Goal: Find contact information: Find contact information

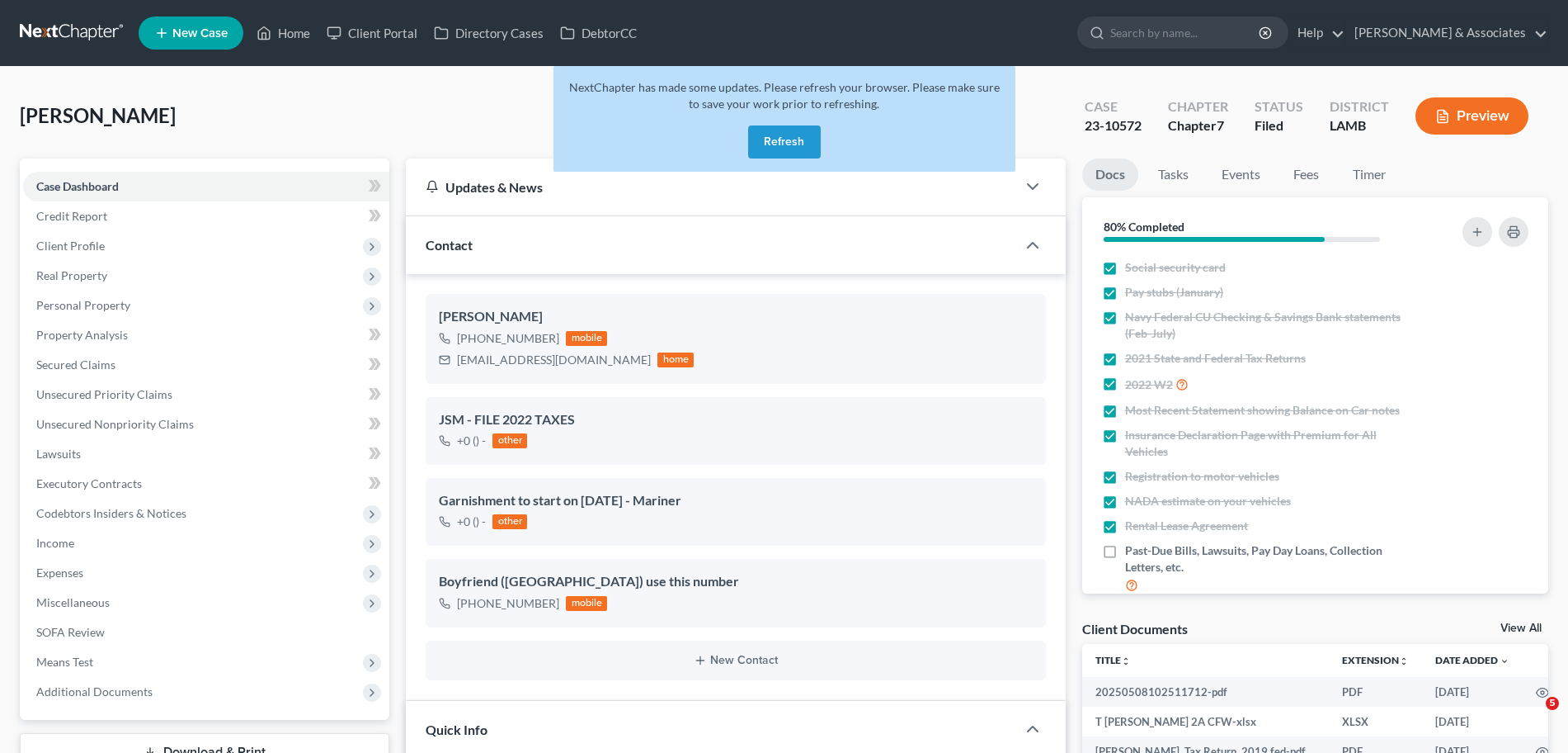
select select "8"
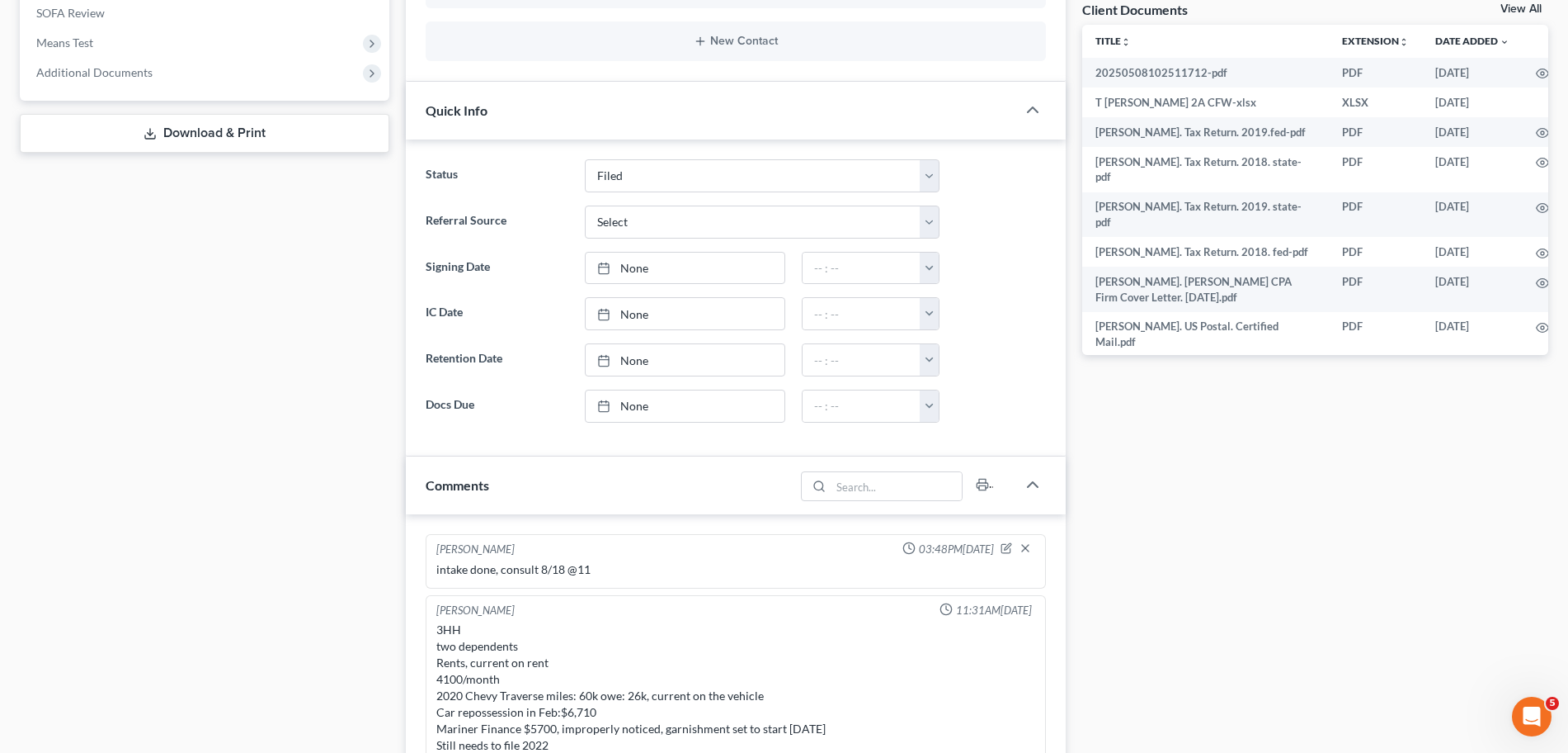
scroll to position [3285, 0]
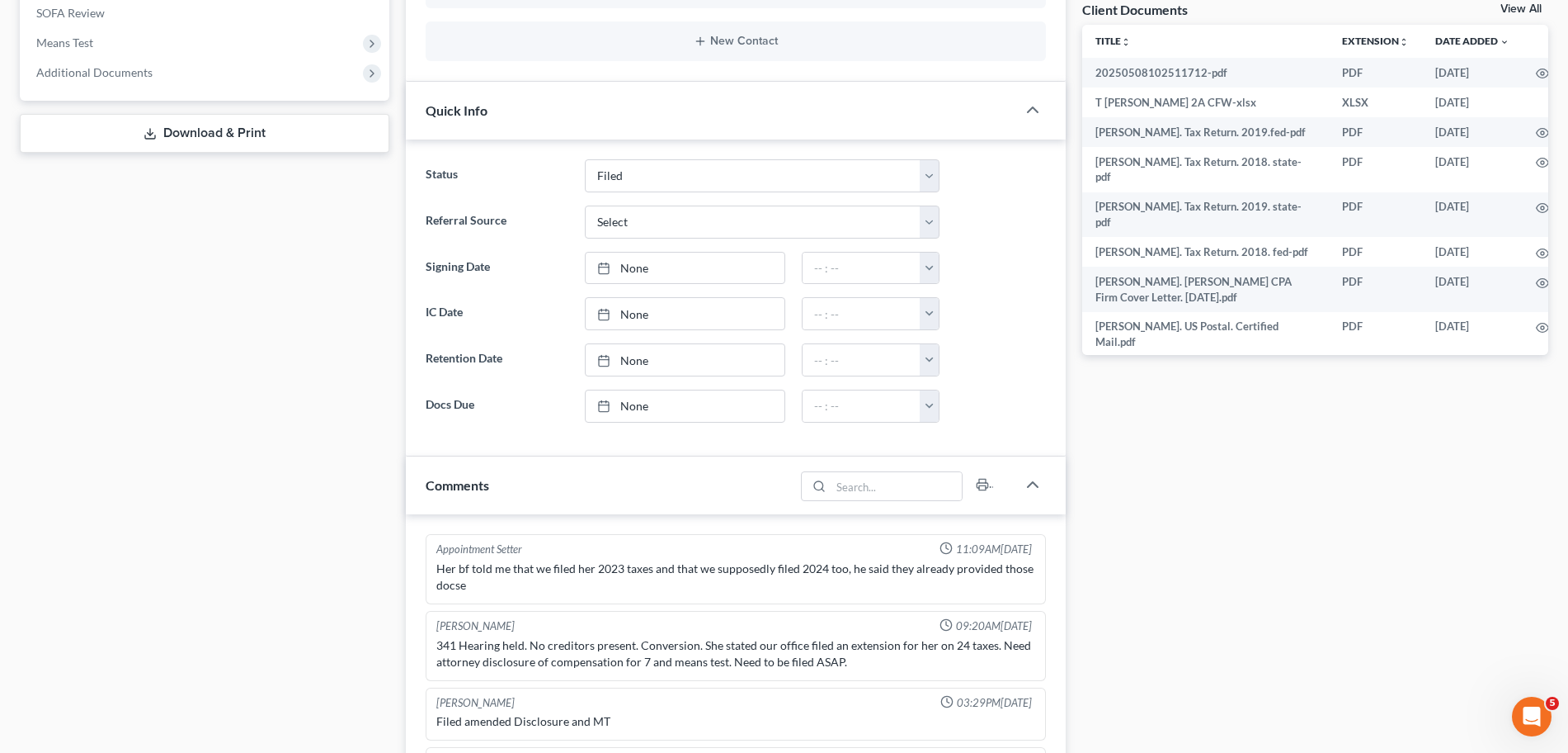
drag, startPoint x: 1409, startPoint y: 504, endPoint x: 258, endPoint y: 386, distance: 1157.0
click at [258, 386] on div "Case Dashboard Payments Invoices Payments Payments Credit Report Client Profile" at bounding box center [204, 431] width 386 height 1783
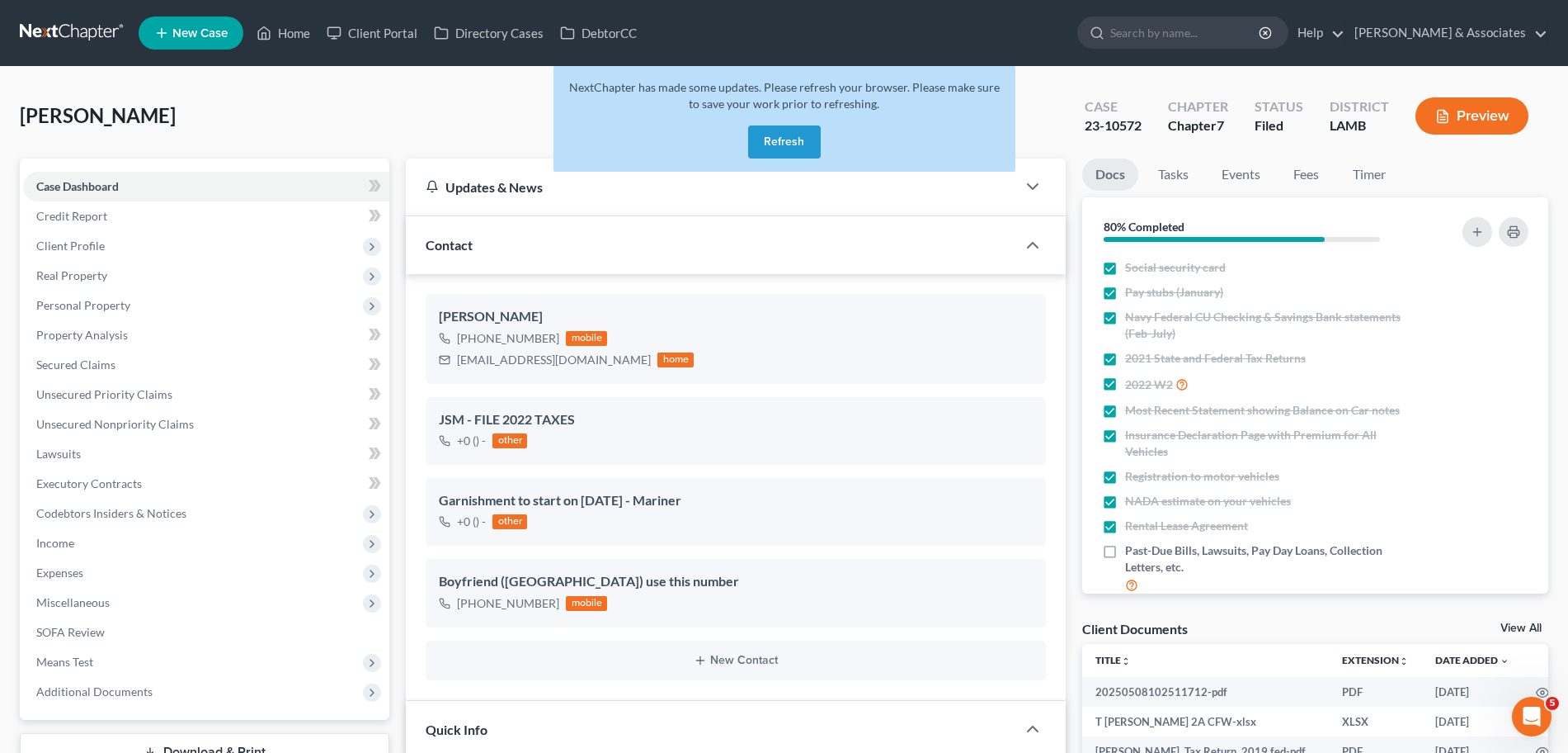
click at [51, 35] on link at bounding box center [72, 32] width 105 height 29
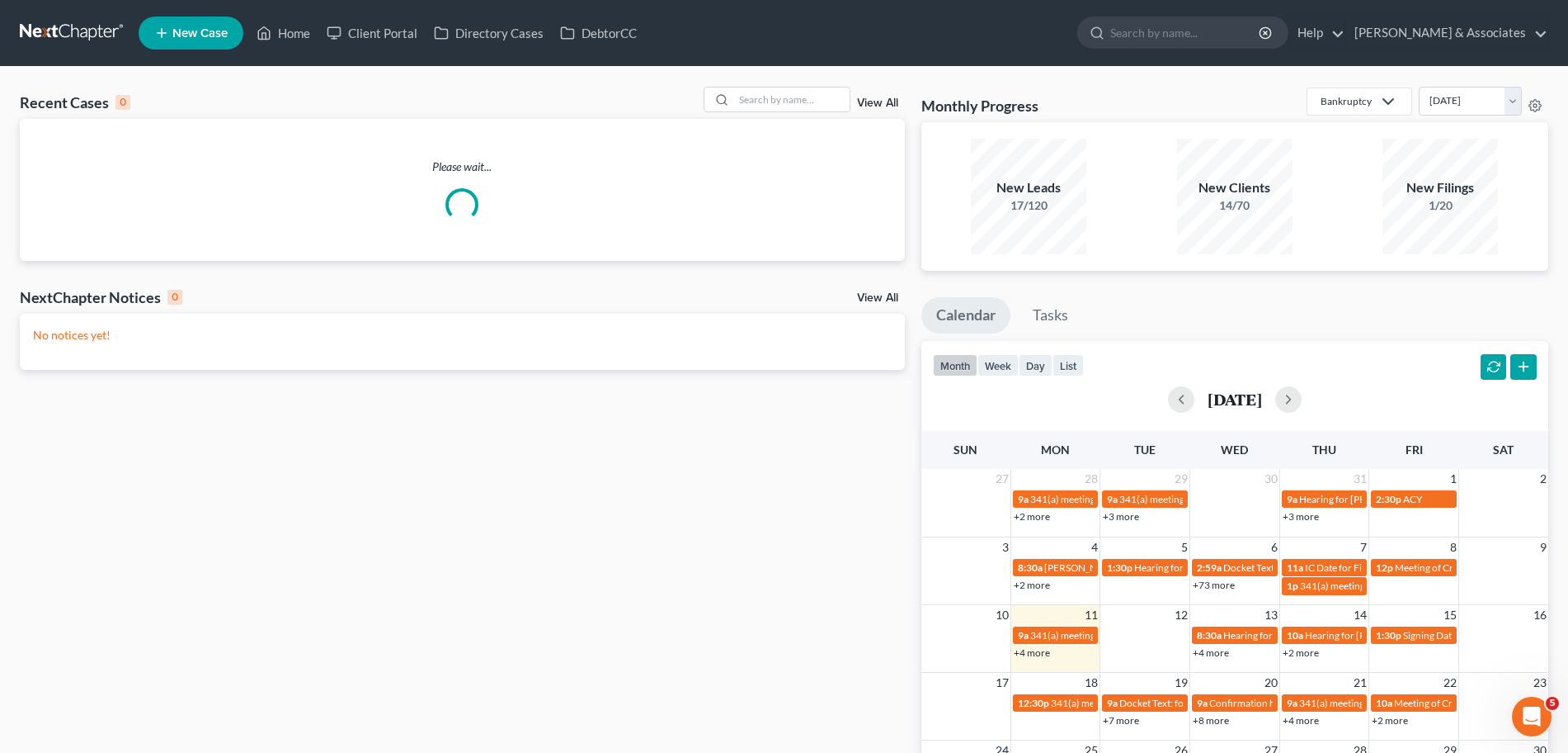
click at [1036, 647] on link "+4 more" at bounding box center [1032, 652] width 36 height 12
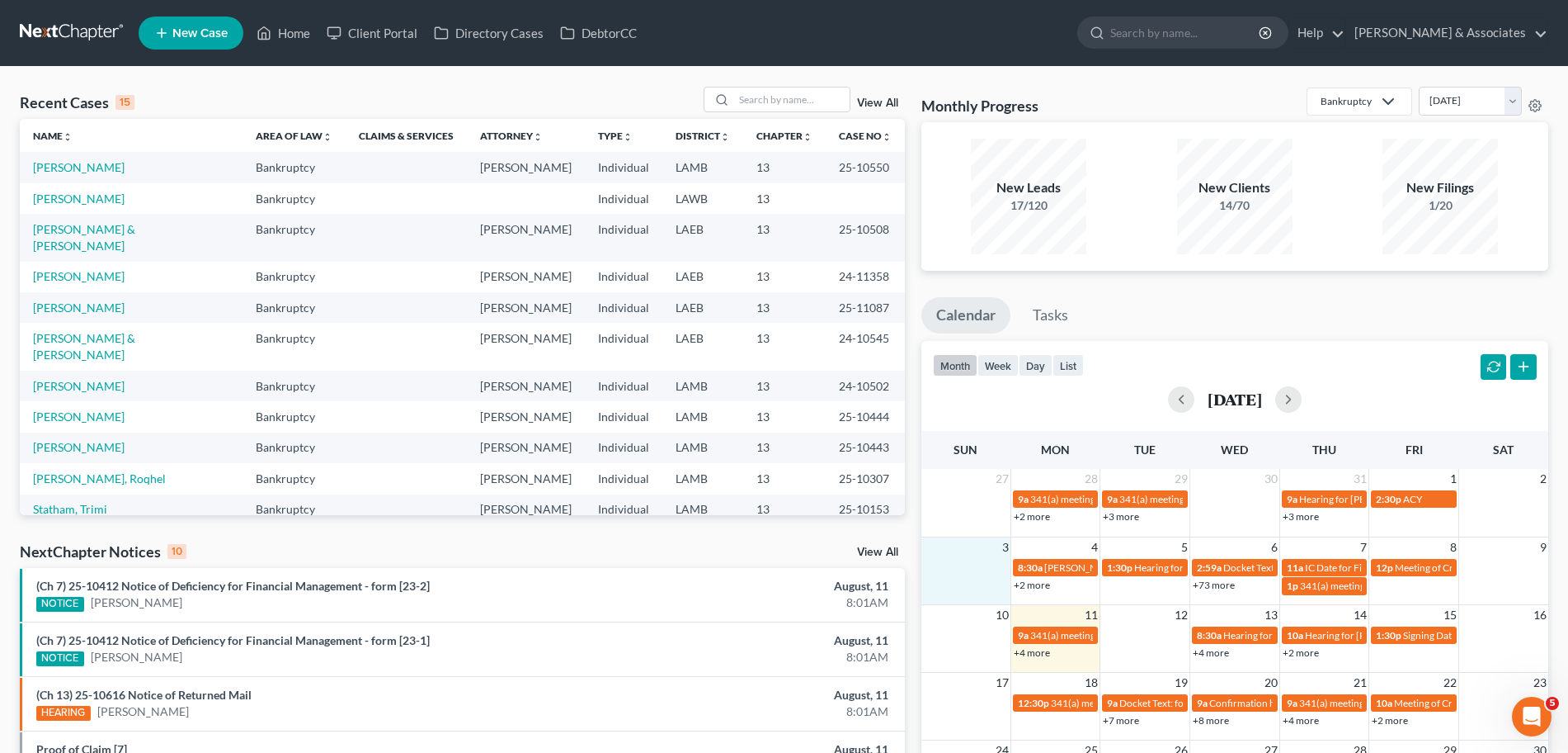
click at [922, 557] on td at bounding box center [966, 576] width 90 height 38
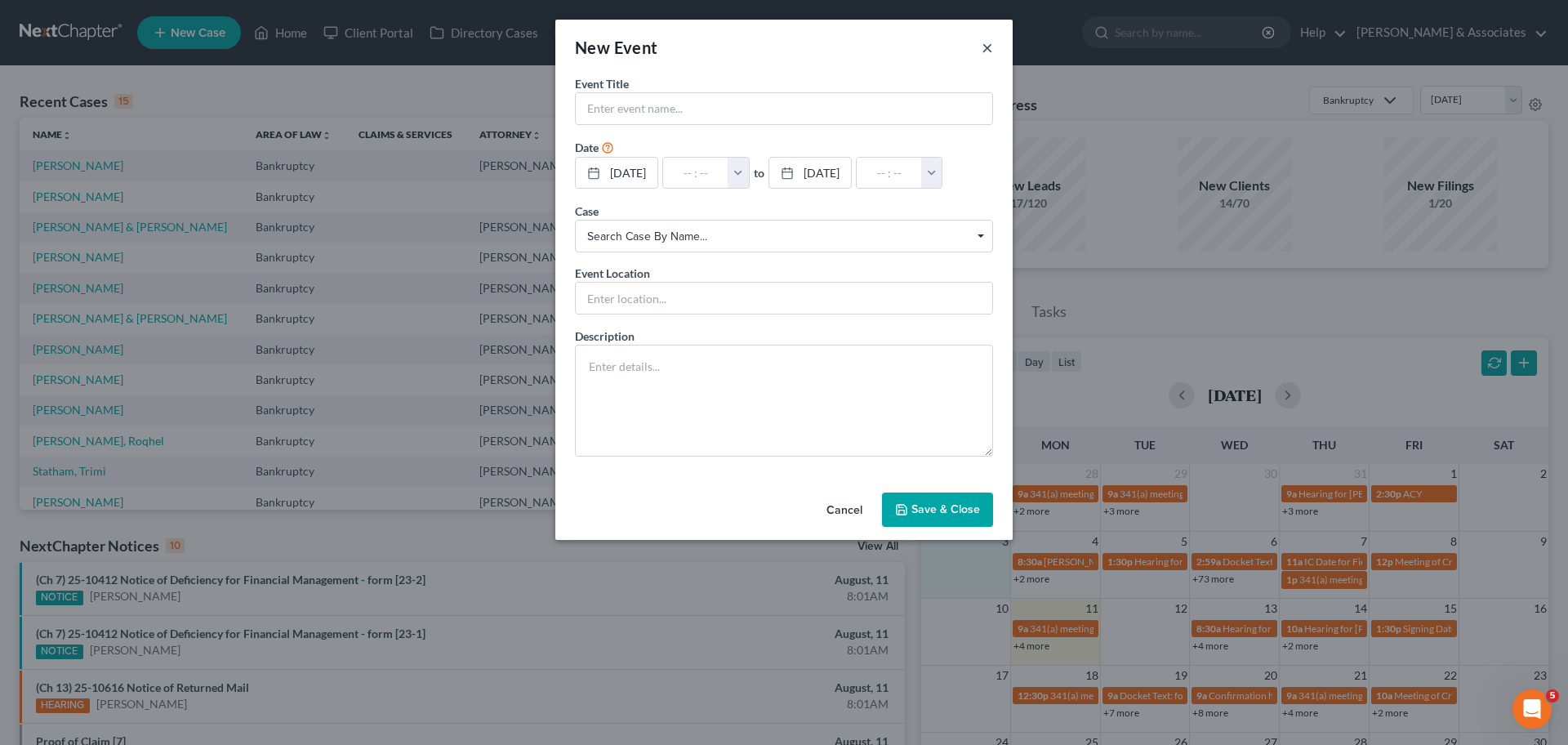
click at [986, 46] on button "×" at bounding box center [987, 47] width 11 height 20
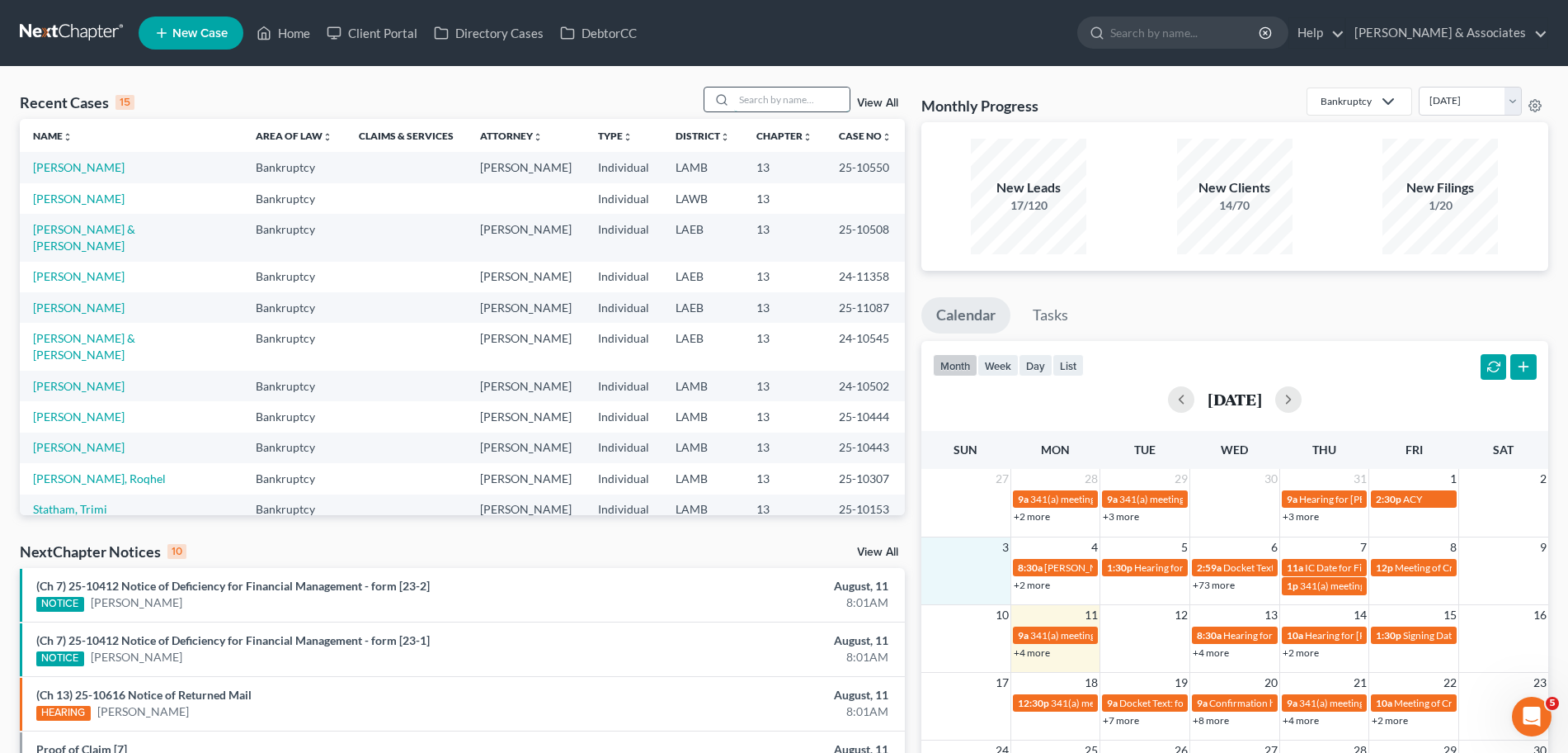
click at [809, 98] on input "search" at bounding box center [793, 99] width 116 height 24
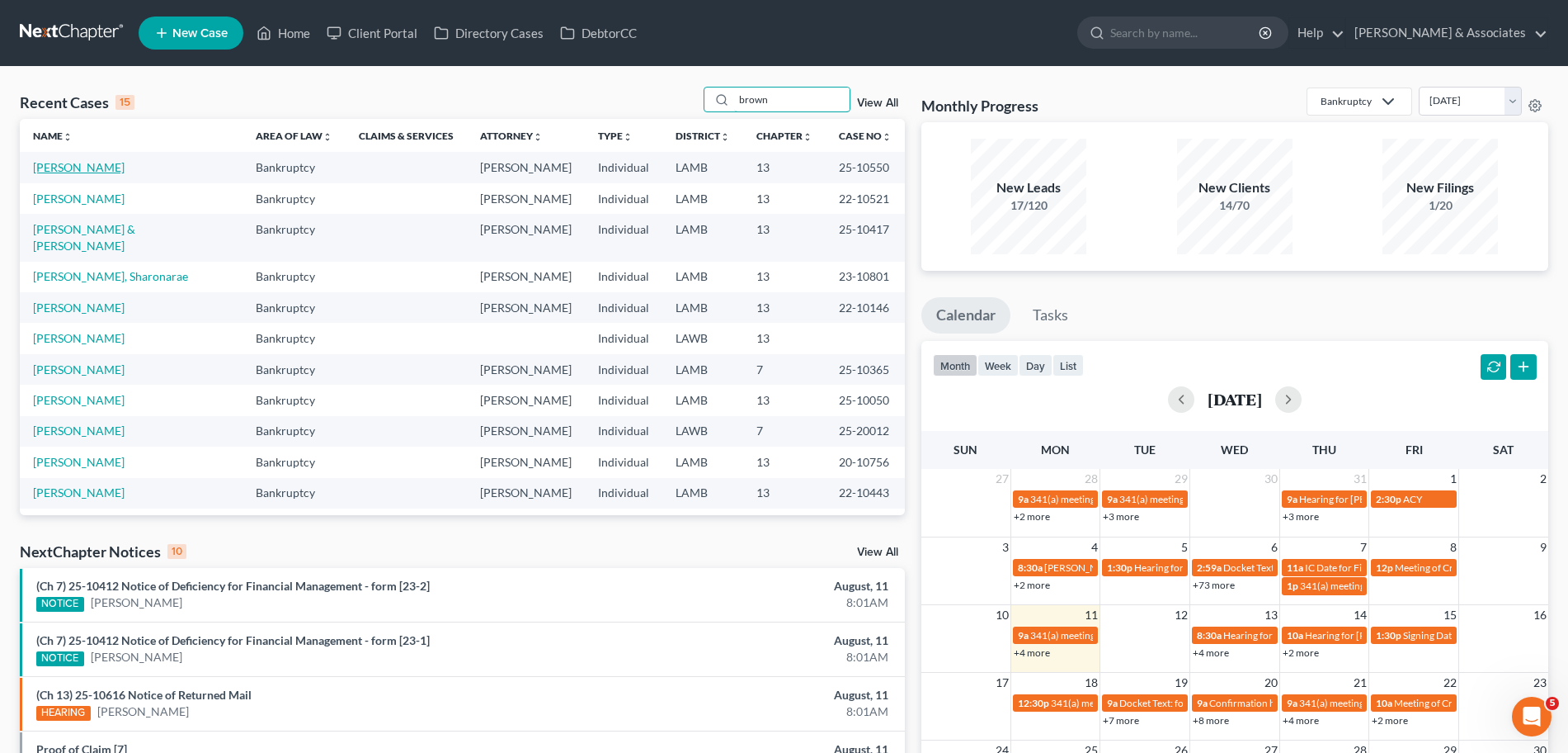
type input "brown"
click at [72, 165] on link "Brown, Tekisha" at bounding box center [79, 167] width 91 height 14
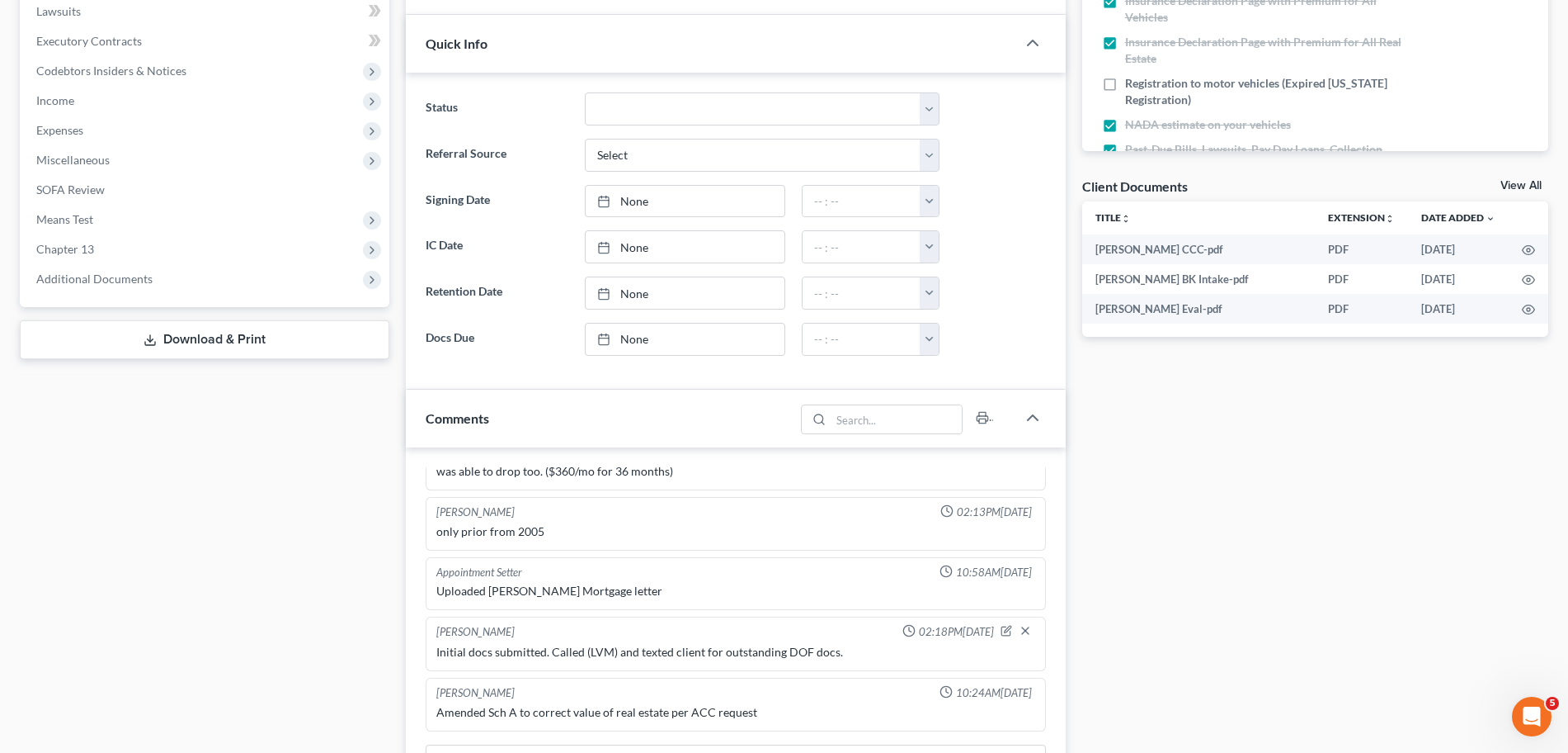
scroll to position [569, 0]
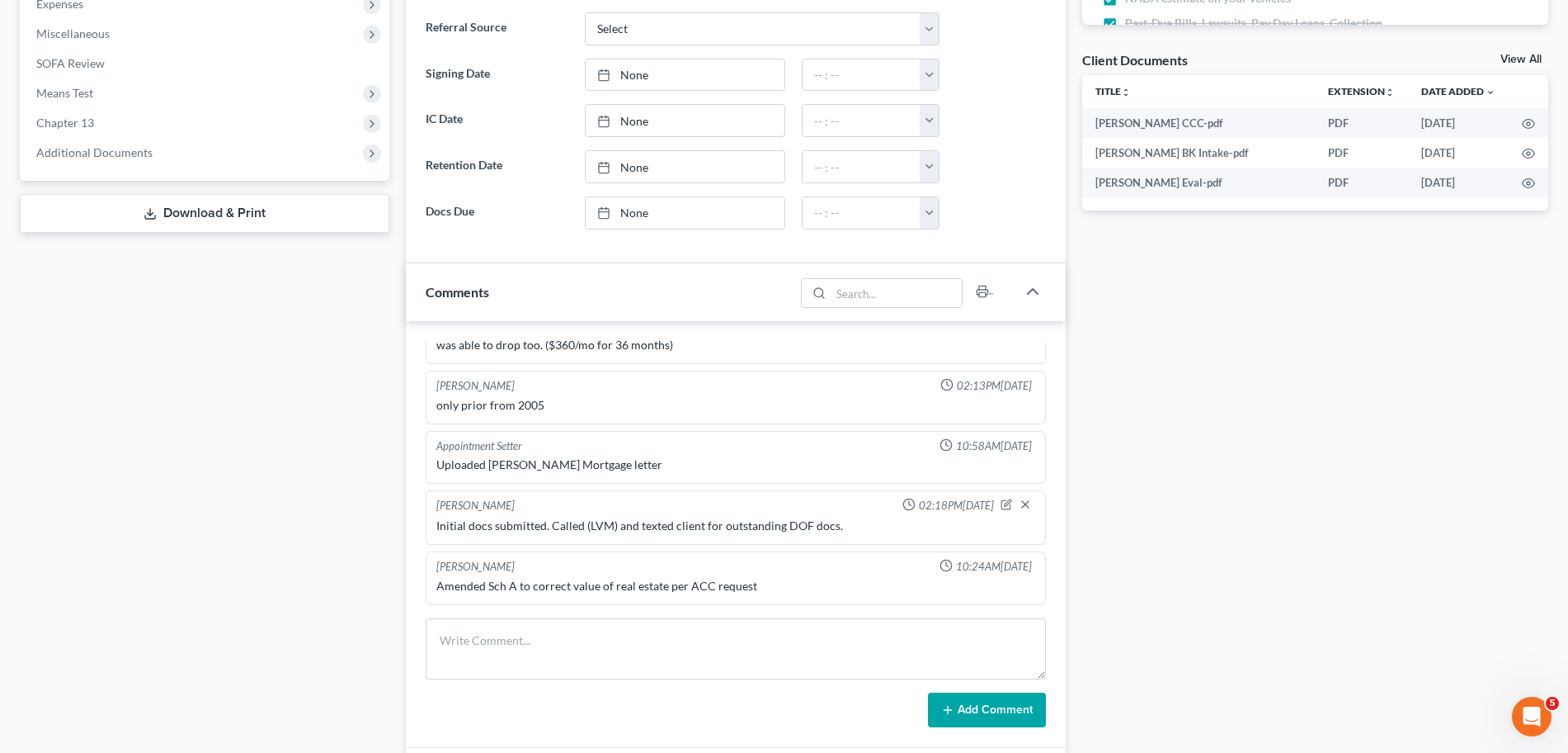
click at [155, 334] on div "Case Dashboard Payments Invoices Payments Payments Credit Report Client Profile" at bounding box center [204, 469] width 386 height 1760
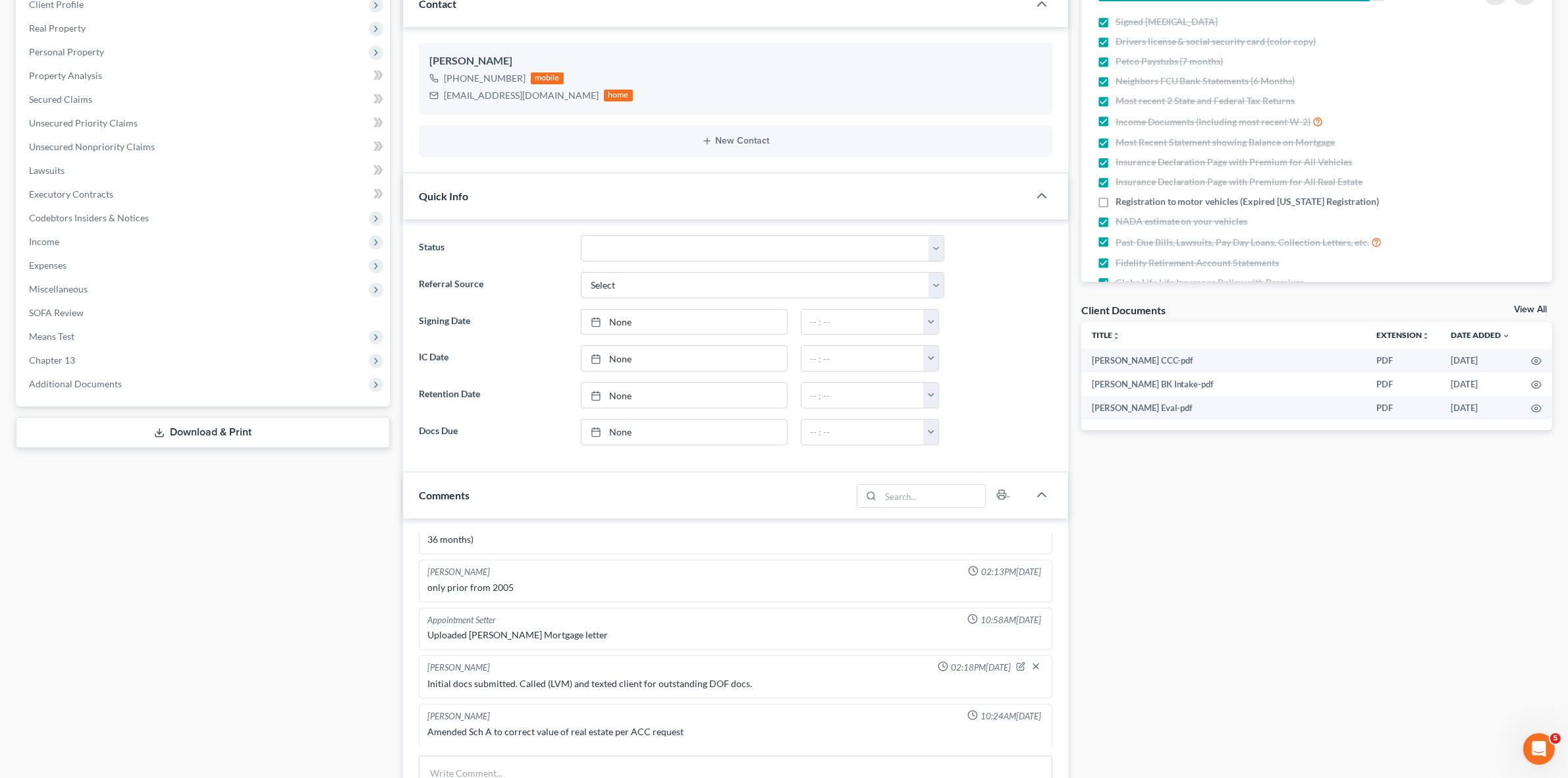
scroll to position [0, 0]
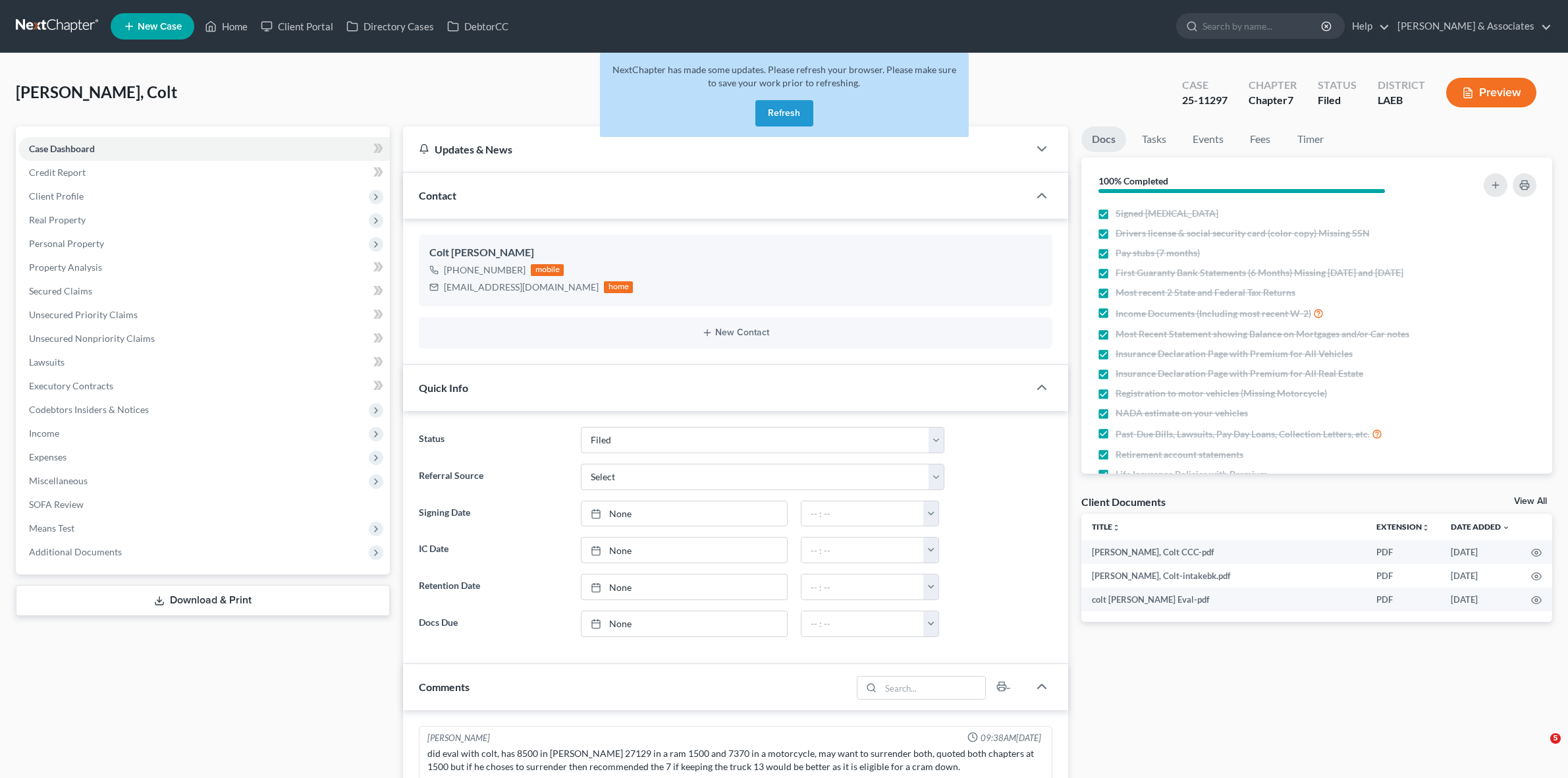
select select "8"
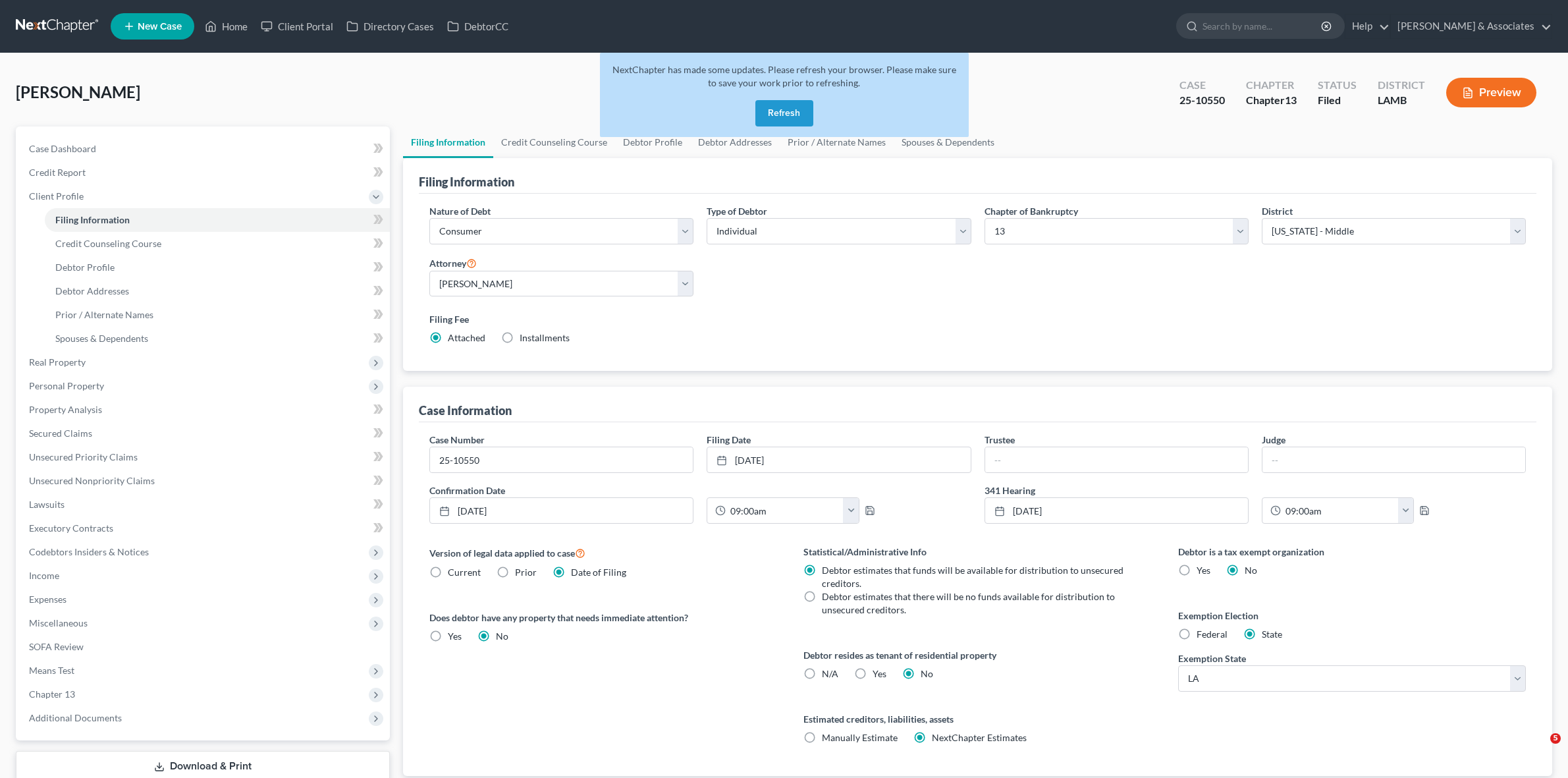
select select "1"
select select "0"
select select "3"
select select "35"
select select "0"
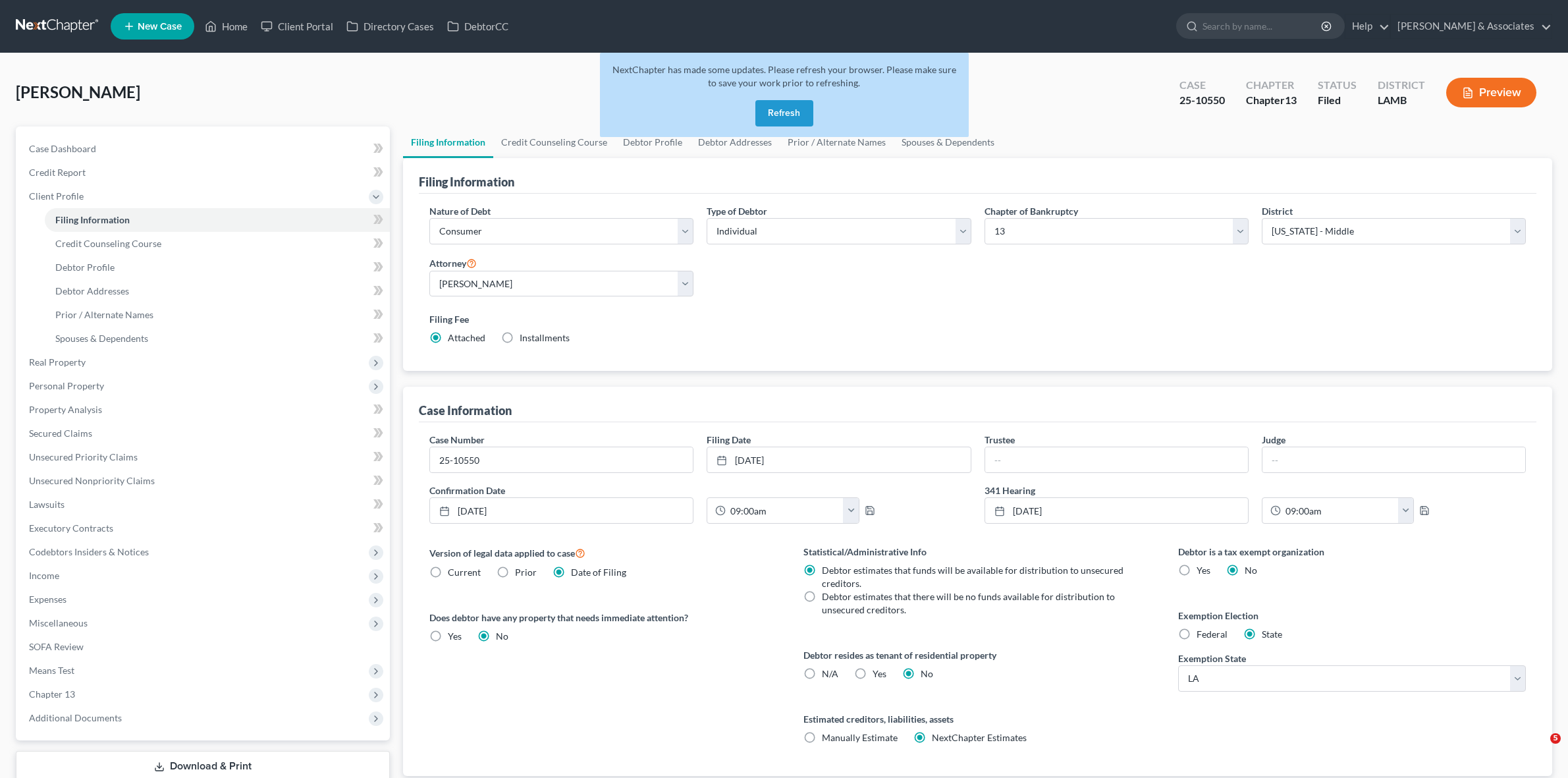
select select "19"
click at [143, 149] on link "Case Dashboard" at bounding box center [204, 149] width 371 height 24
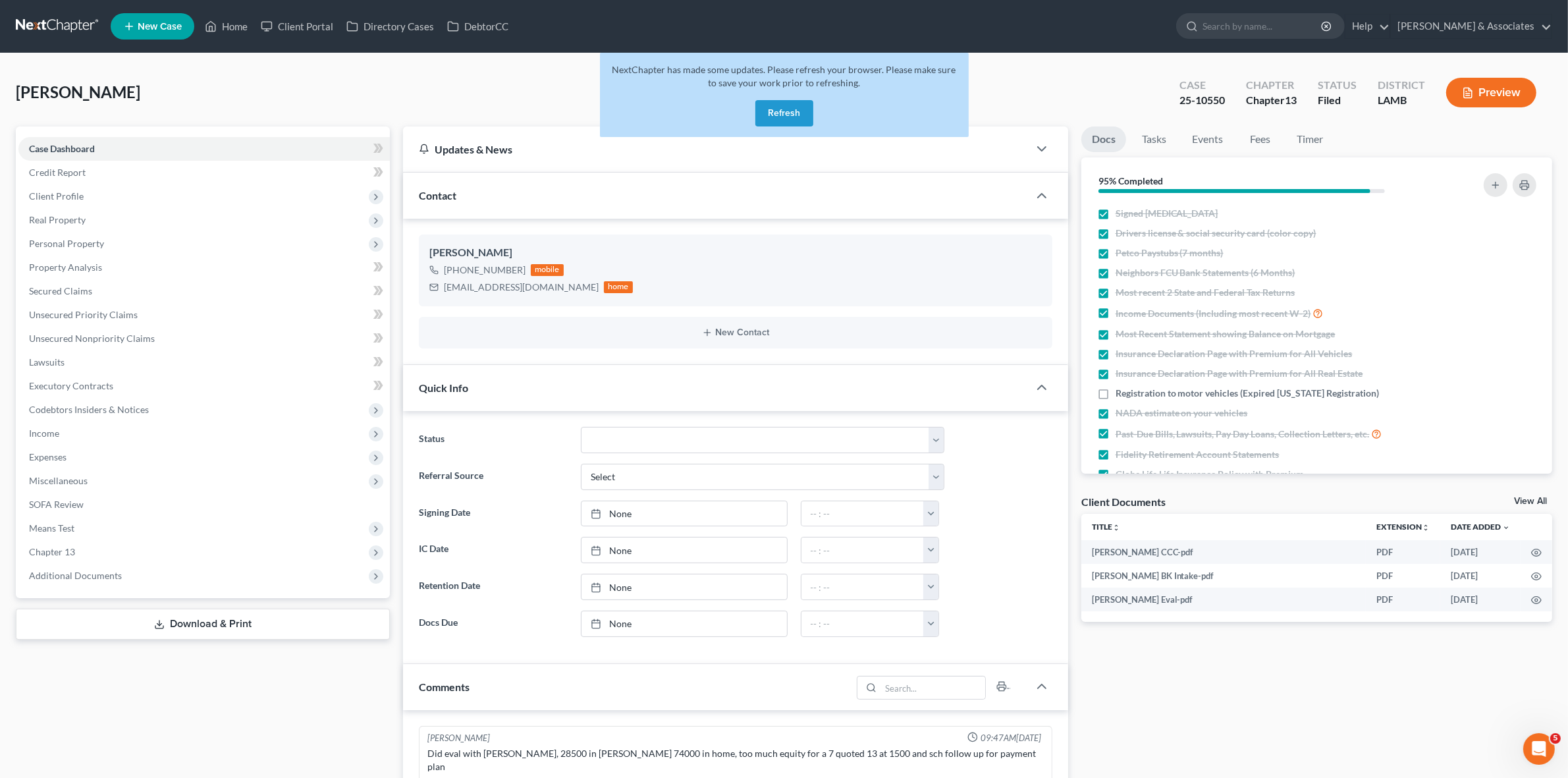
scroll to position [576, 0]
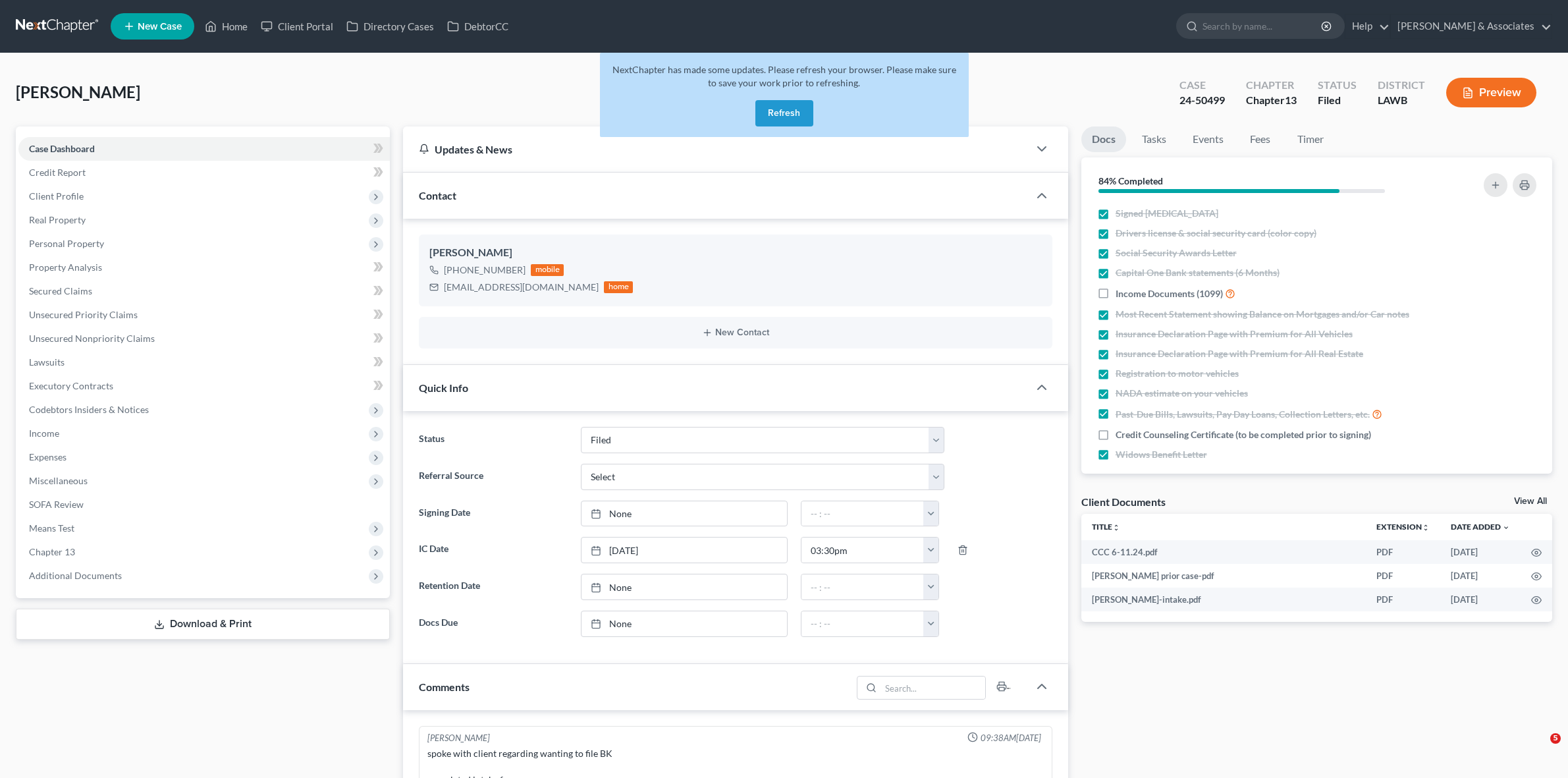
select select "8"
select select "0"
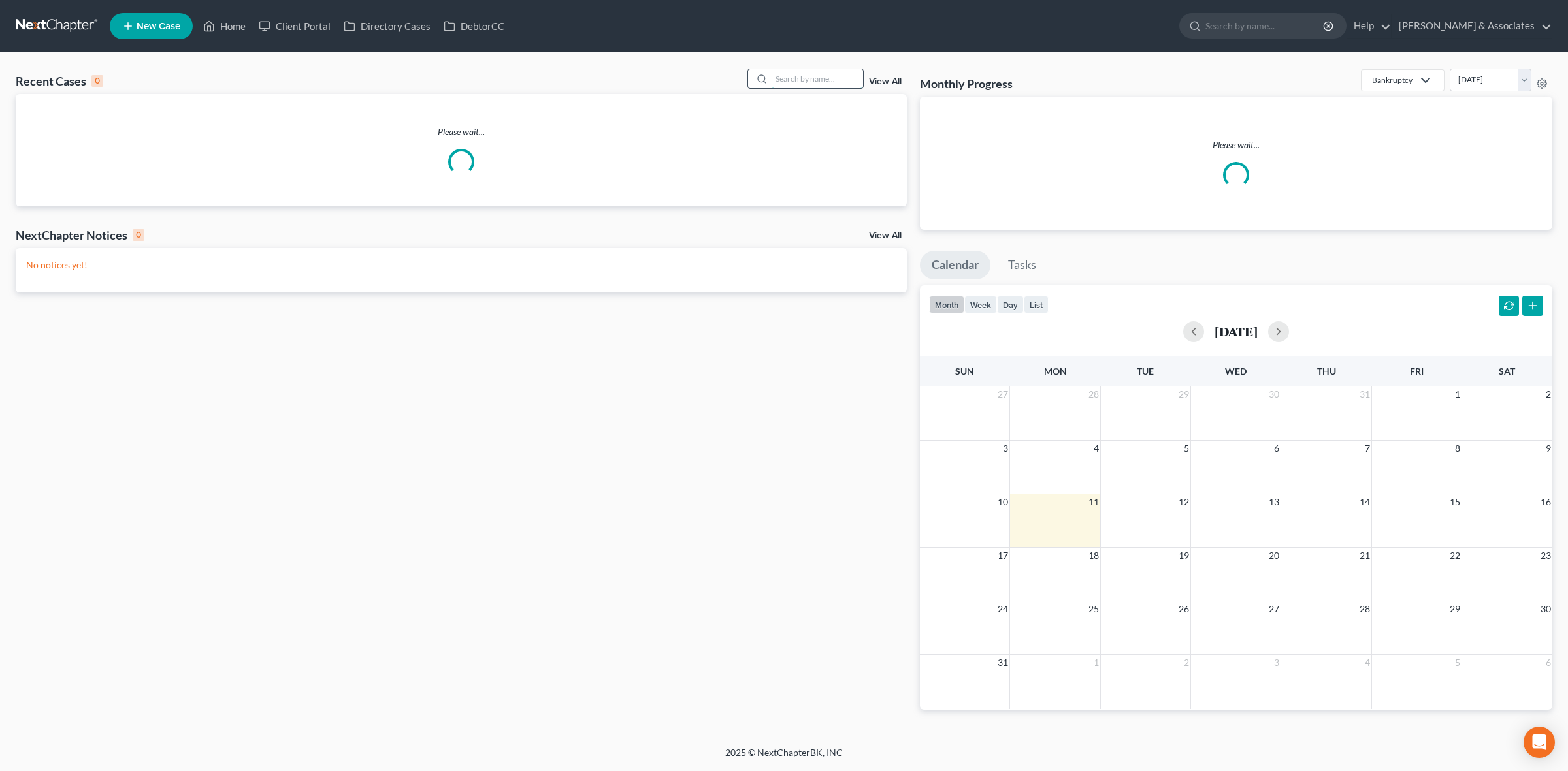
click at [841, 72] on input "search" at bounding box center [817, 78] width 92 height 19
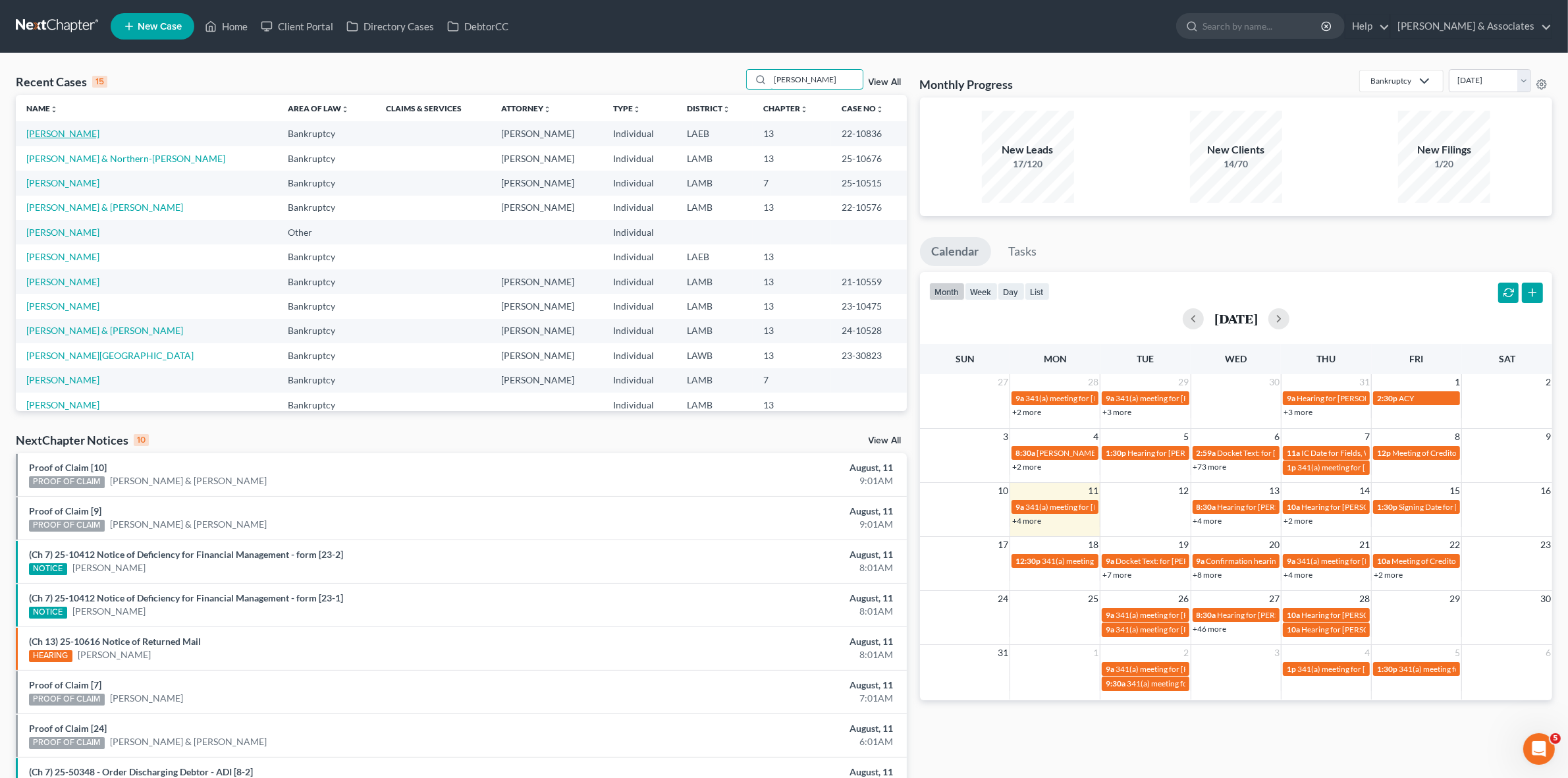
type input "[PERSON_NAME]"
click at [63, 130] on link "[PERSON_NAME]" at bounding box center [63, 133] width 73 height 11
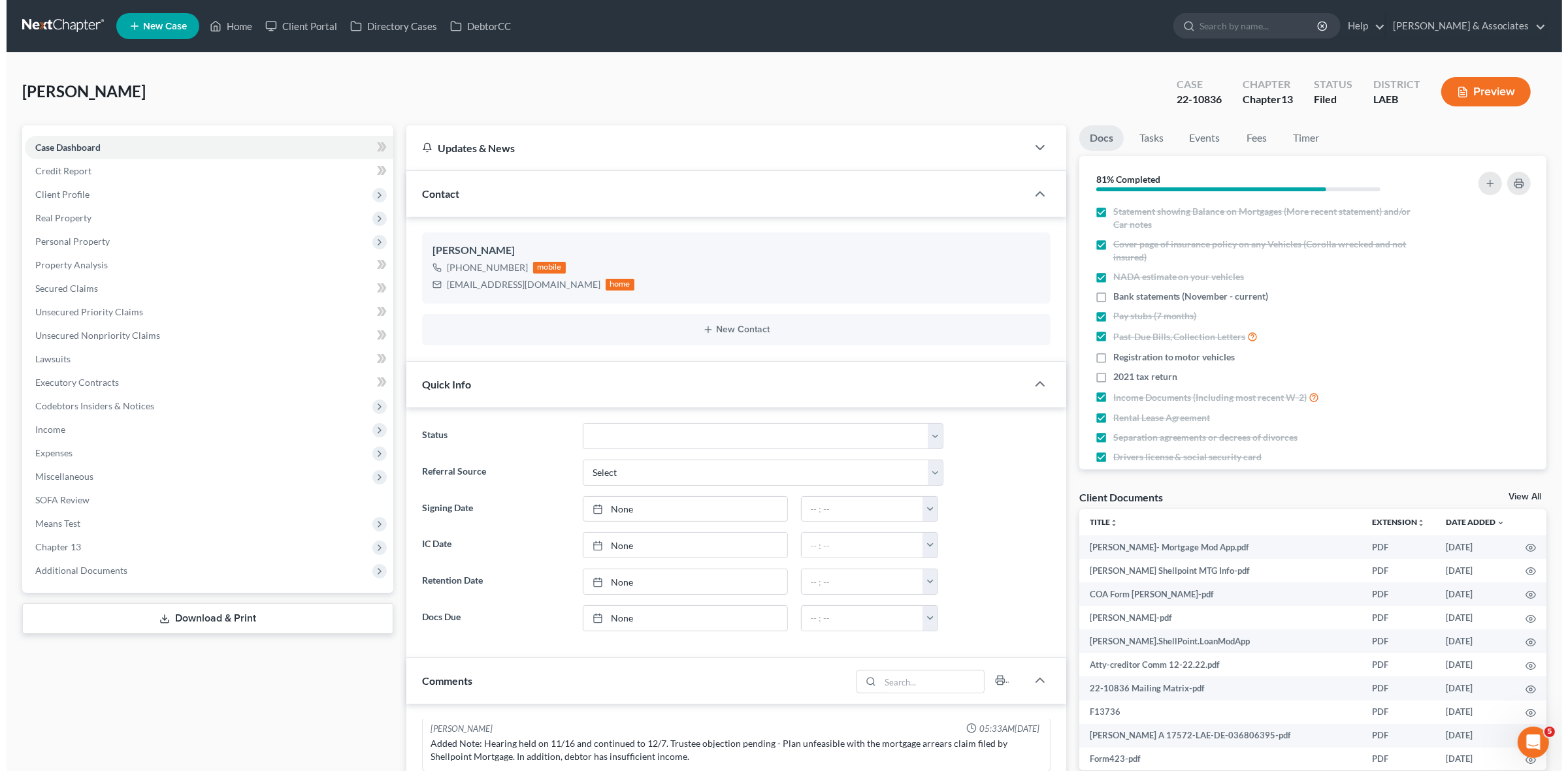
scroll to position [2359, 0]
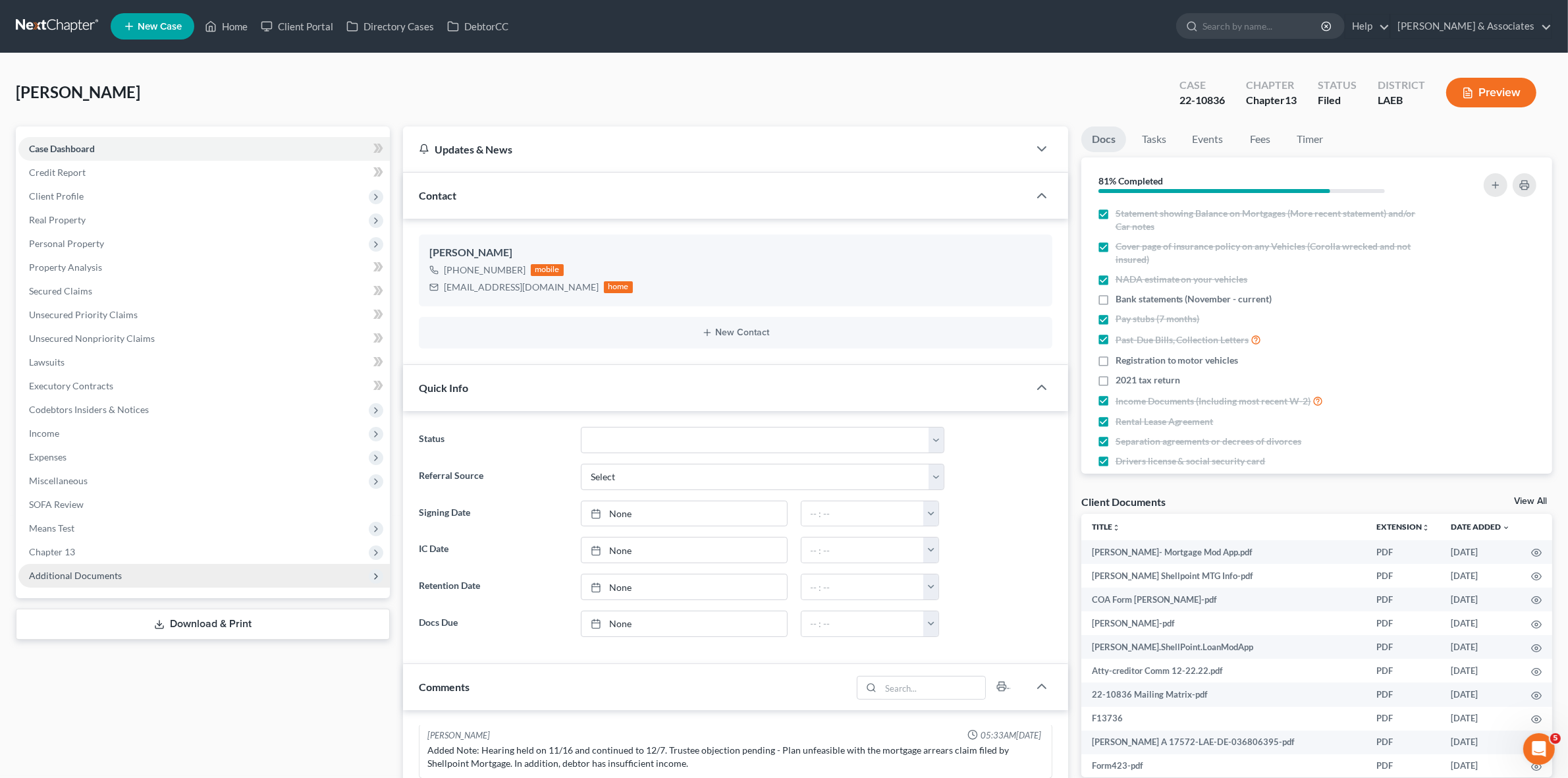
click at [113, 580] on span "Additional Documents" at bounding box center [204, 576] width 371 height 24
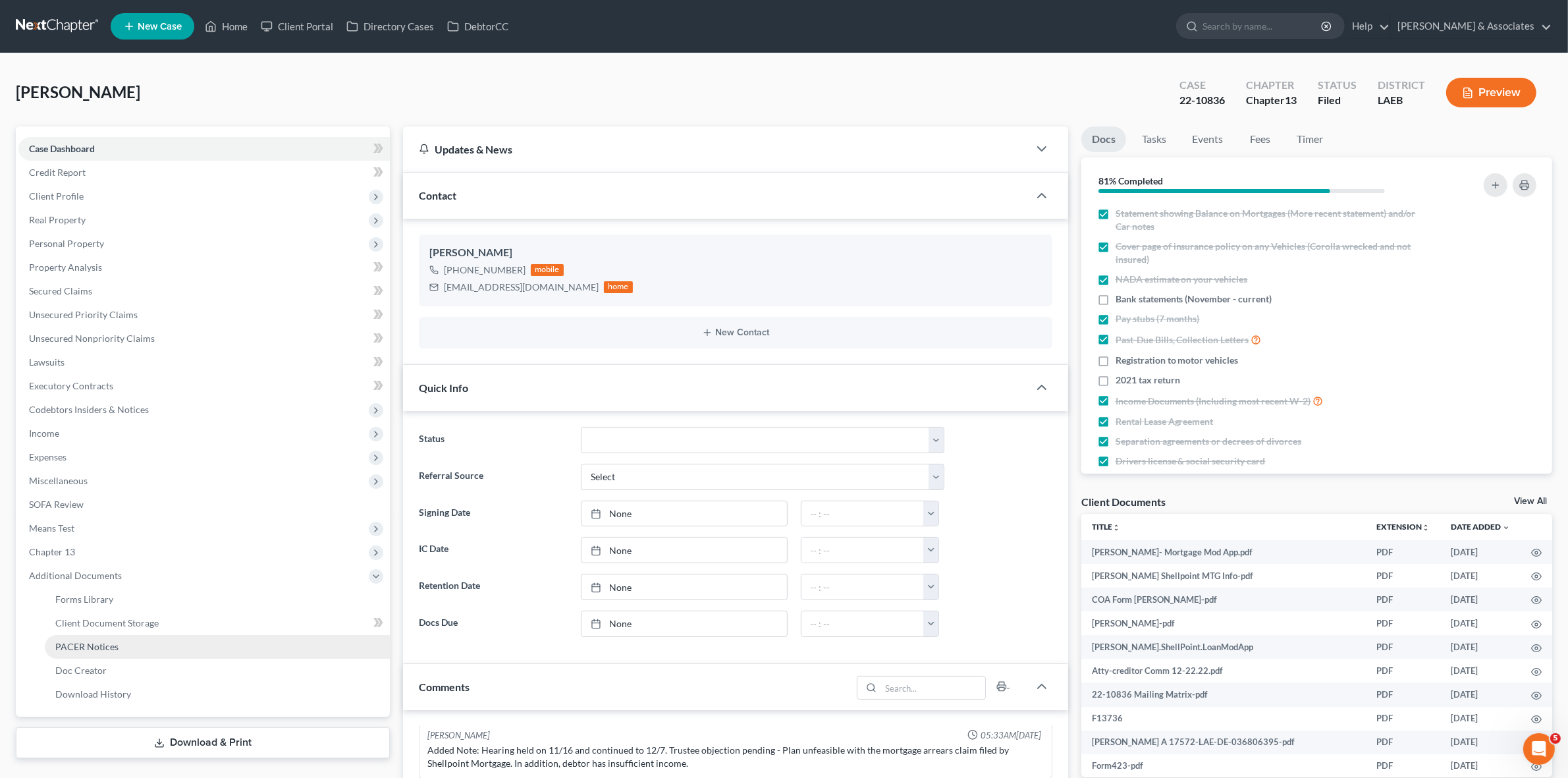
click at [124, 651] on link "PACER Notices" at bounding box center [217, 647] width 345 height 24
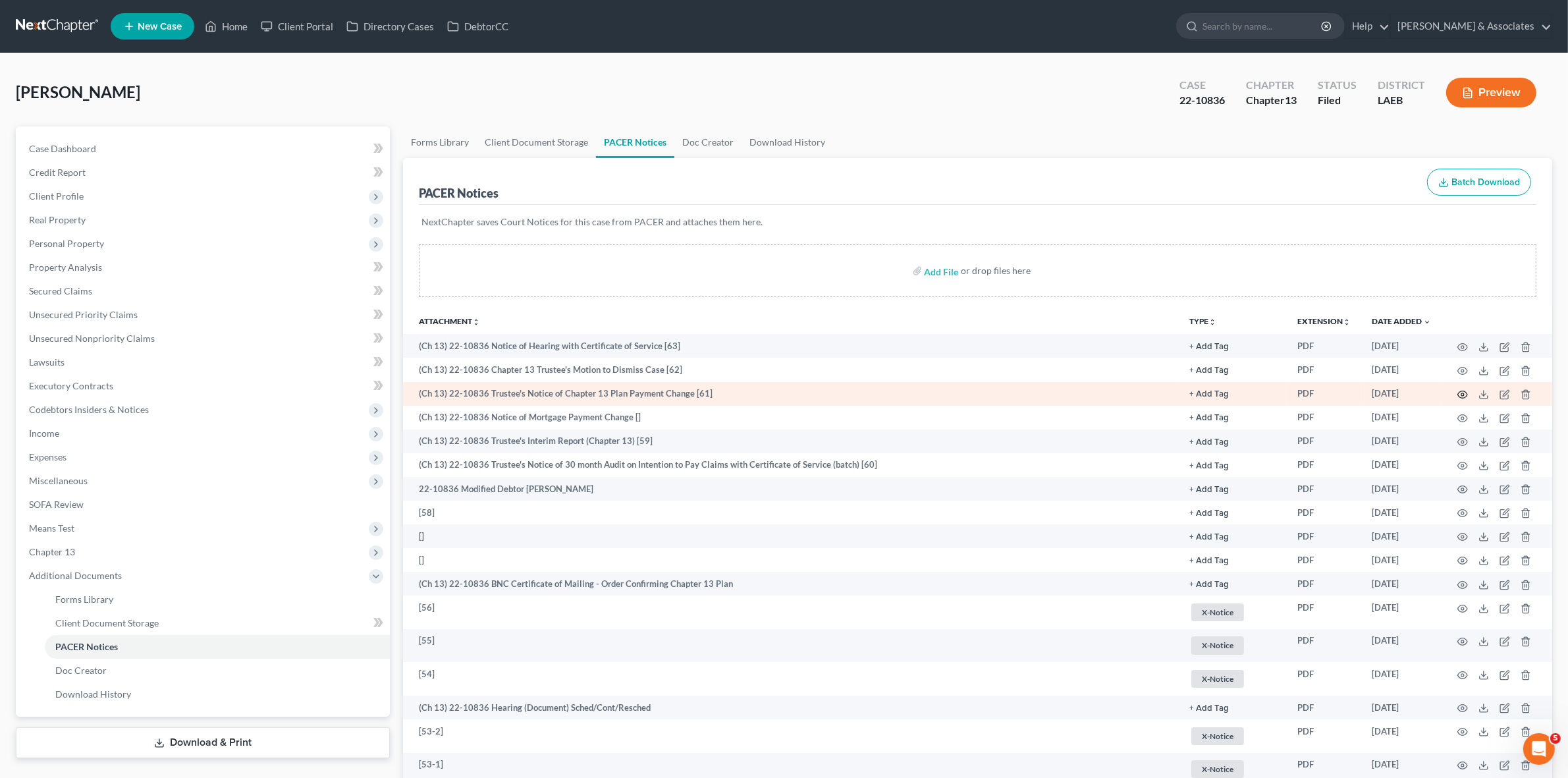
click at [1467, 397] on icon "button" at bounding box center [1463, 395] width 11 height 11
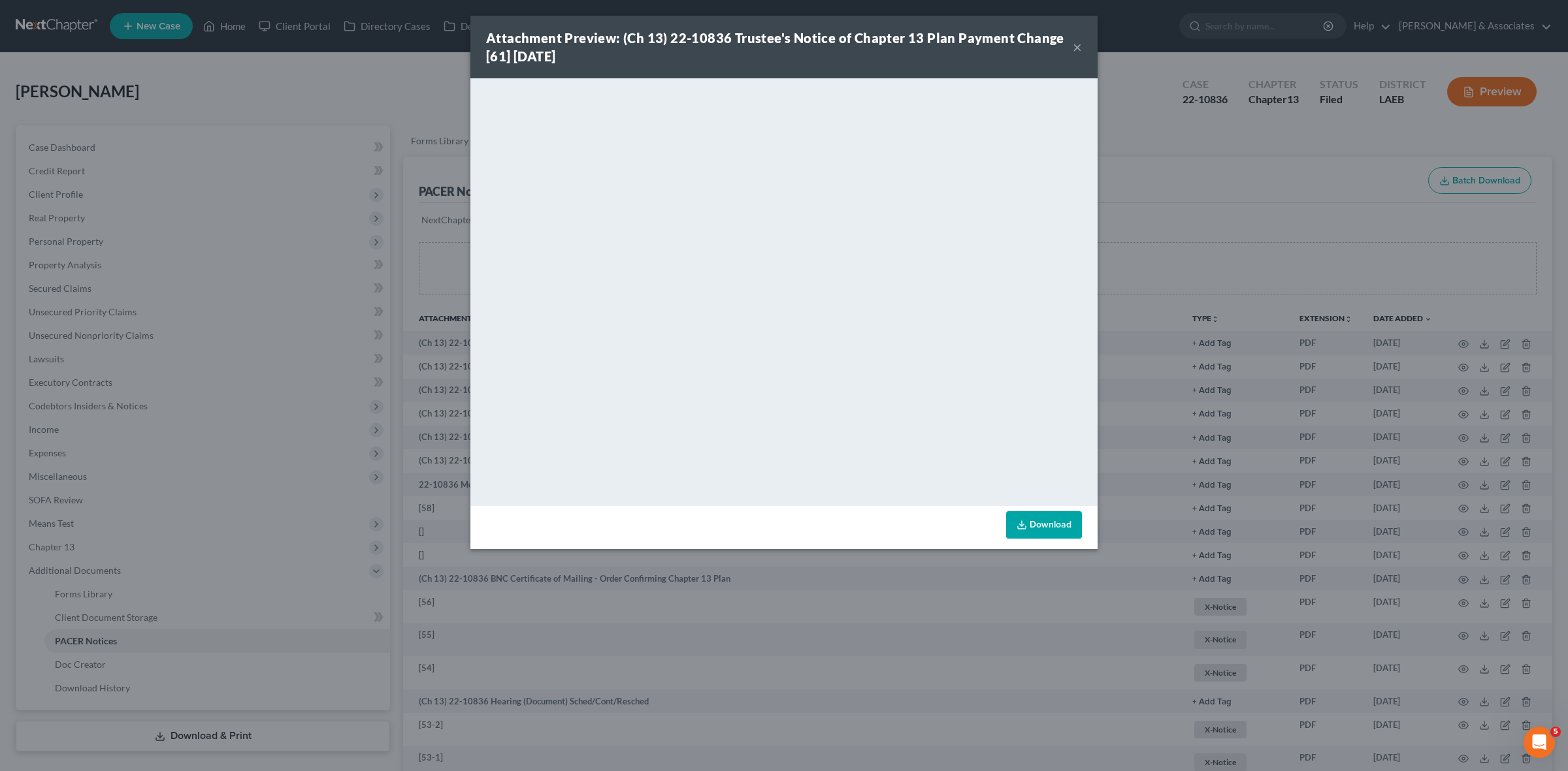
click at [1155, 197] on div "Attachment Preview: (Ch 13) 22-10836 Trustee's Notice of Chapter 13 Plan Paymen…" at bounding box center [784, 386] width 1568 height 771
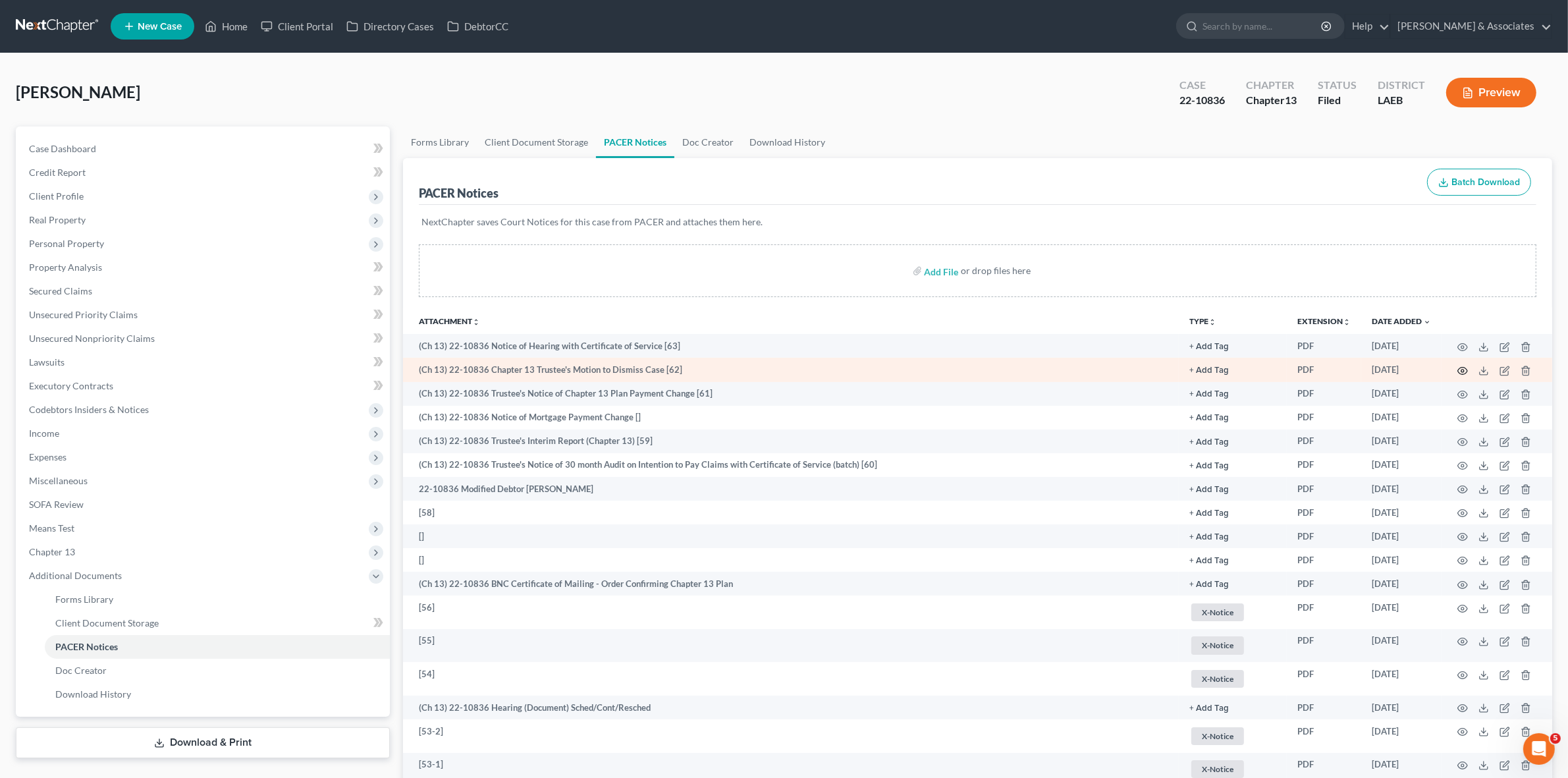
click at [1466, 367] on icon "button" at bounding box center [1463, 371] width 10 height 8
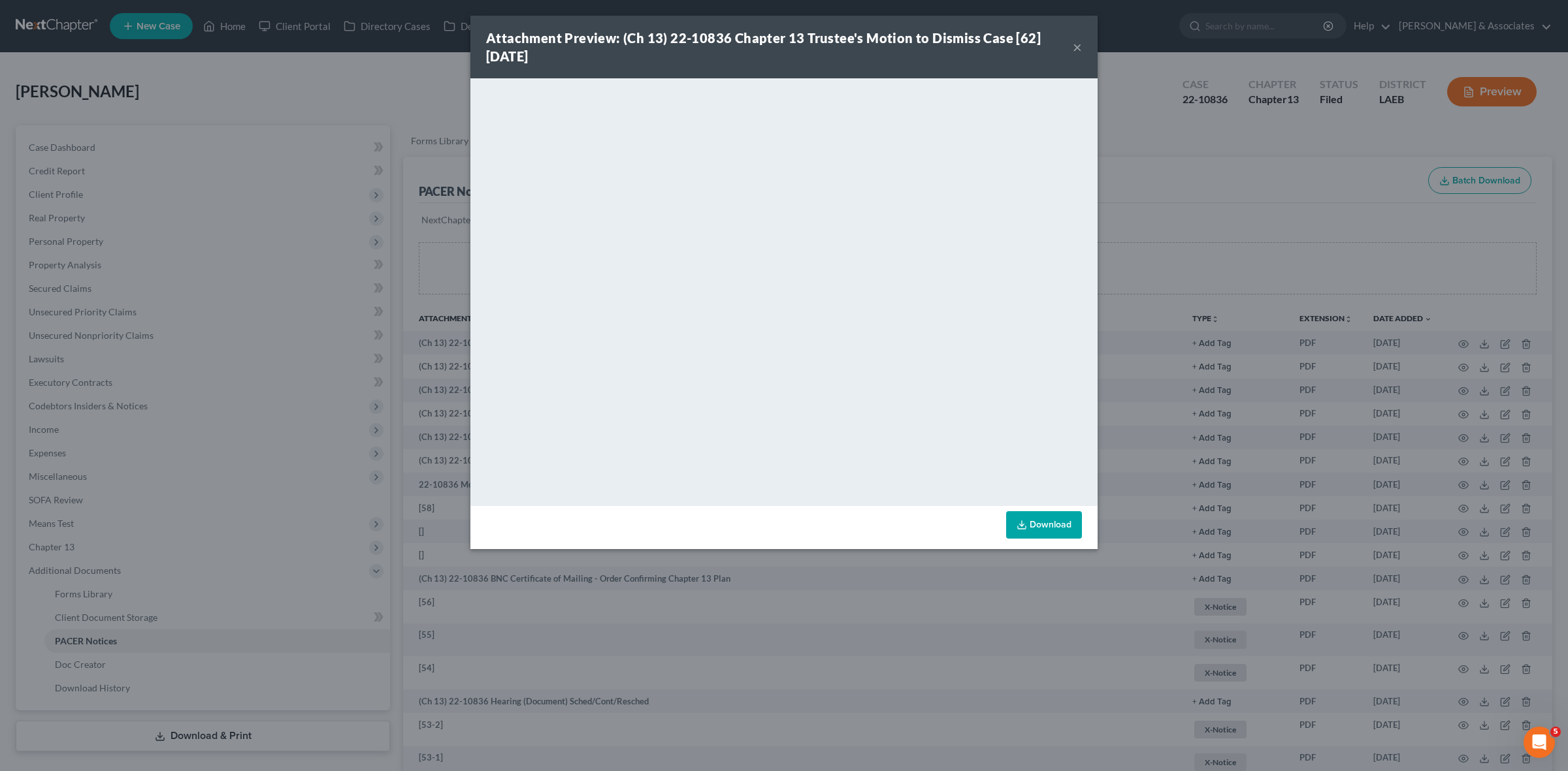
click at [1232, 209] on div "Attachment Preview: (Ch 13) 22-10836 Chapter 13 Trustee's Motion to Dismiss Cas…" at bounding box center [784, 386] width 1568 height 771
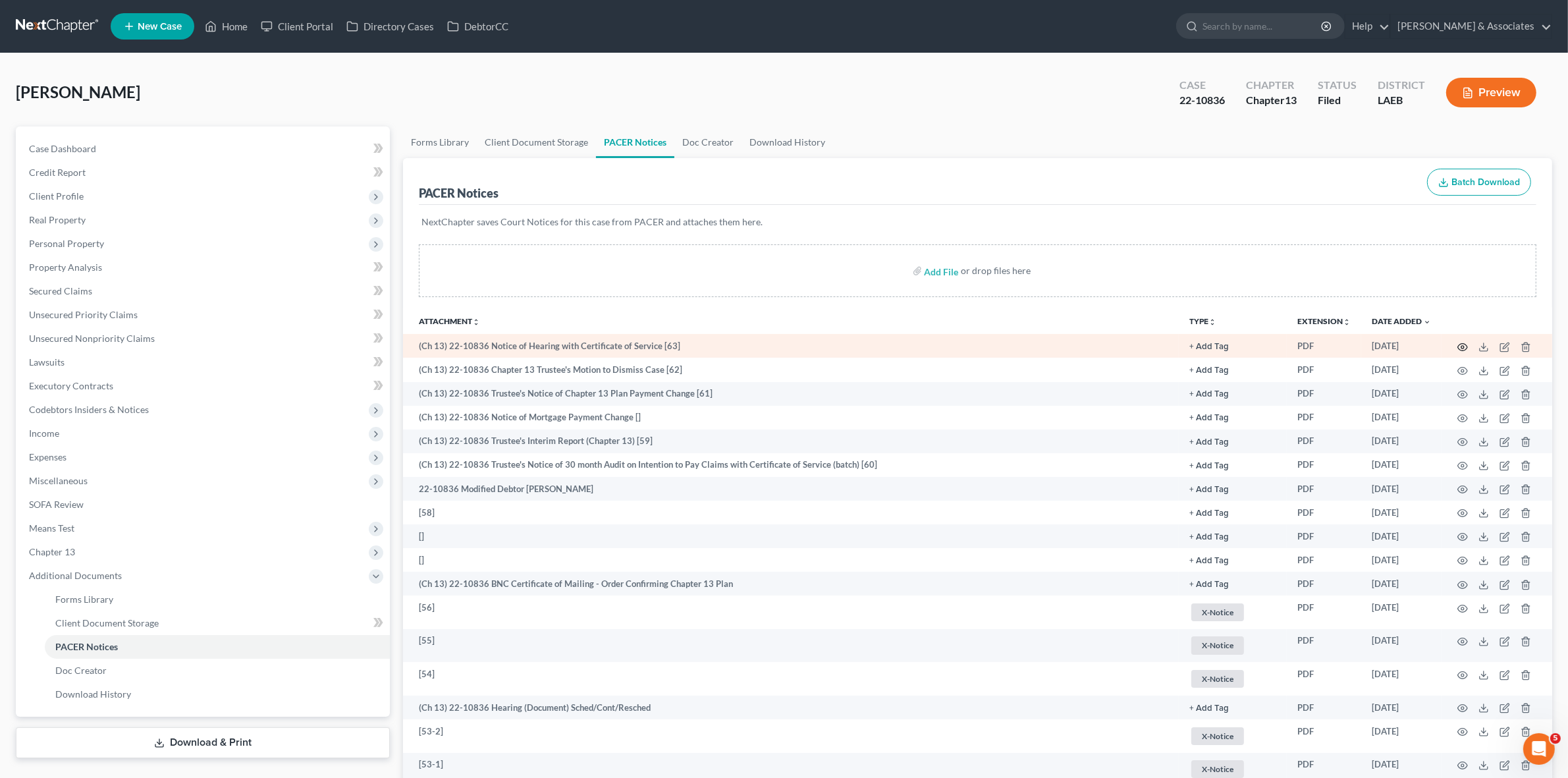
click at [1459, 344] on icon "button" at bounding box center [1463, 347] width 11 height 11
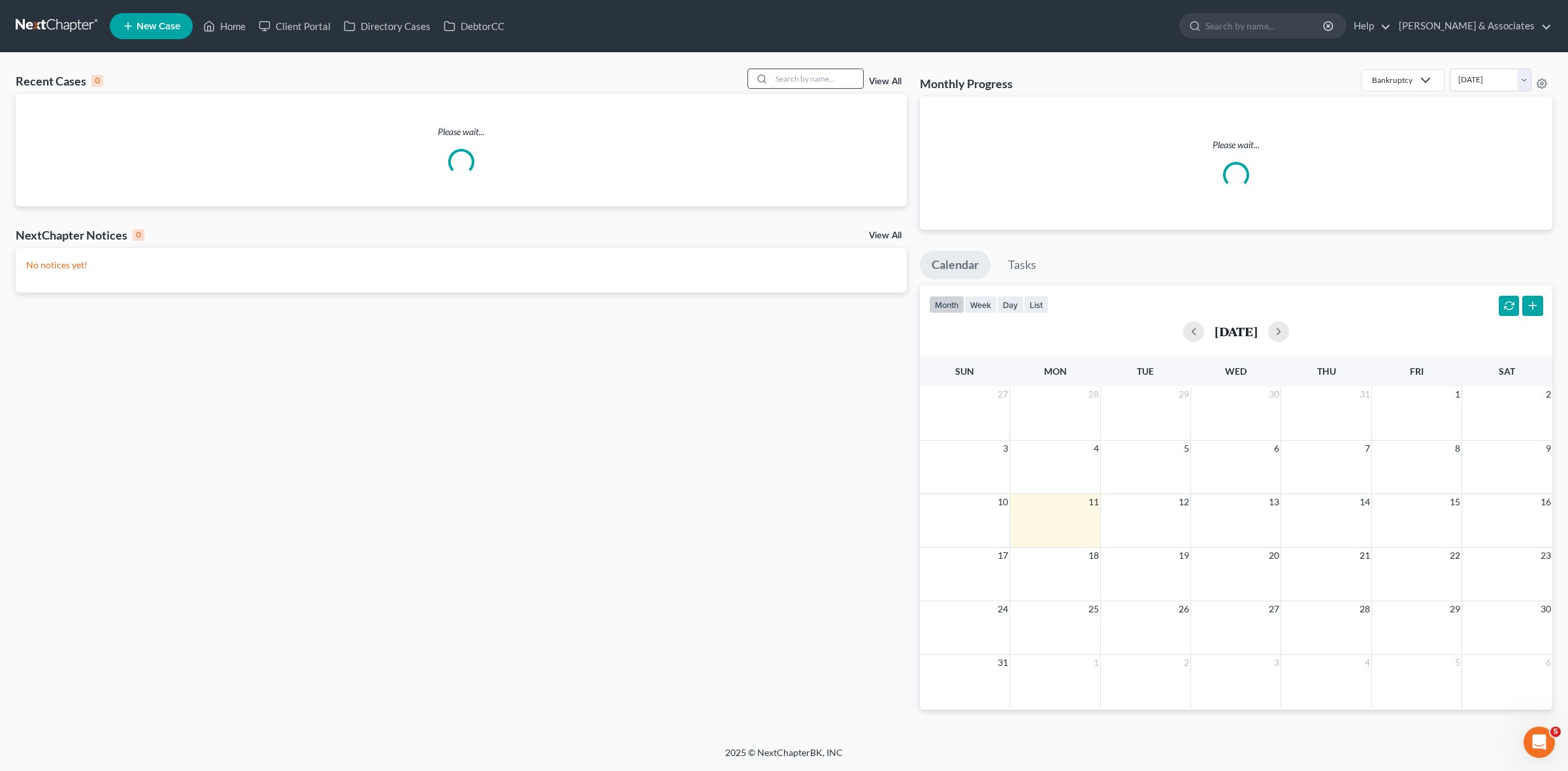
click at [838, 82] on input "search" at bounding box center [817, 78] width 92 height 19
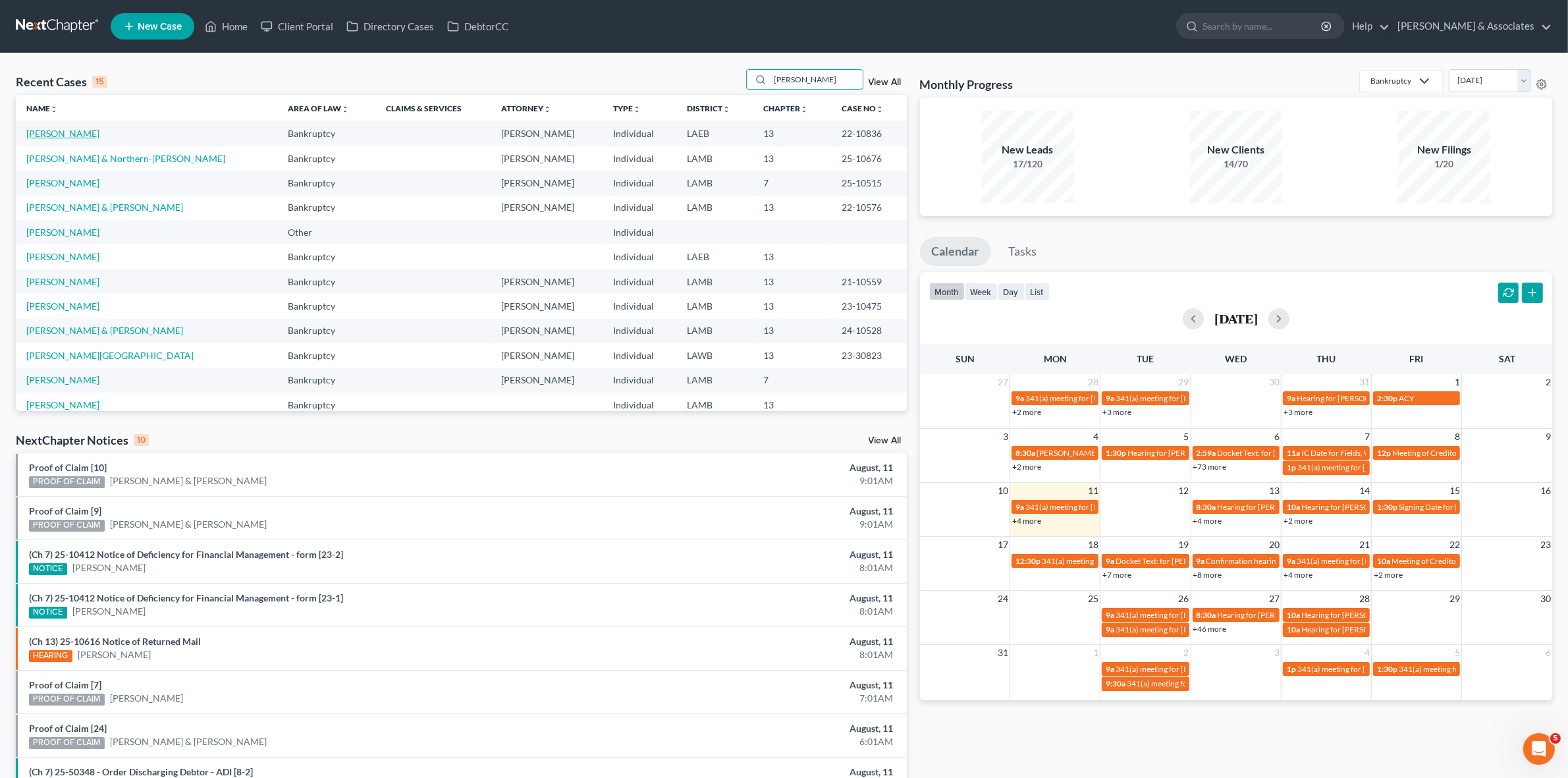
type input "[PERSON_NAME]"
click at [79, 133] on link "[PERSON_NAME]" at bounding box center [63, 133] width 73 height 11
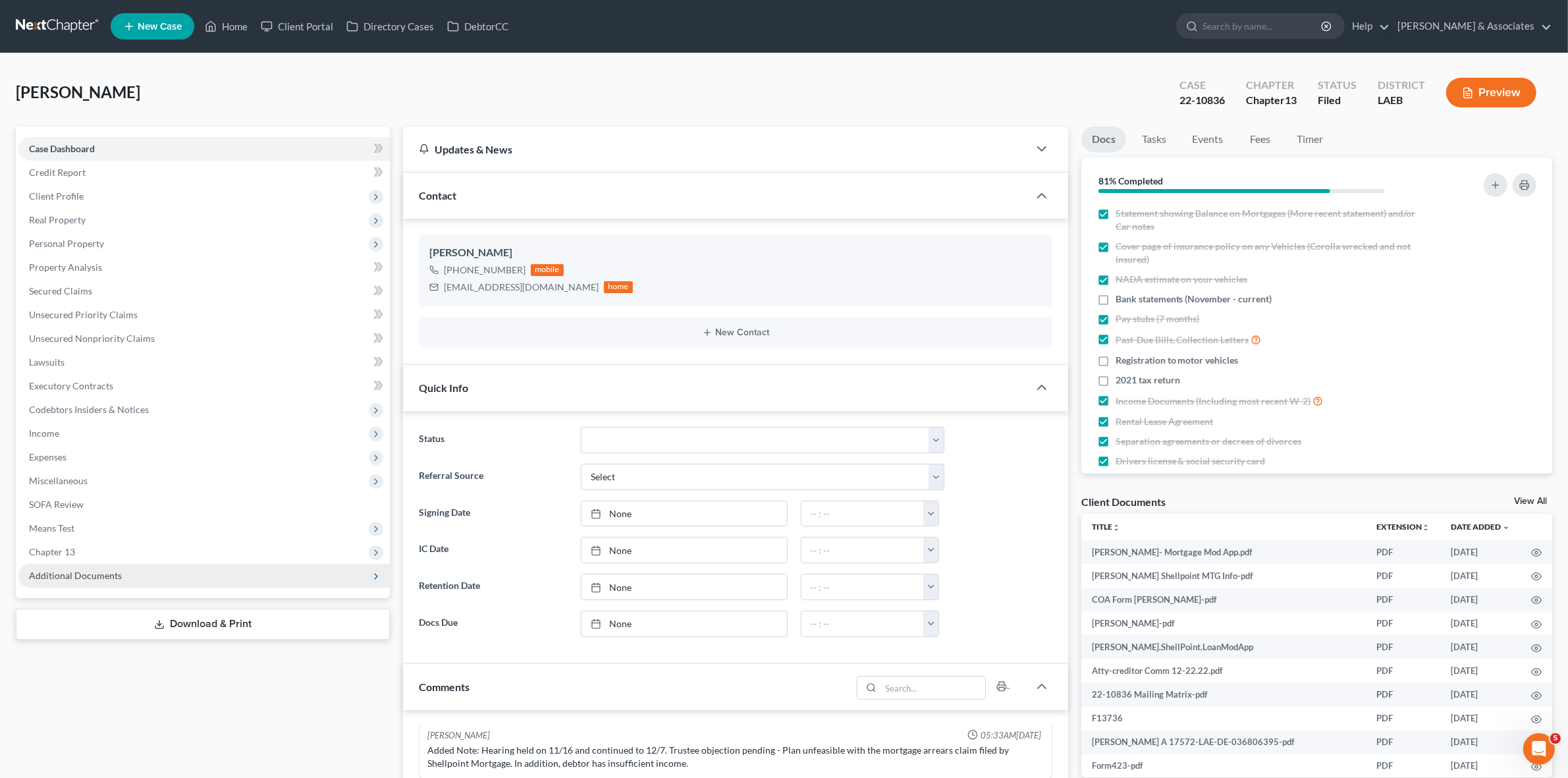
click at [334, 574] on span "Additional Documents" at bounding box center [204, 576] width 371 height 24
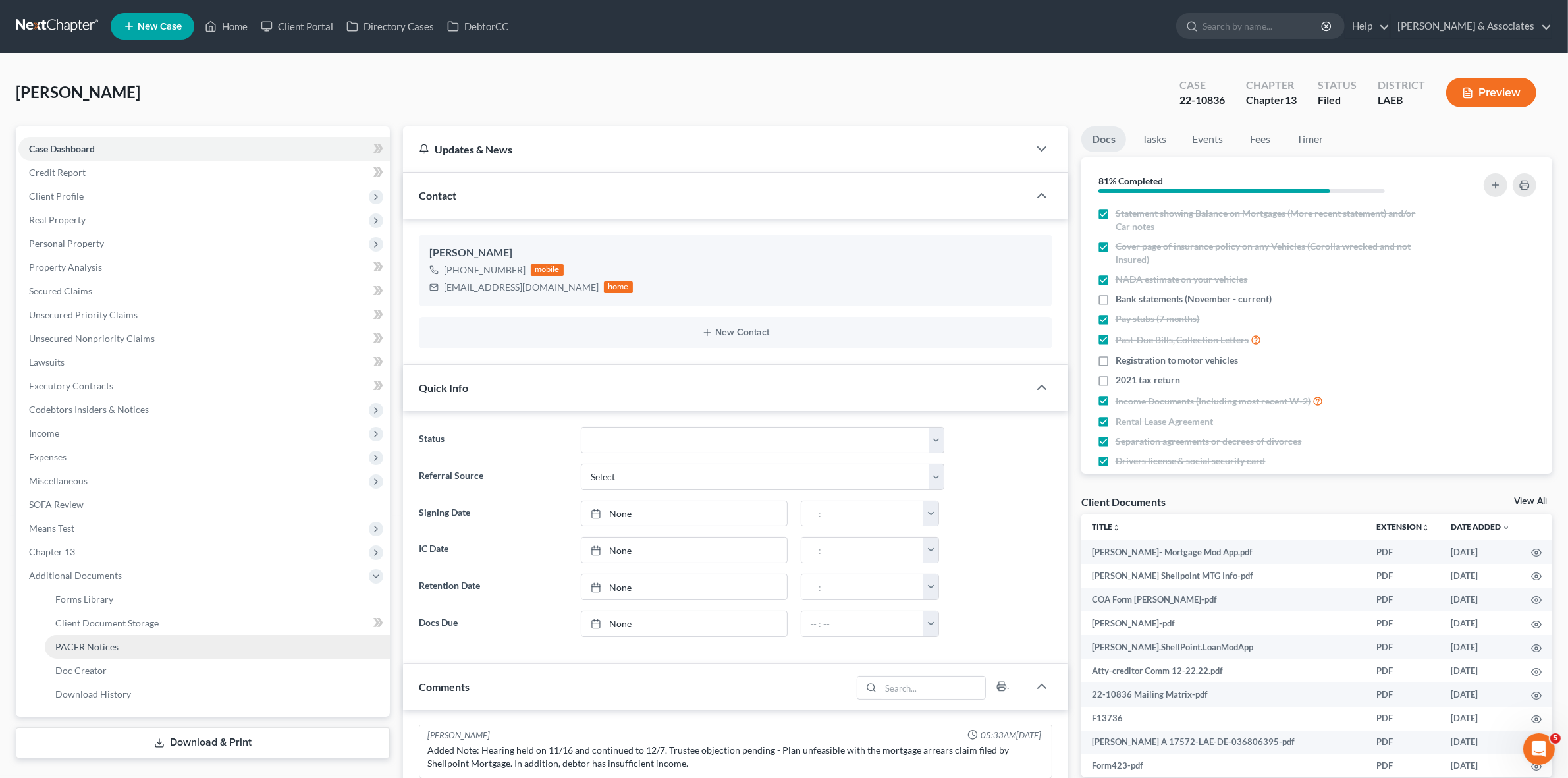
click at [304, 644] on link "PACER Notices" at bounding box center [217, 647] width 345 height 24
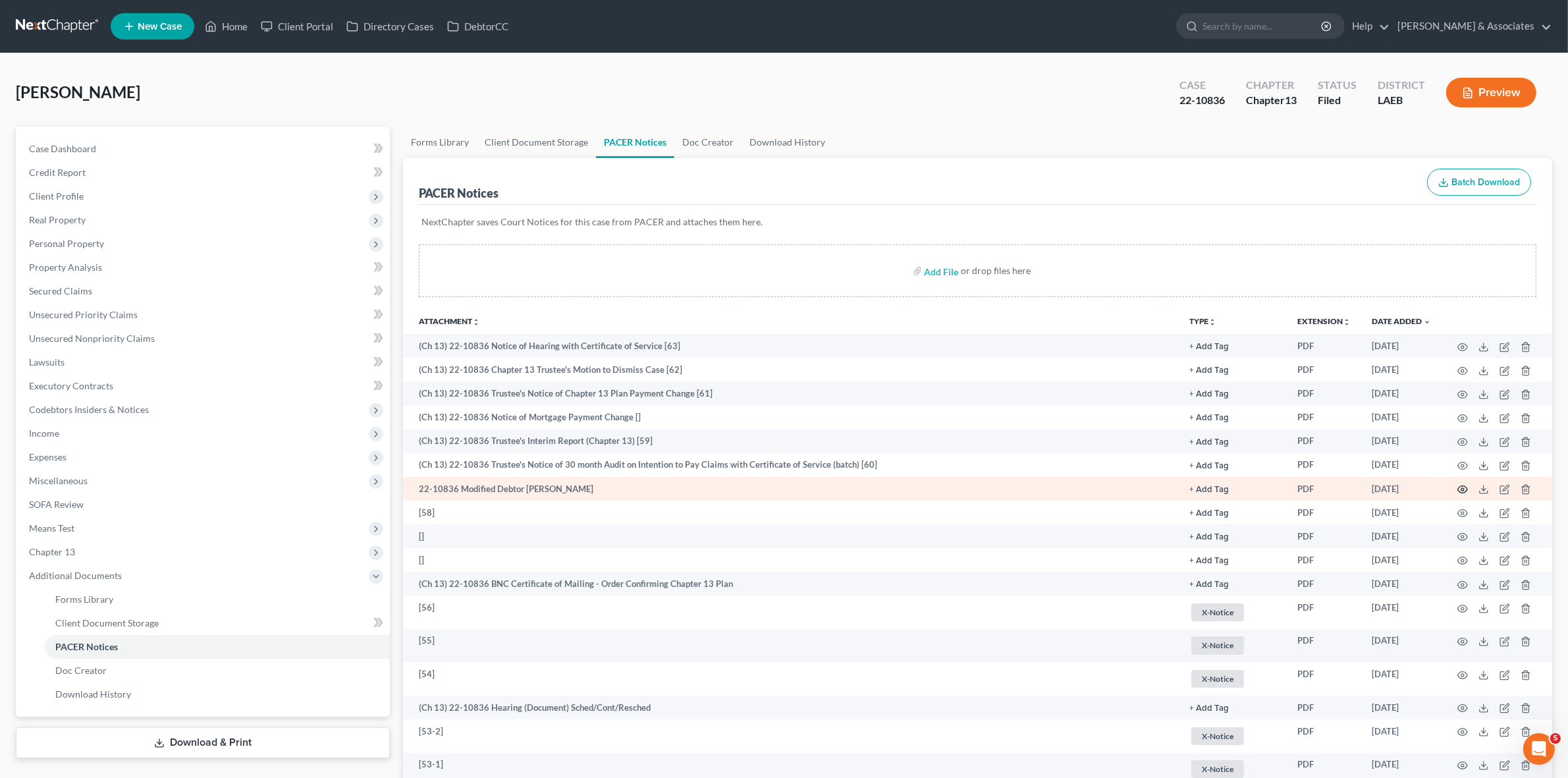
click at [1457, 490] on icon "button" at bounding box center [1463, 490] width 11 height 11
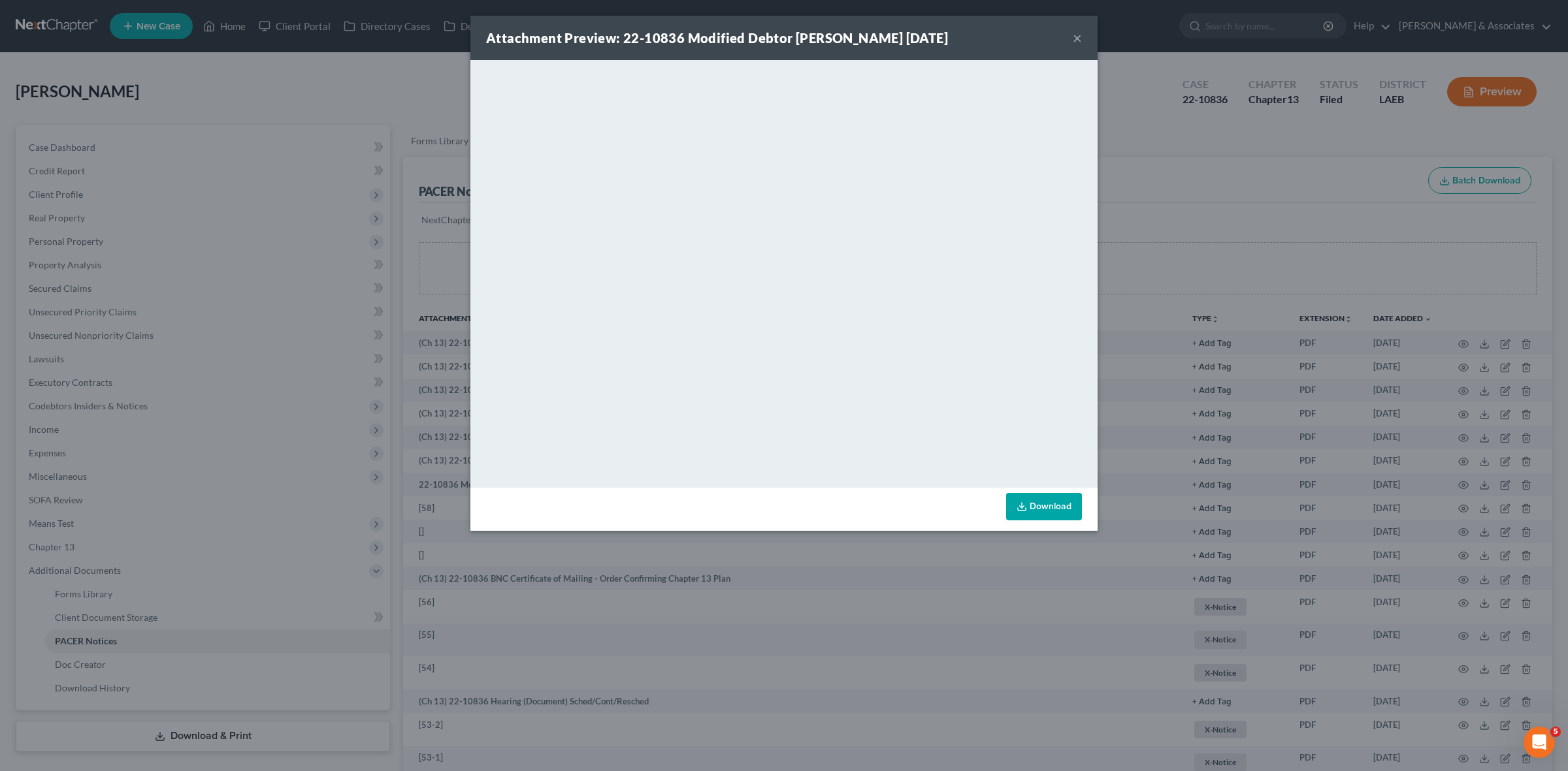
click at [377, 160] on div "Attachment Preview: 22-10836 Modified Debtor Lydia Ann Jackson 08/28/2024 × <ob…" at bounding box center [784, 386] width 1568 height 771
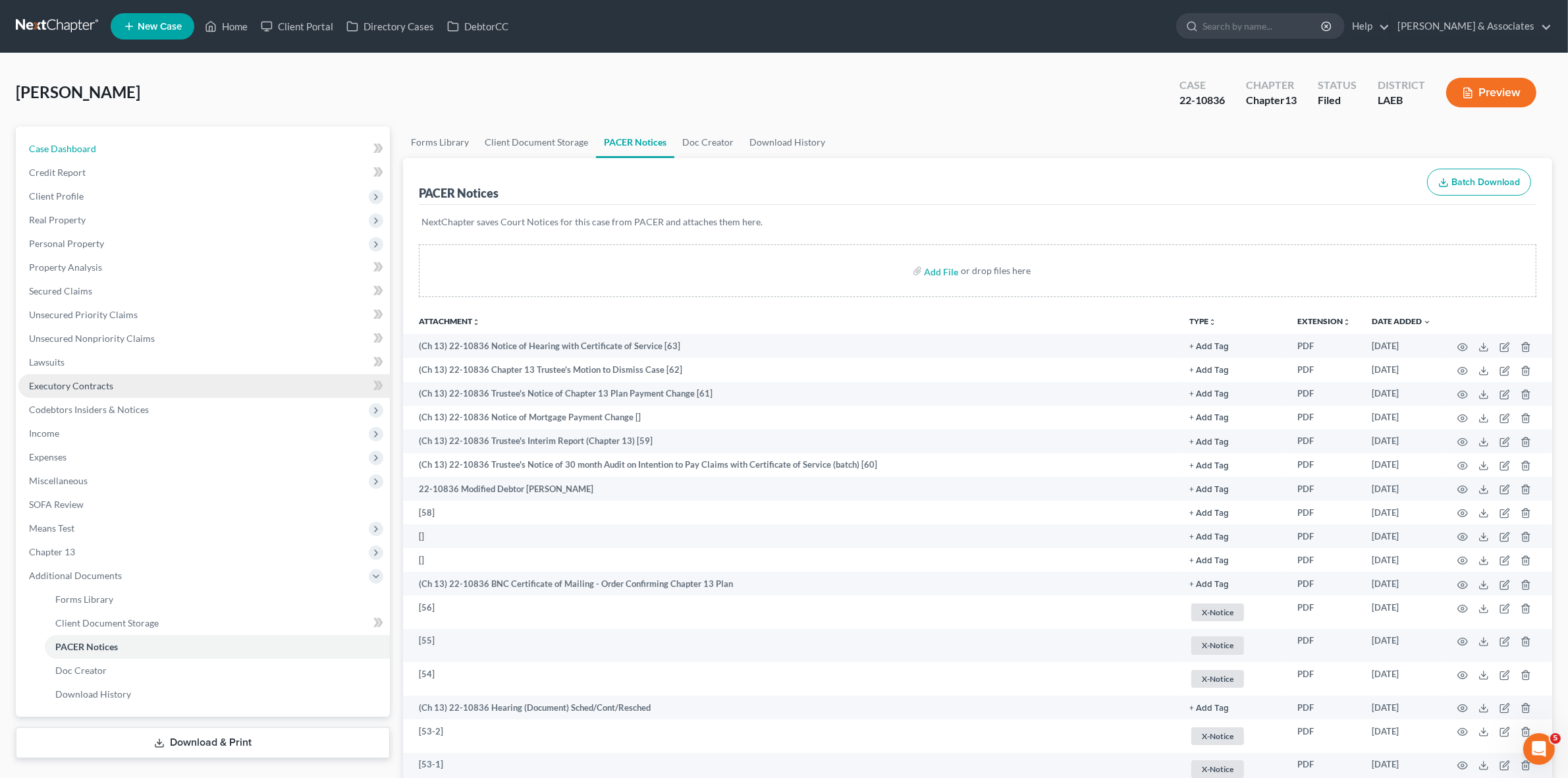
drag, startPoint x: 324, startPoint y: 147, endPoint x: 320, endPoint y: 384, distance: 237.0
click at [324, 147] on link "Case Dashboard" at bounding box center [204, 149] width 371 height 24
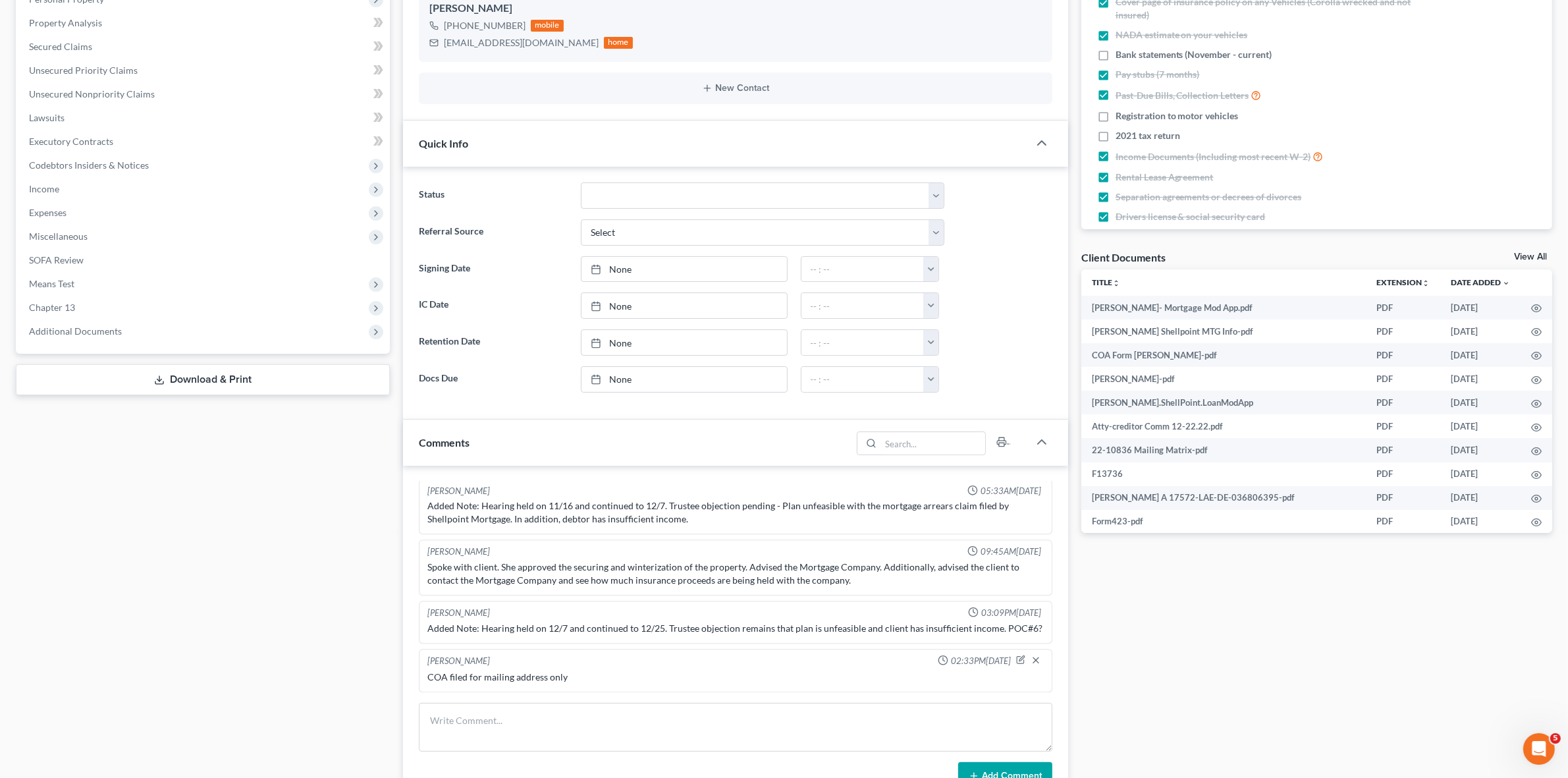
scroll to position [83, 0]
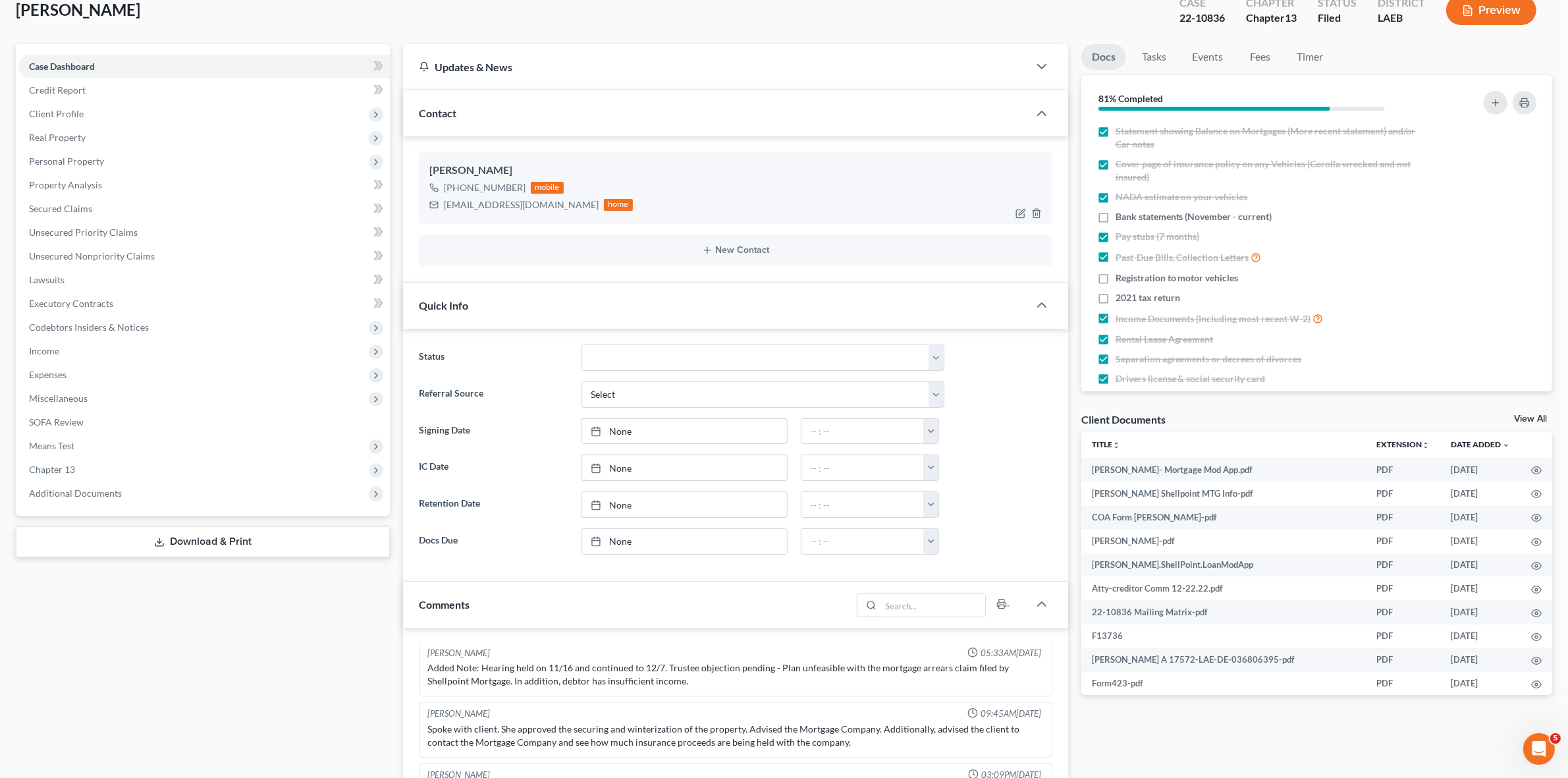
click at [495, 208] on div "lydiajackson929@gmail.com" at bounding box center [521, 205] width 155 height 13
click at [495, 206] on div "[EMAIL_ADDRESS][DOMAIN_NAME]" at bounding box center [521, 205] width 155 height 13
copy div "[EMAIL_ADDRESS][DOMAIN_NAME]"
drag, startPoint x: 735, startPoint y: 124, endPoint x: 742, endPoint y: 143, distance: 20.2
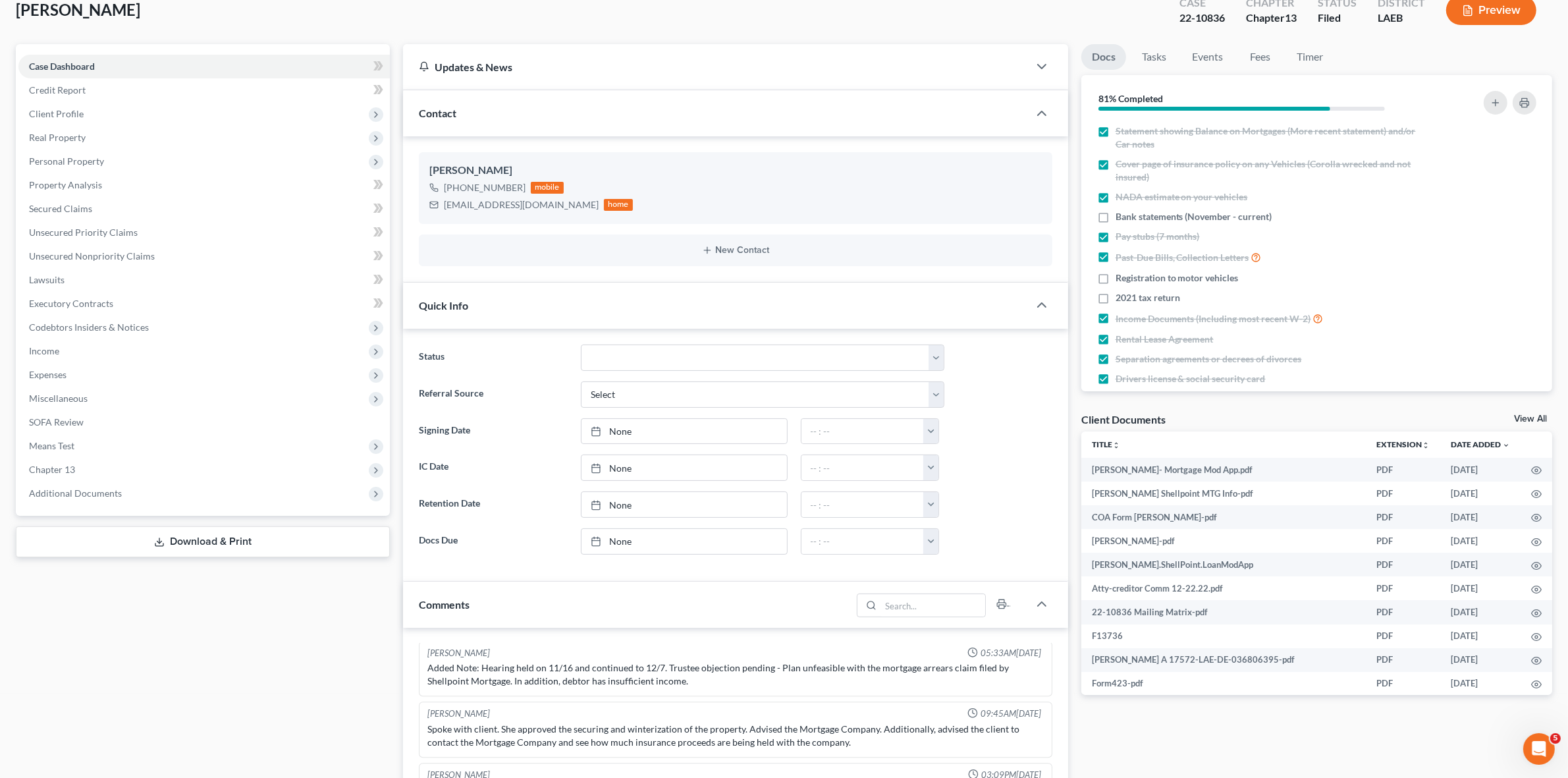
click at [735, 122] on div "Contact" at bounding box center [715, 113] width 625 height 45
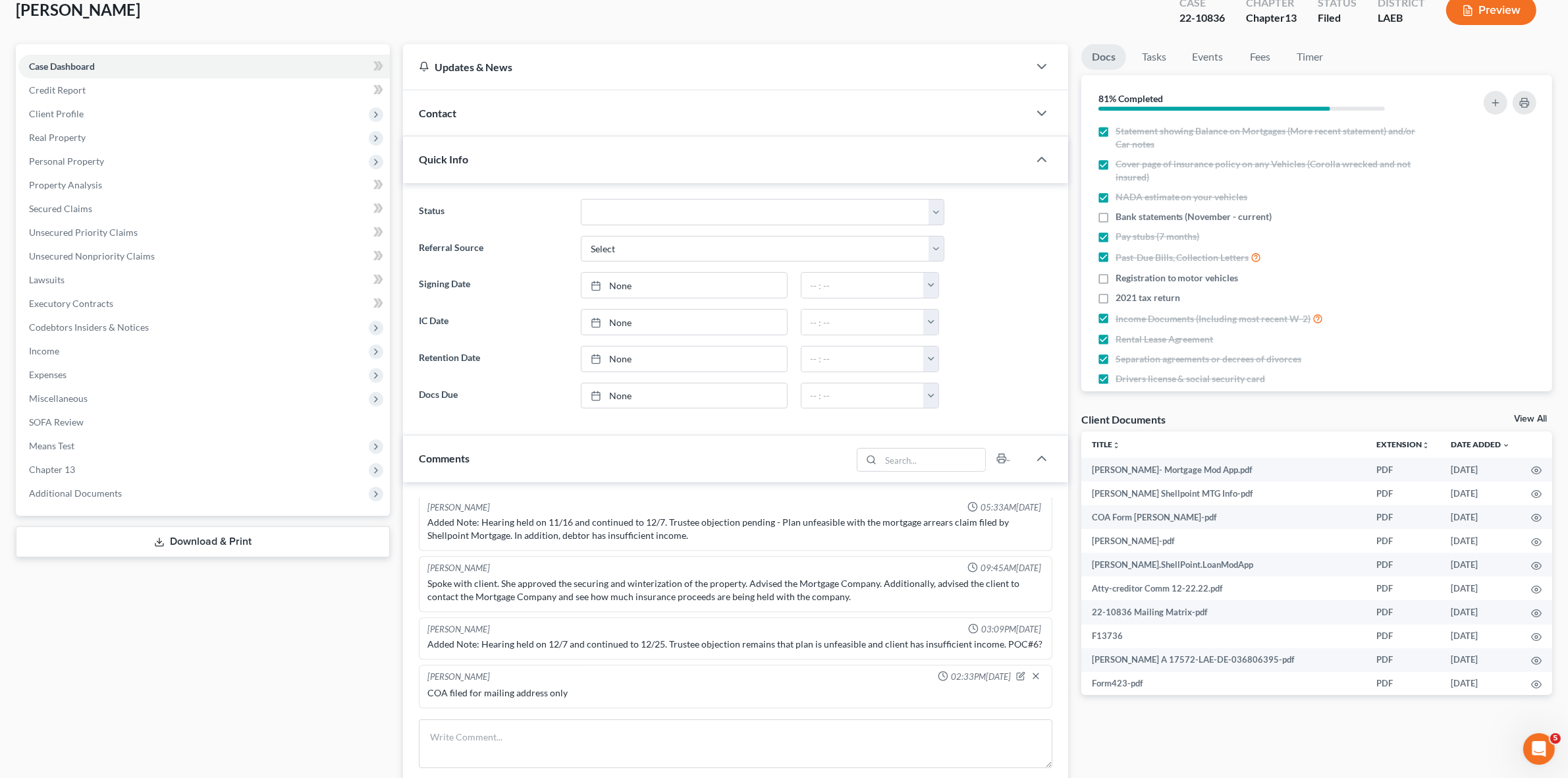
scroll to position [0, 0]
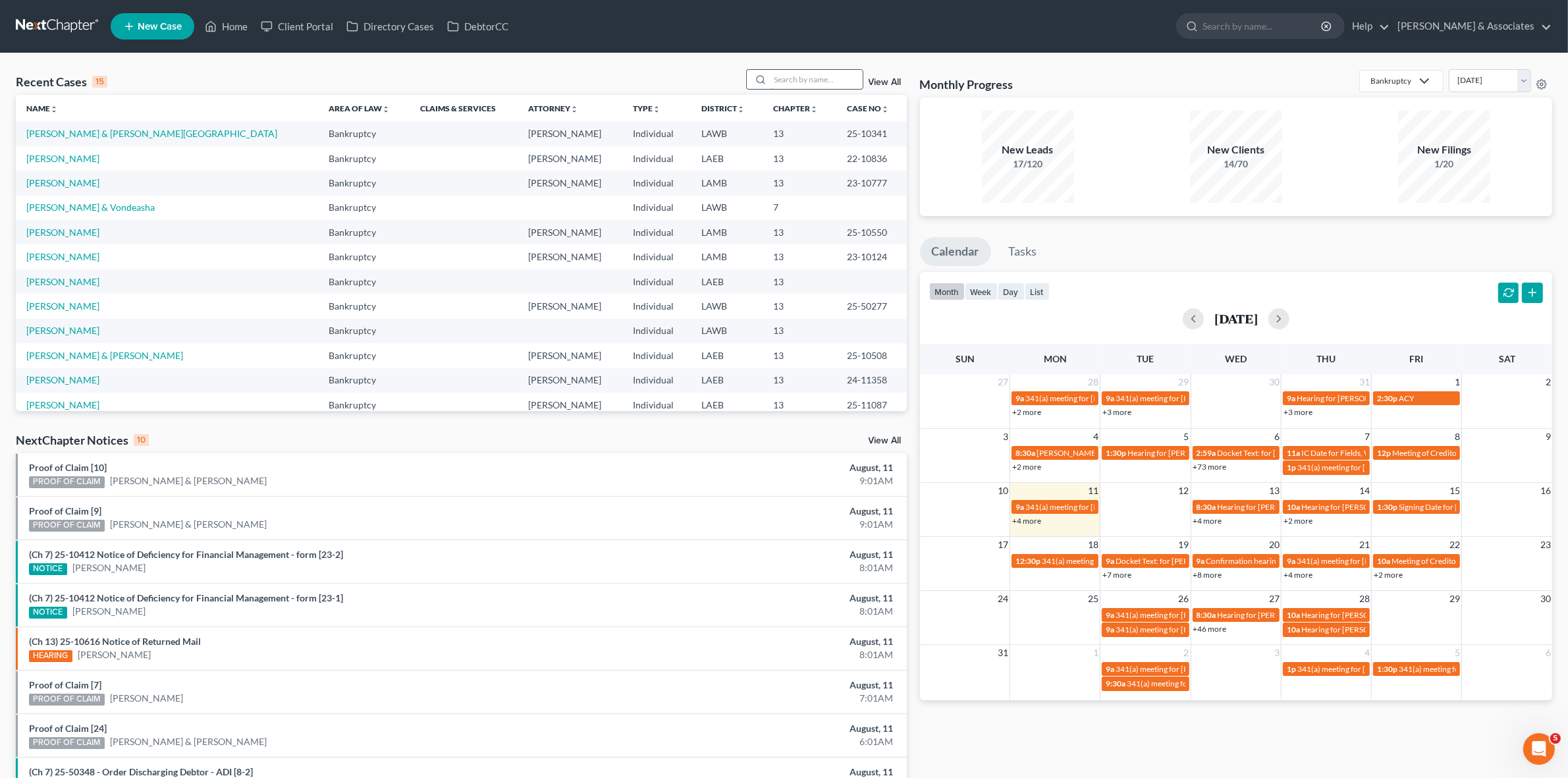
click at [825, 71] on input "search" at bounding box center [817, 79] width 92 height 19
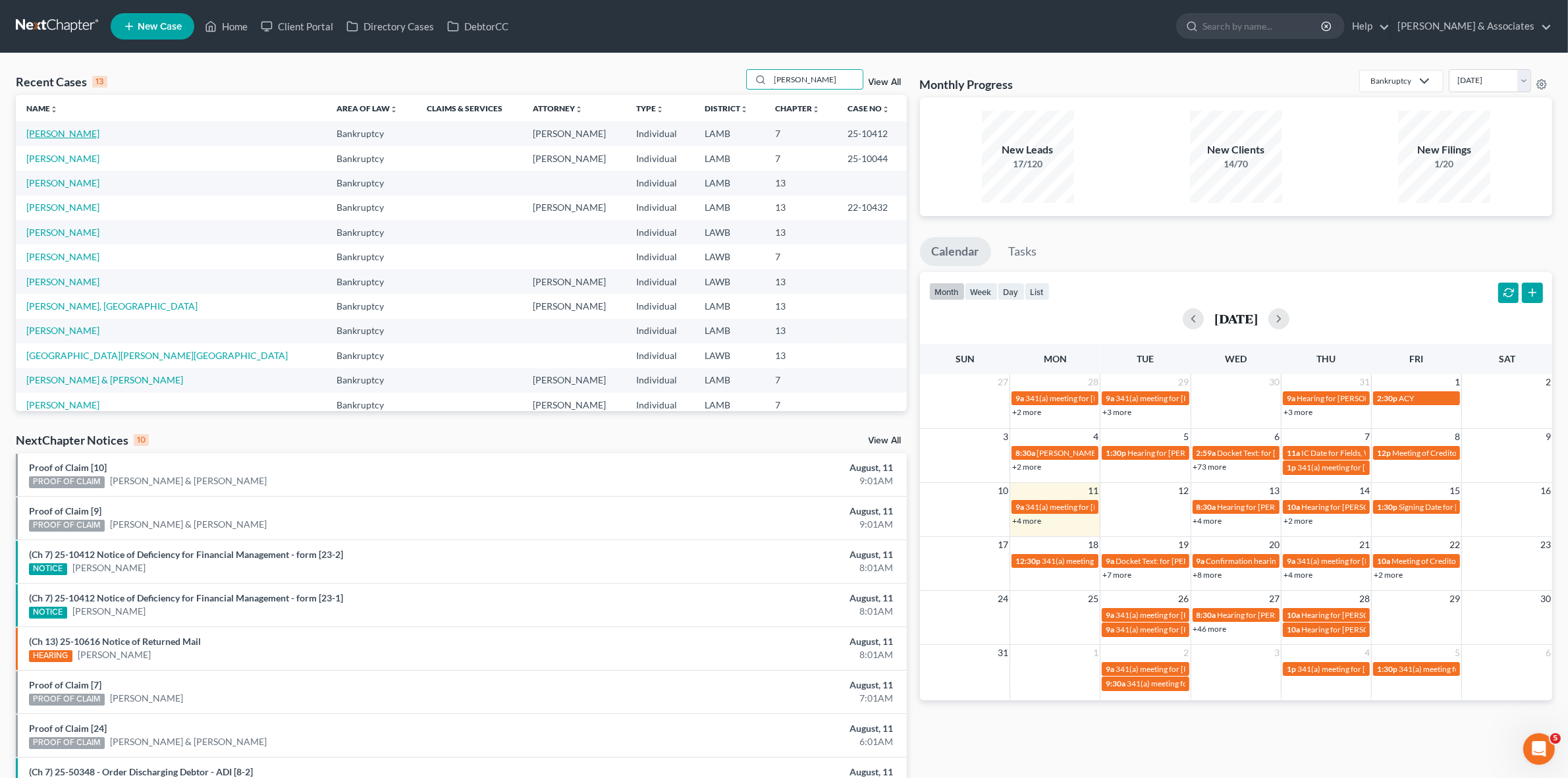
type input "jenkins"
click at [67, 130] on link "Jenkins, Donna" at bounding box center [63, 133] width 73 height 11
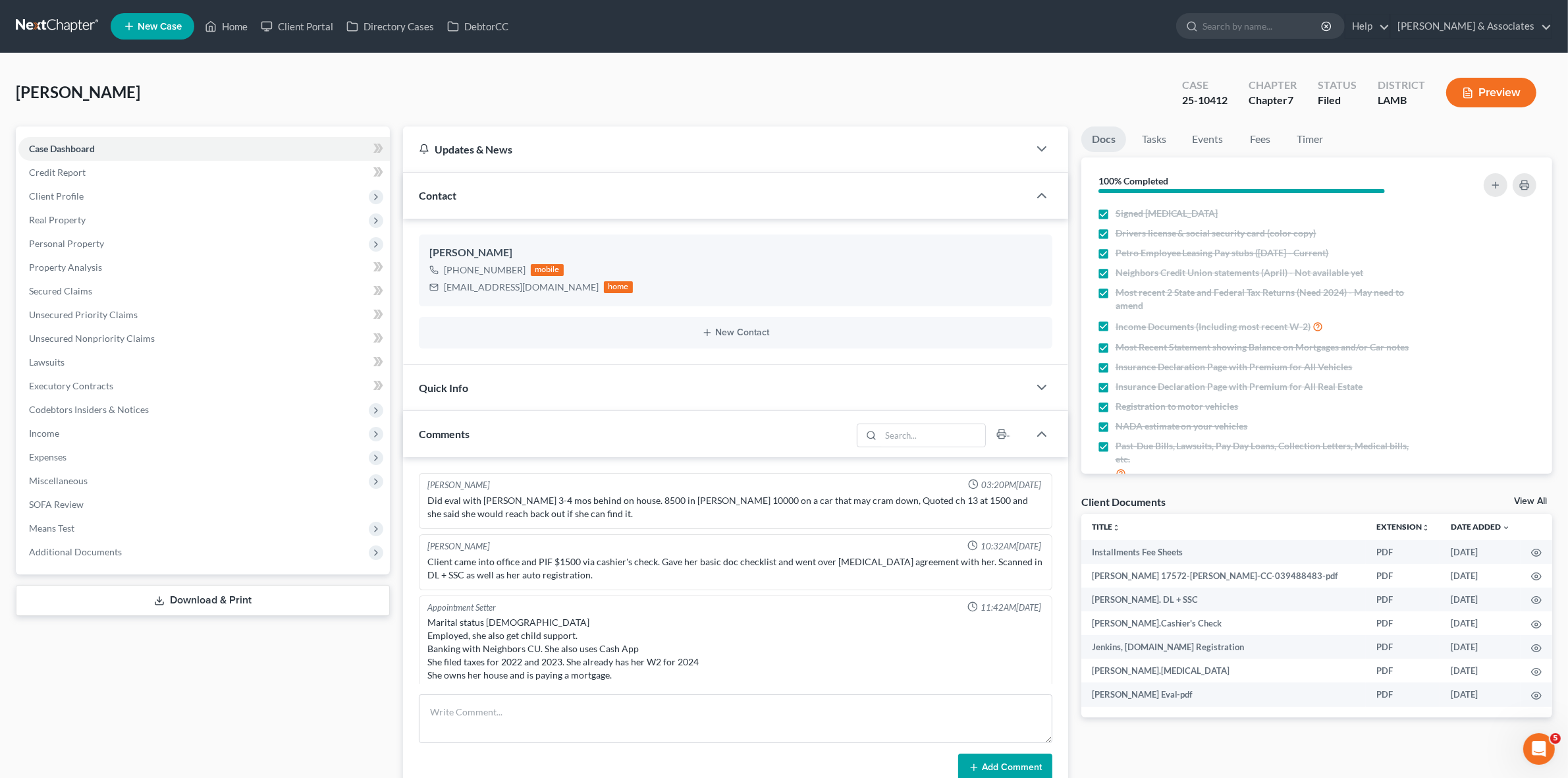
scroll to position [1808, 0]
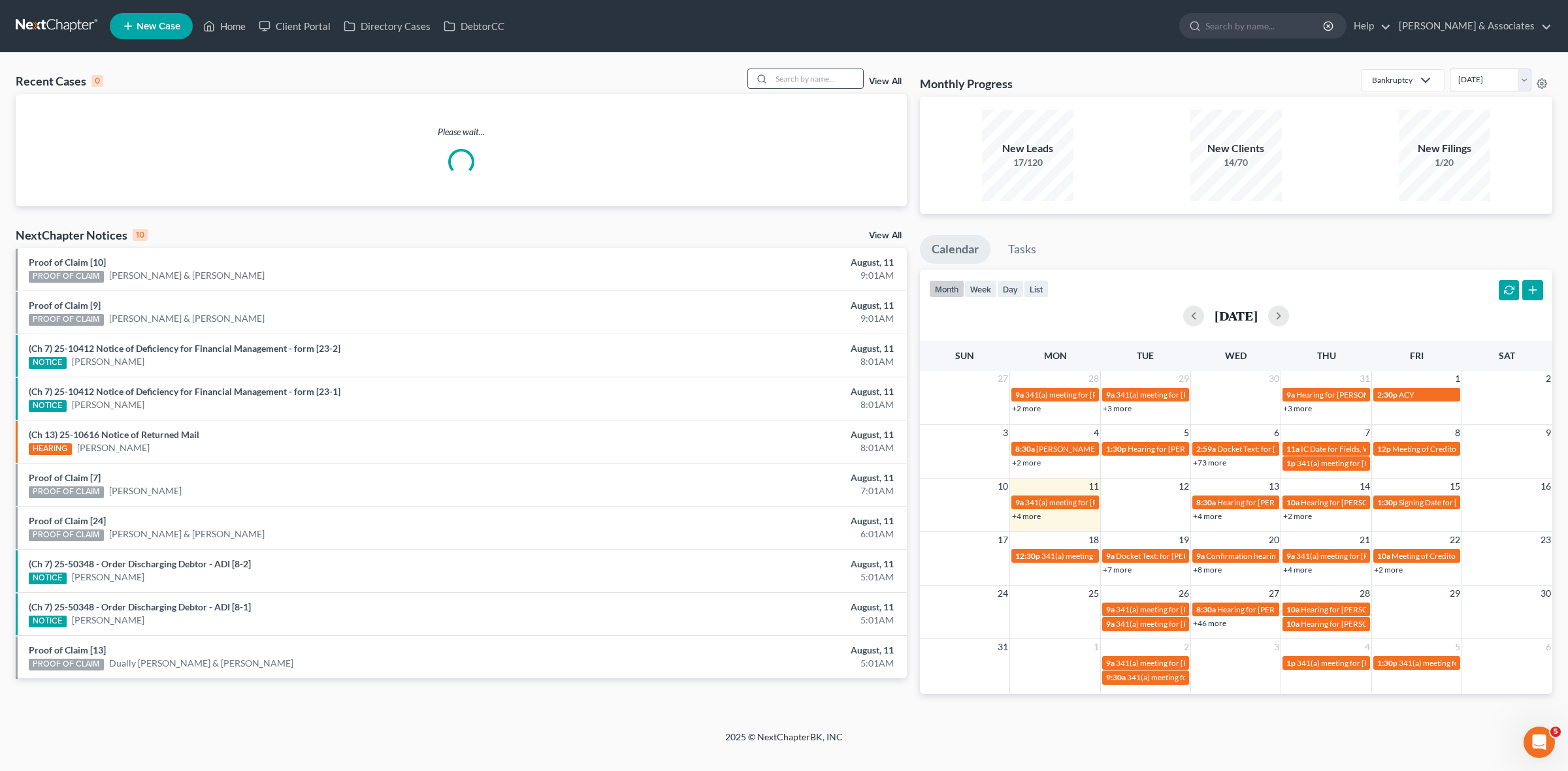
click at [821, 71] on input "search" at bounding box center [817, 78] width 92 height 19
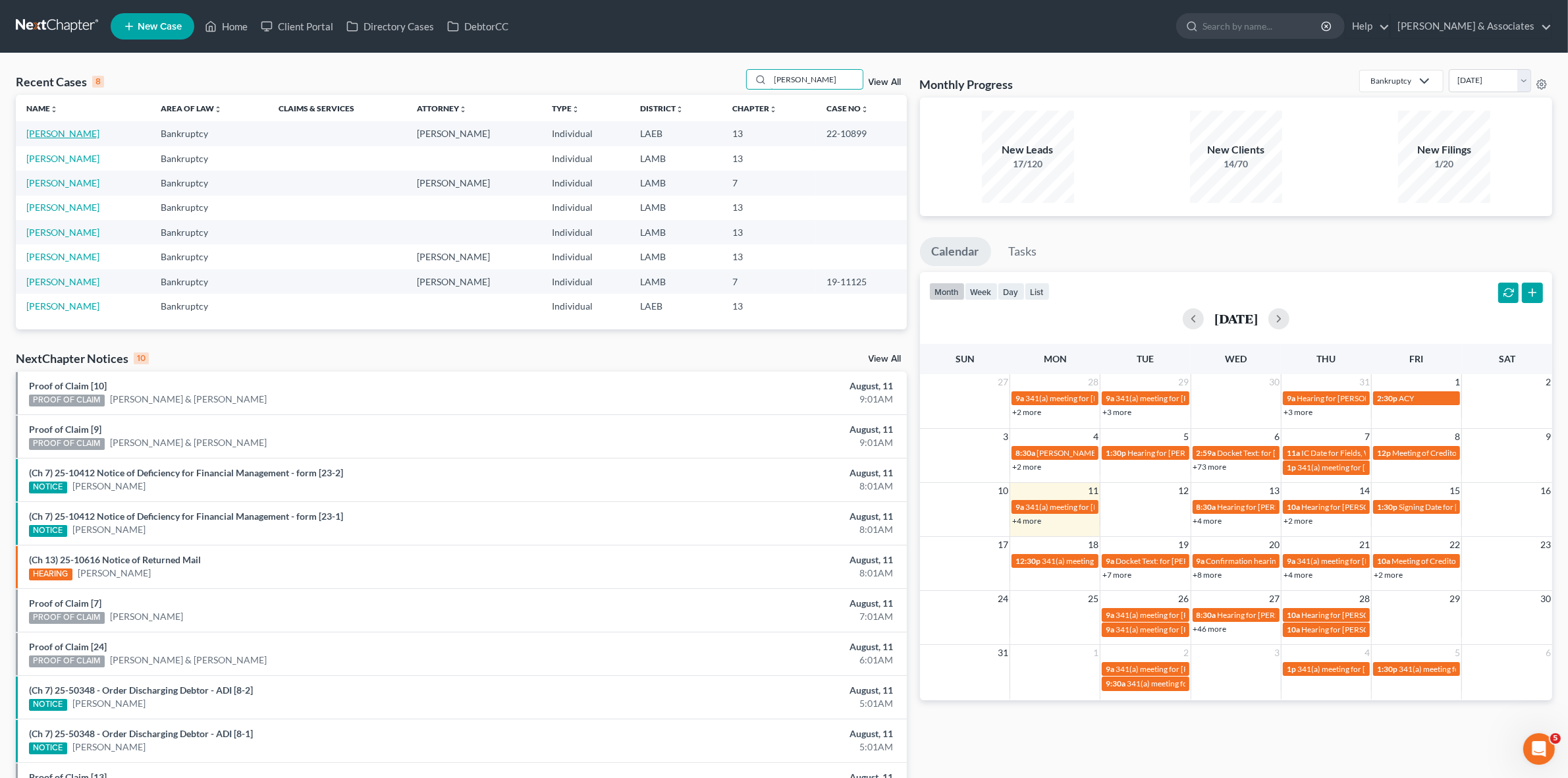
type input "bennett"
click at [48, 129] on link "[PERSON_NAME]" at bounding box center [63, 133] width 73 height 11
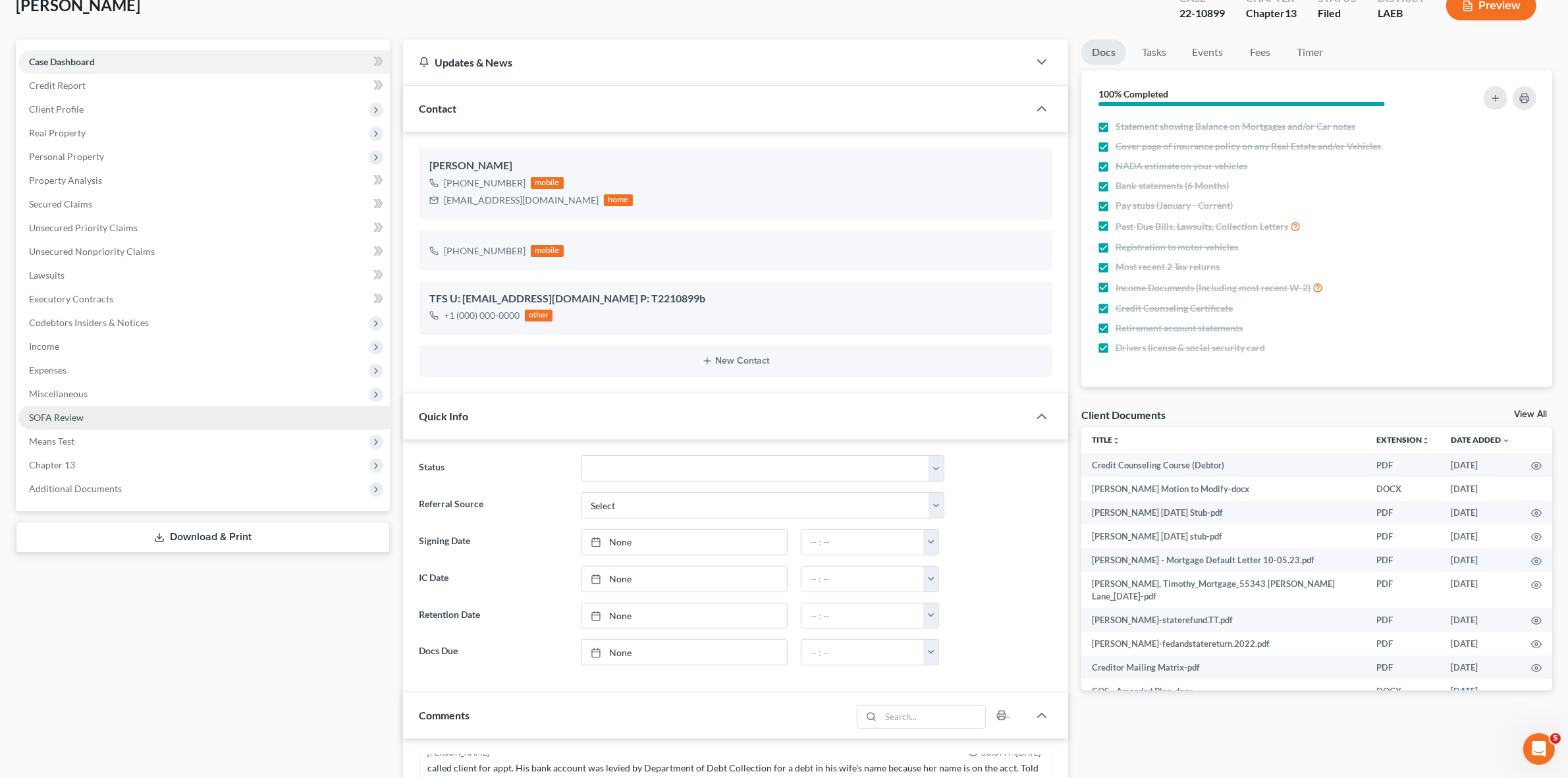
scroll to position [83, 0]
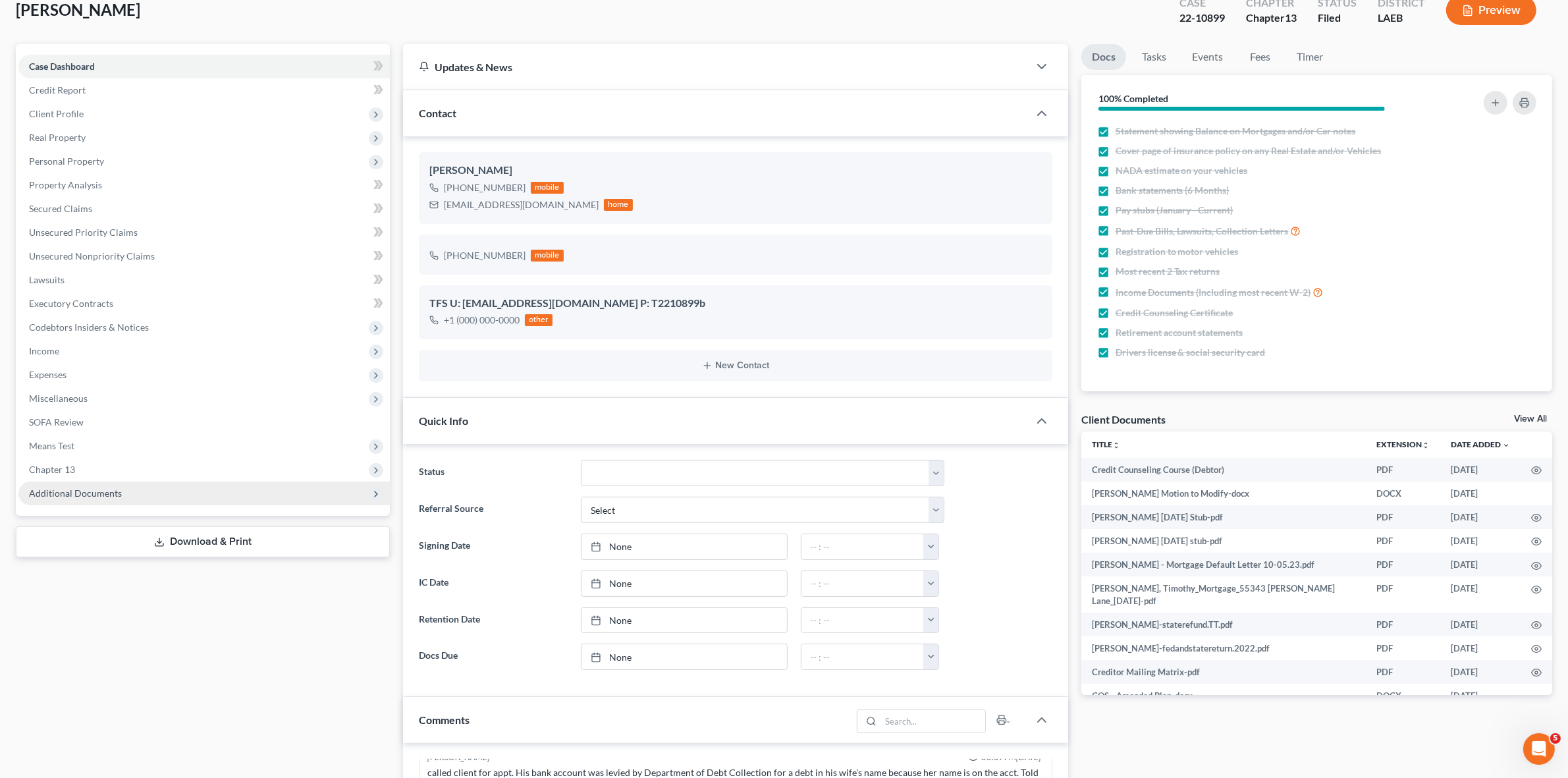
click at [280, 499] on span "Additional Documents" at bounding box center [204, 493] width 371 height 24
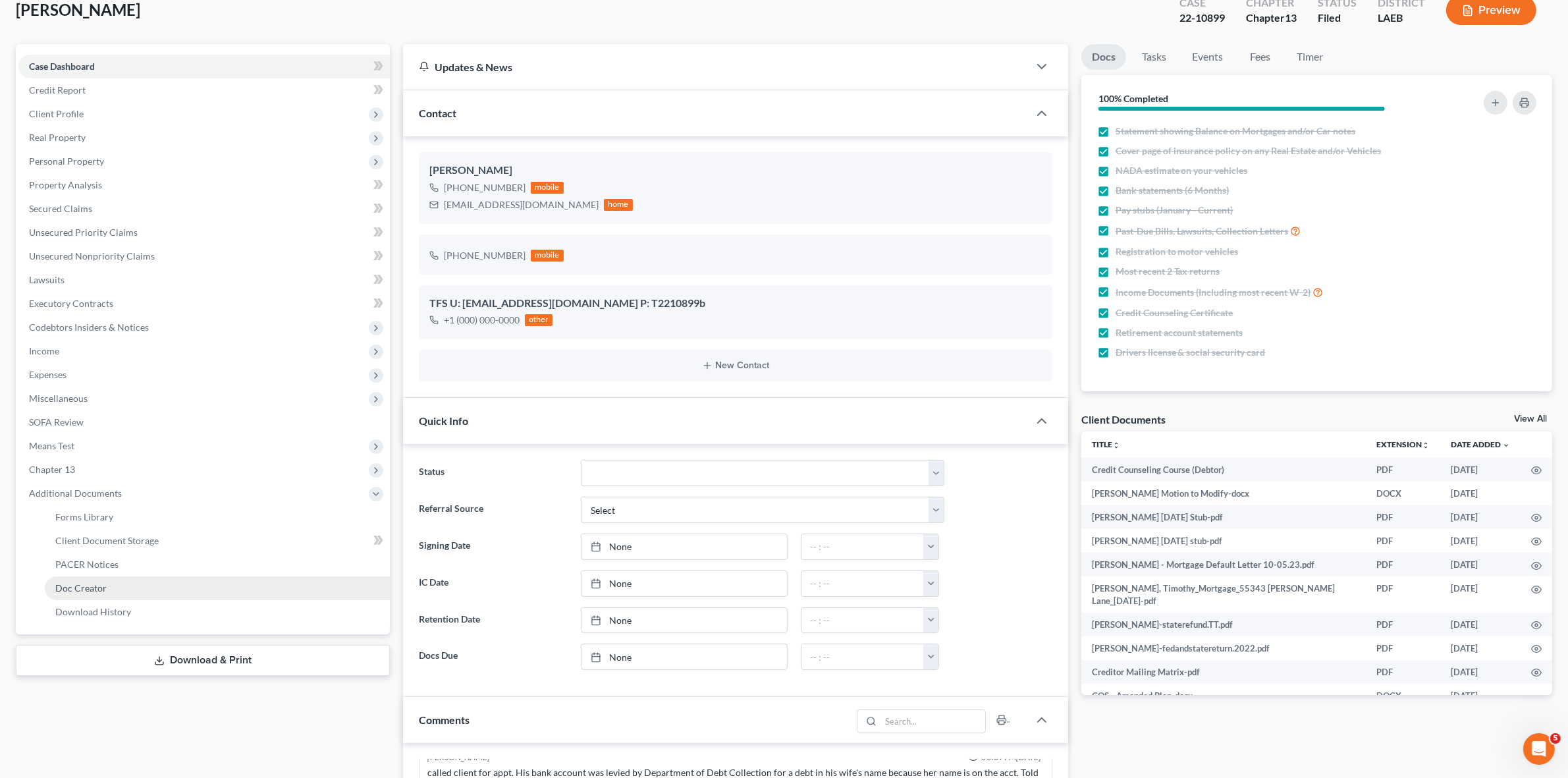
click at [277, 585] on link "Doc Creator" at bounding box center [217, 588] width 345 height 24
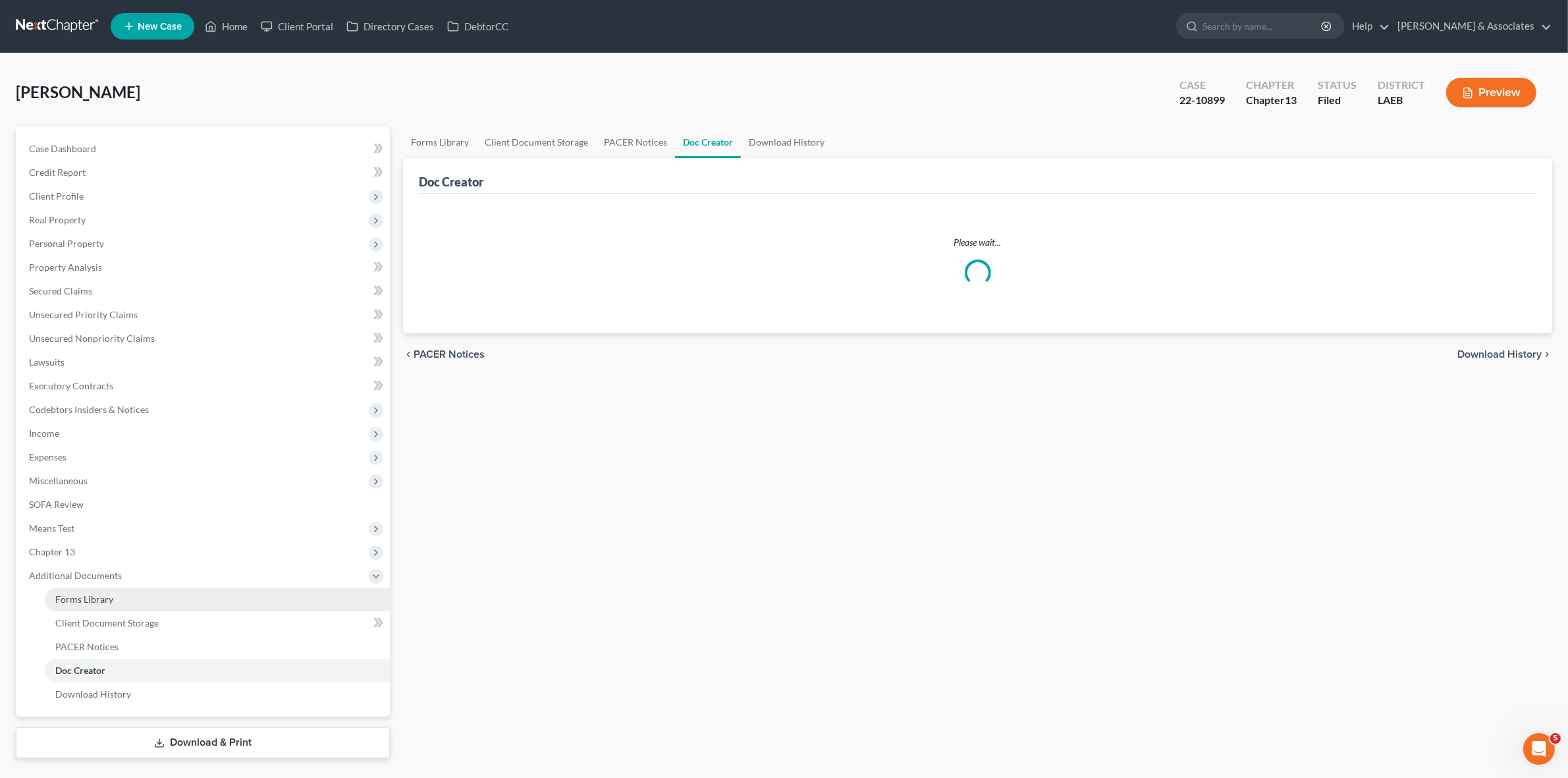
drag, startPoint x: 275, startPoint y: 578, endPoint x: 274, endPoint y: 594, distance: 16.0
click at [275, 579] on span "Additional Documents" at bounding box center [204, 576] width 371 height 24
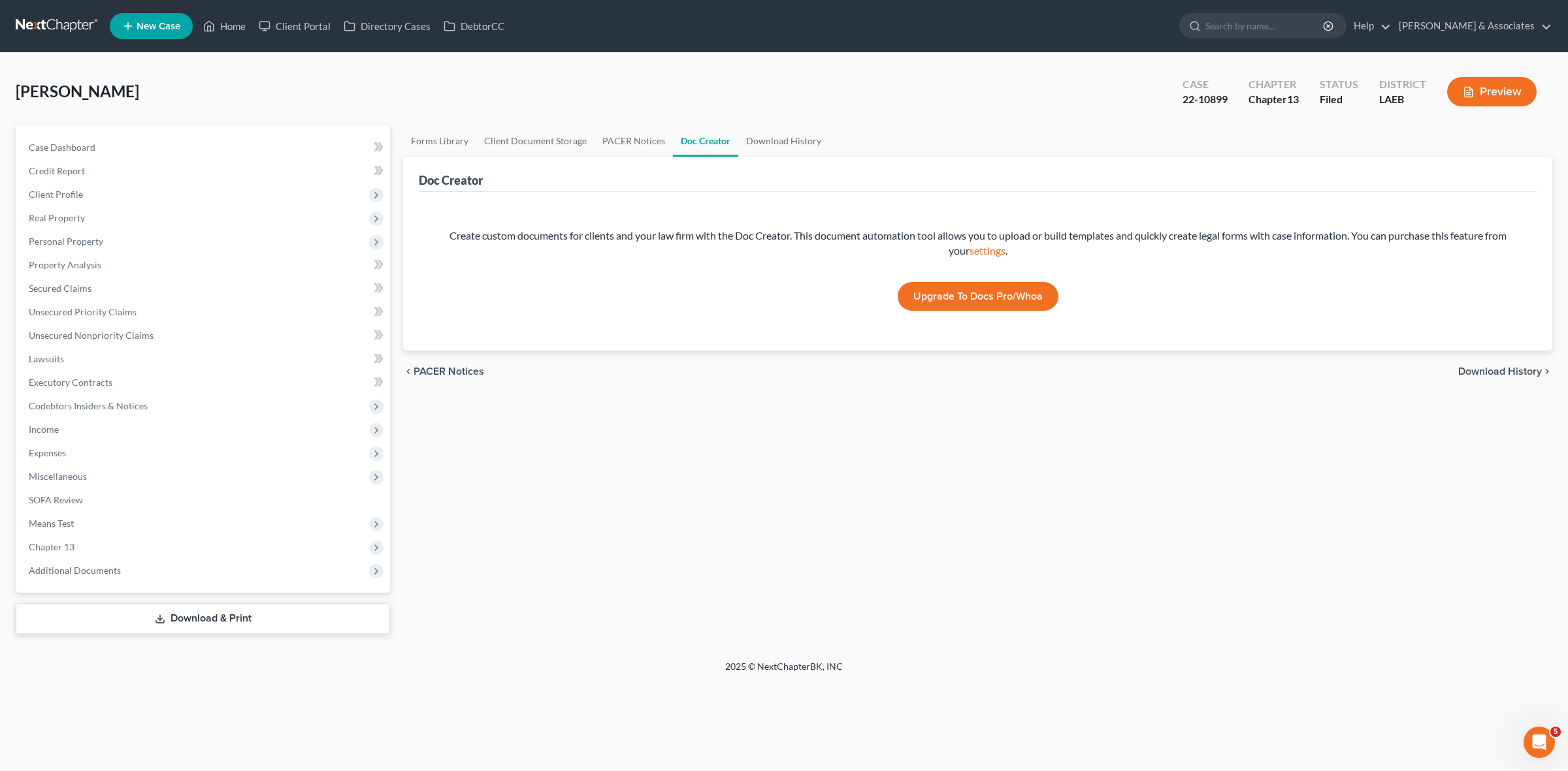
click at [265, 644] on div "Bennett, Timothy Upgraded Case 22-10899 Chapter Chapter 13 Status Filed Distric…" at bounding box center [784, 356] width 1568 height 607
drag, startPoint x: 219, startPoint y: 547, endPoint x: 222, endPoint y: 564, distance: 17.3
click at [221, 549] on span "Chapter 13" at bounding box center [204, 547] width 372 height 23
click at [223, 570] on link "Plan Calculator" at bounding box center [217, 570] width 346 height 23
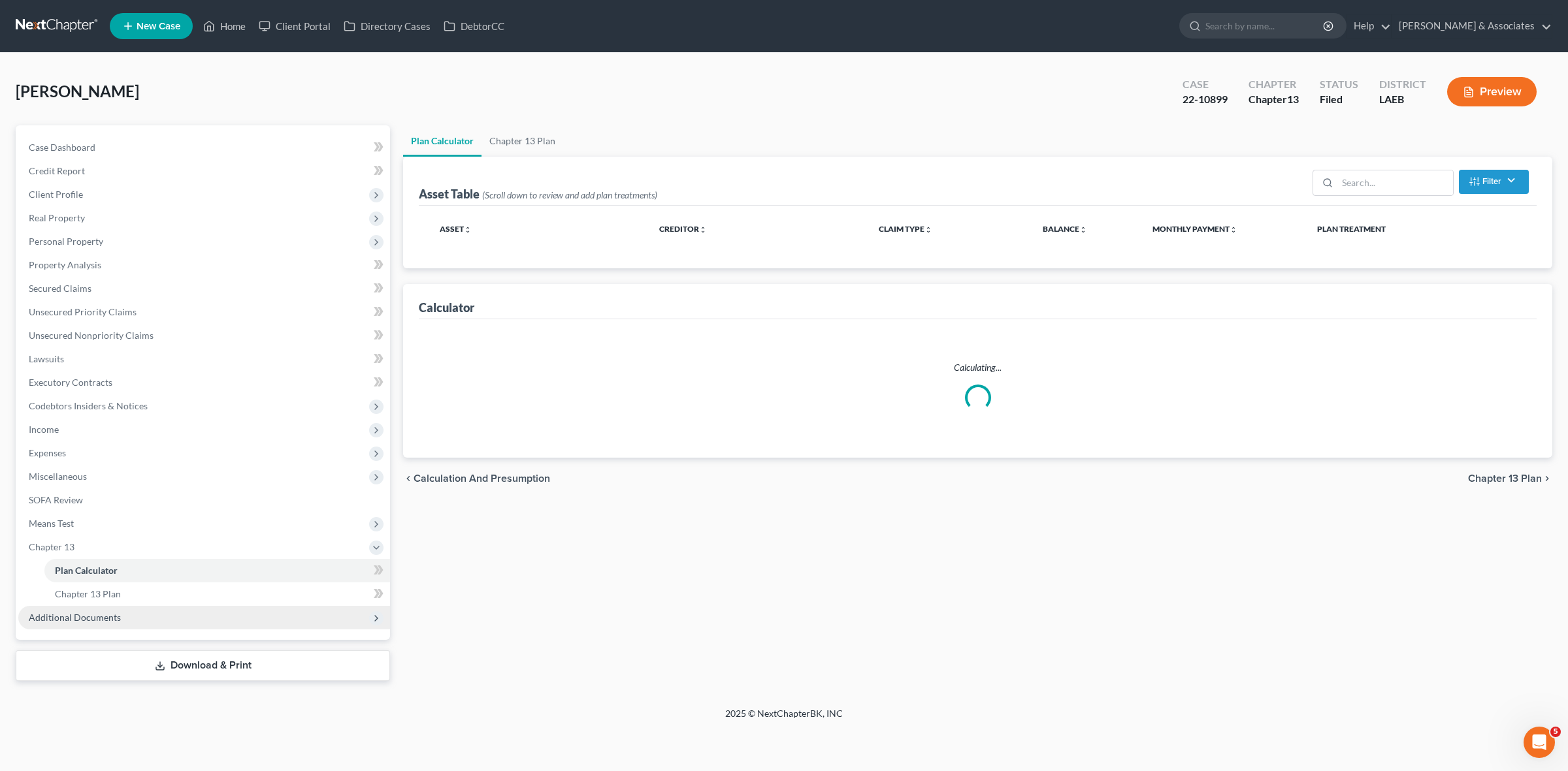
click at [227, 611] on span "Additional Documents" at bounding box center [204, 618] width 372 height 23
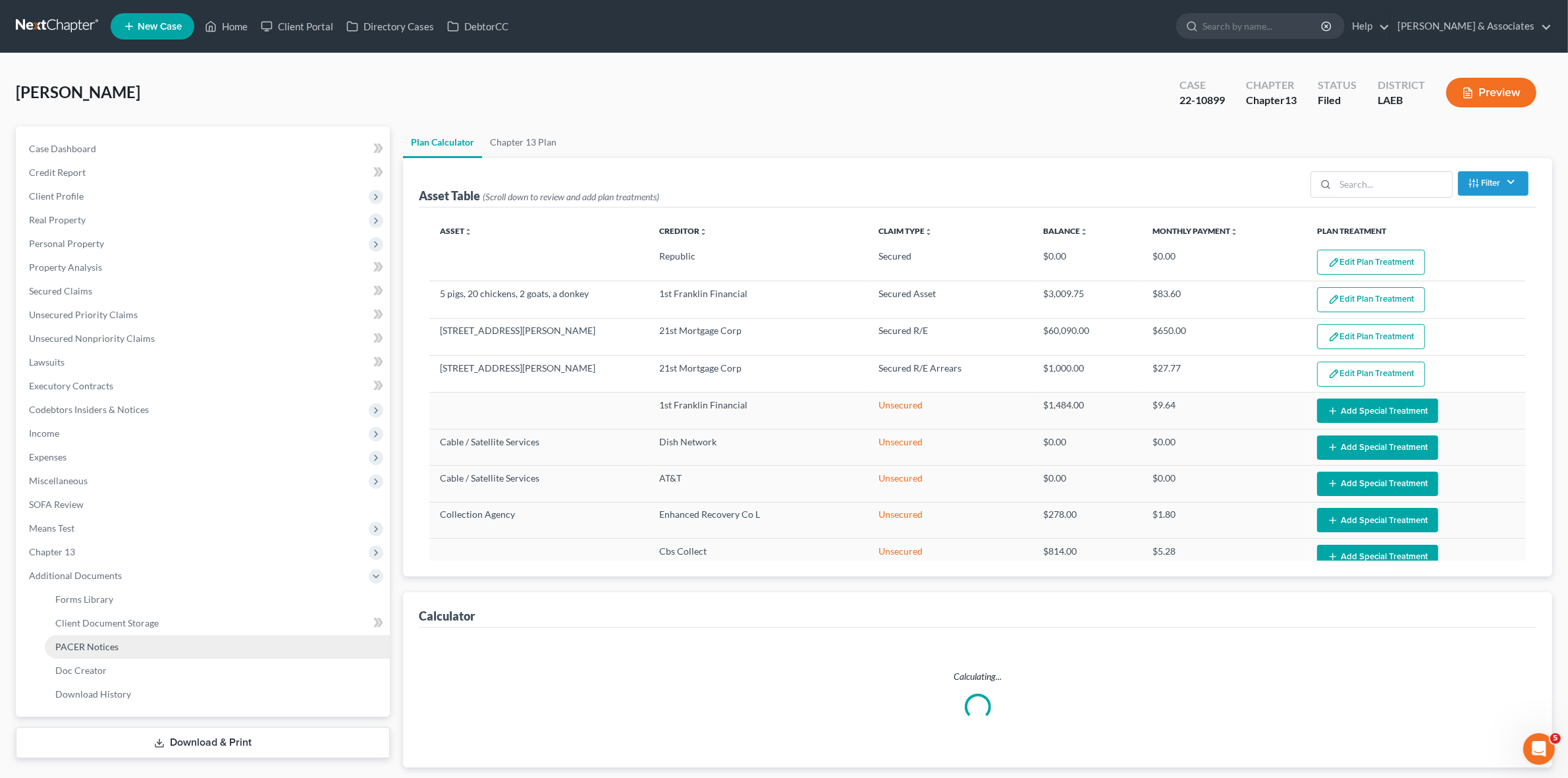
click at [228, 647] on link "PACER Notices" at bounding box center [217, 647] width 345 height 24
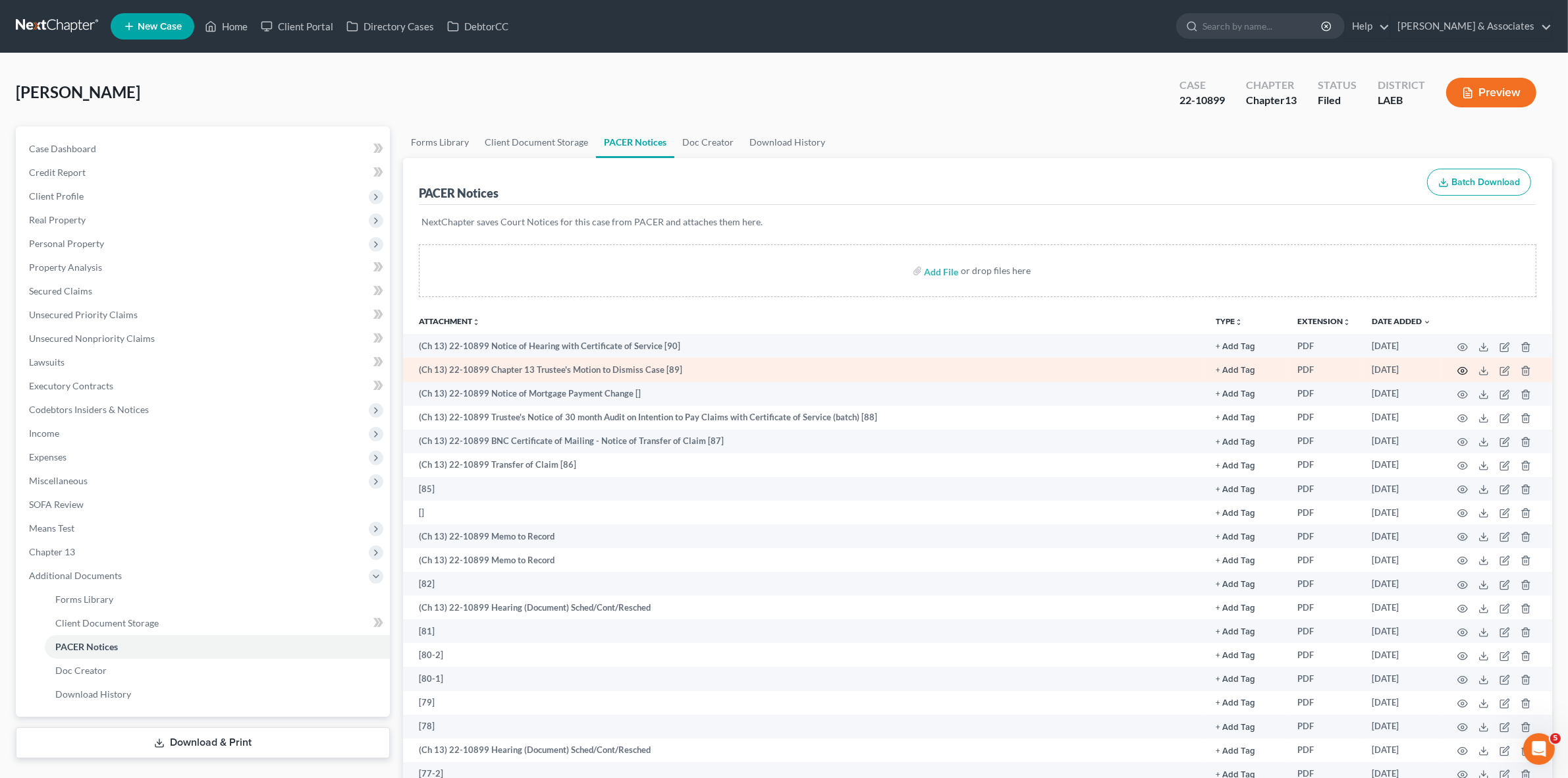
click at [1463, 370] on circle "button" at bounding box center [1463, 371] width 2 height 2
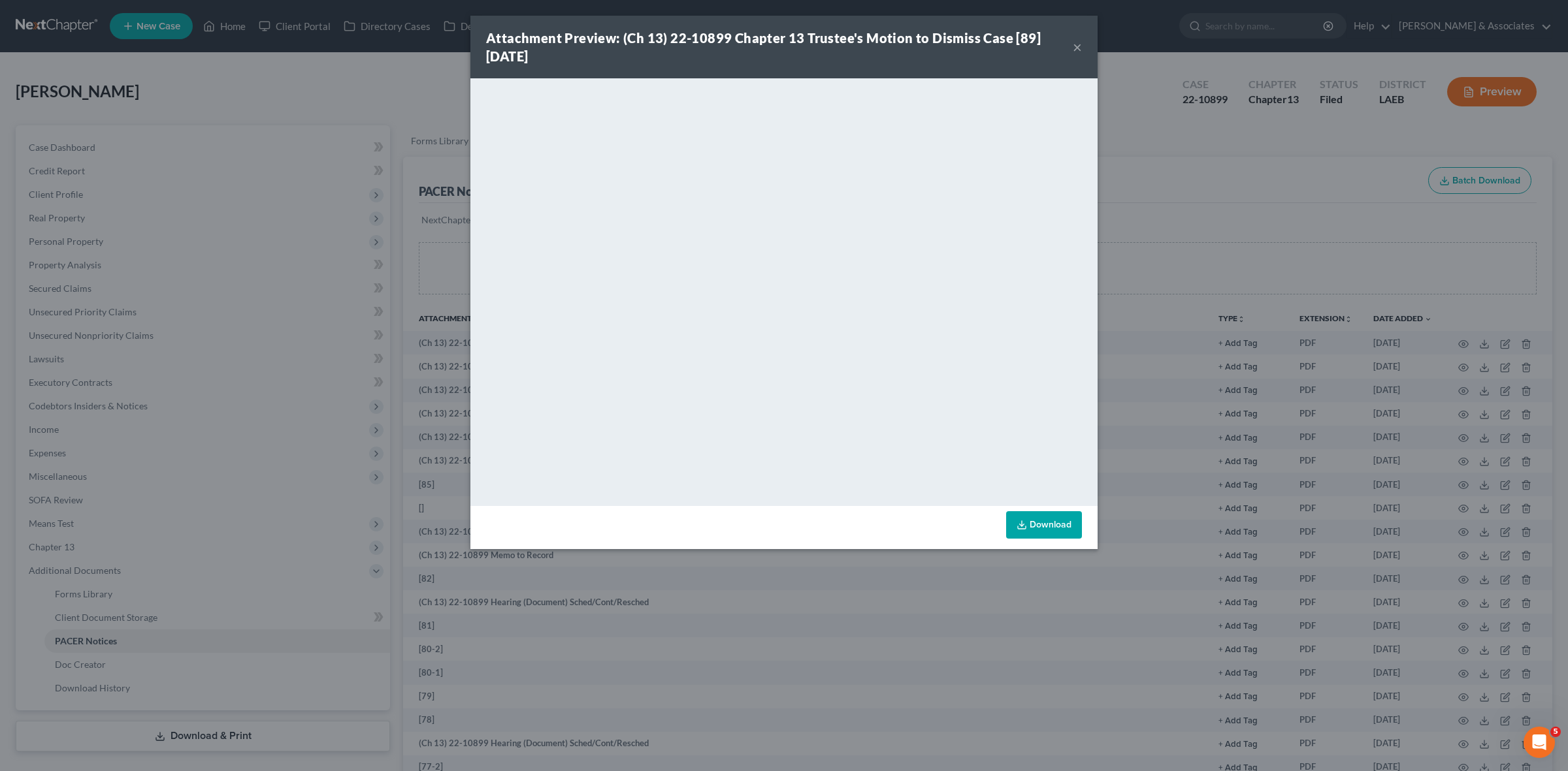
click at [1227, 200] on div "Attachment Preview: (Ch 13) 22-10899 Chapter 13 Trustee's Motion to Dismiss Cas…" at bounding box center [784, 386] width 1568 height 771
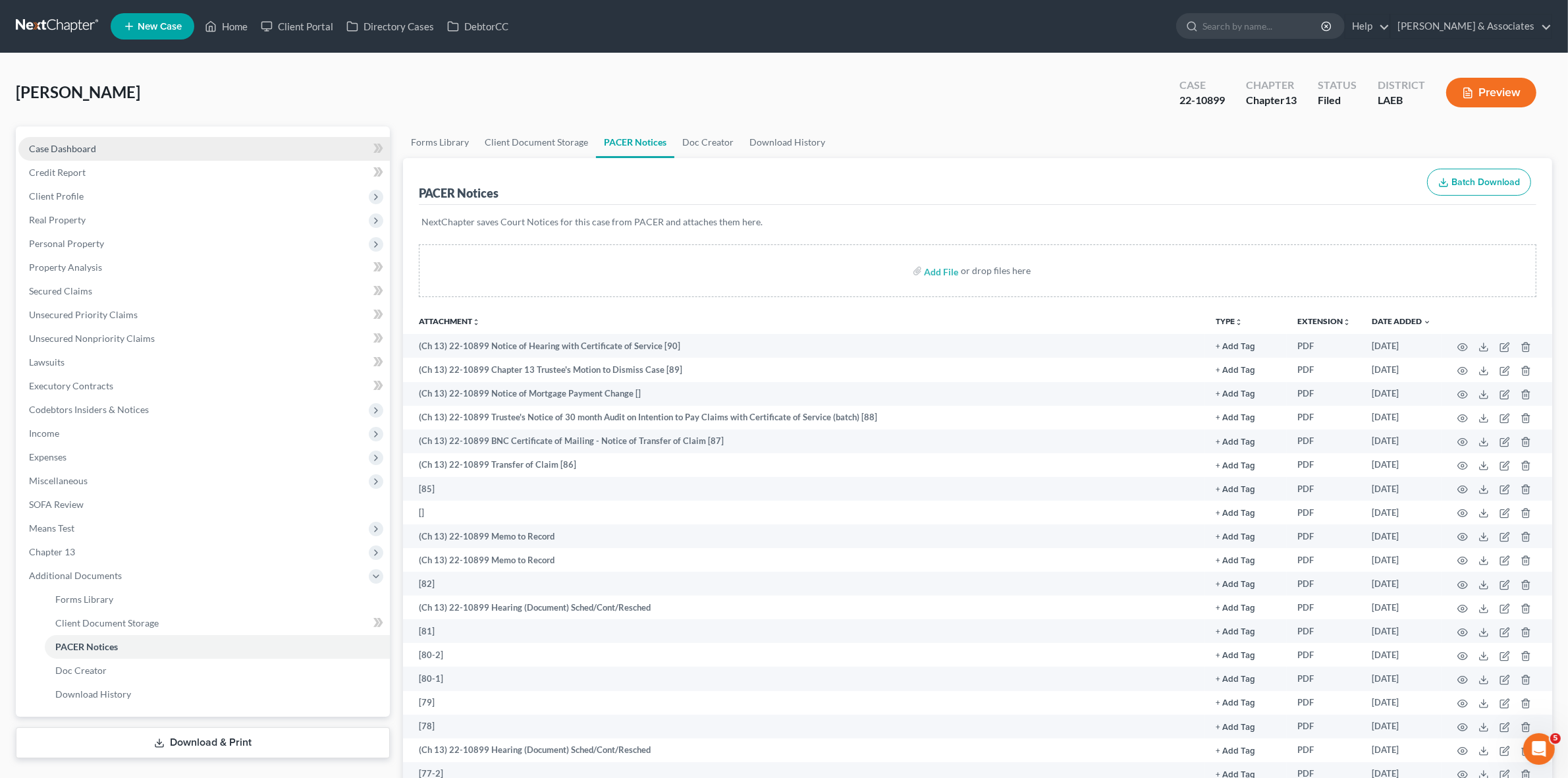
click at [282, 139] on link "Case Dashboard" at bounding box center [204, 149] width 371 height 24
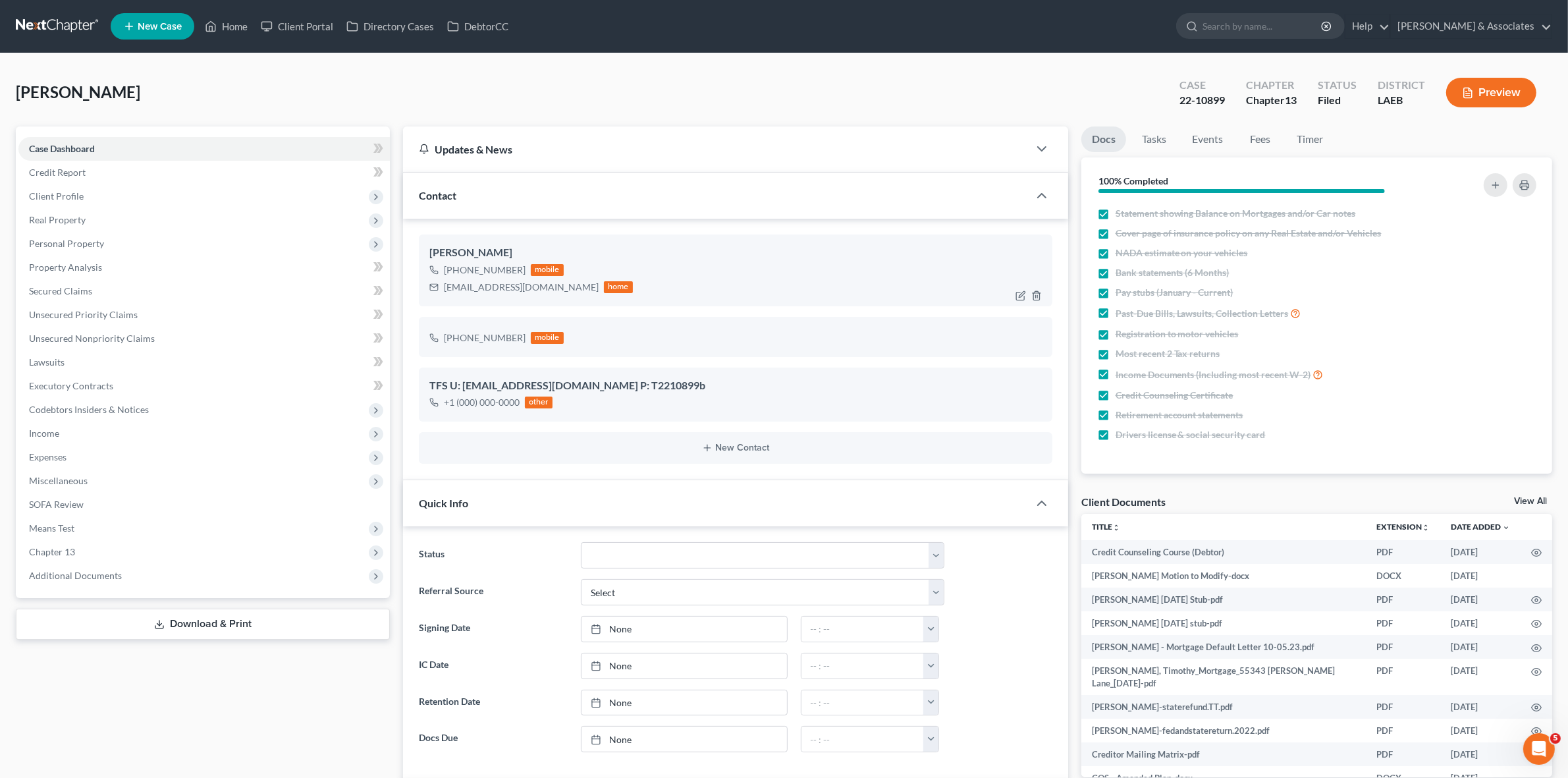
scroll to position [3399, 0]
drag, startPoint x: 455, startPoint y: 268, endPoint x: 524, endPoint y: 274, distance: 69.3
click at [524, 274] on div "+1 (985) 687-7735 mobile" at bounding box center [531, 270] width 204 height 17
copy div "(985) 687-7735"
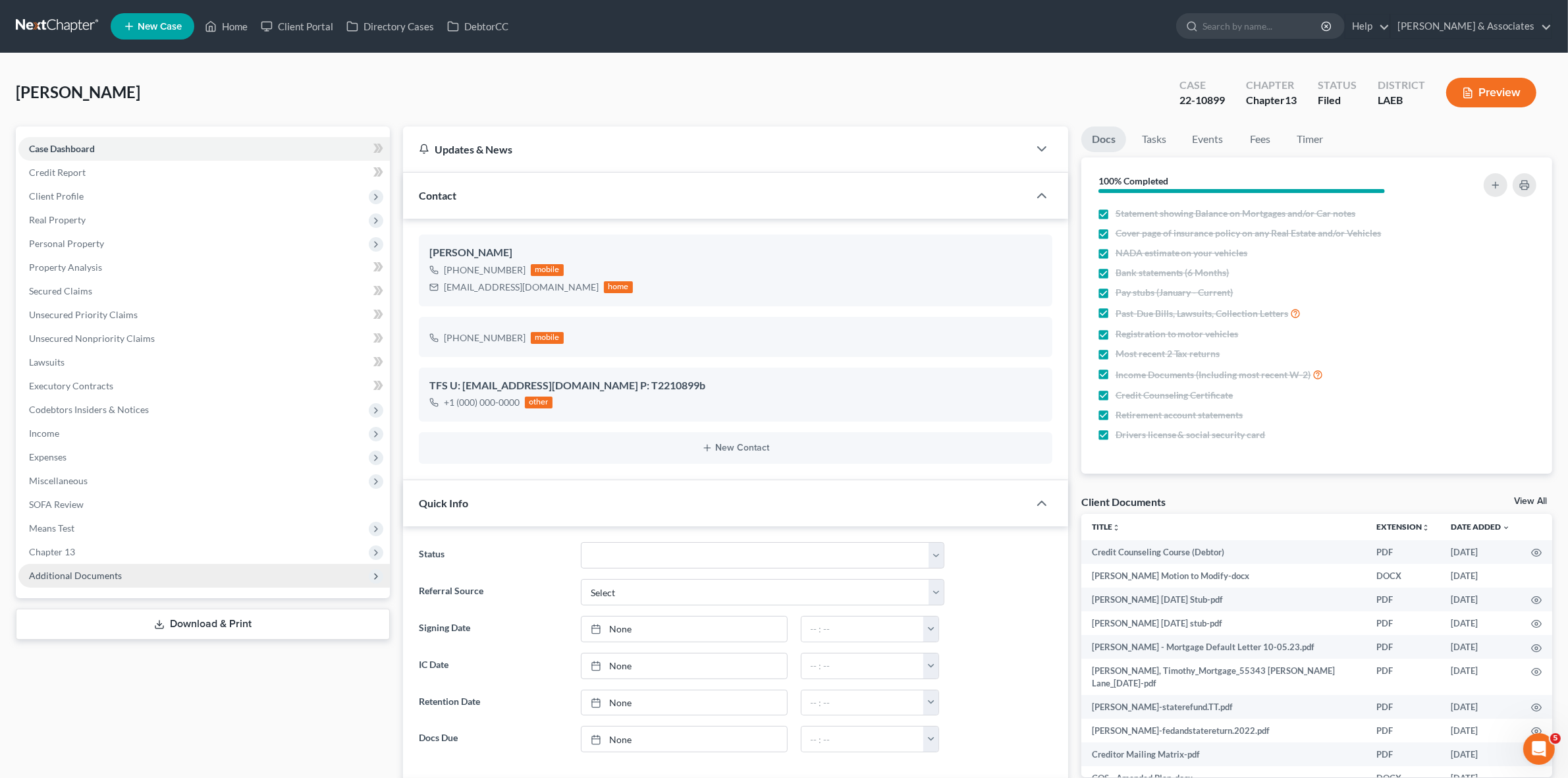
drag, startPoint x: 251, startPoint y: 597, endPoint x: 258, endPoint y: 585, distance: 13.9
click at [251, 595] on div "Case Dashboard Payments Invoices Payments Payments Credit Report Client Profile…" at bounding box center [203, 362] width 374 height 472
click at [258, 585] on span "Additional Documents" at bounding box center [204, 576] width 371 height 24
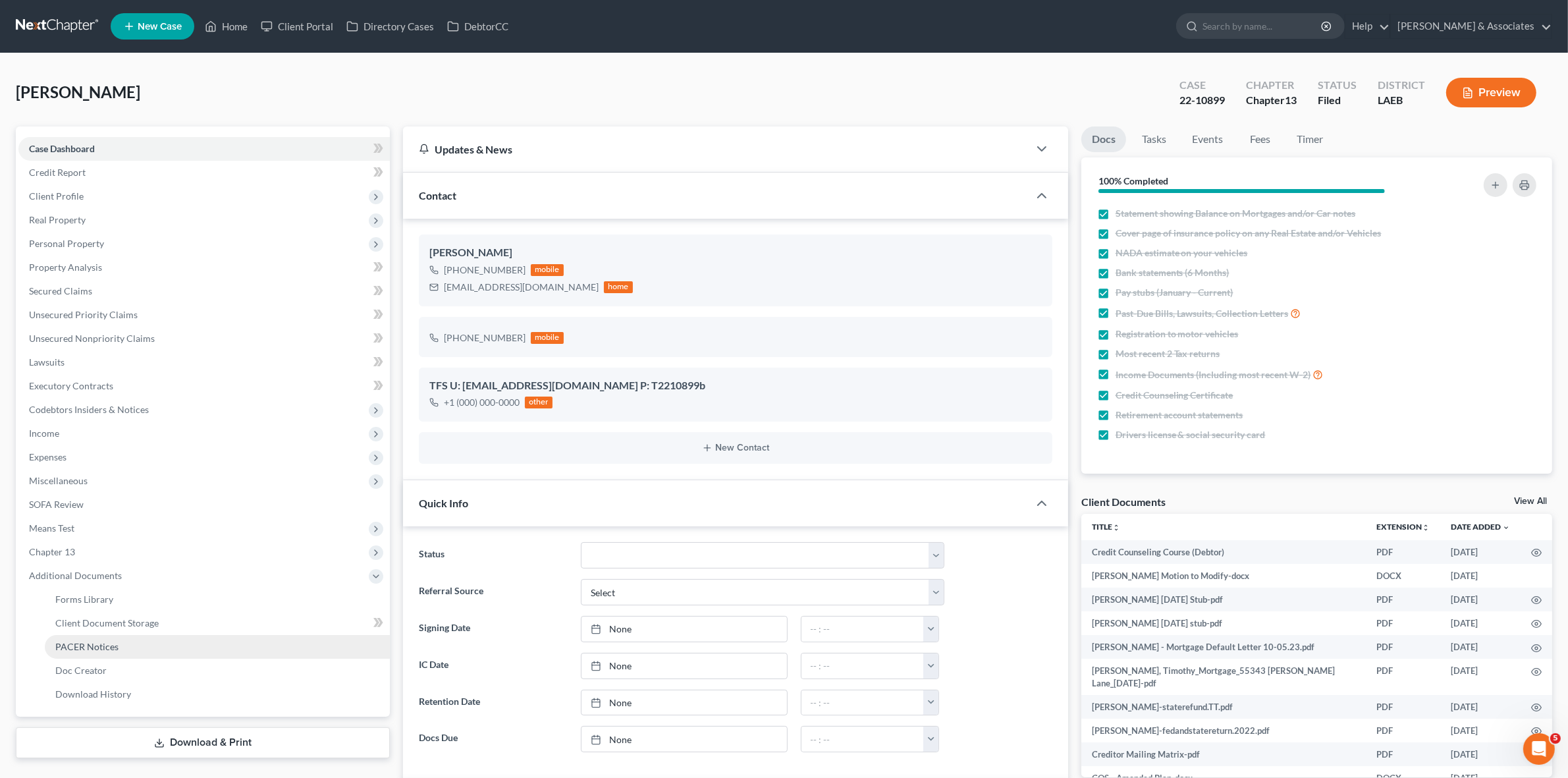
click at [240, 646] on link "PACER Notices" at bounding box center [217, 647] width 345 height 24
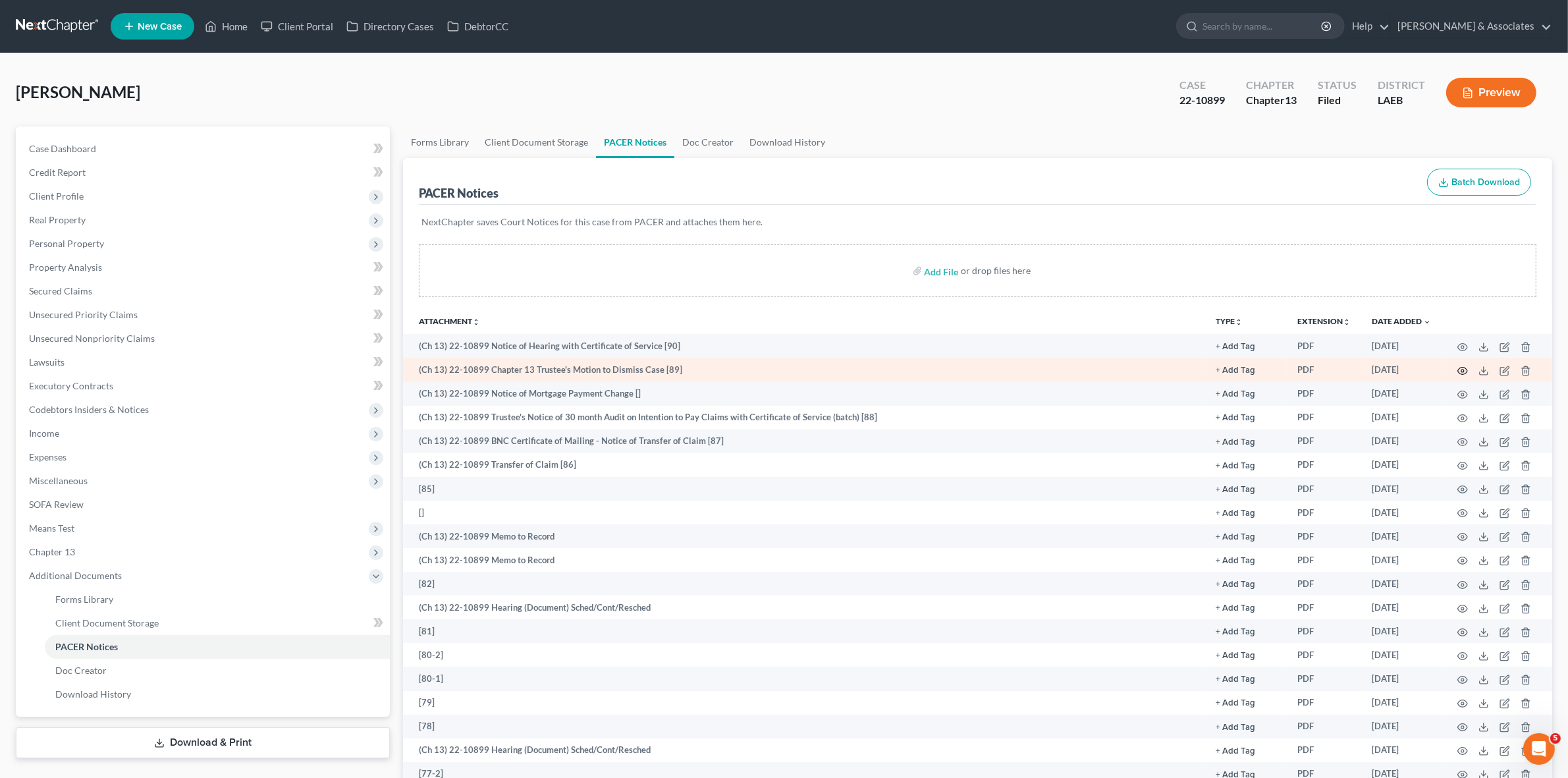
click at [1466, 367] on icon "button" at bounding box center [1463, 371] width 10 height 8
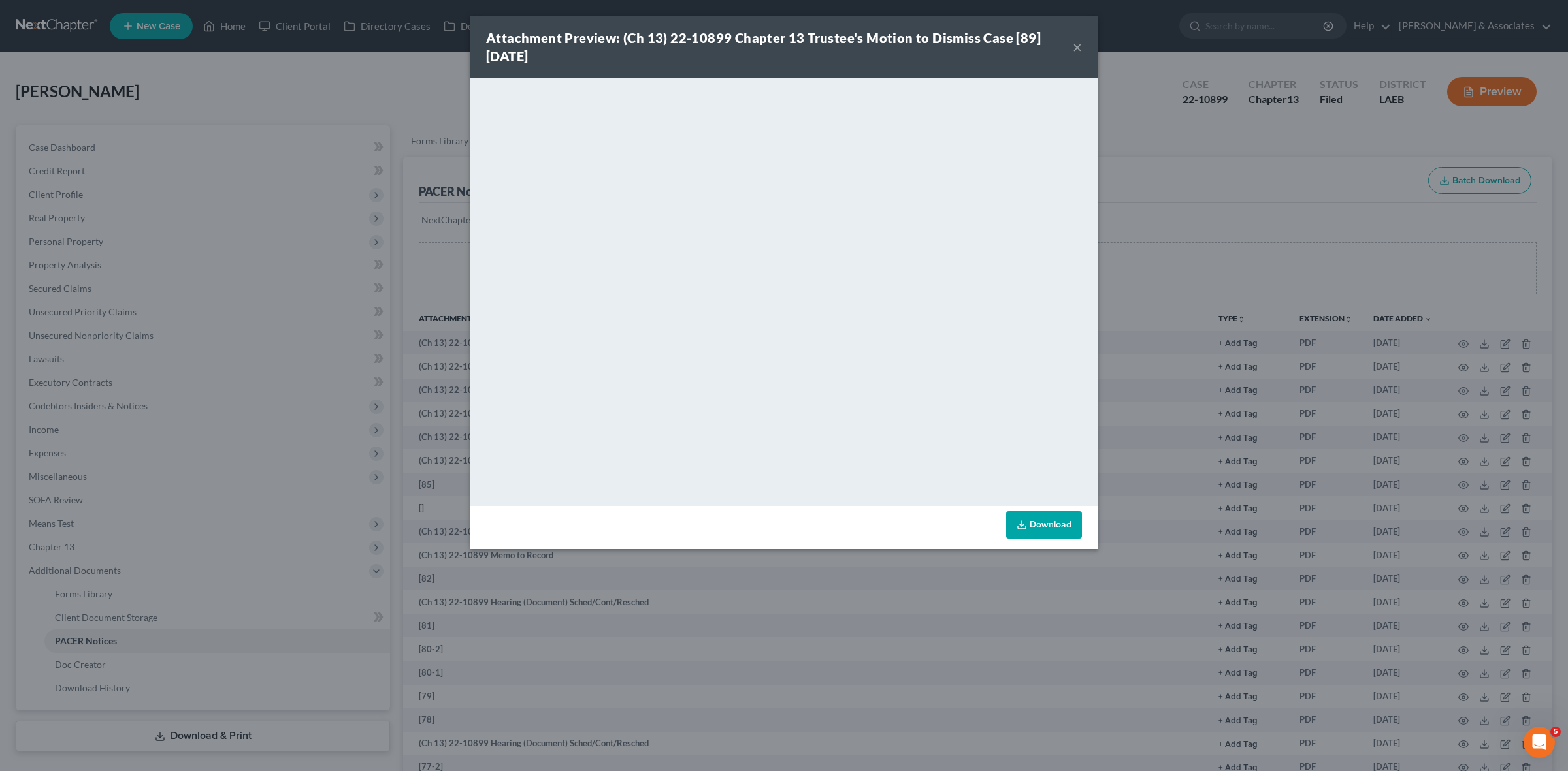
click at [1249, 177] on div "Attachment Preview: (Ch 13) 22-10899 Chapter 13 Trustee's Motion to Dismiss Cas…" at bounding box center [784, 386] width 1568 height 771
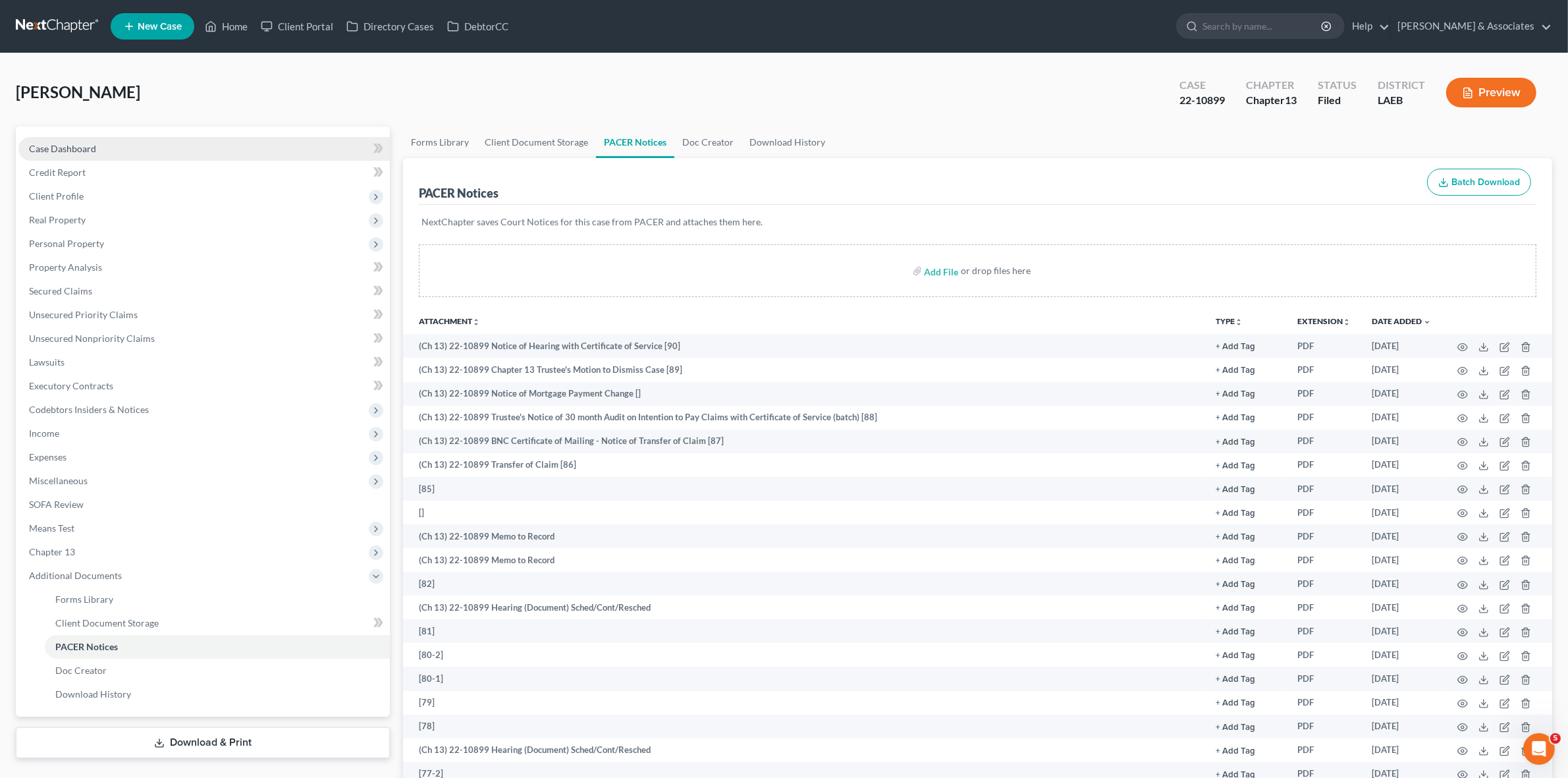
click at [150, 149] on link "Case Dashboard" at bounding box center [204, 149] width 371 height 24
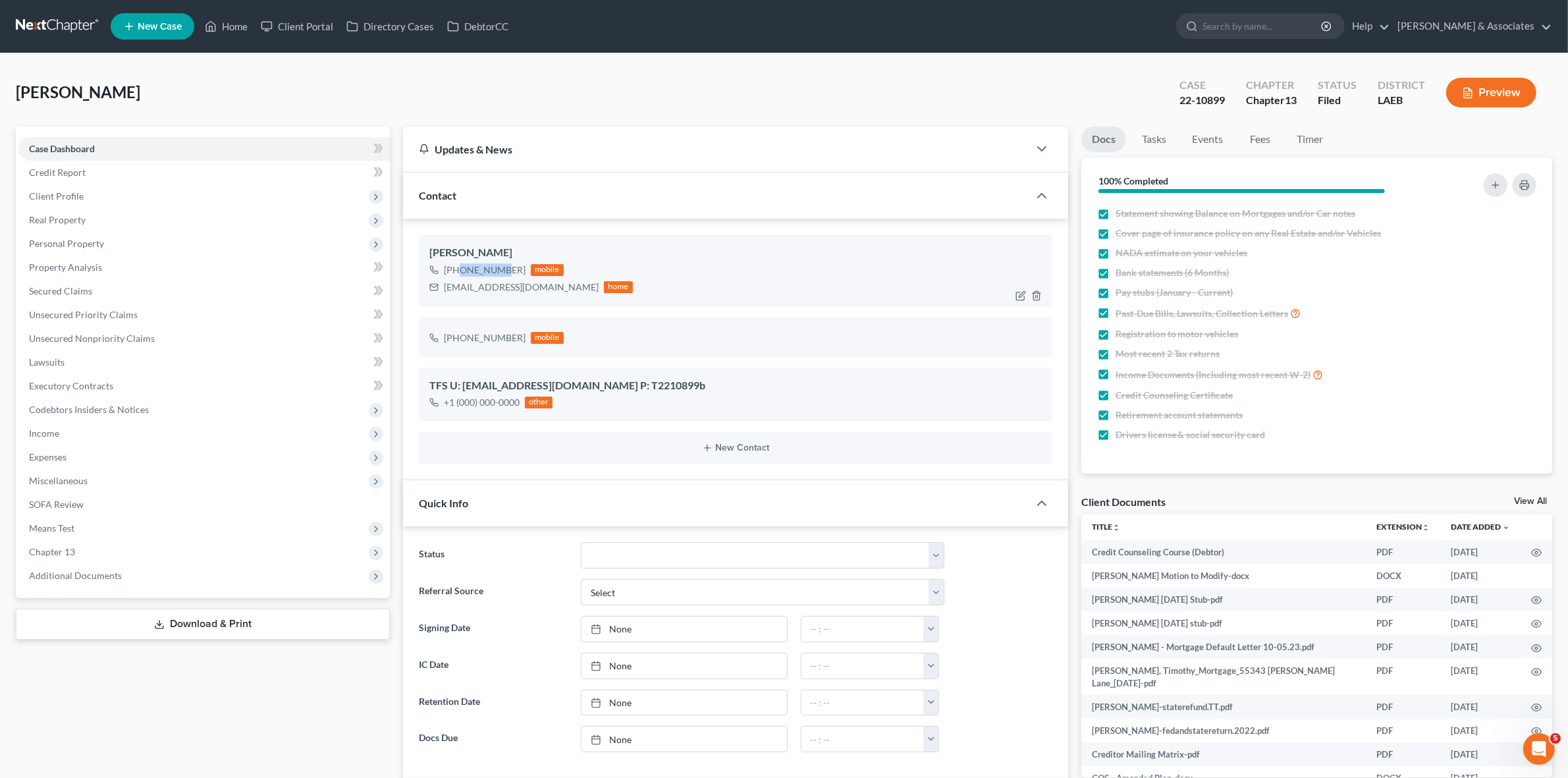
scroll to position [3399, 0]
drag, startPoint x: 456, startPoint y: 271, endPoint x: 519, endPoint y: 274, distance: 63.1
click at [519, 274] on div "+1 (985) 687-7735" at bounding box center [485, 270] width 82 height 13
copy div "(985) 687-7735"
drag, startPoint x: 350, startPoint y: 571, endPoint x: 350, endPoint y: 583, distance: 12.0
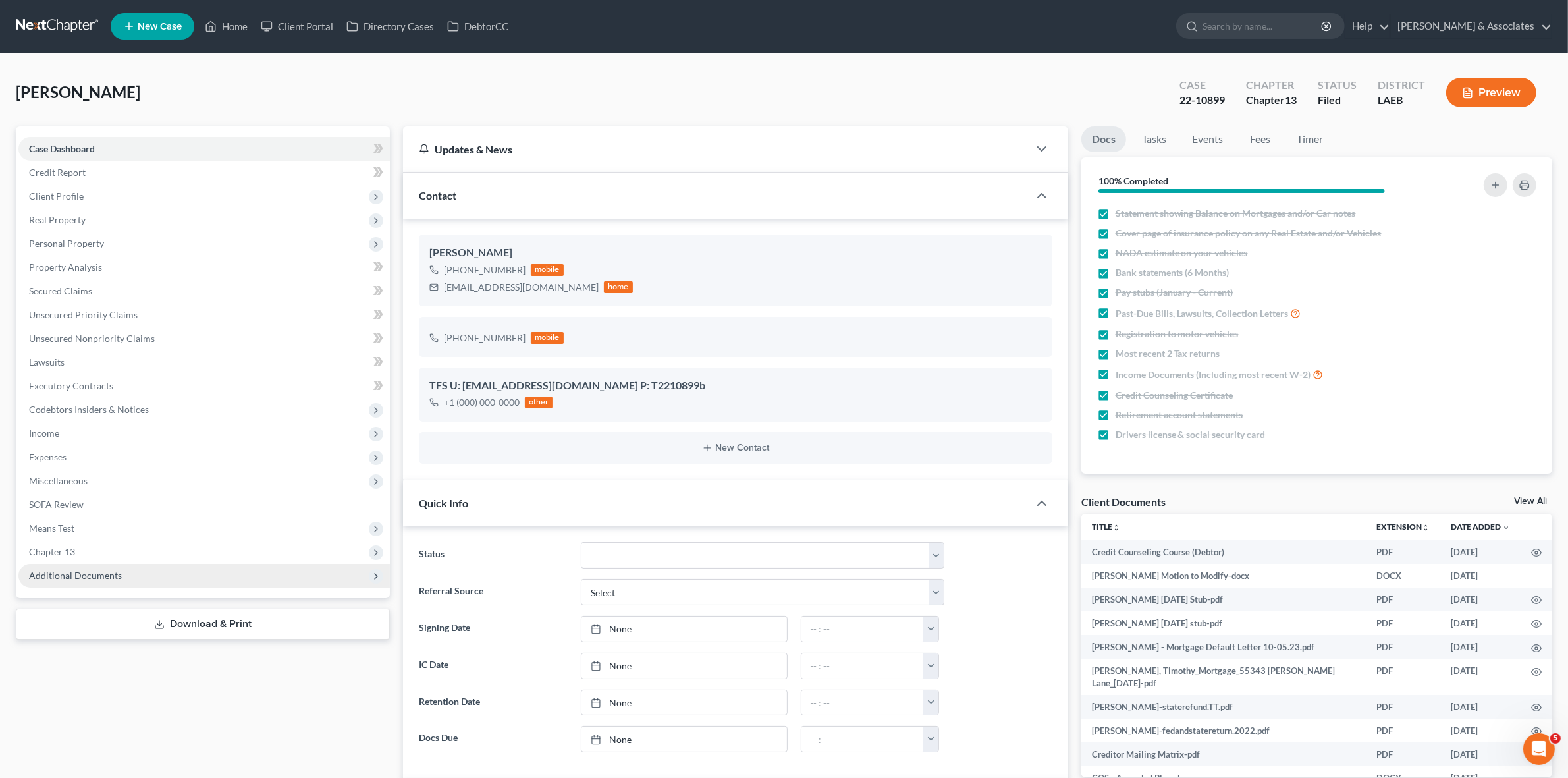
click at [350, 570] on span "Additional Documents" at bounding box center [204, 576] width 371 height 24
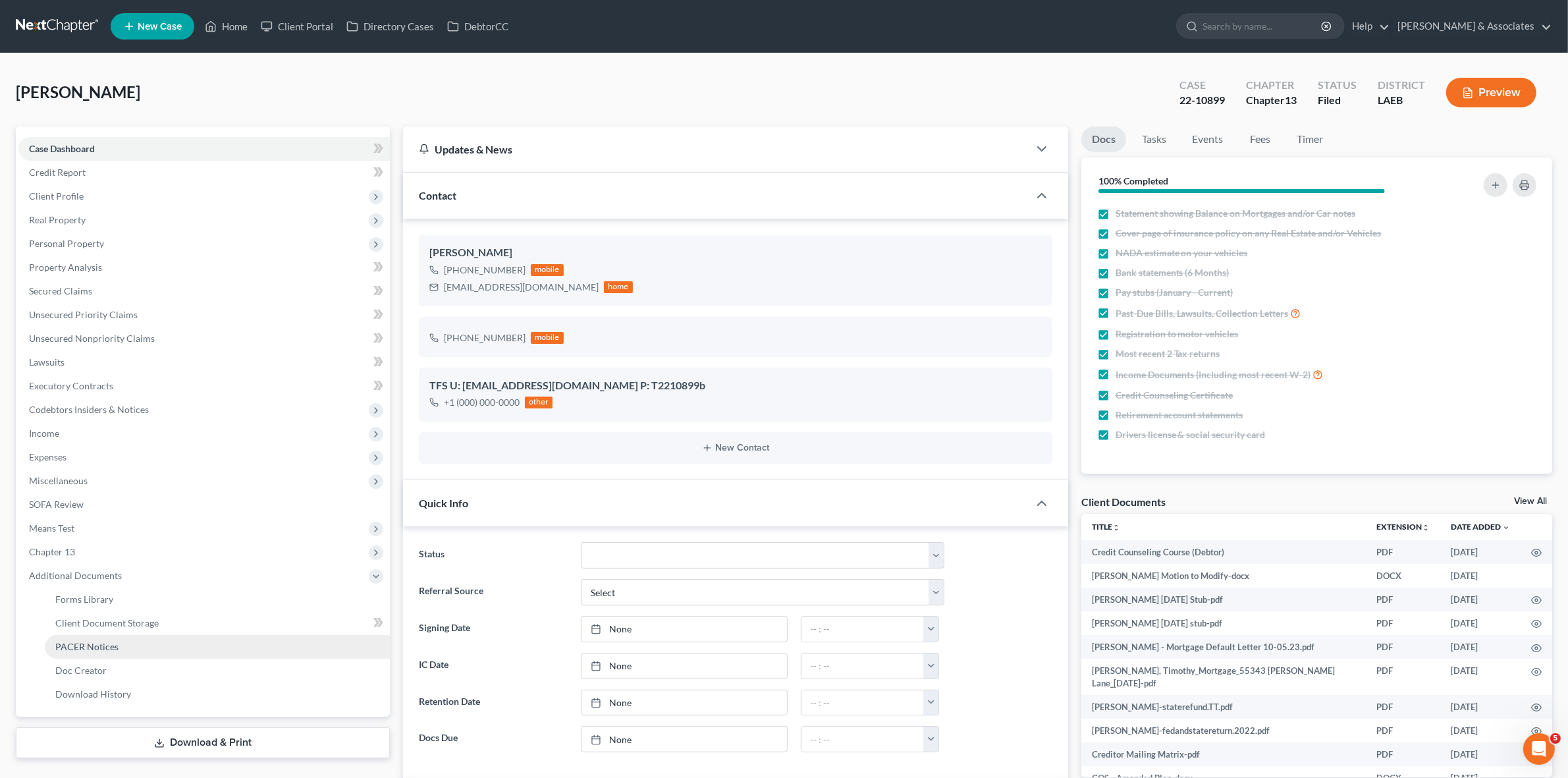
click at [351, 640] on link "PACER Notices" at bounding box center [217, 647] width 345 height 24
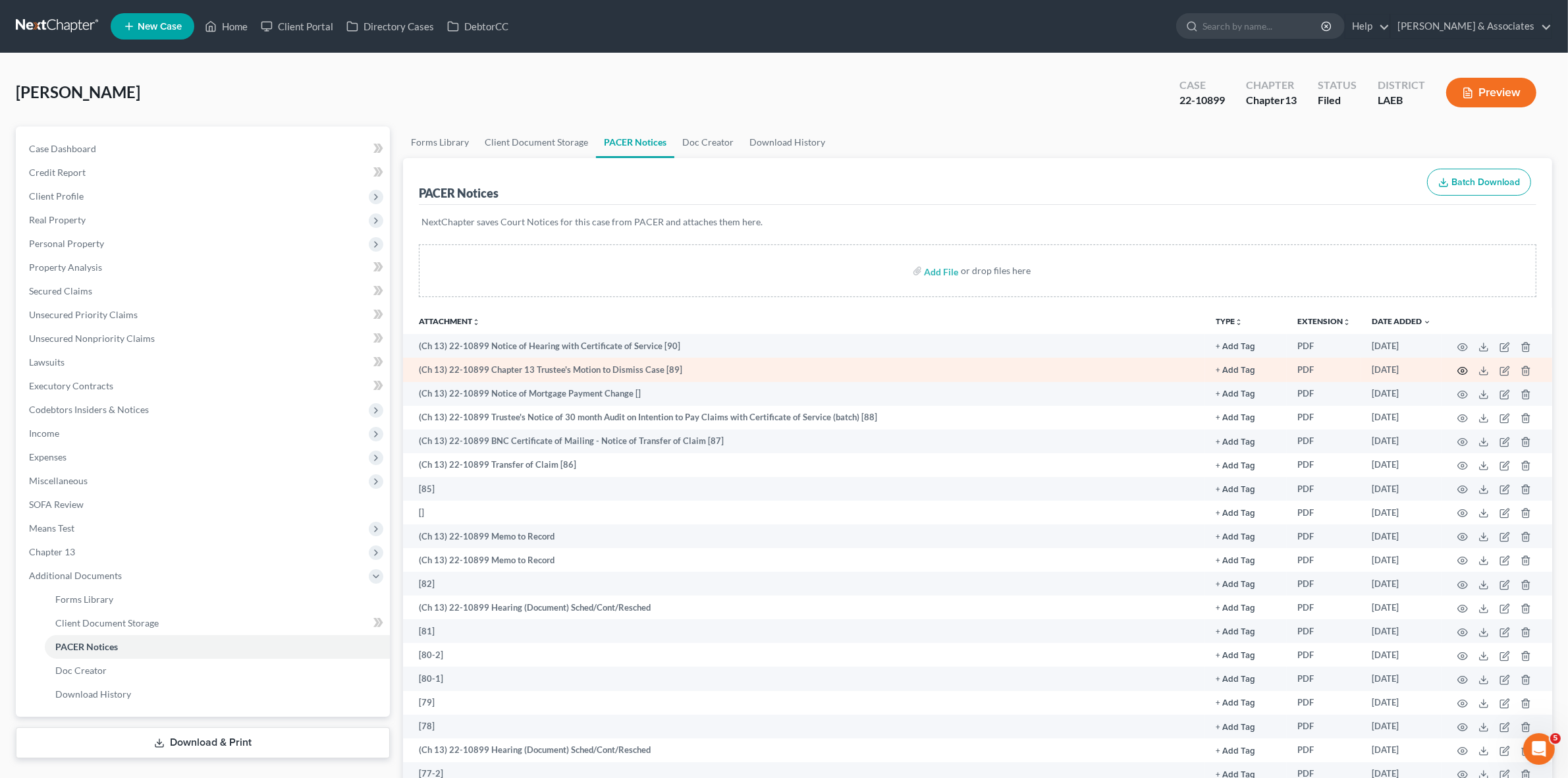
click at [1463, 374] on icon "button" at bounding box center [1463, 371] width 10 height 8
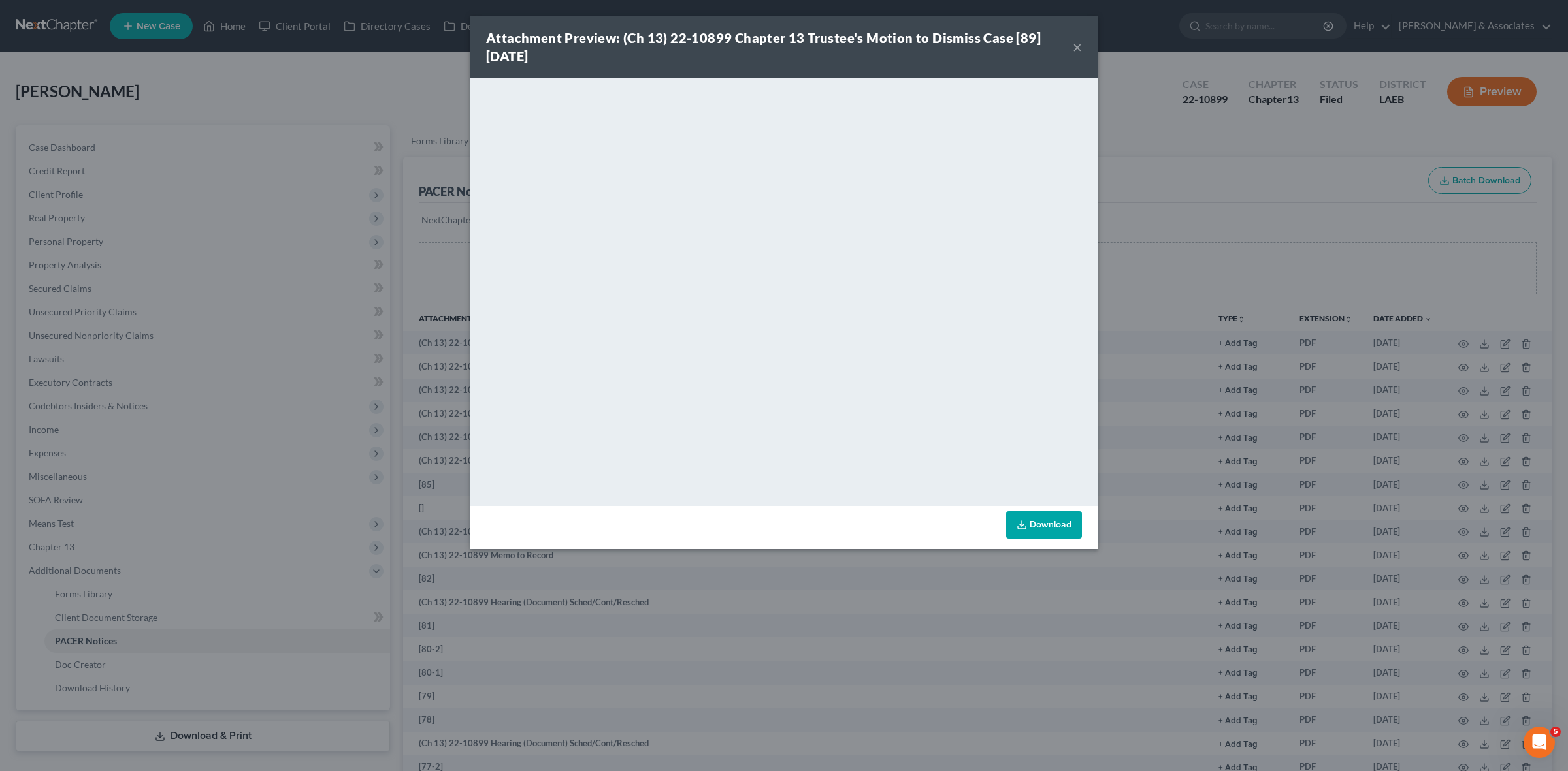
click at [1079, 50] on button "×" at bounding box center [1077, 47] width 9 height 16
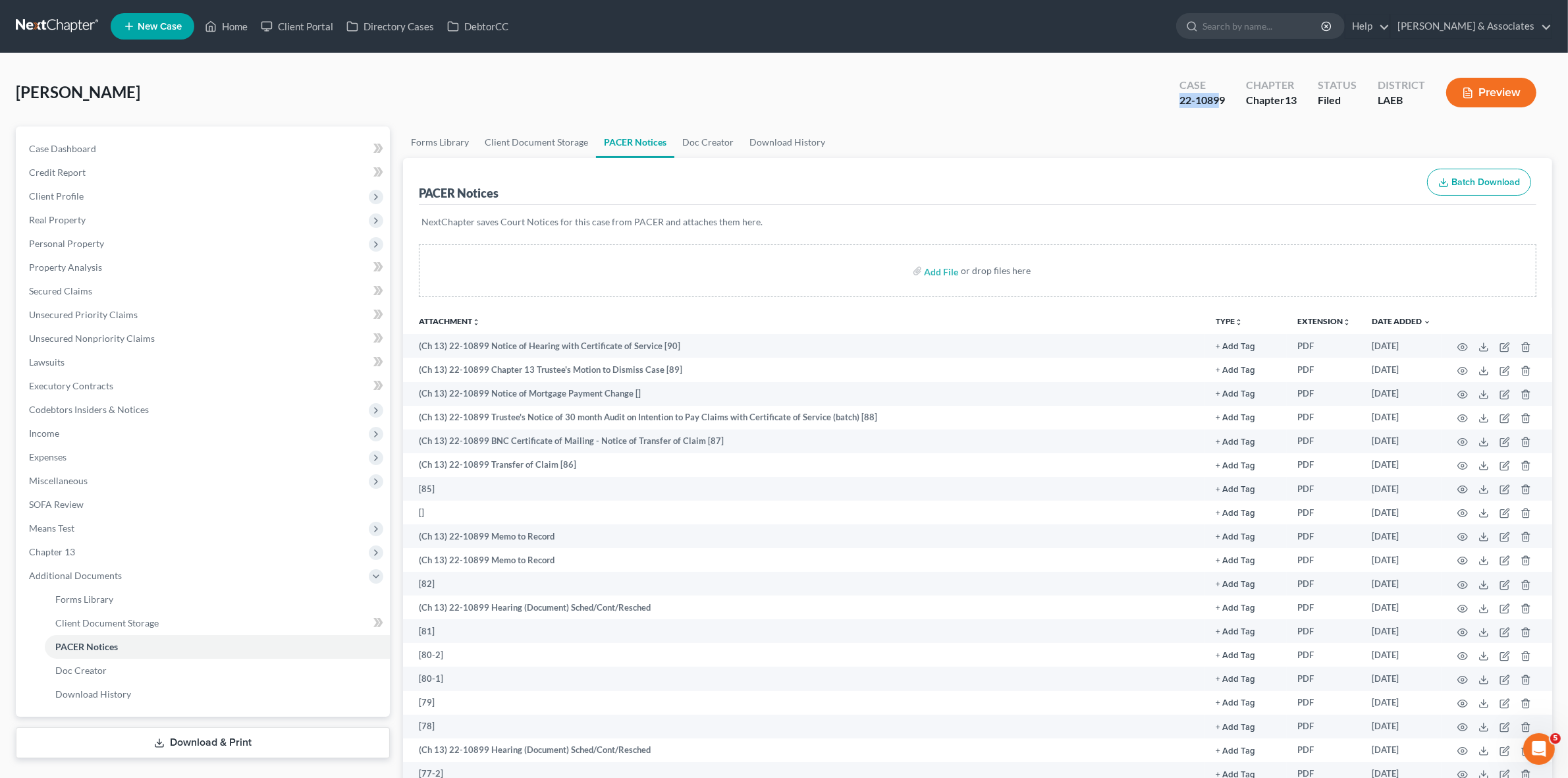
drag, startPoint x: 1222, startPoint y: 103, endPoint x: 1205, endPoint y: 99, distance: 17.5
click at [1170, 102] on div "Case 22-10899" at bounding box center [1203, 93] width 67 height 39
click at [1206, 99] on div "22-10899" at bounding box center [1203, 101] width 45 height 15
drag, startPoint x: 1224, startPoint y: 98, endPoint x: 1174, endPoint y: 100, distance: 50.0
click at [1174, 100] on div "Case 22-10899" at bounding box center [1203, 93] width 67 height 39
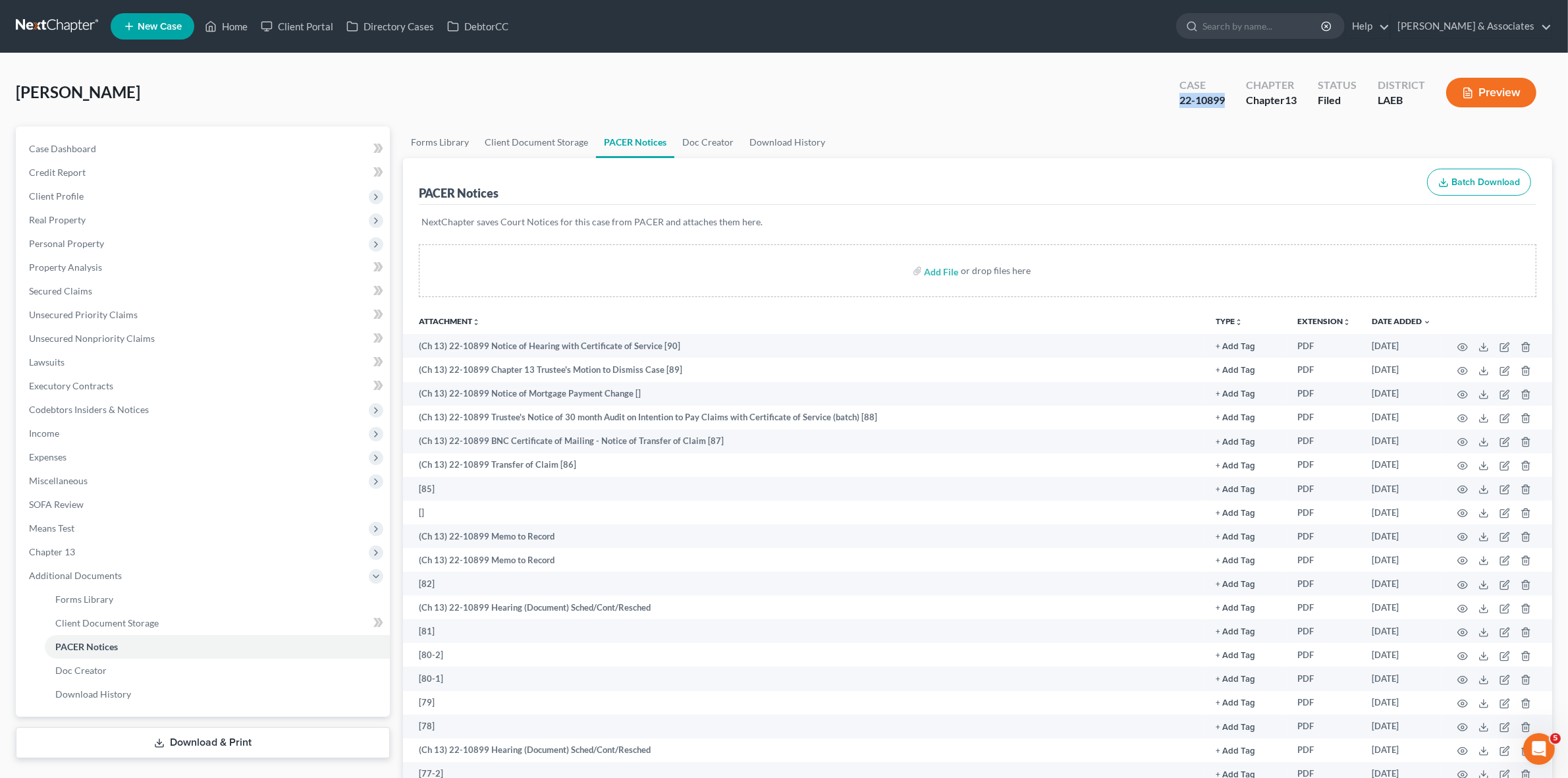
copy div "22-10899"
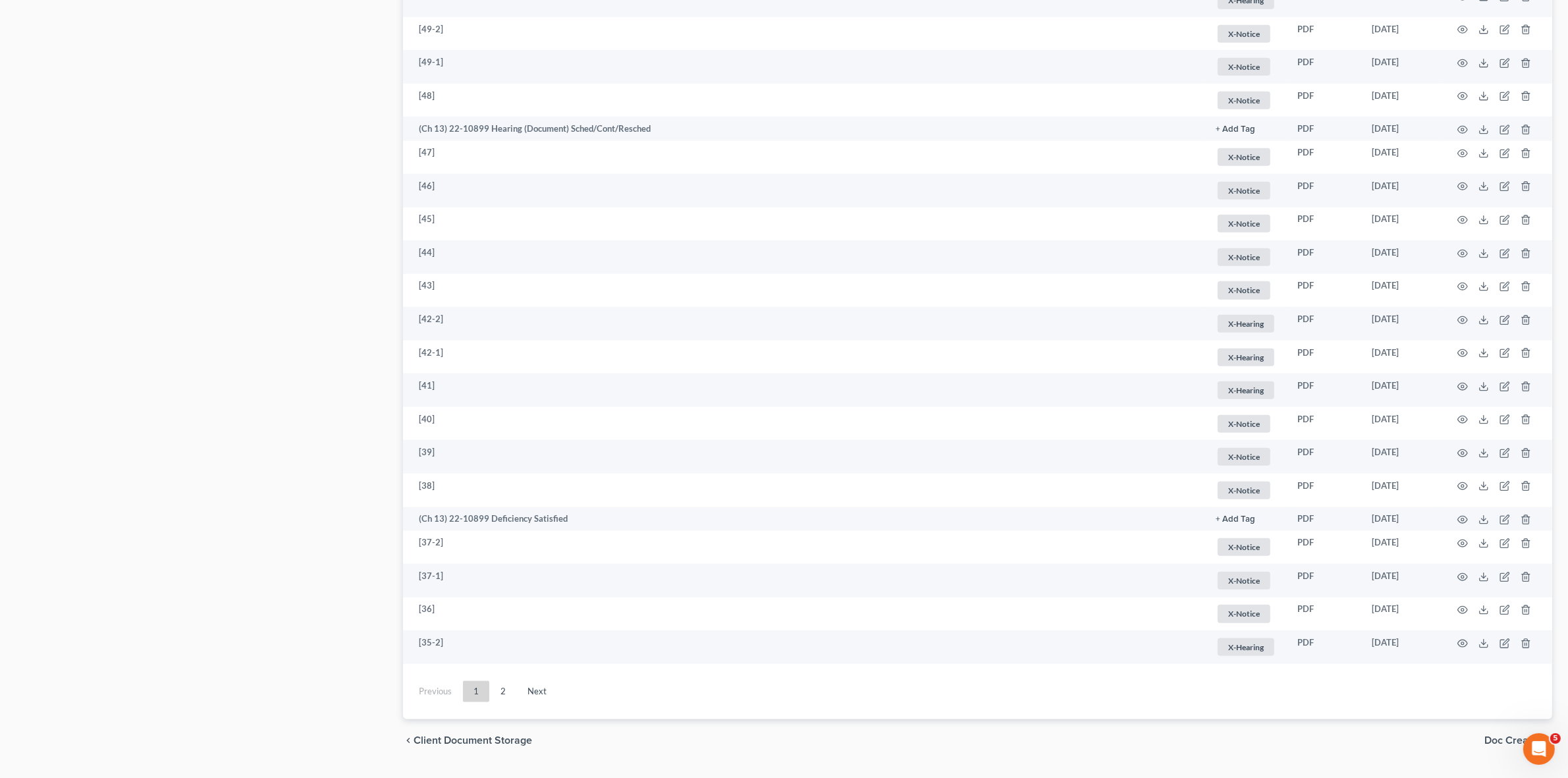
scroll to position [1760, 0]
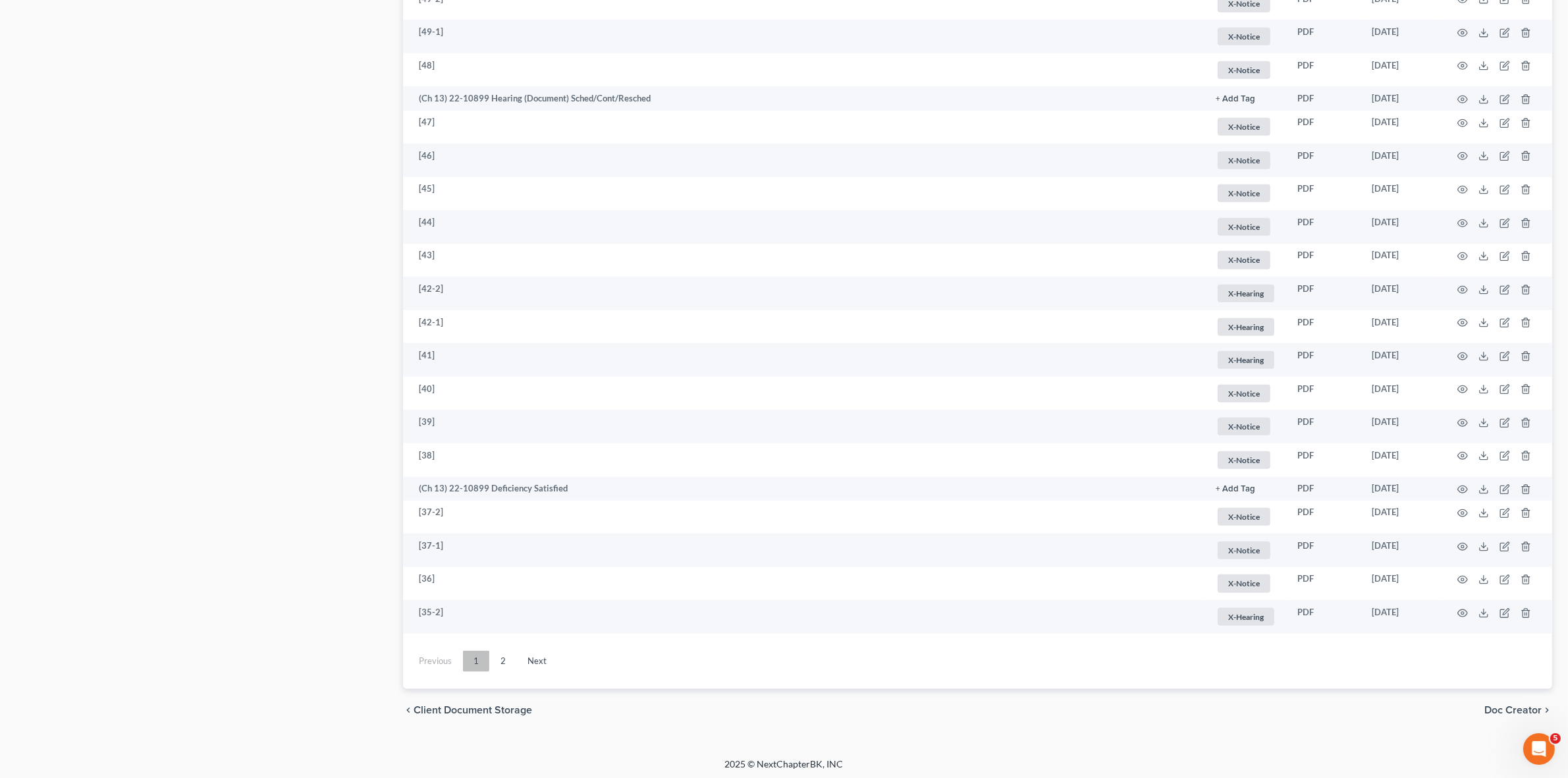
click at [489, 656] on link "1" at bounding box center [476, 662] width 27 height 21
click at [496, 657] on link "2" at bounding box center [503, 662] width 27 height 21
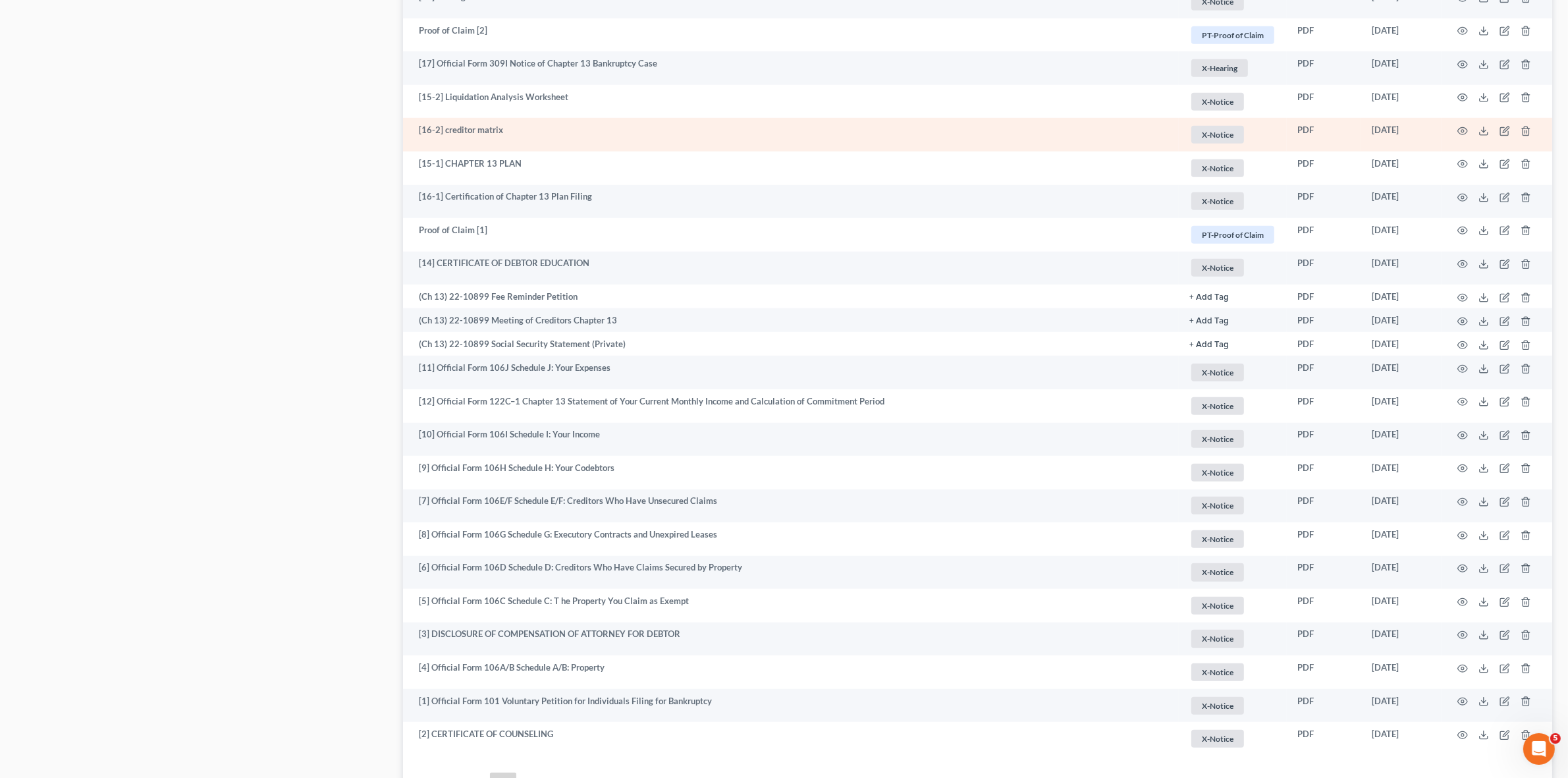
scroll to position [1291, 0]
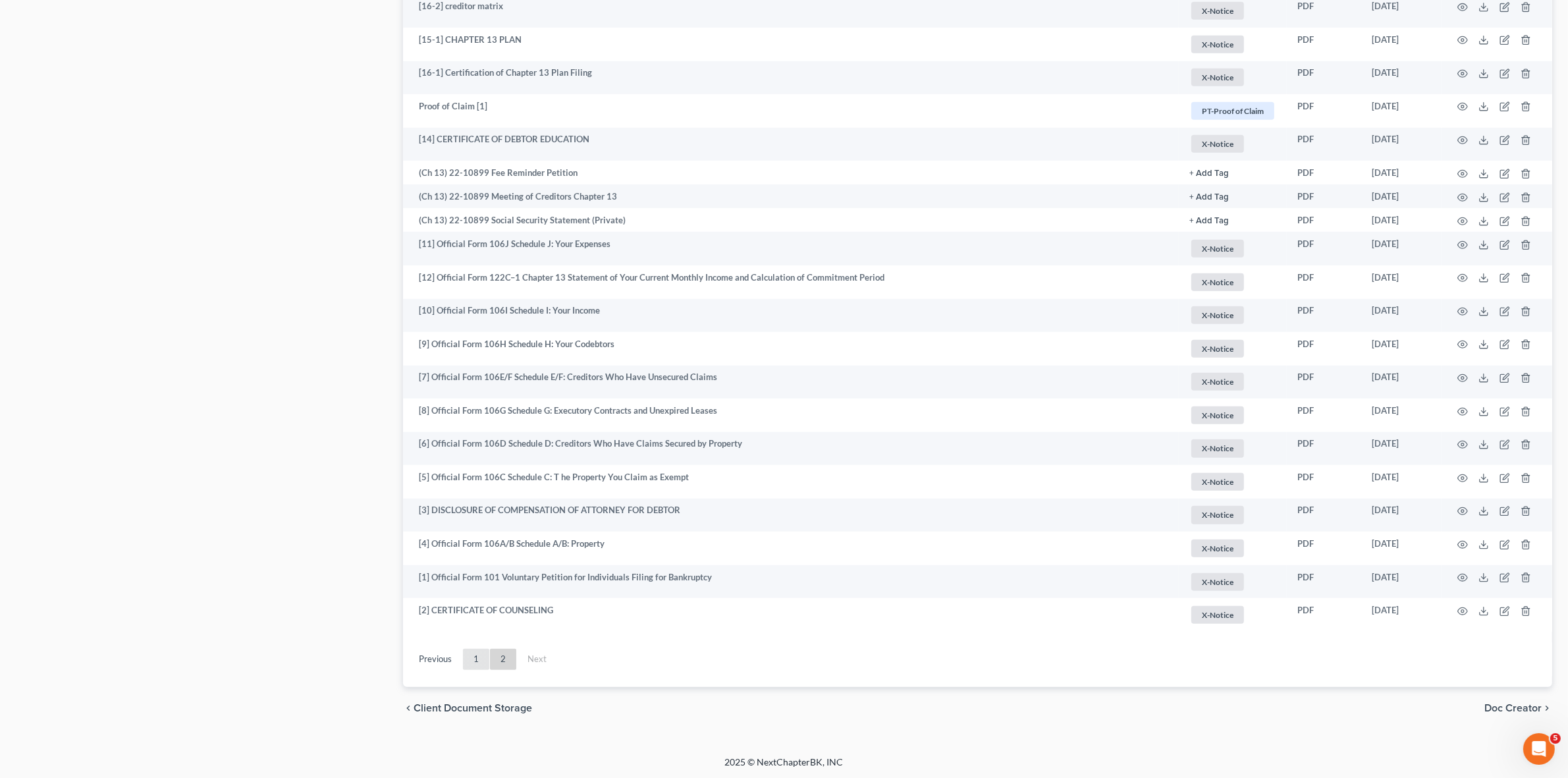
click at [484, 651] on link "1" at bounding box center [476, 660] width 27 height 21
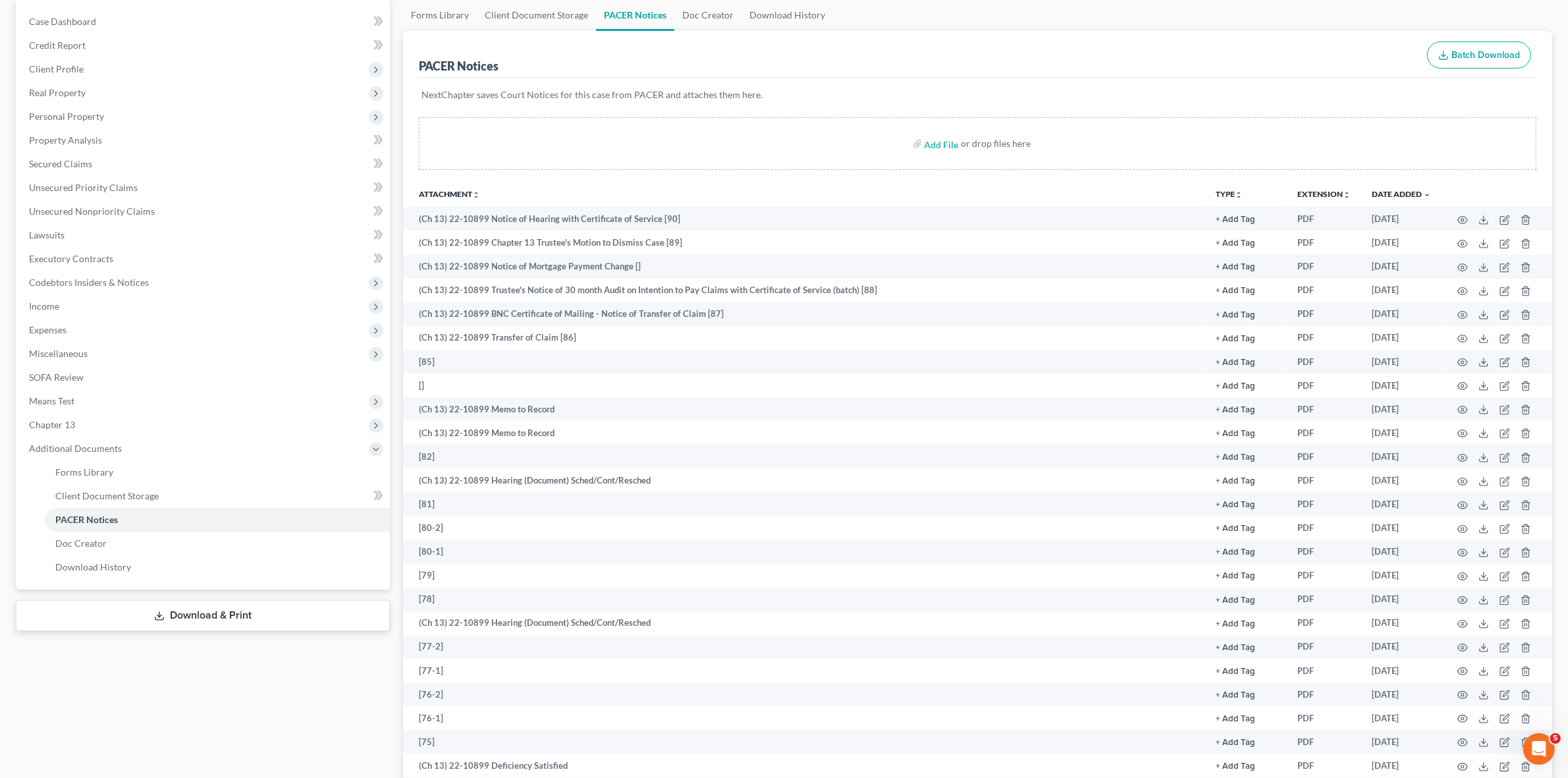
scroll to position [0, 0]
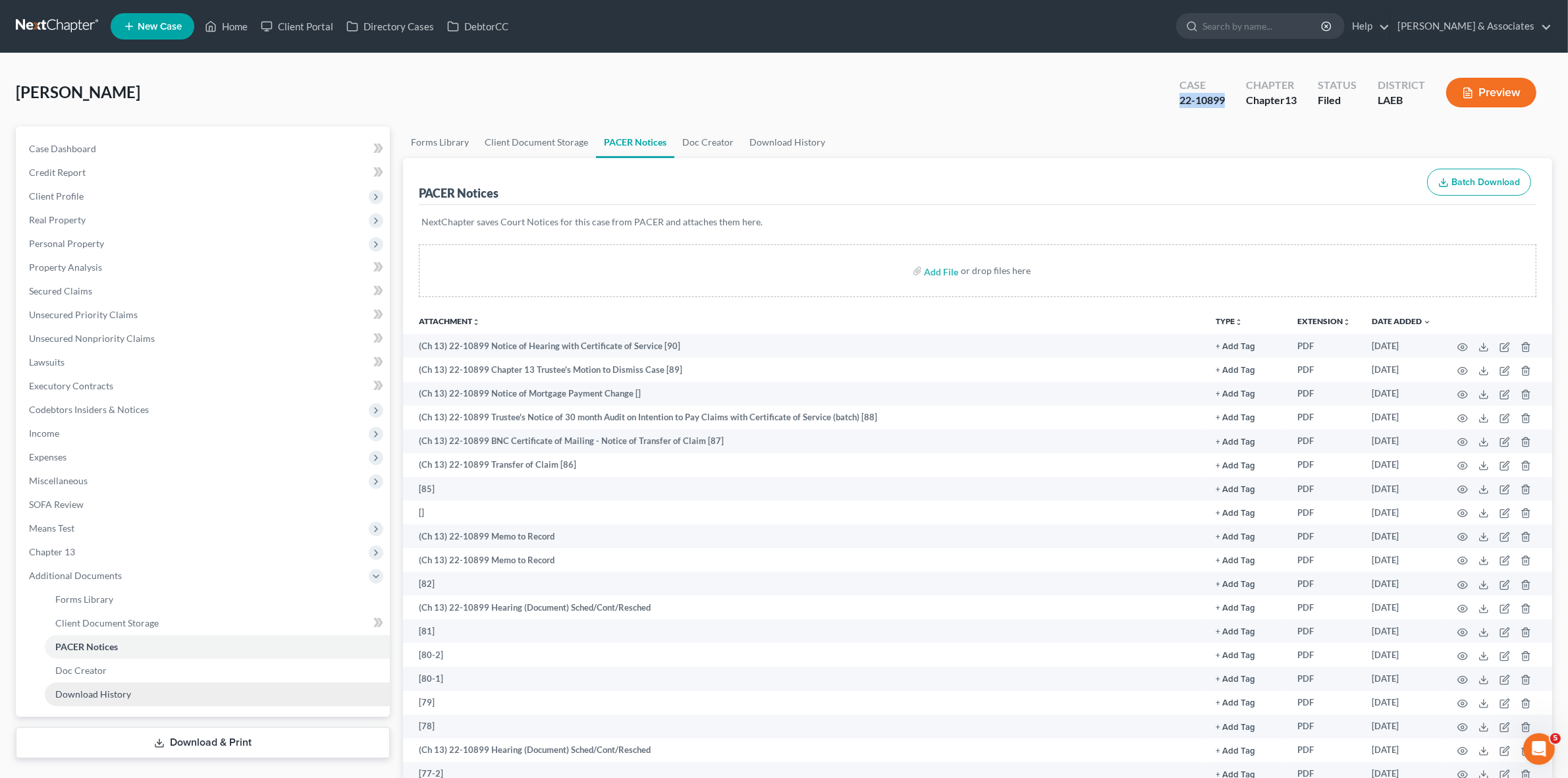
click at [164, 691] on link "Download History" at bounding box center [217, 694] width 345 height 24
click at [168, 626] on link "Client Document Storage" at bounding box center [217, 623] width 345 height 24
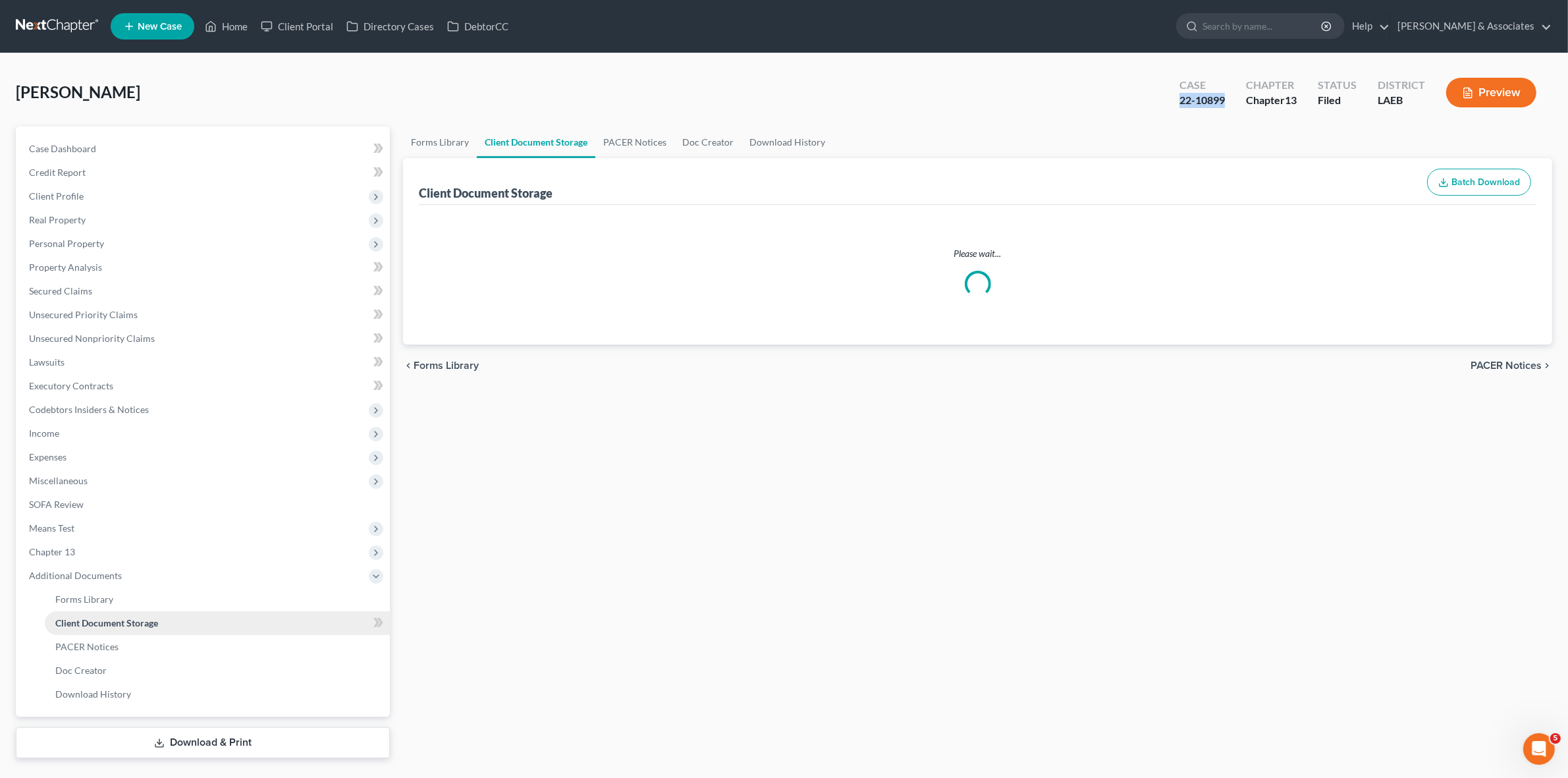
select select "0"
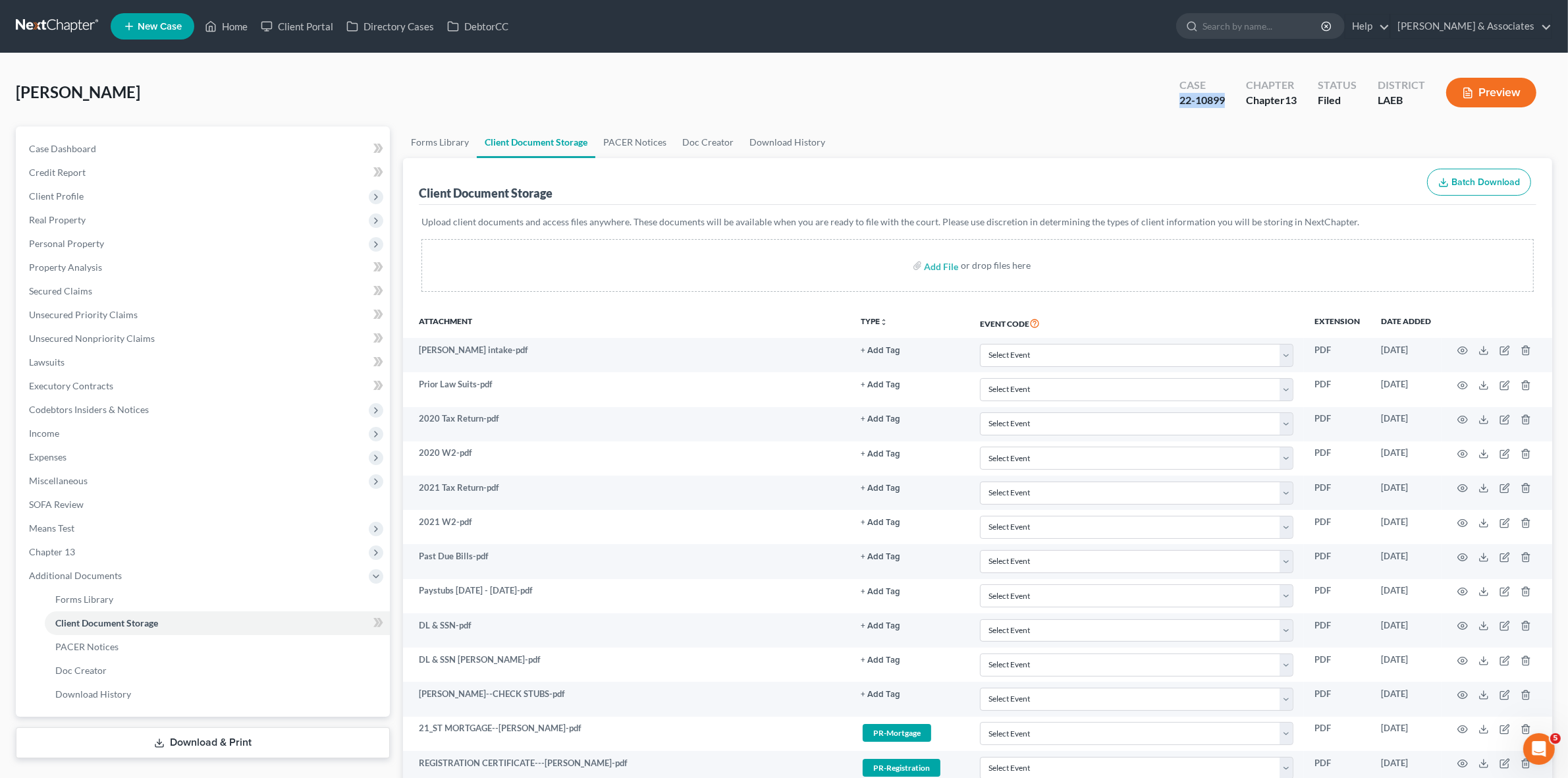
select select "0"
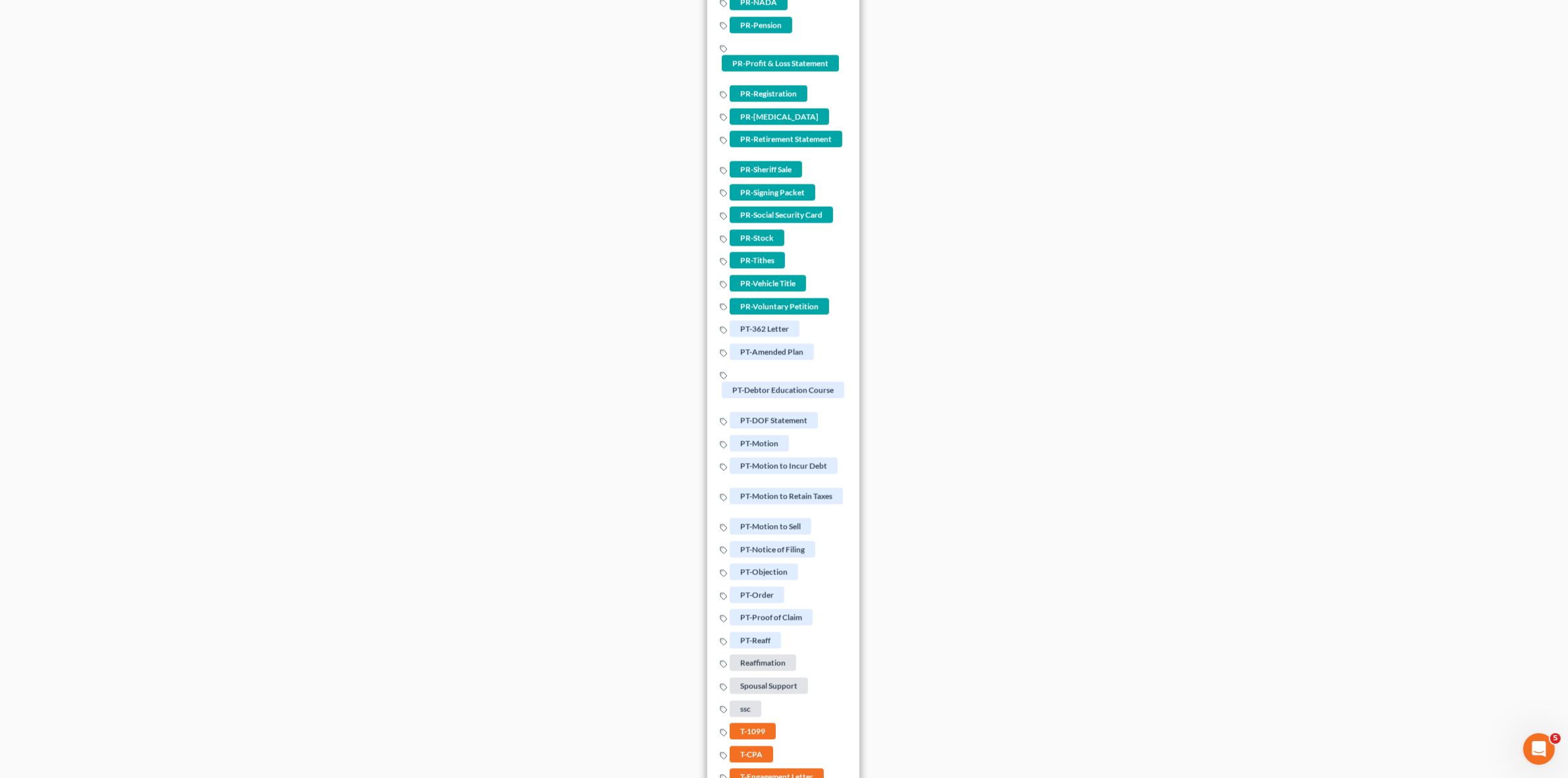
scroll to position [3408, 0]
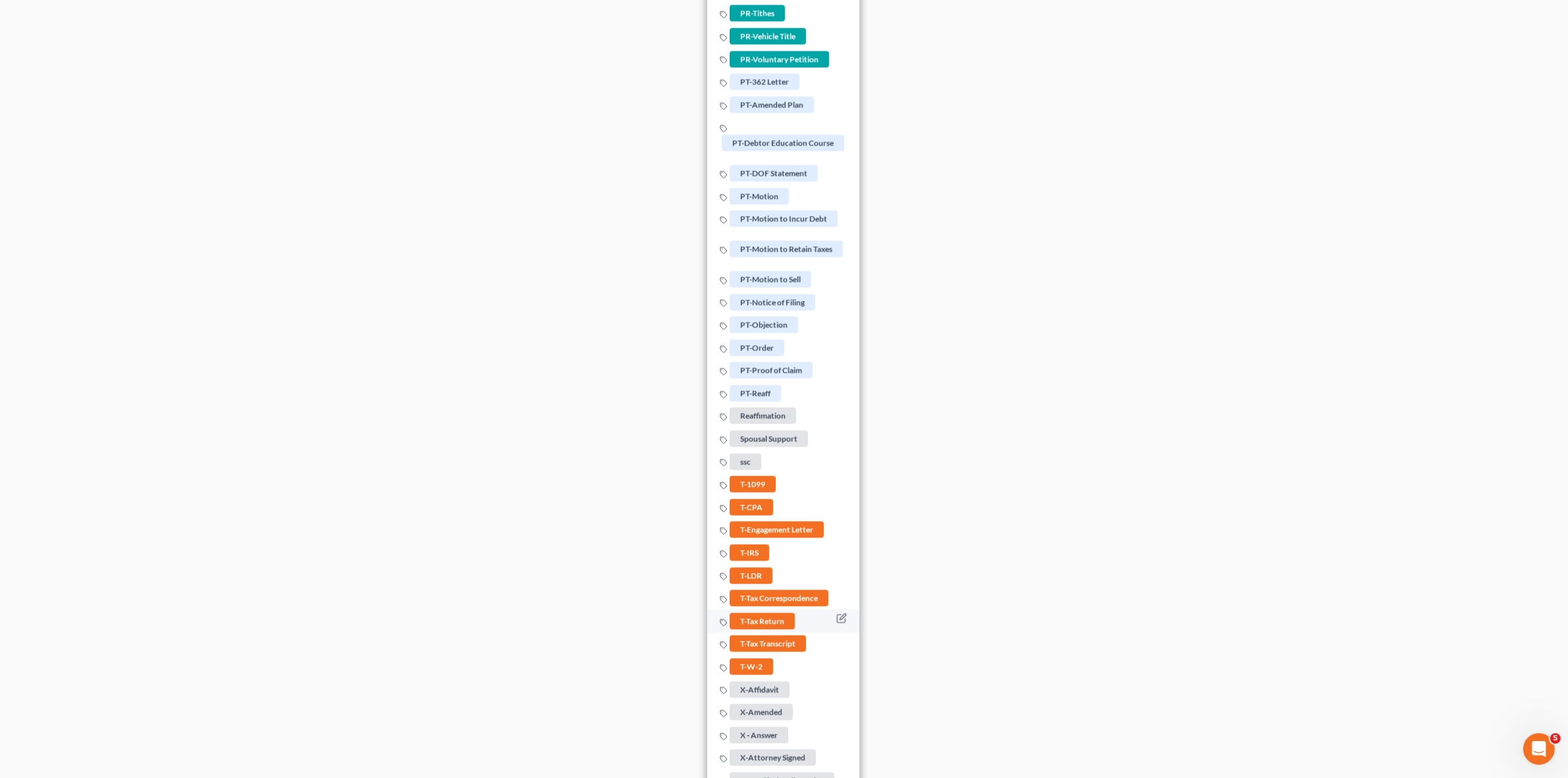
click at [756, 629] on span "T-Tax Return" at bounding box center [762, 620] width 65 height 17
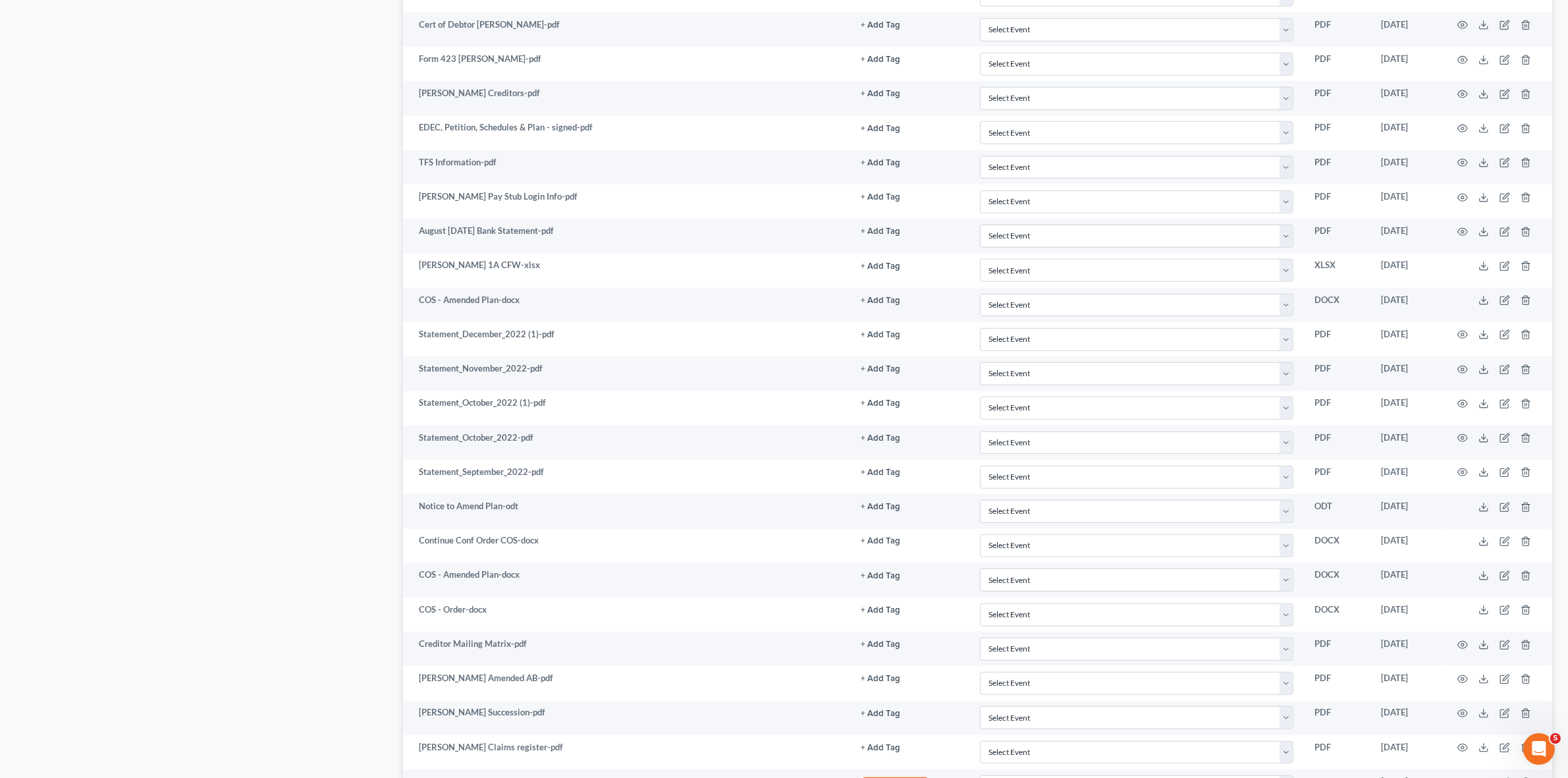
scroll to position [1712, 0]
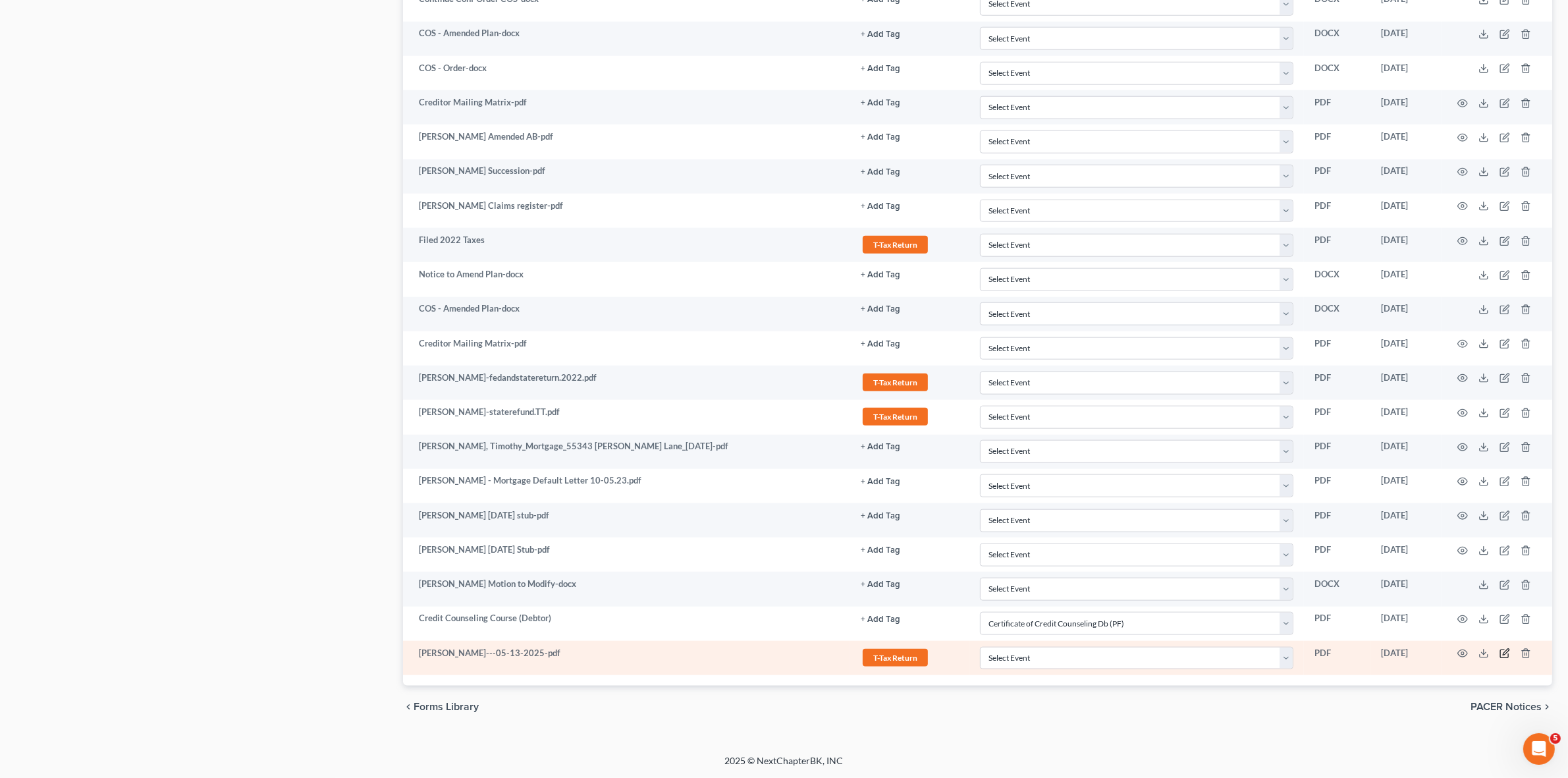
click at [1504, 654] on icon "button" at bounding box center [1506, 653] width 6 height 6
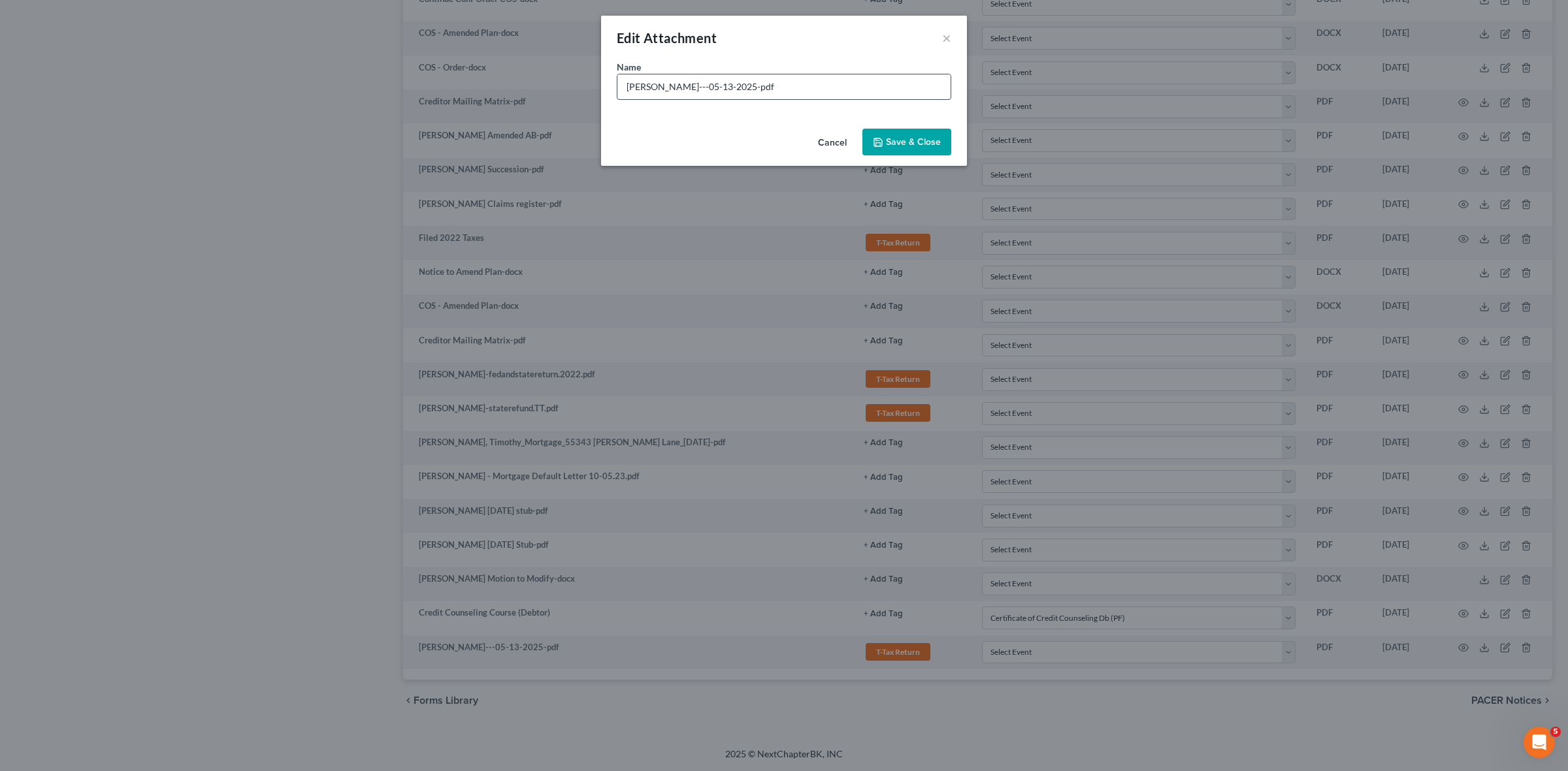
drag, startPoint x: 846, startPoint y: 67, endPoint x: 840, endPoint y: 86, distance: 19.9
click at [846, 70] on div "Name * Timothy Bennett---05-13-2025-pdf" at bounding box center [783, 80] width 334 height 40
click at [840, 86] on input "Timothy Bennett---05-13-2025-pdf" at bounding box center [783, 86] width 333 height 25
drag, startPoint x: 830, startPoint y: 92, endPoint x: 696, endPoint y: 90, distance: 134.0
click at [696, 90] on input "Timothy Bennett---05-13-2025-pdf" at bounding box center [783, 86] width 333 height 25
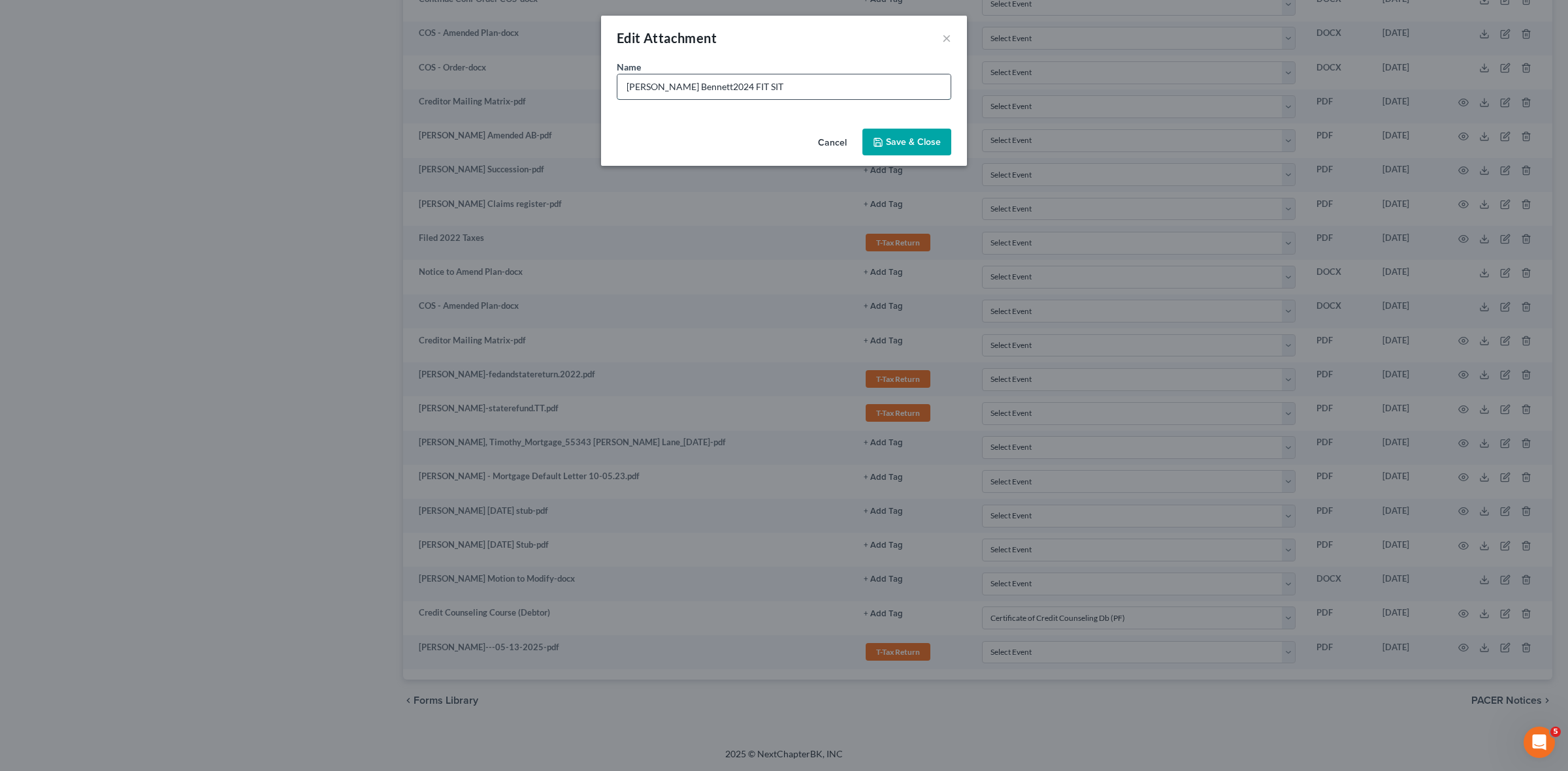
click at [697, 90] on input "Timothy Bennett2024 FIT SIT" at bounding box center [783, 86] width 333 height 25
type input "Timothy Bennett 2024 FIT SIT"
click at [910, 142] on span "Save & Close" at bounding box center [913, 142] width 55 height 11
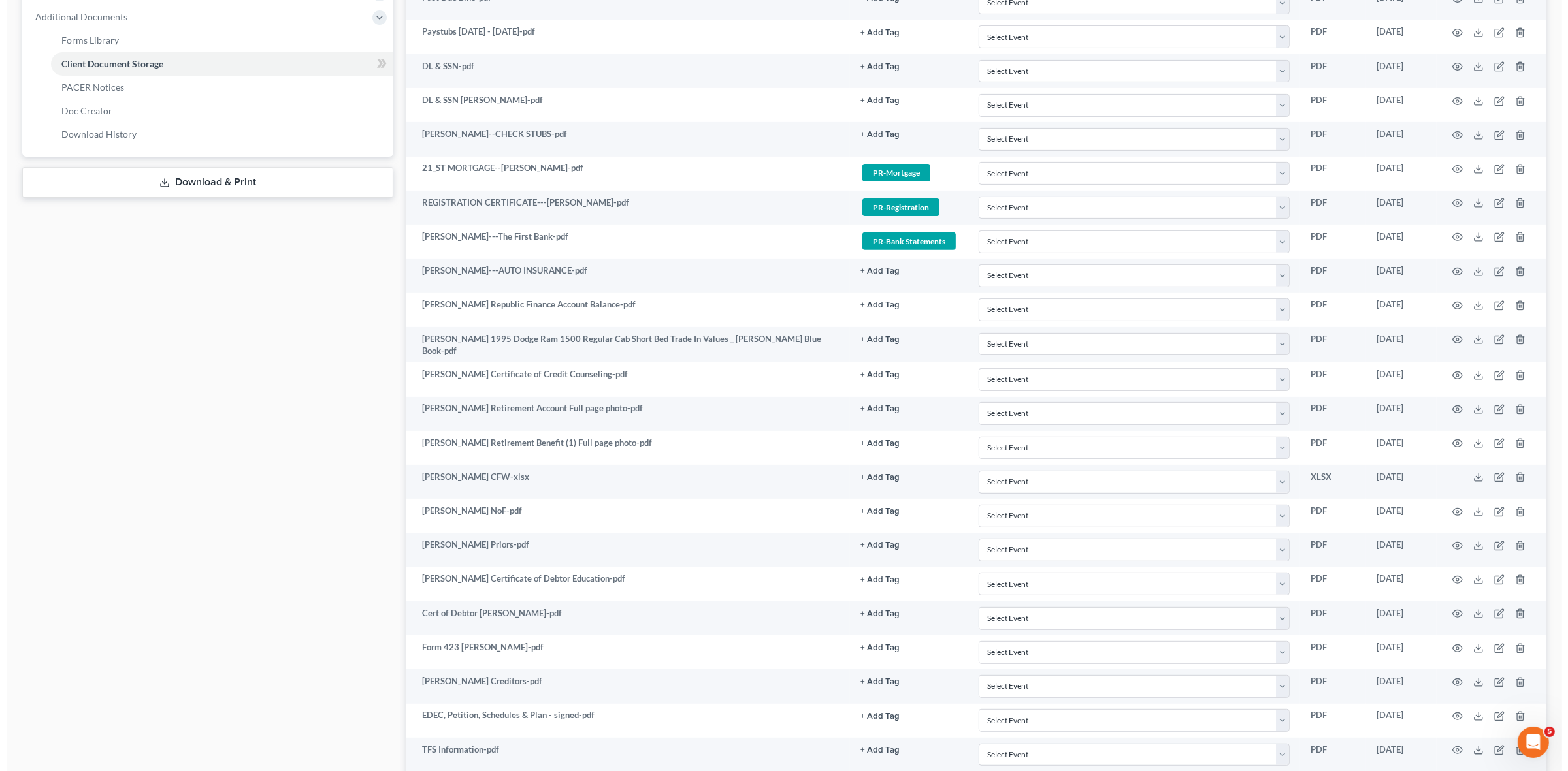
scroll to position [0, 0]
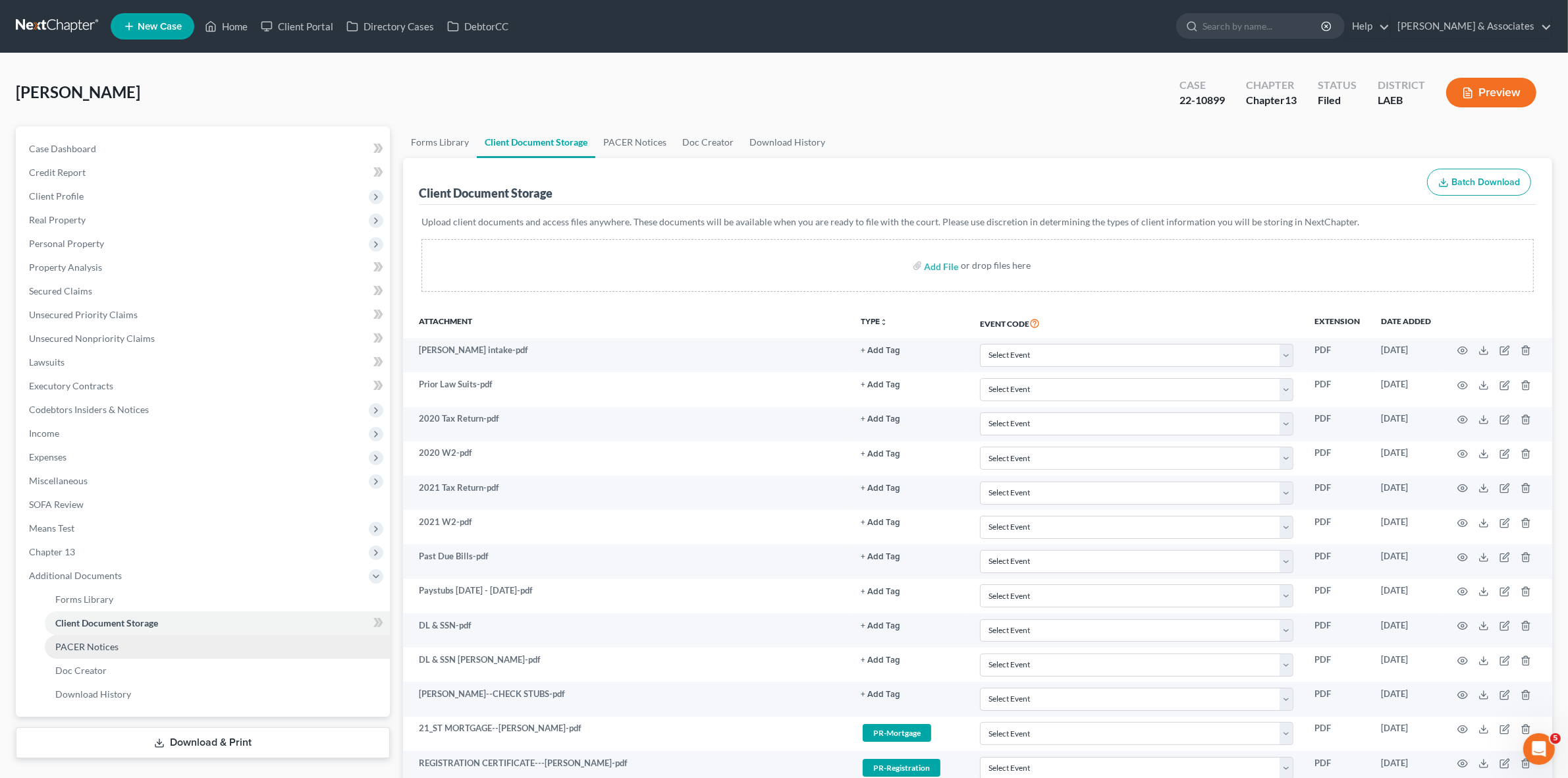
click at [185, 643] on link "PACER Notices" at bounding box center [217, 647] width 345 height 24
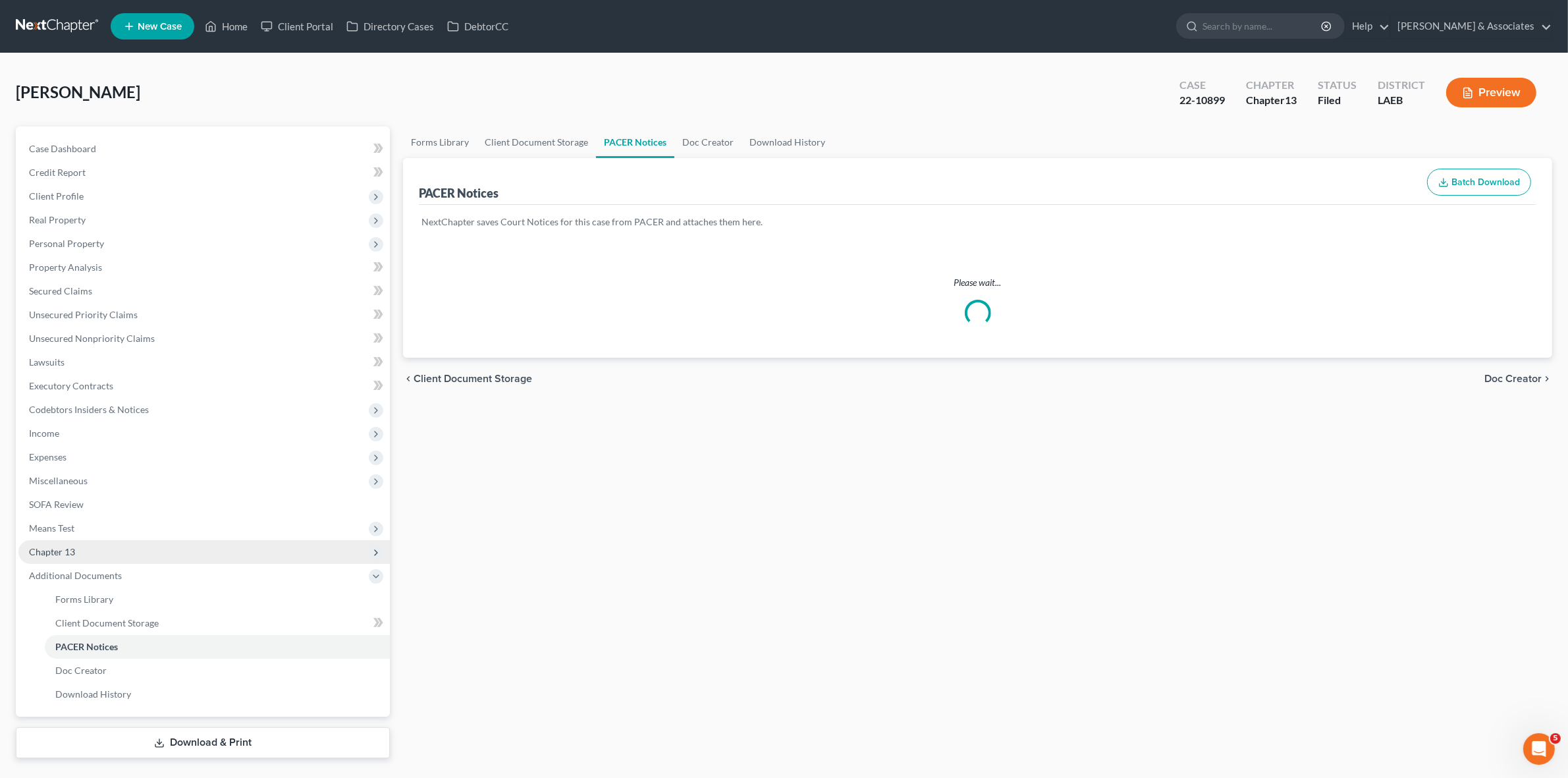
click at [186, 549] on span "Chapter 13" at bounding box center [204, 552] width 371 height 24
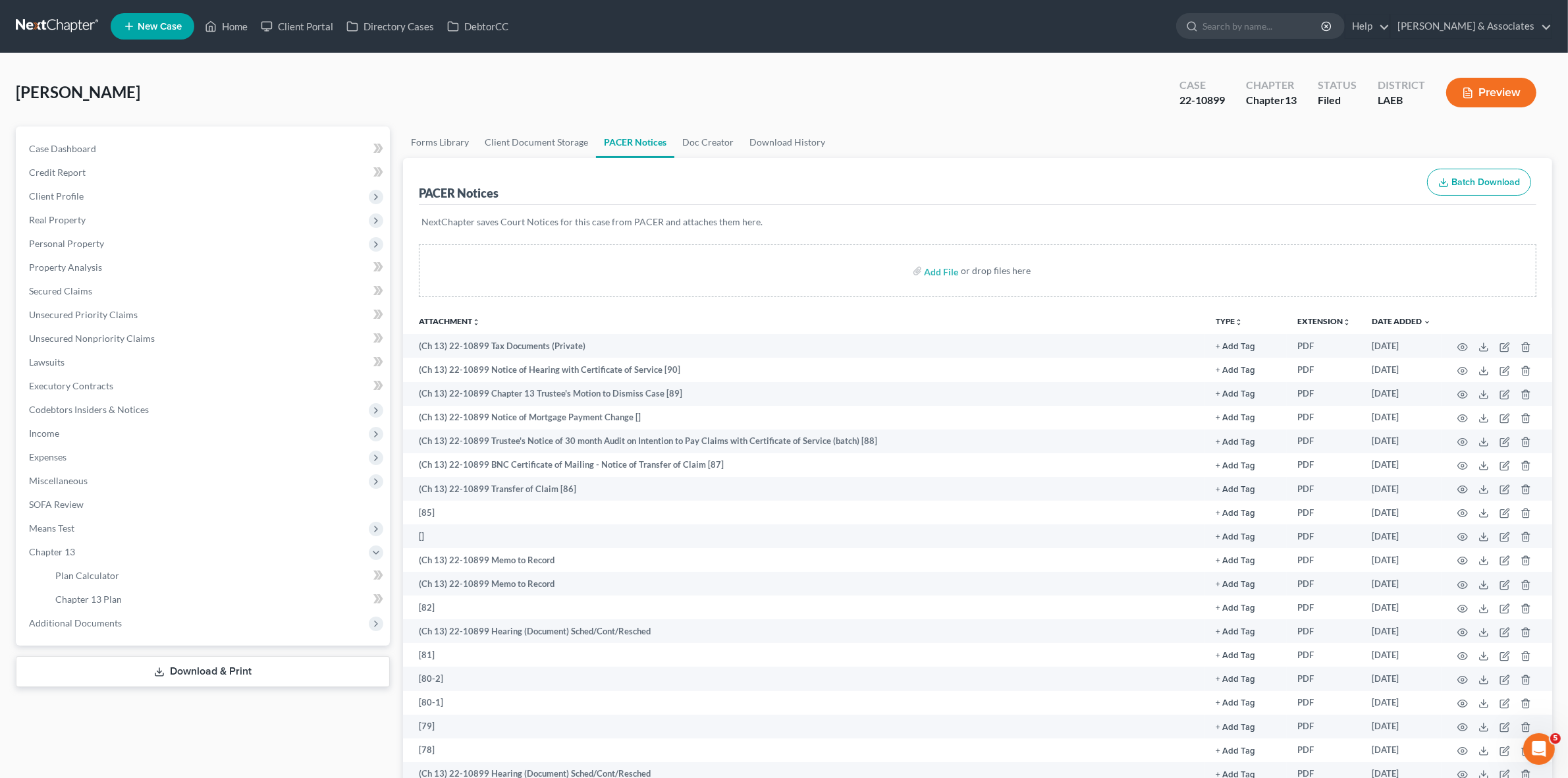
click at [371, 554] on icon at bounding box center [376, 553] width 11 height 11
drag, startPoint x: 192, startPoint y: 551, endPoint x: 192, endPoint y: 563, distance: 12.0
click at [192, 552] on span "Chapter 13" at bounding box center [204, 552] width 371 height 24
click at [189, 604] on link "Chapter 13 Plan" at bounding box center [217, 599] width 345 height 24
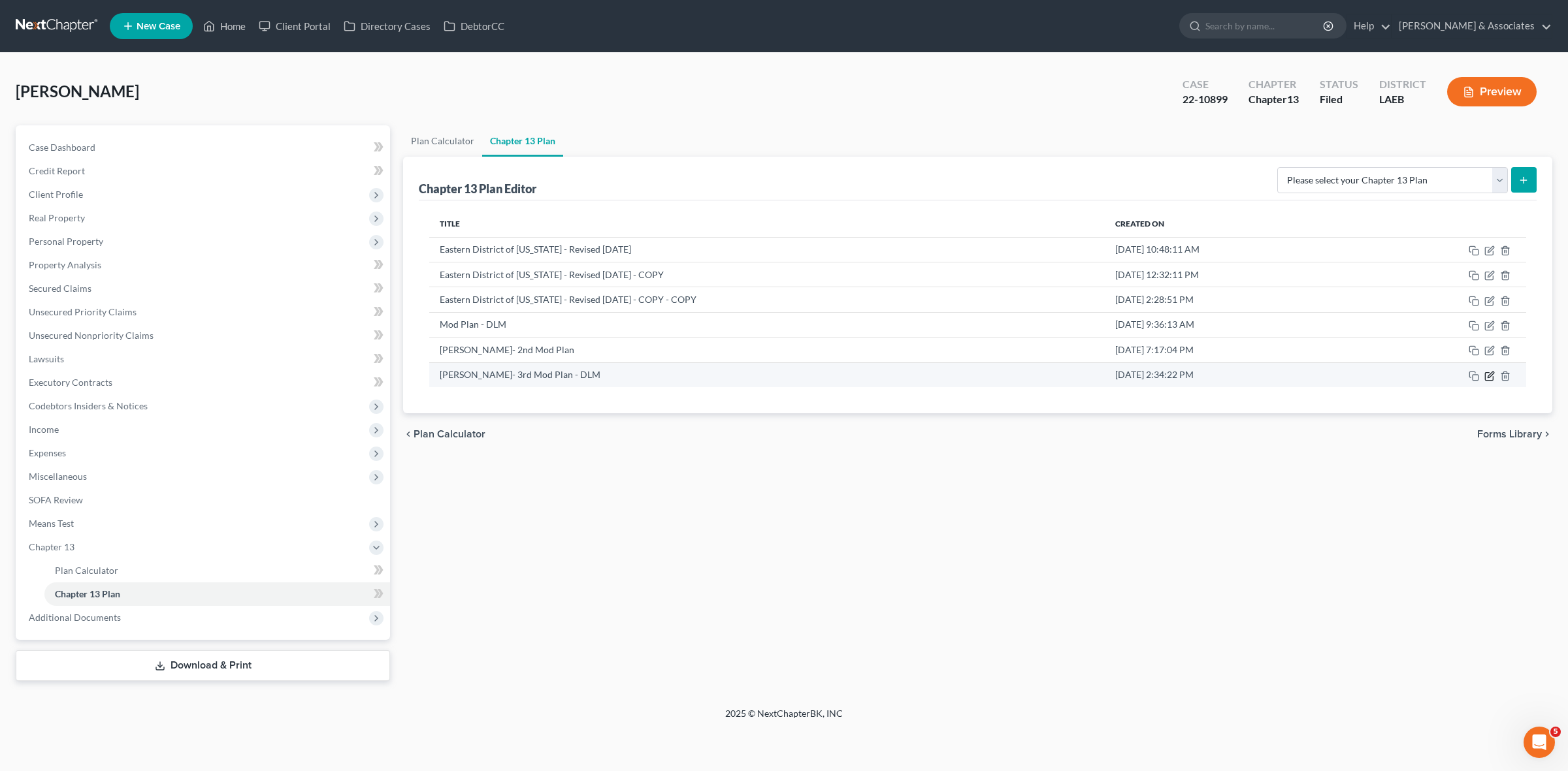
click at [1491, 376] on icon "button" at bounding box center [1490, 376] width 11 height 11
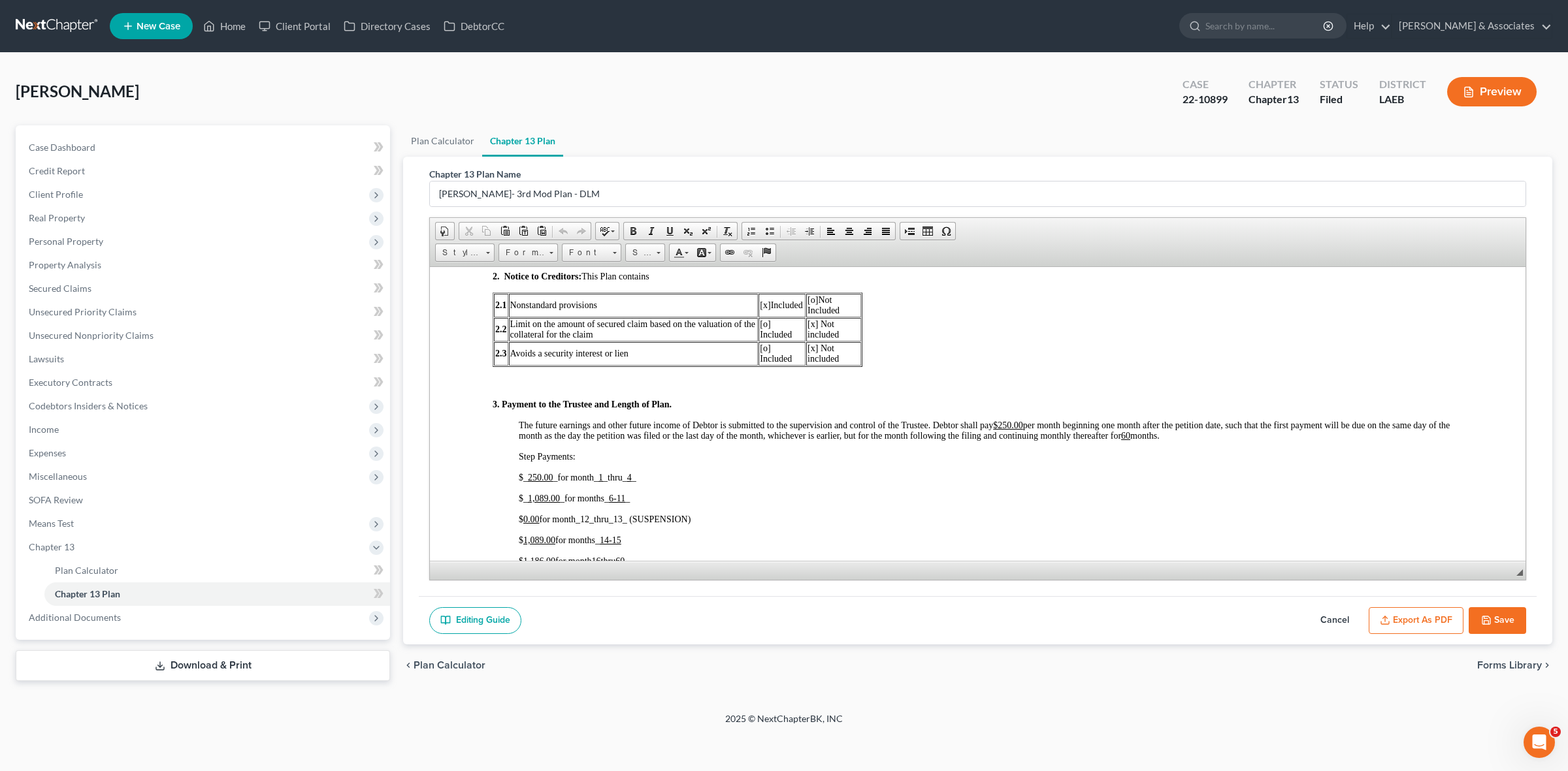
scroll to position [735, 0]
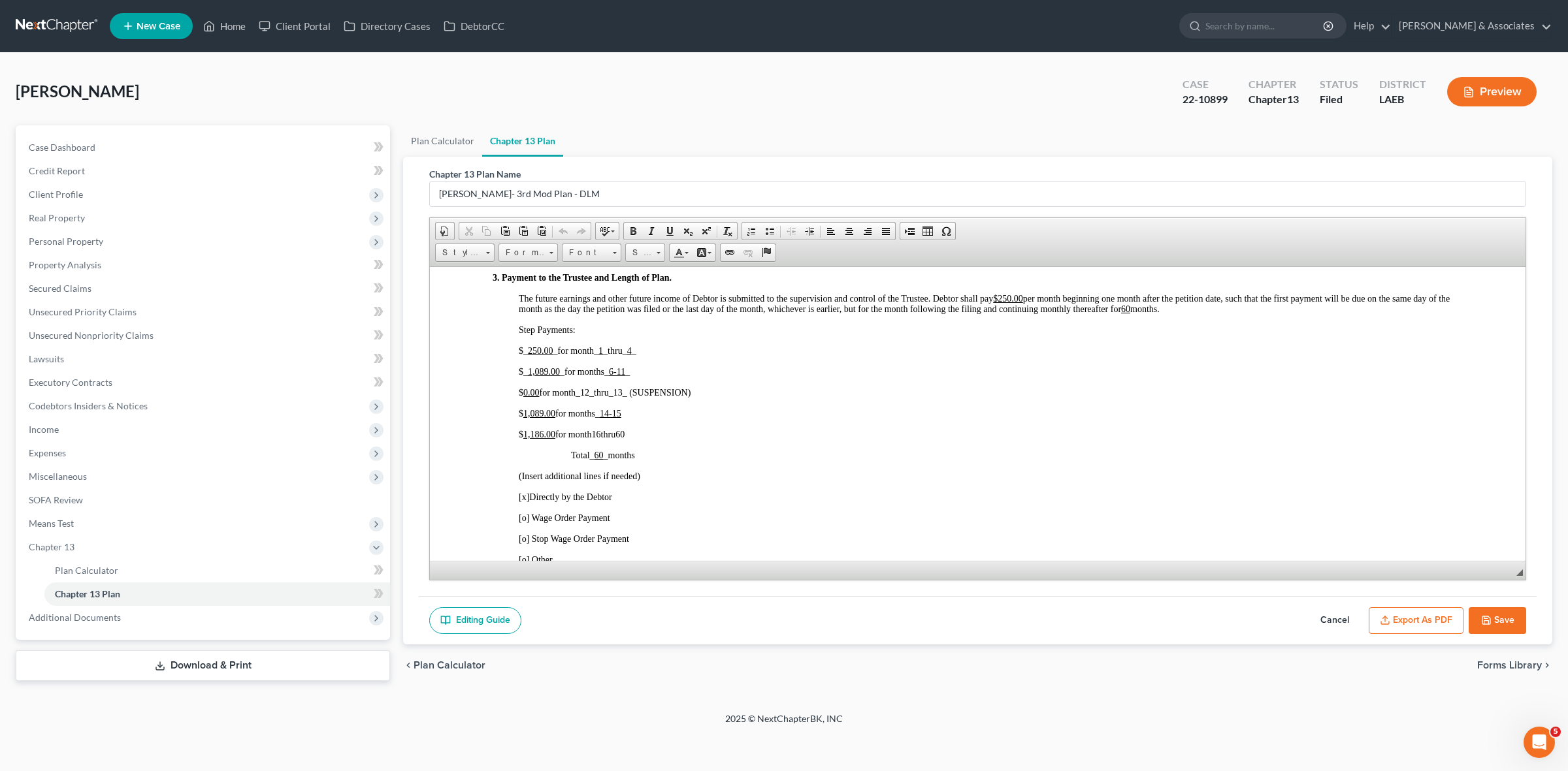
click at [1327, 618] on button "Cancel" at bounding box center [1334, 621] width 57 height 28
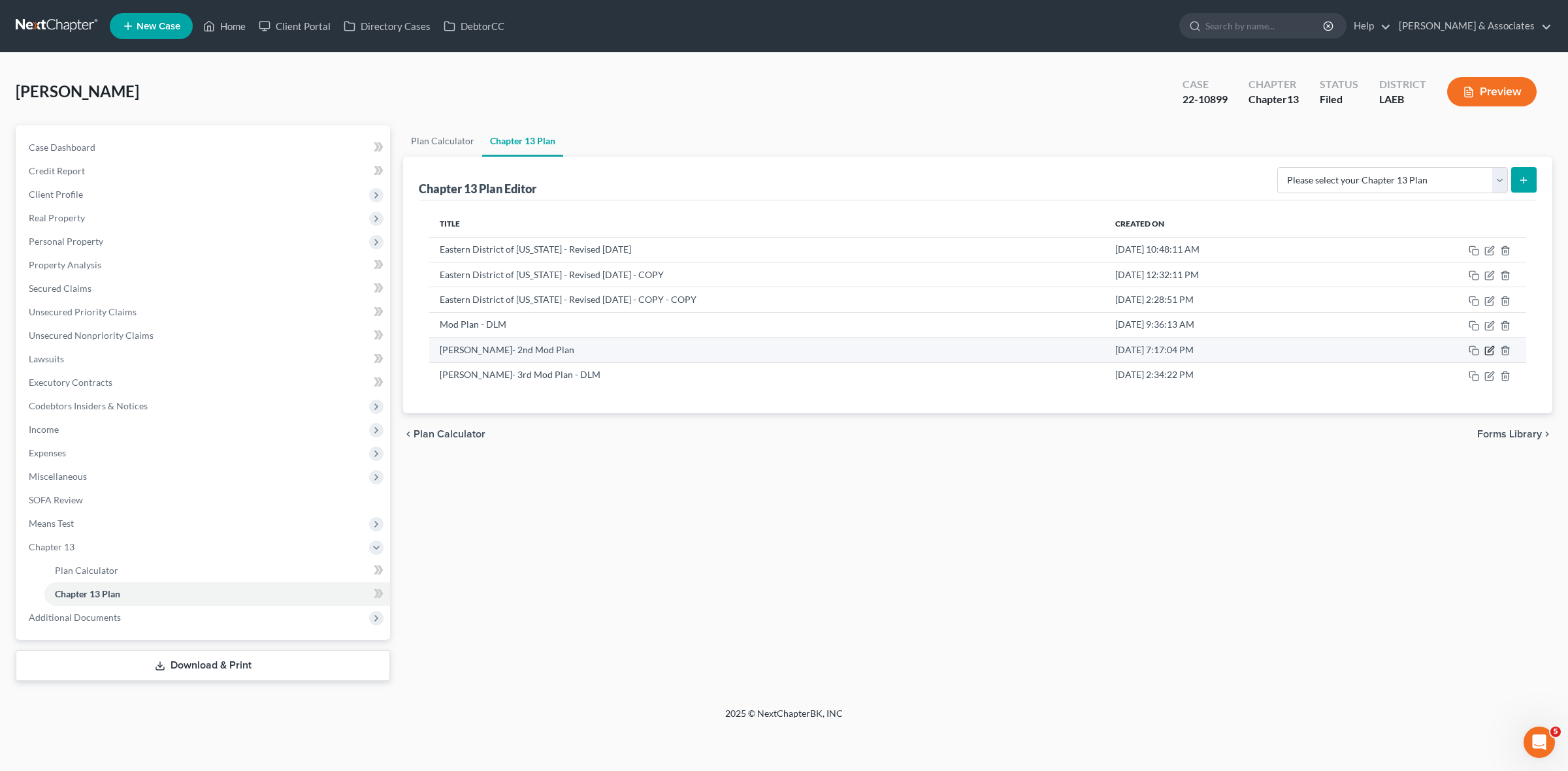
click at [1487, 349] on icon "button" at bounding box center [1490, 351] width 11 height 11
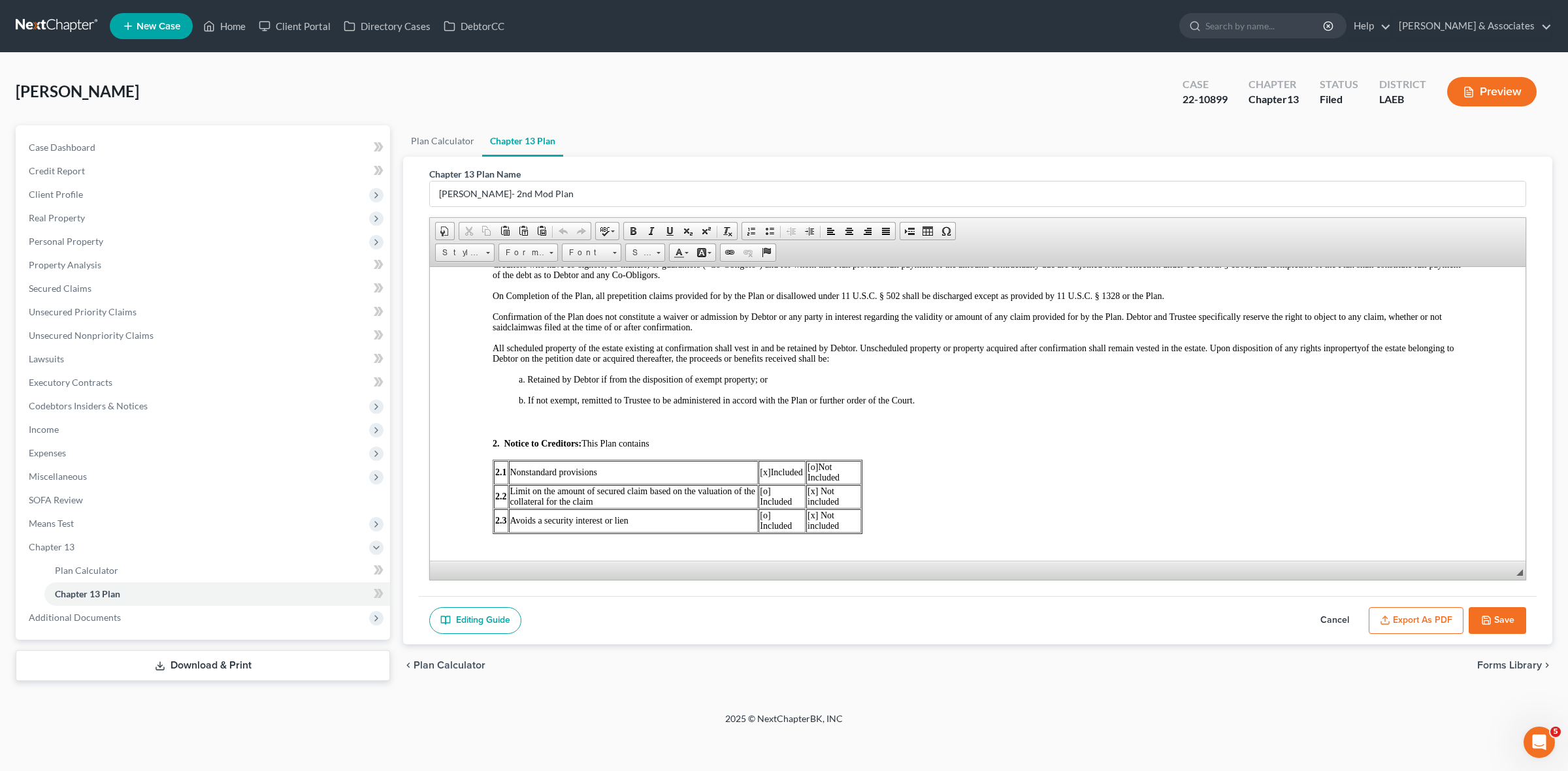
scroll to position [653, 0]
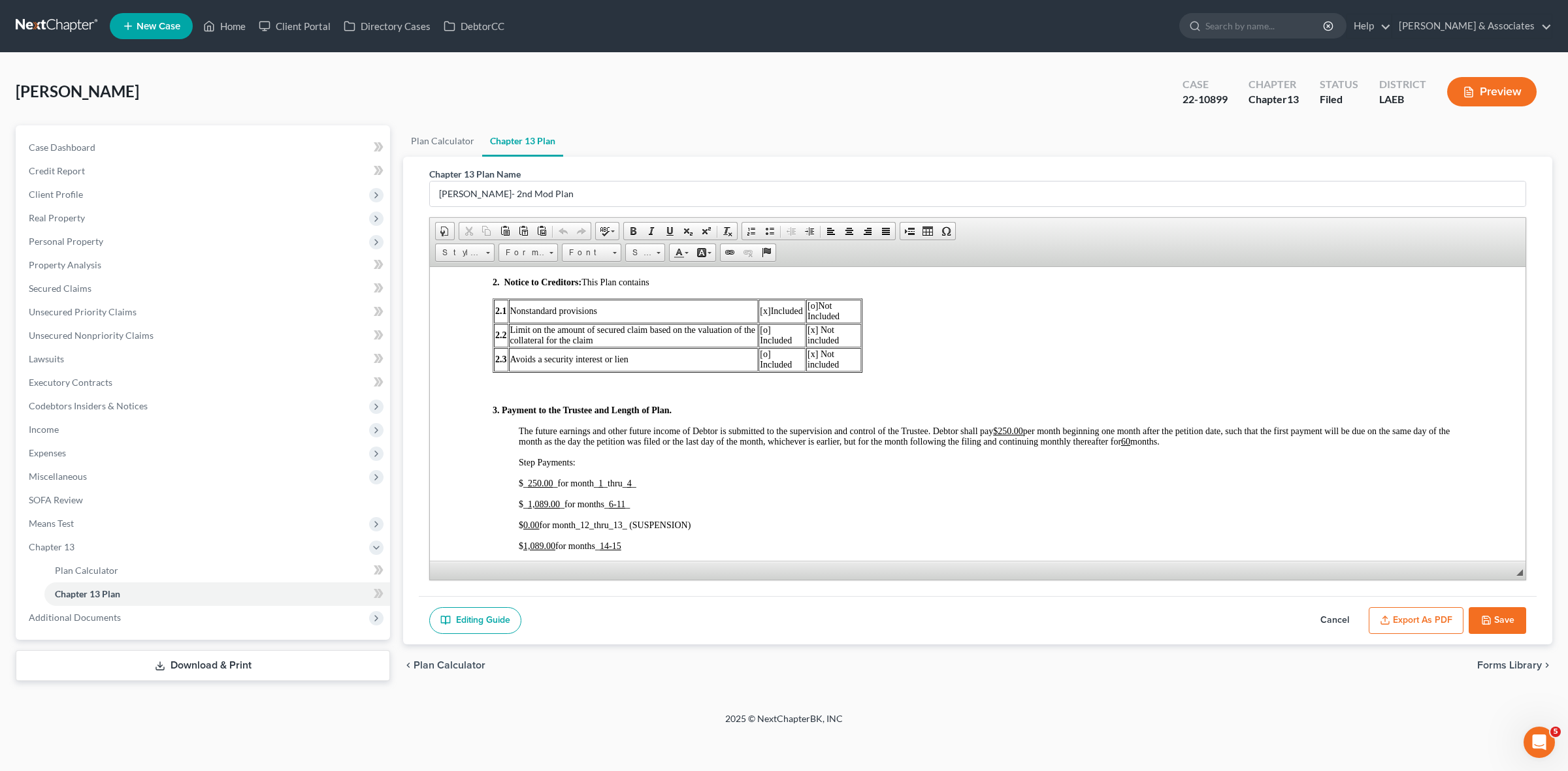
click at [1323, 618] on button "Cancel" at bounding box center [1334, 621] width 57 height 28
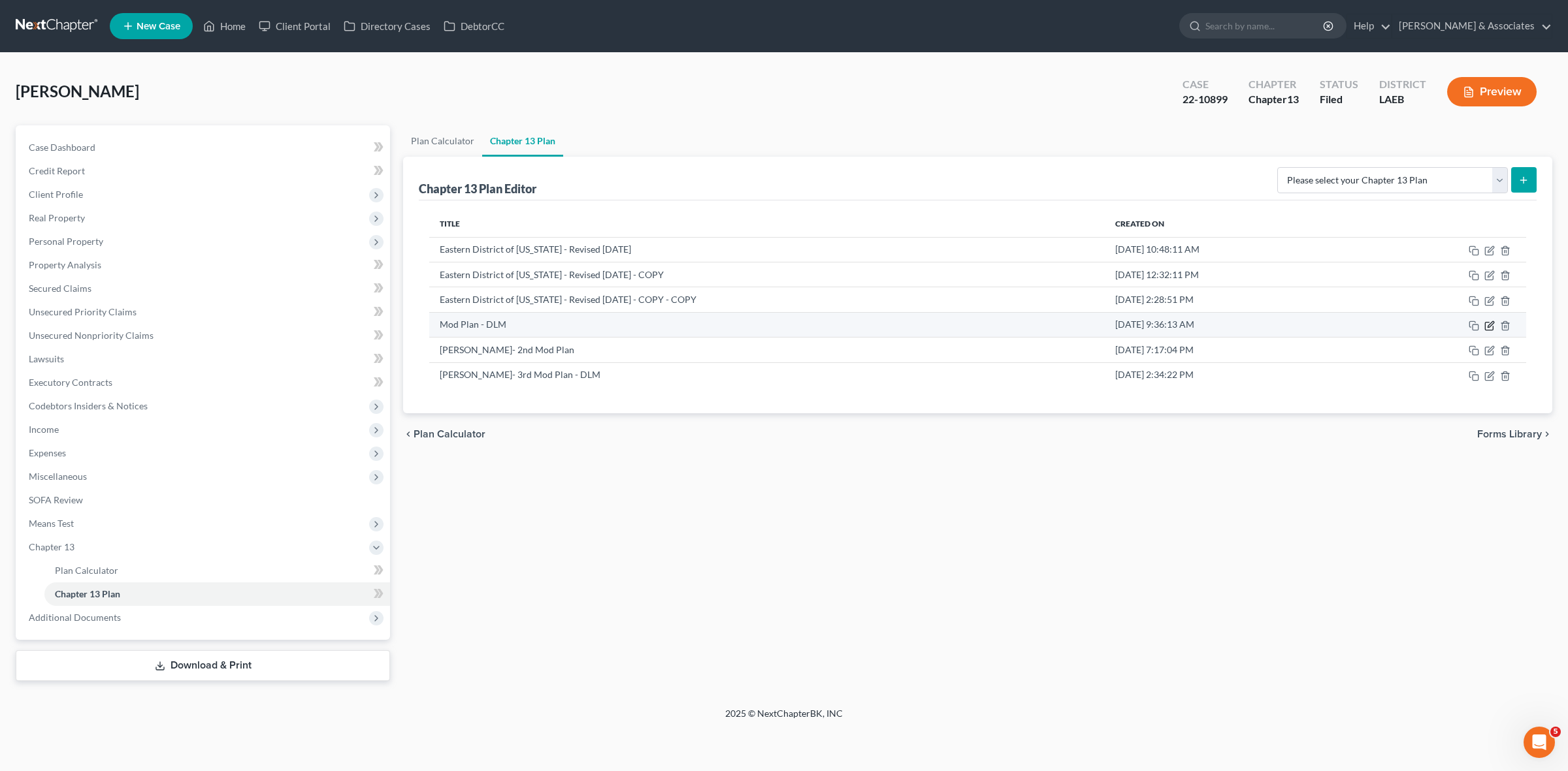
click at [1486, 325] on icon "button" at bounding box center [1490, 326] width 11 height 11
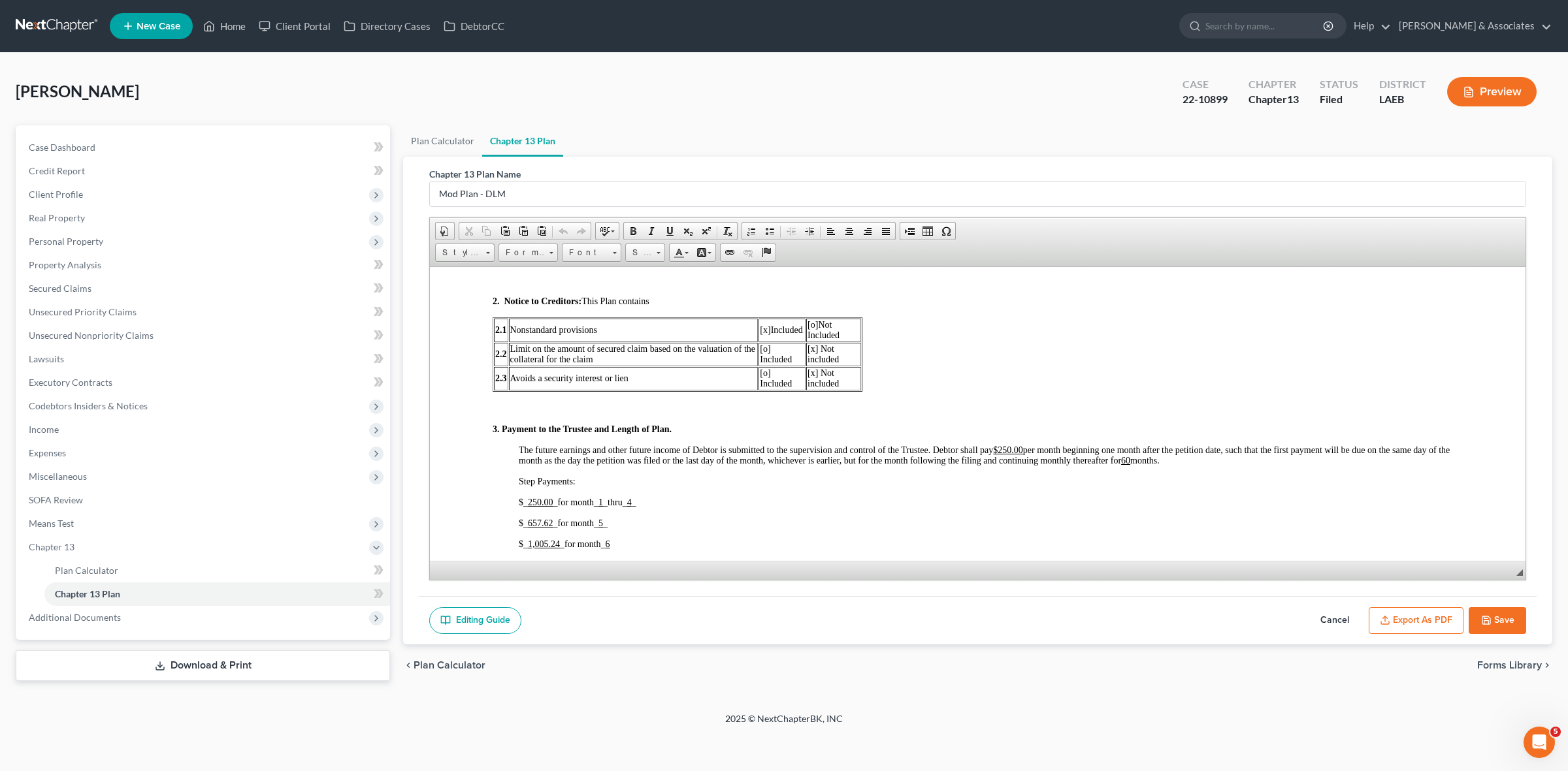
scroll to position [490, 0]
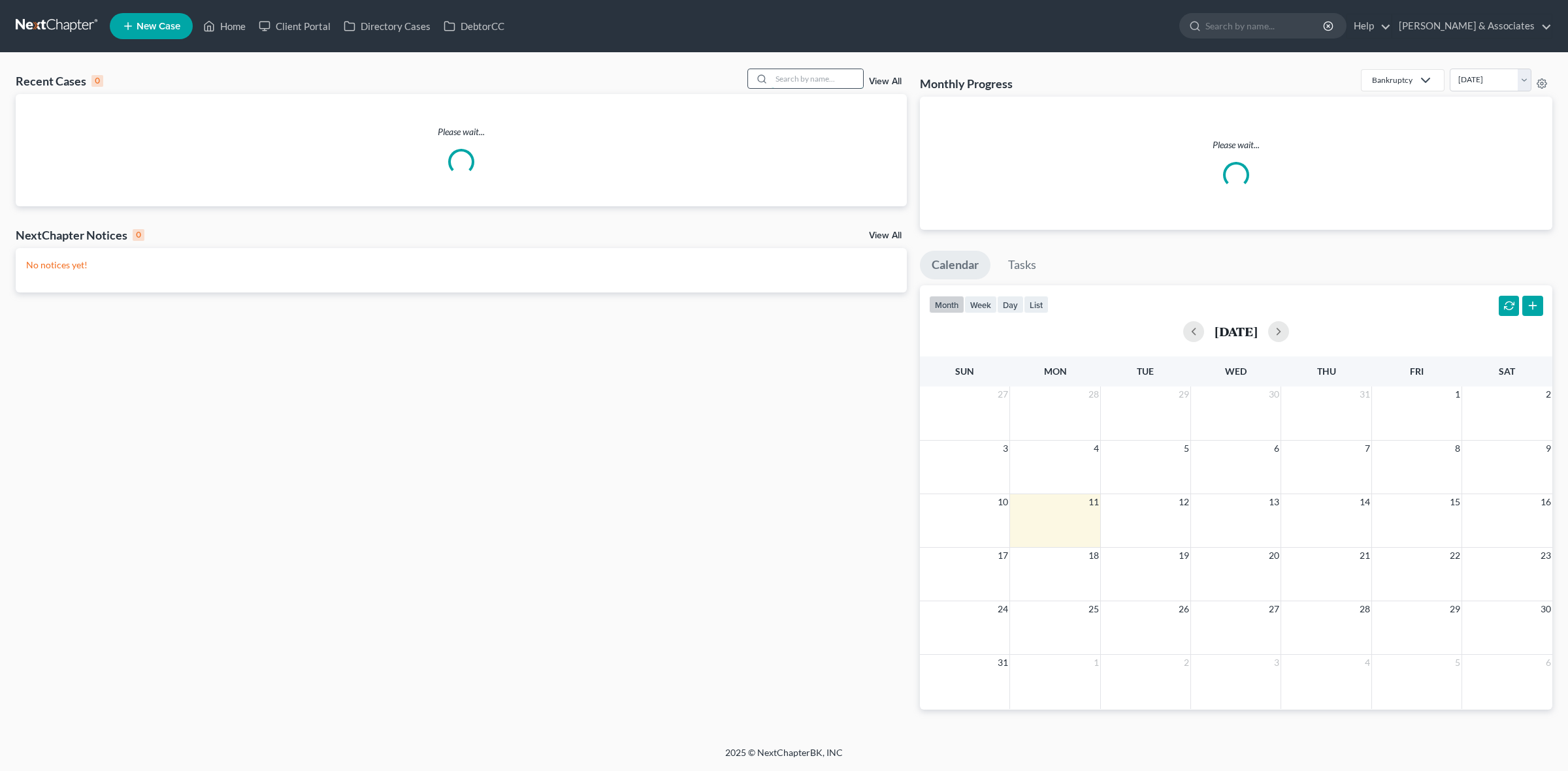
click at [807, 74] on input "search" at bounding box center [817, 78] width 92 height 19
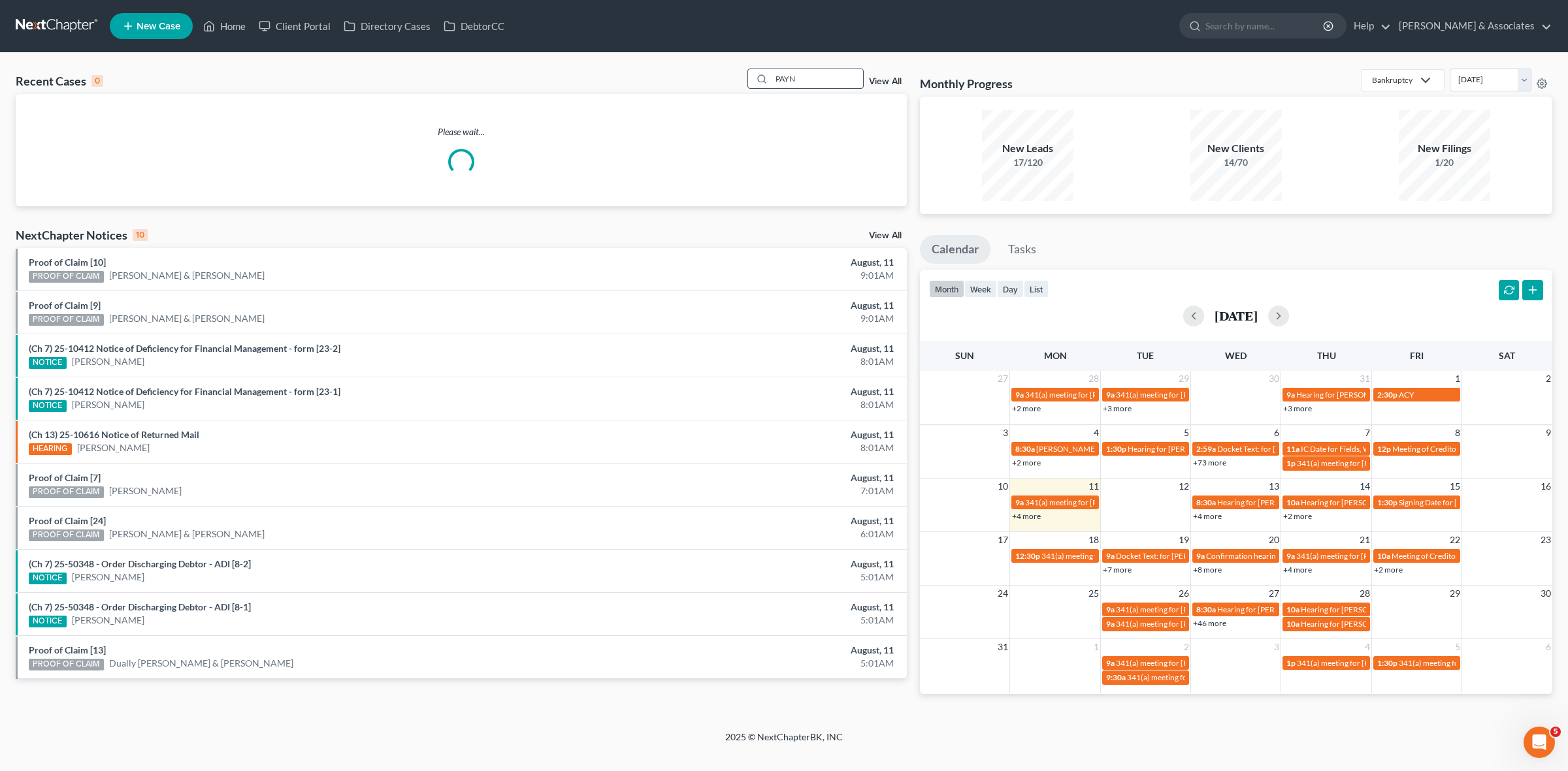
type input "[PERSON_NAME]"
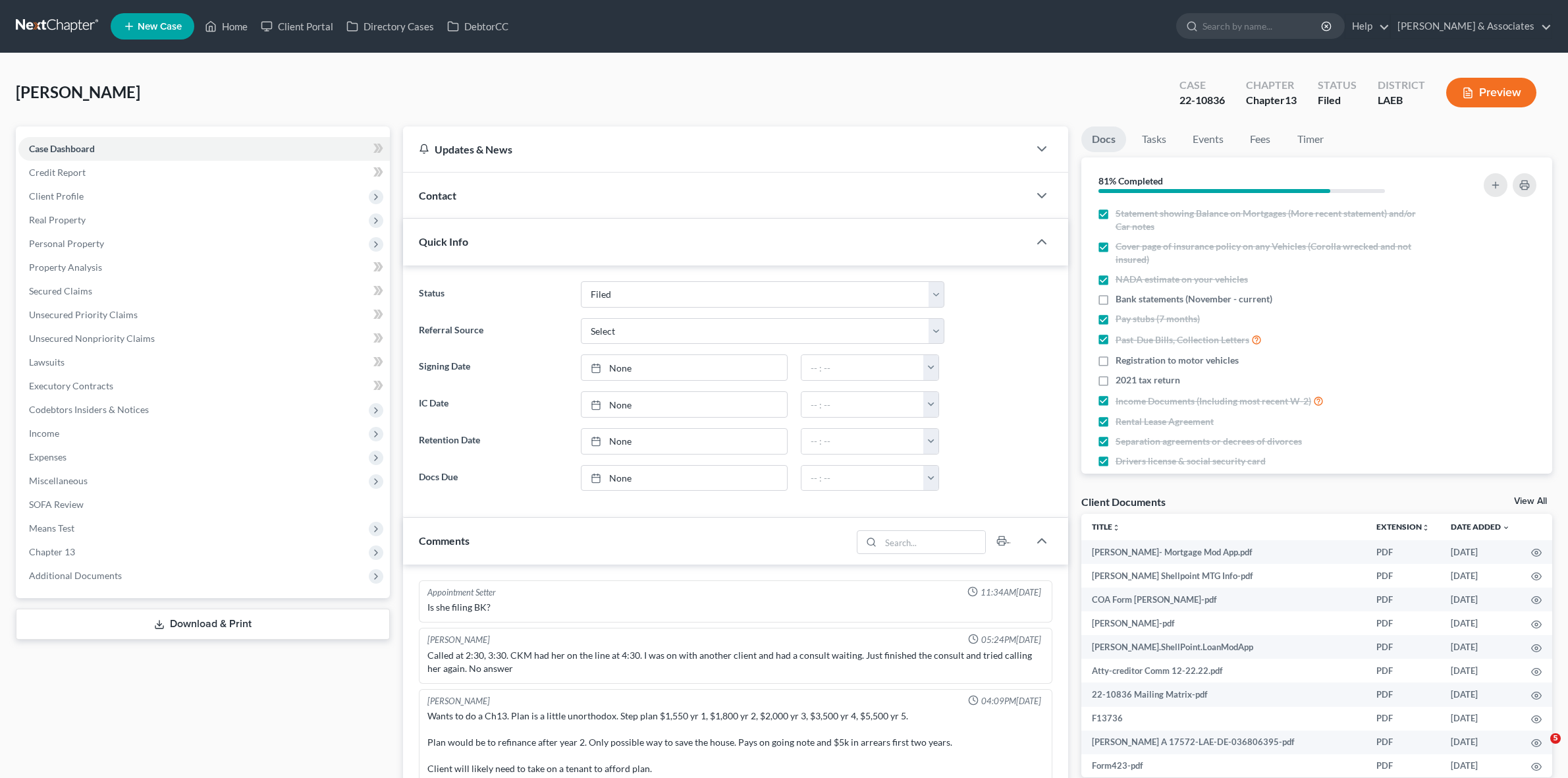
select select "8"
select select "0"
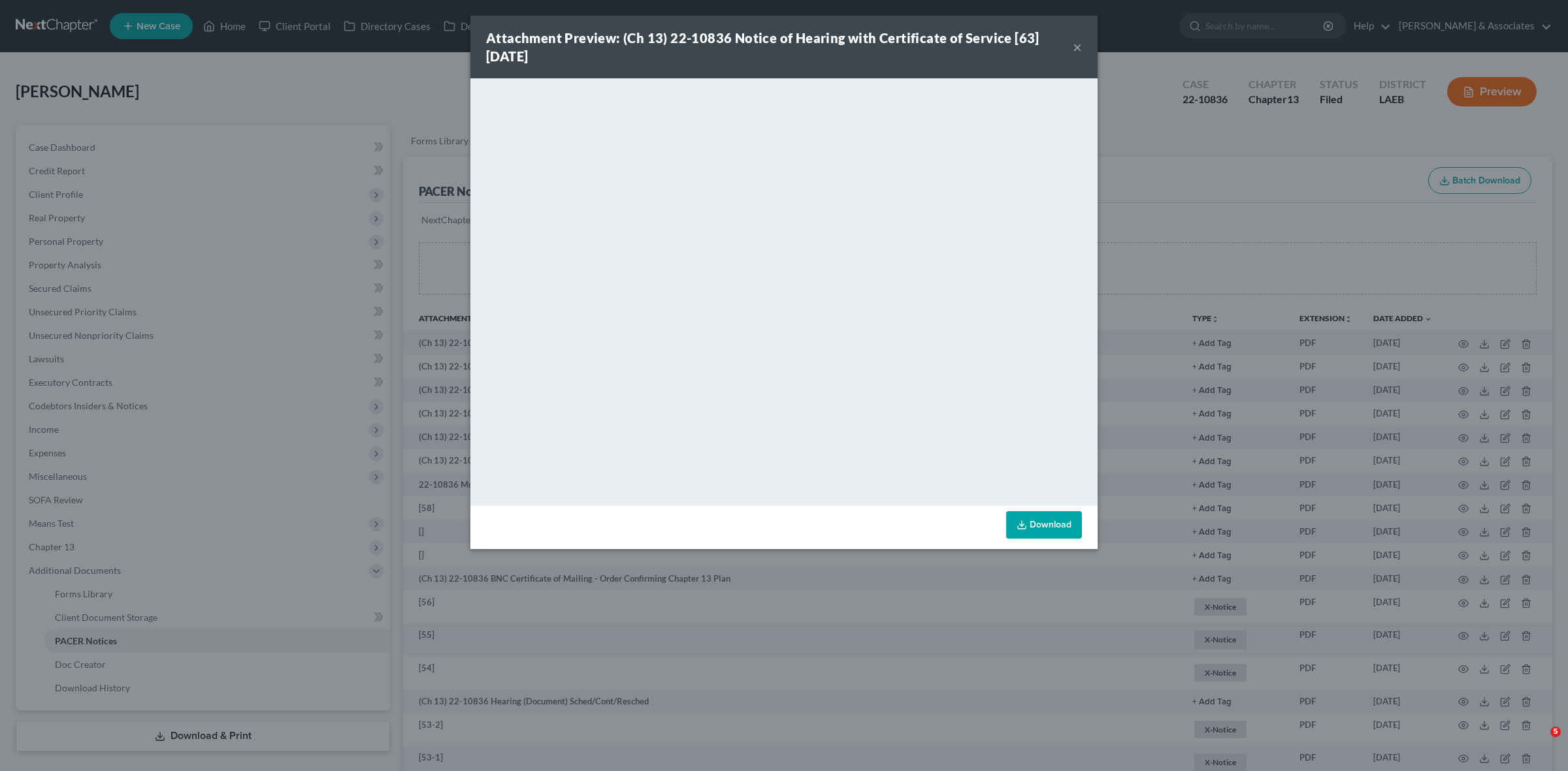
click at [402, 80] on div "Attachment Preview: (Ch 13) 22-10836 Notice of Hearing with Certificate of Serv…" at bounding box center [784, 386] width 1568 height 771
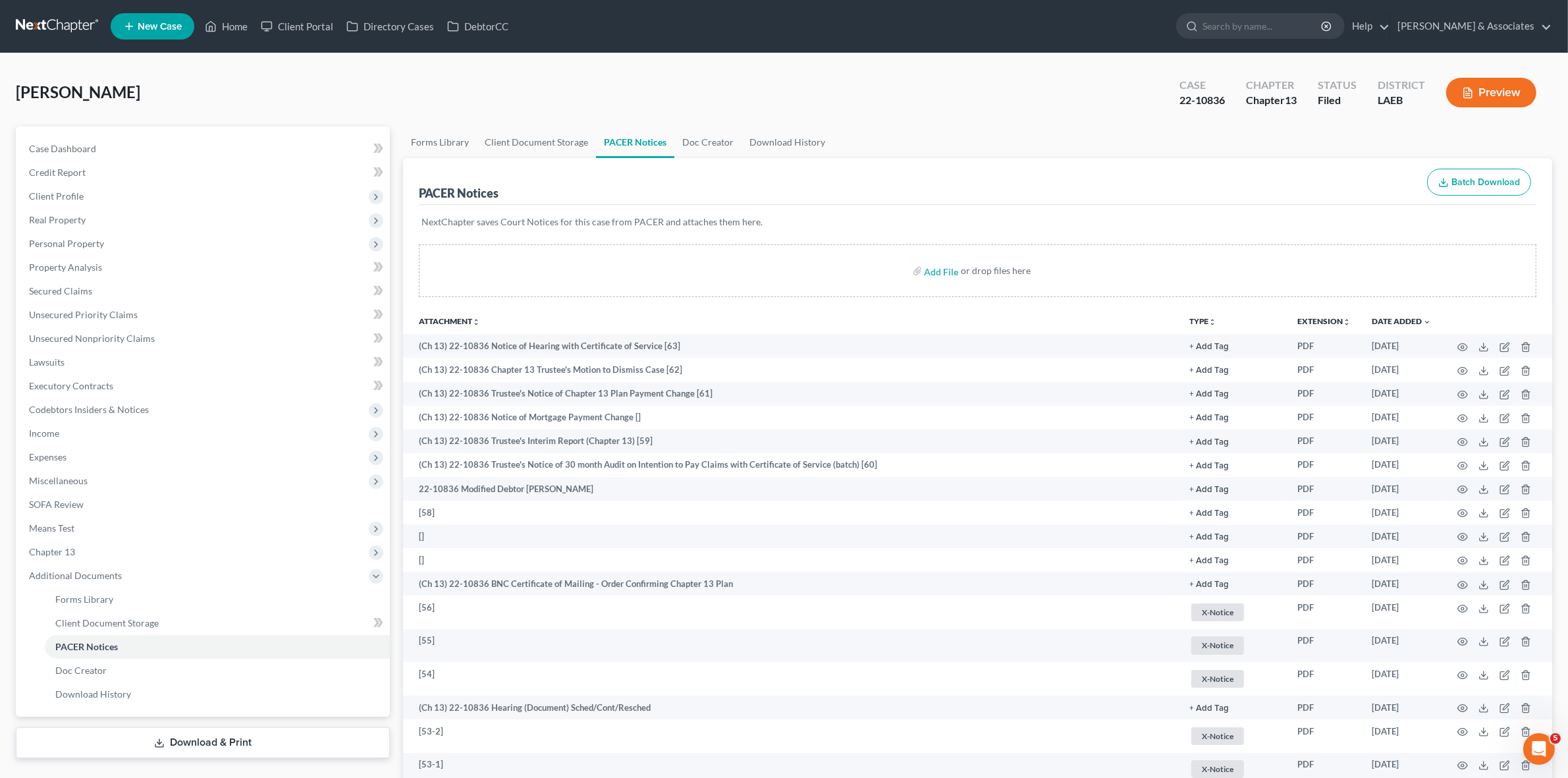
click at [49, 35] on link at bounding box center [58, 26] width 84 height 24
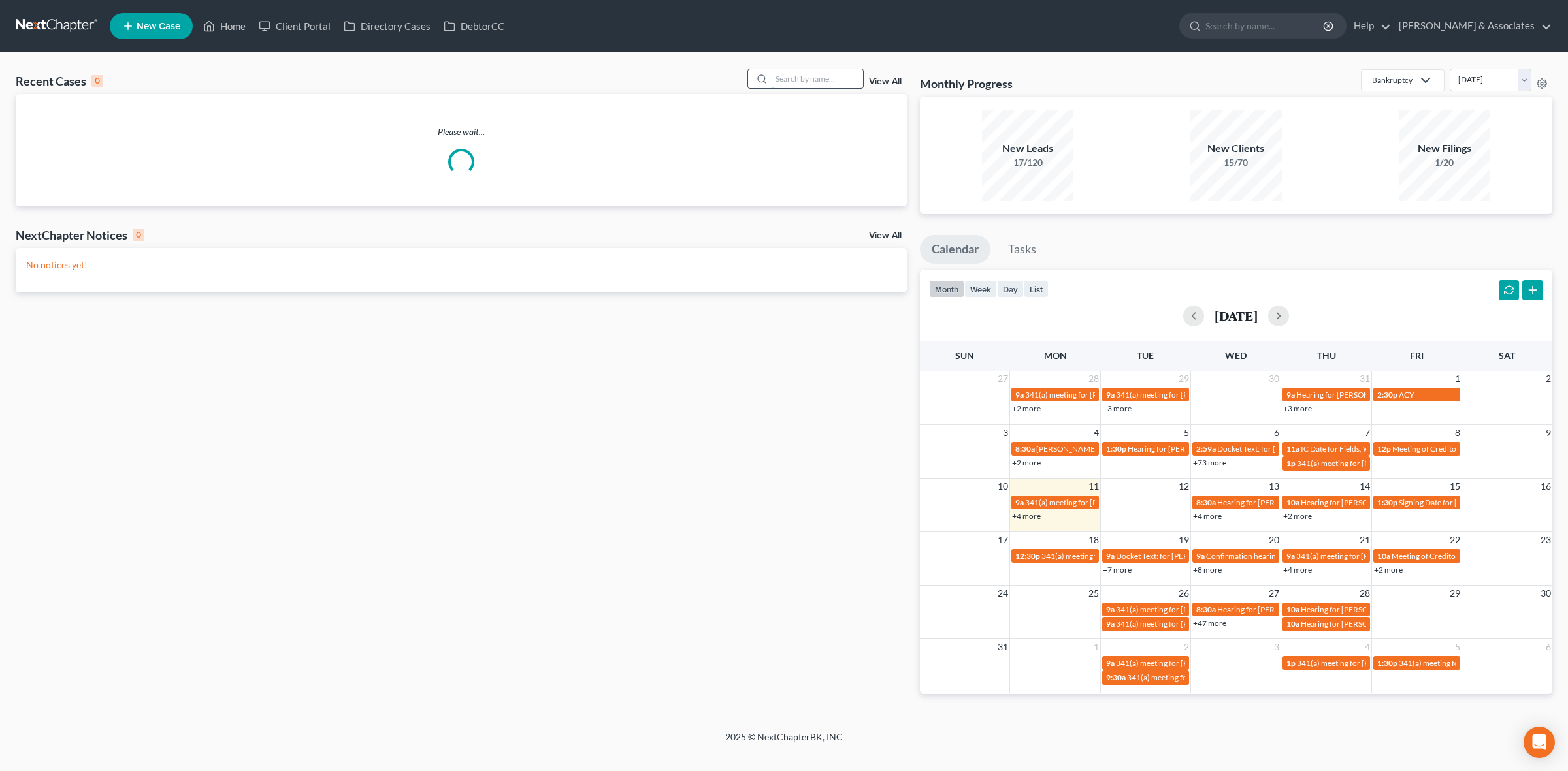
click at [795, 80] on input "search" at bounding box center [817, 78] width 92 height 19
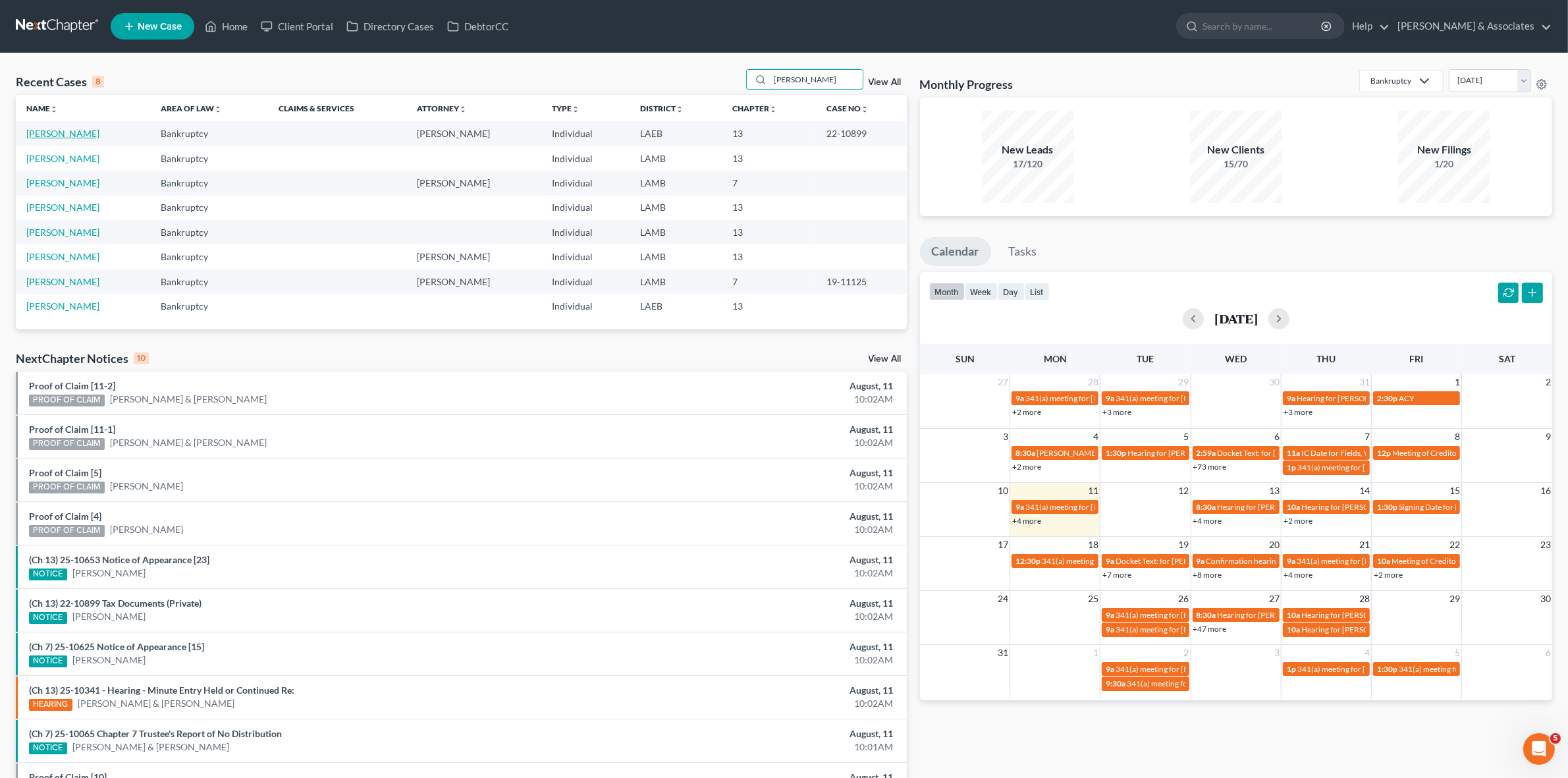
type input "[PERSON_NAME]"
click at [93, 133] on link "[PERSON_NAME]" at bounding box center [63, 133] width 73 height 11
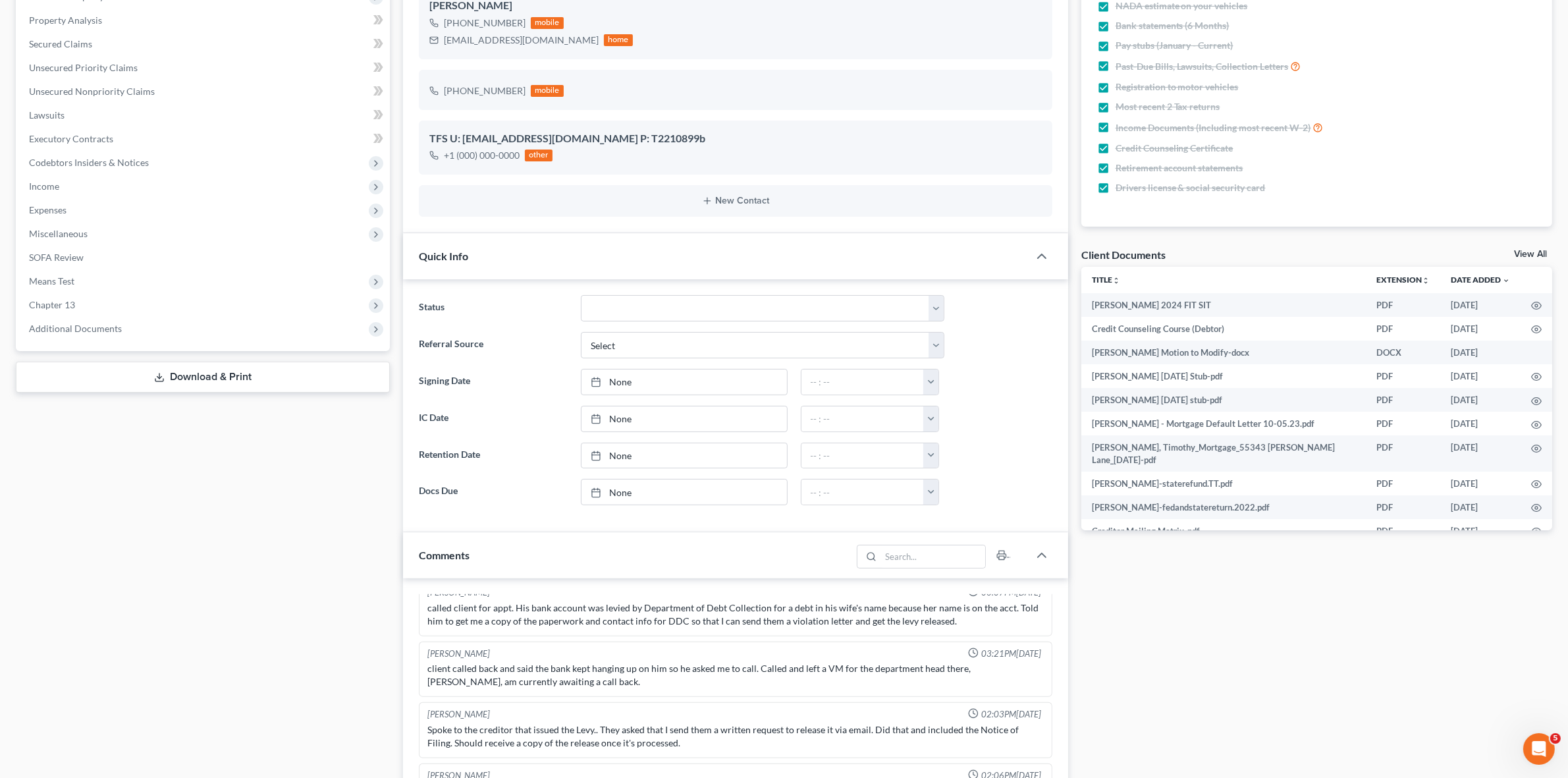
scroll to position [83, 0]
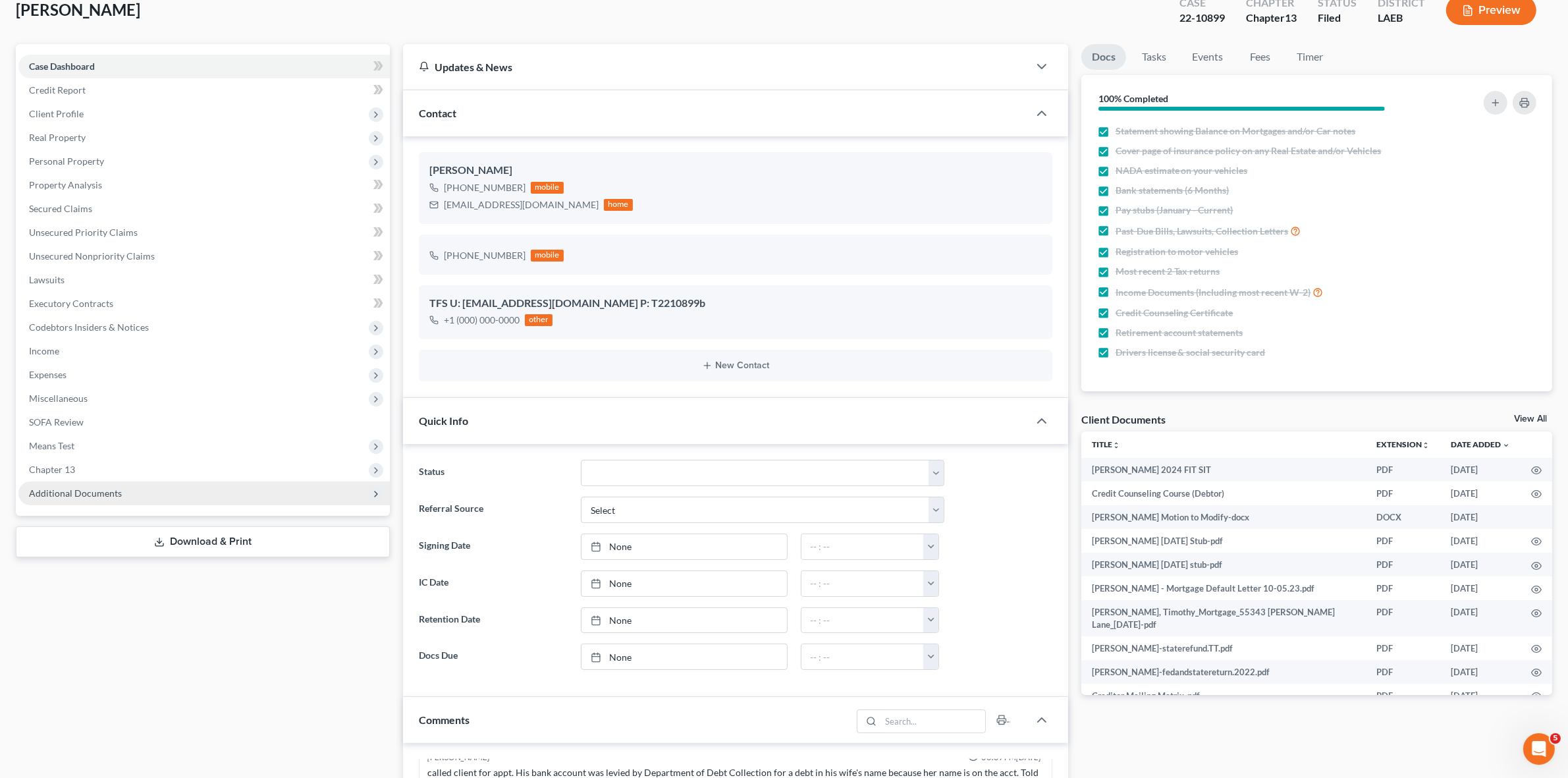
click at [344, 491] on span "Additional Documents" at bounding box center [204, 493] width 371 height 24
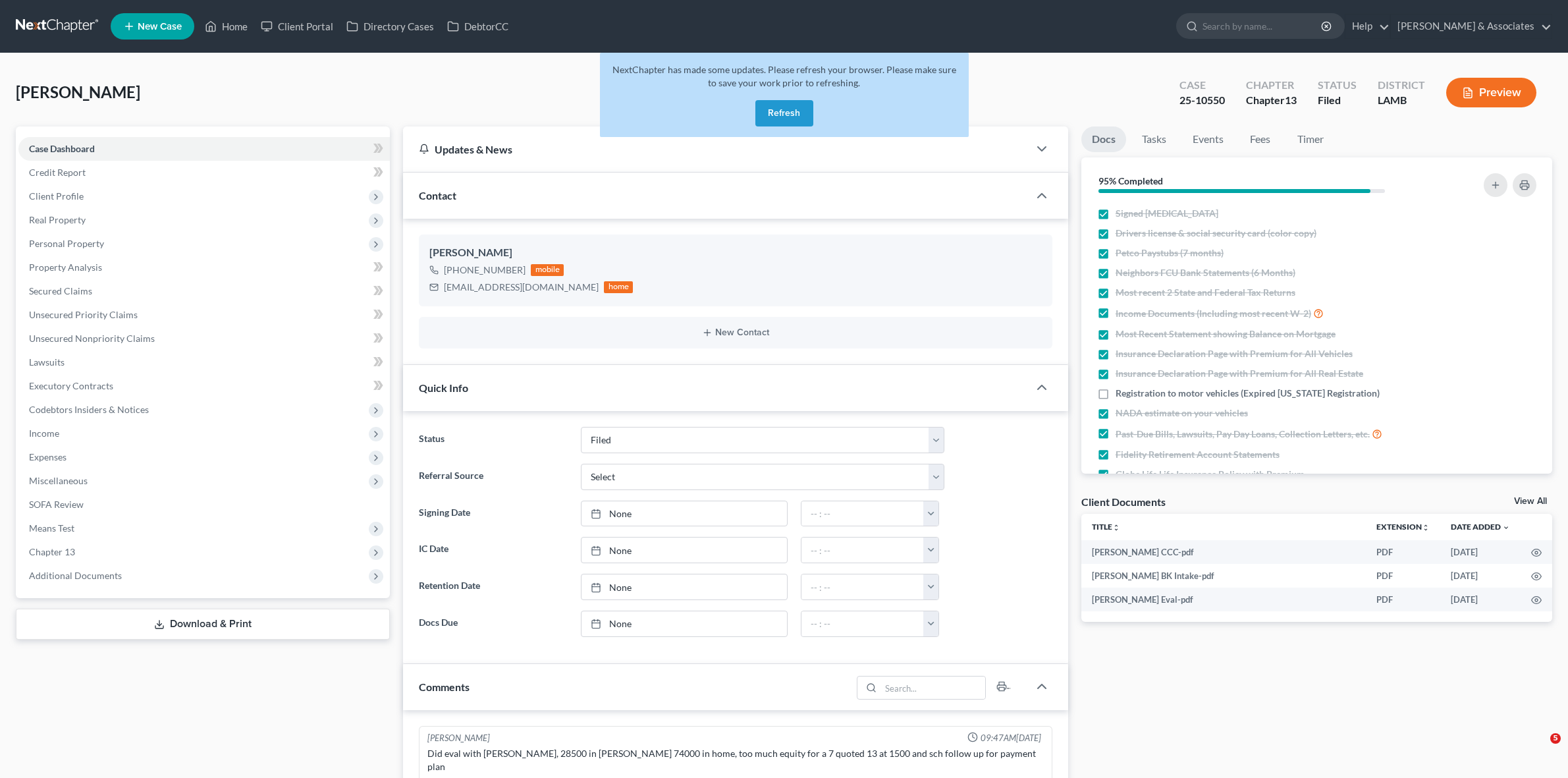
select select "8"
select select "0"
click at [753, 111] on div "NextChapter has made some updates. Please refresh your browser. Please make sur…" at bounding box center [784, 95] width 369 height 84
click at [778, 113] on button "Refresh" at bounding box center [784, 113] width 58 height 27
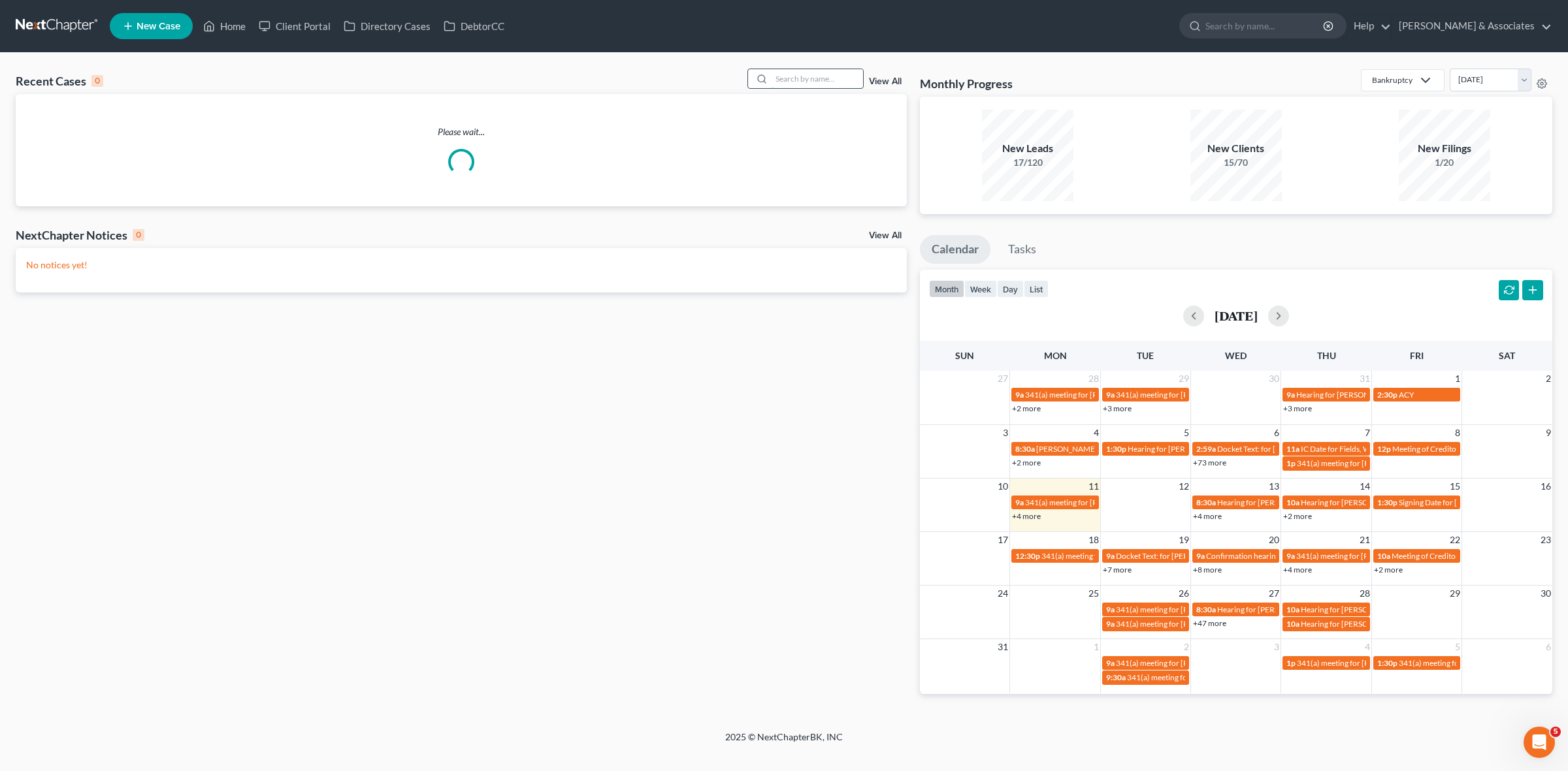
click at [789, 71] on input "search" at bounding box center [817, 78] width 92 height 19
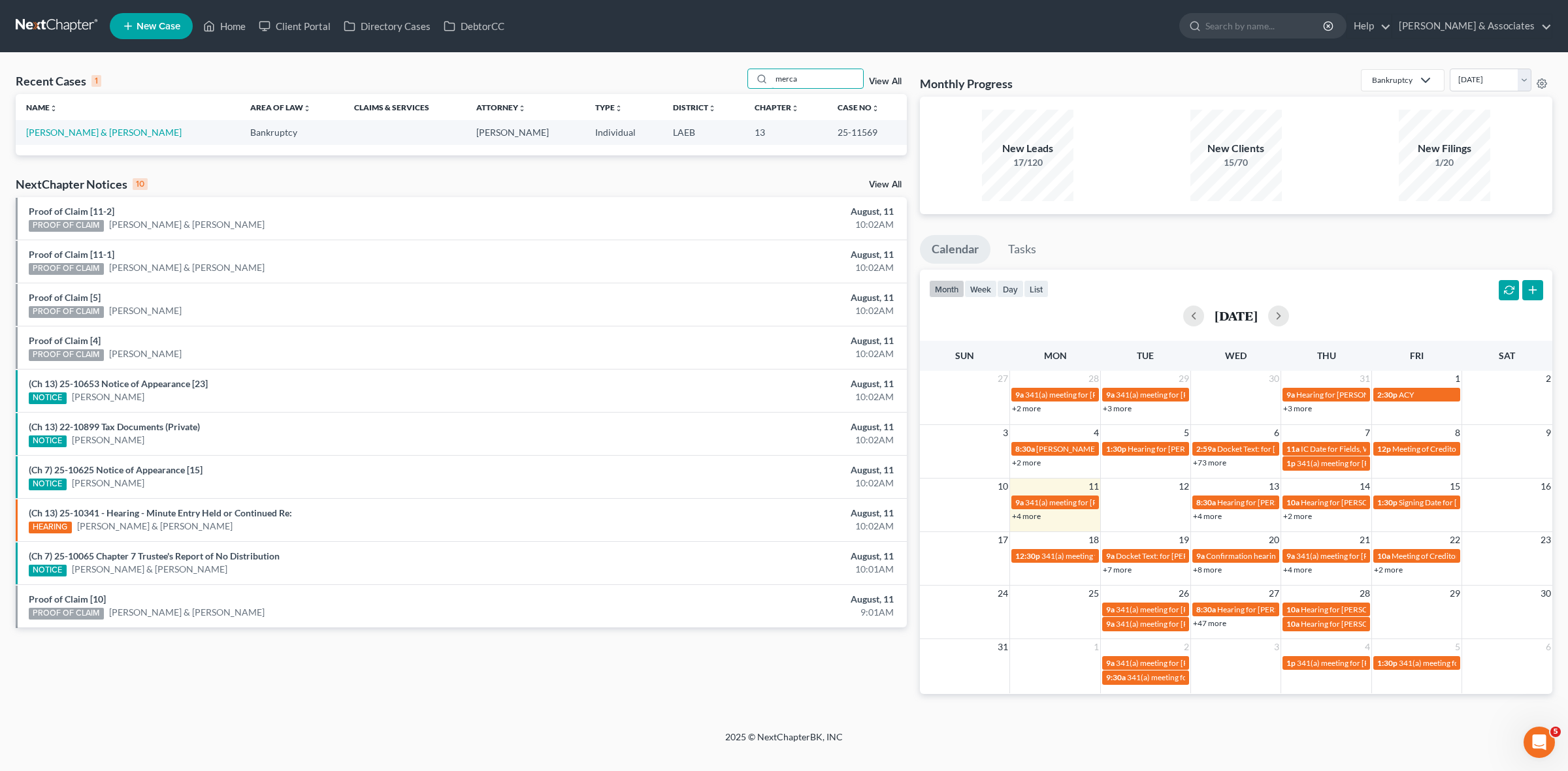
type input "merca"
click at [50, 125] on td "[PERSON_NAME] & [PERSON_NAME]" at bounding box center [128, 132] width 224 height 24
click at [53, 128] on link "[PERSON_NAME] & [PERSON_NAME]" at bounding box center [104, 132] width 156 height 11
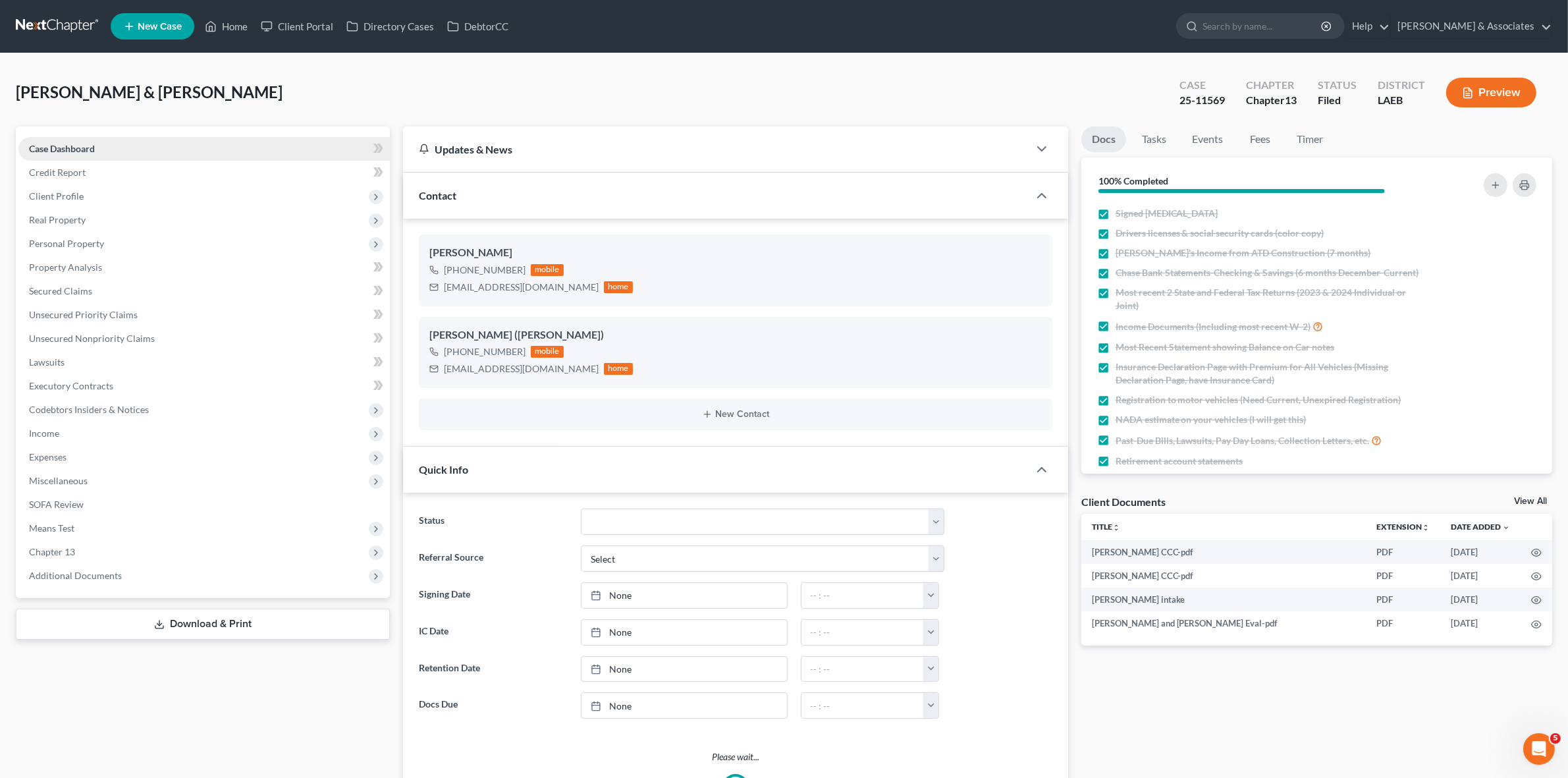
scroll to position [1901, 0]
drag, startPoint x: 443, startPoint y: 284, endPoint x: 561, endPoint y: 287, distance: 118.0
click at [561, 287] on div "stefanmercadel@gmail.com home" at bounding box center [531, 287] width 204 height 17
copy div "stefanmercadel@gmail.com"
drag, startPoint x: 445, startPoint y: 365, endPoint x: 568, endPoint y: 373, distance: 123.3
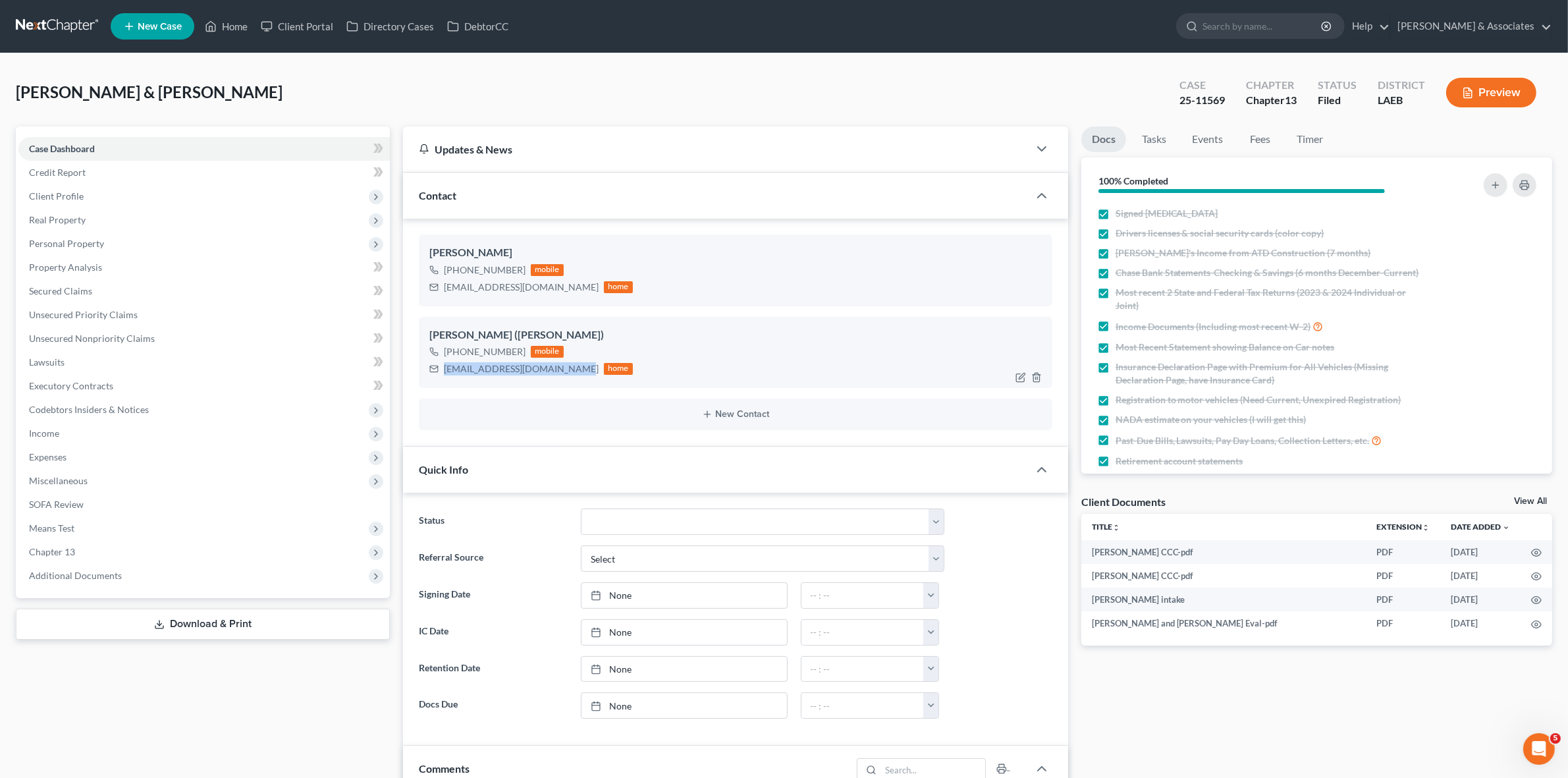
click at [568, 373] on div "michellebutler134@yahoo.com" at bounding box center [521, 369] width 155 height 13
copy div "michellebutler134@yahoo.com"
click at [60, 32] on link at bounding box center [58, 26] width 84 height 24
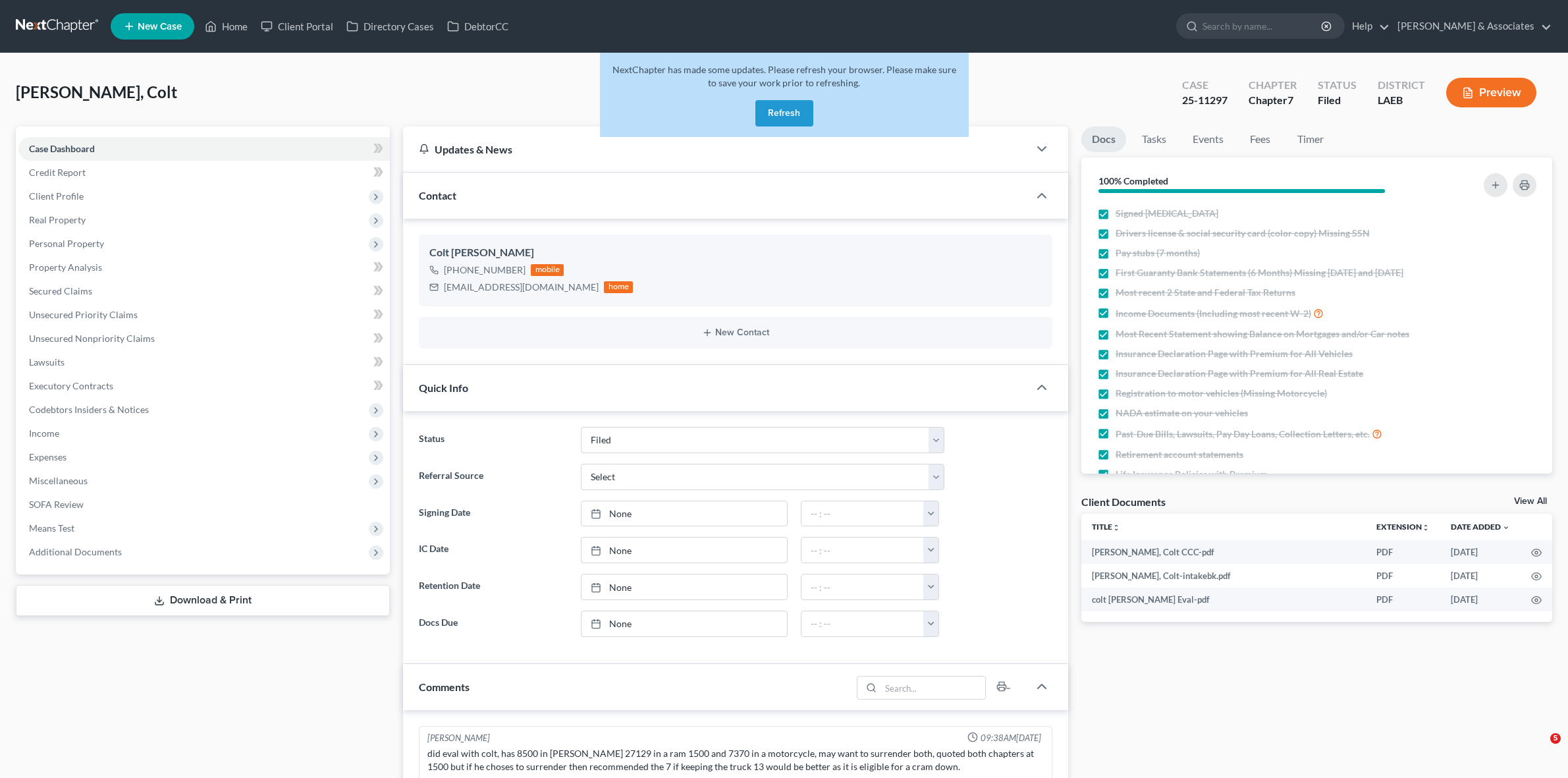
select select "8"
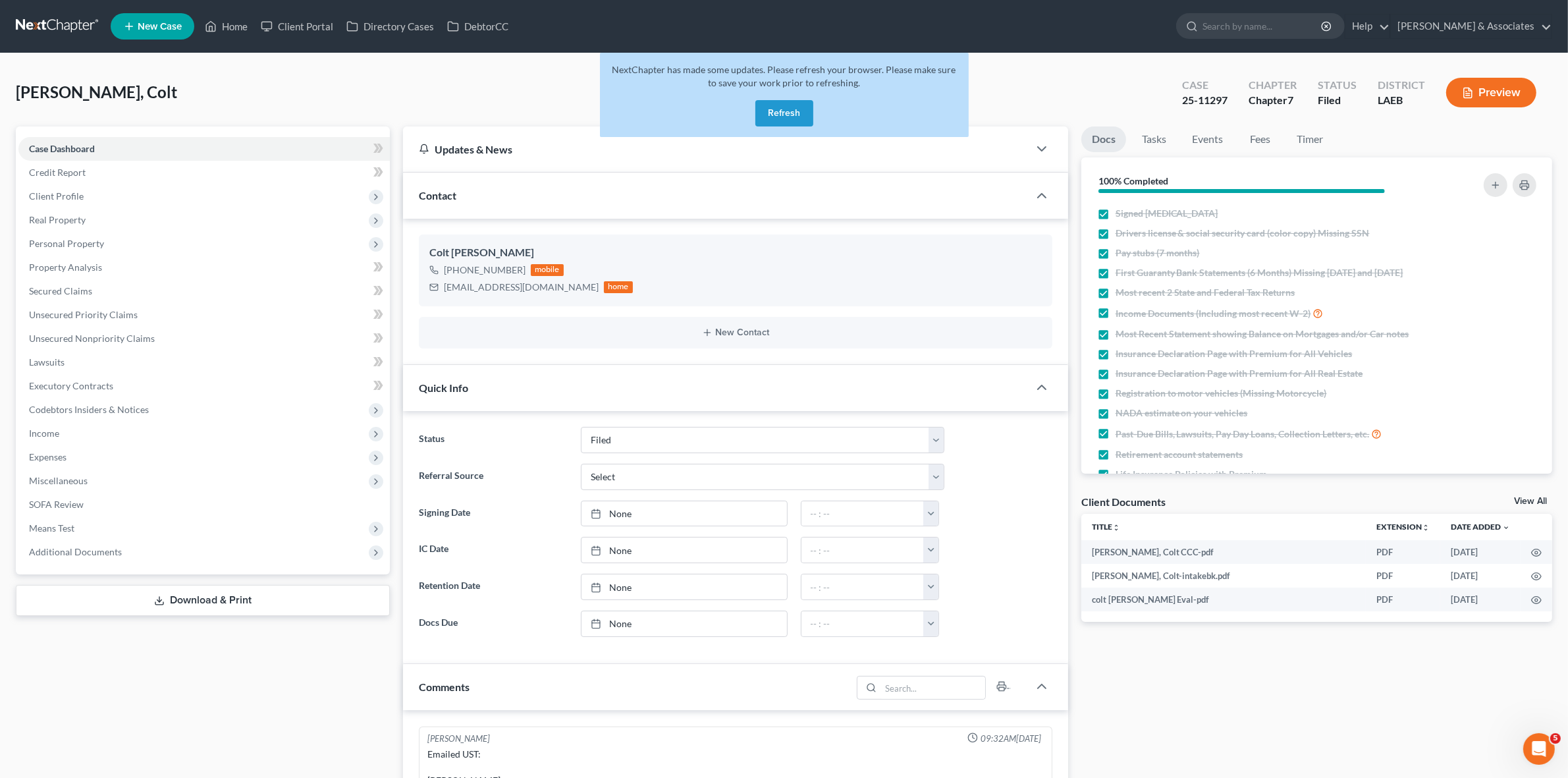
click at [783, 120] on button "Refresh" at bounding box center [784, 113] width 58 height 27
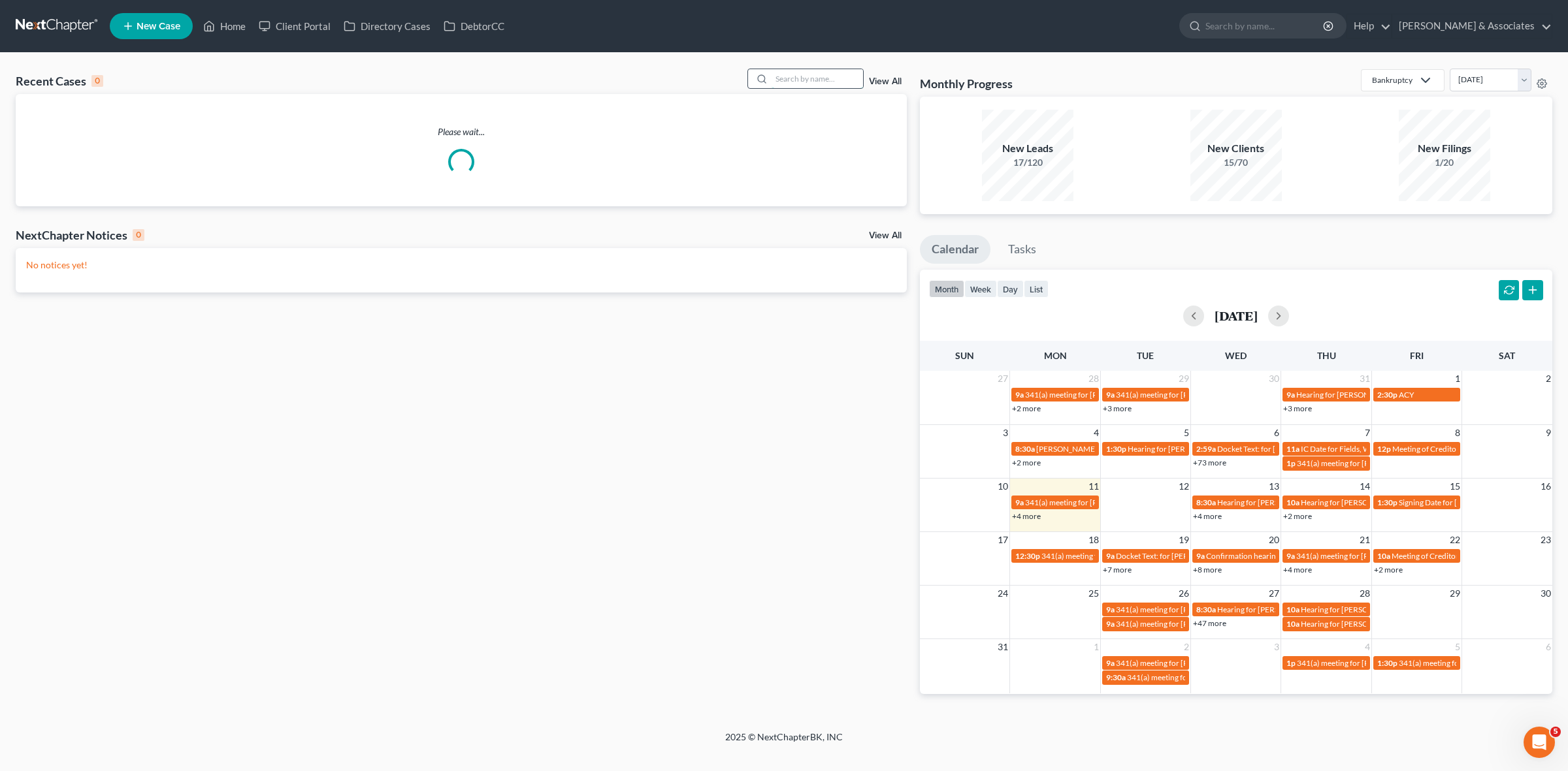
click at [792, 72] on input "search" at bounding box center [817, 78] width 92 height 19
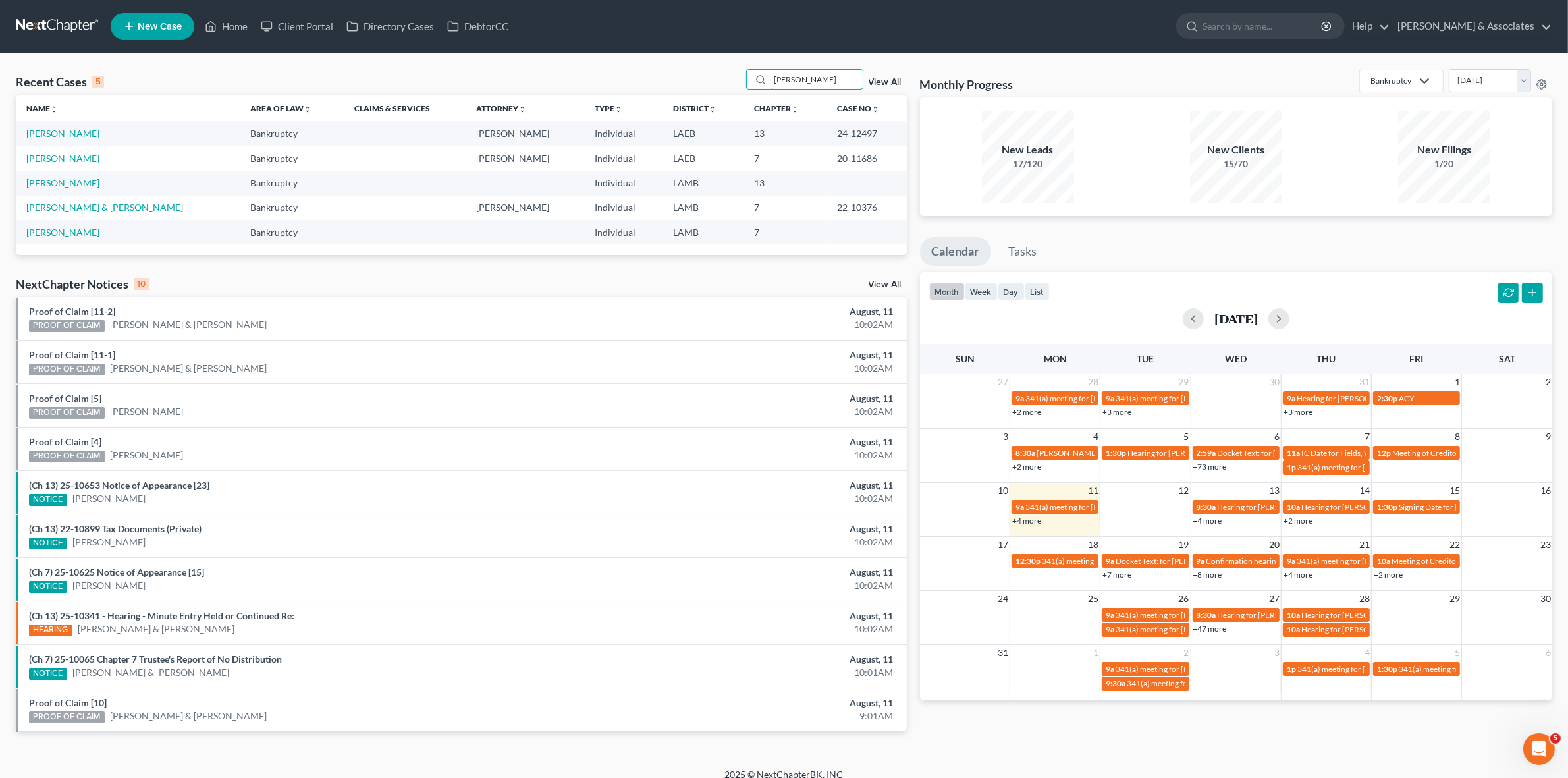
type input "roland"
click at [50, 133] on link "Rodrigue, Roland" at bounding box center [63, 133] width 73 height 11
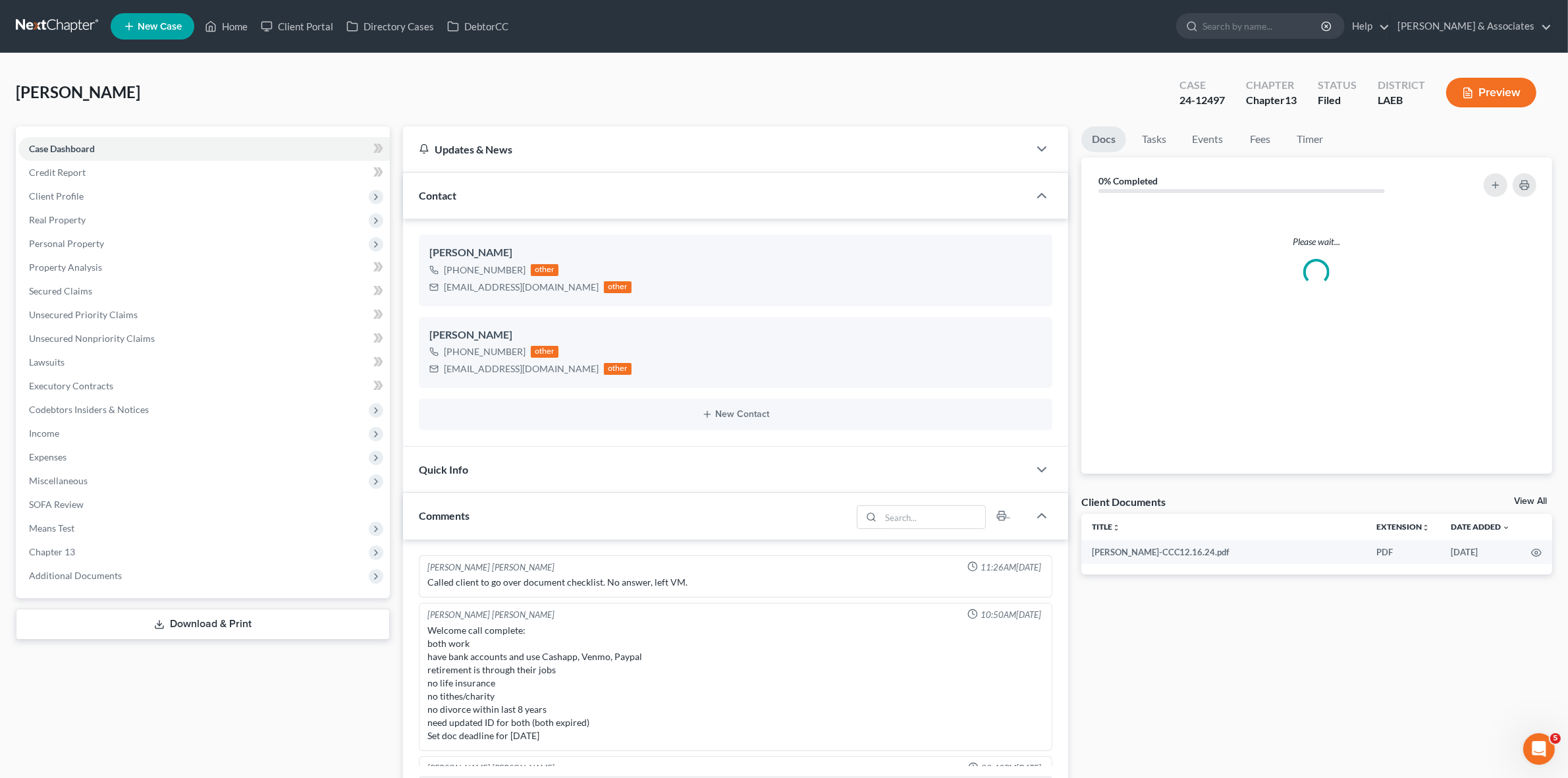
scroll to position [2770, 0]
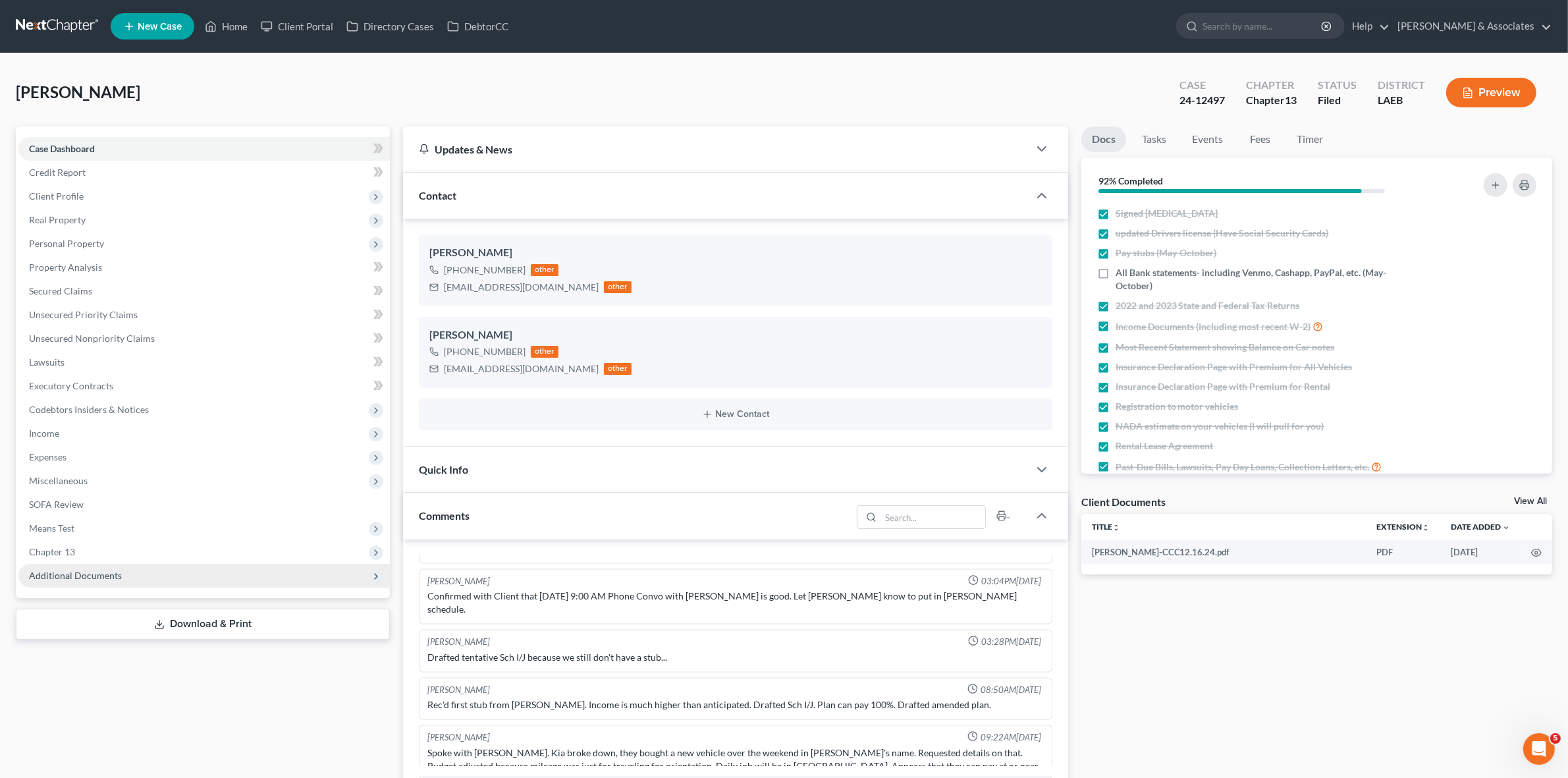
click at [244, 572] on span "Additional Documents" at bounding box center [204, 576] width 371 height 24
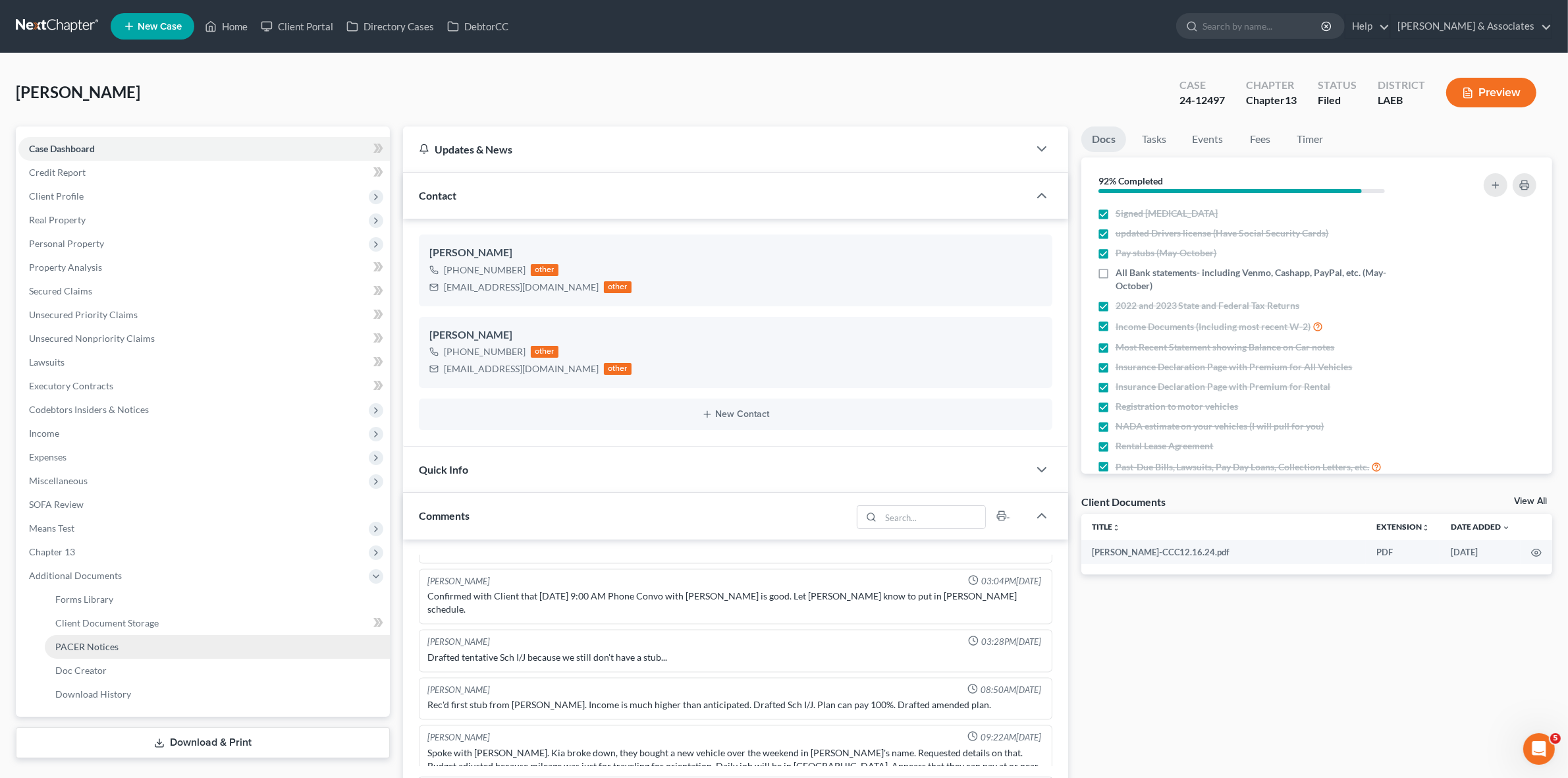
click at [245, 645] on link "PACER Notices" at bounding box center [217, 647] width 345 height 24
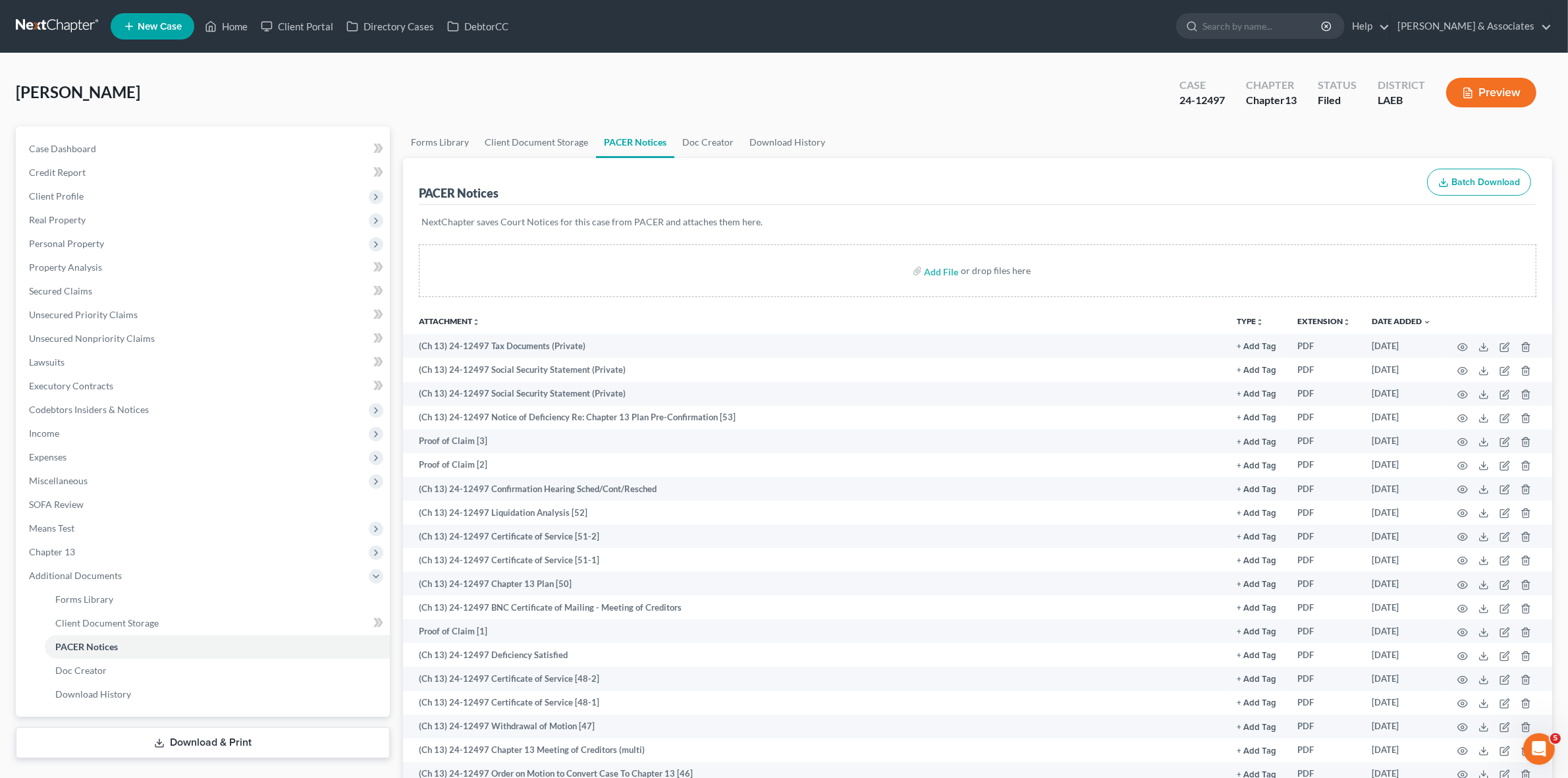
click at [1213, 97] on div "24-12497" at bounding box center [1203, 101] width 45 height 15
copy div "24-12497"
click at [70, 17] on link at bounding box center [58, 26] width 84 height 24
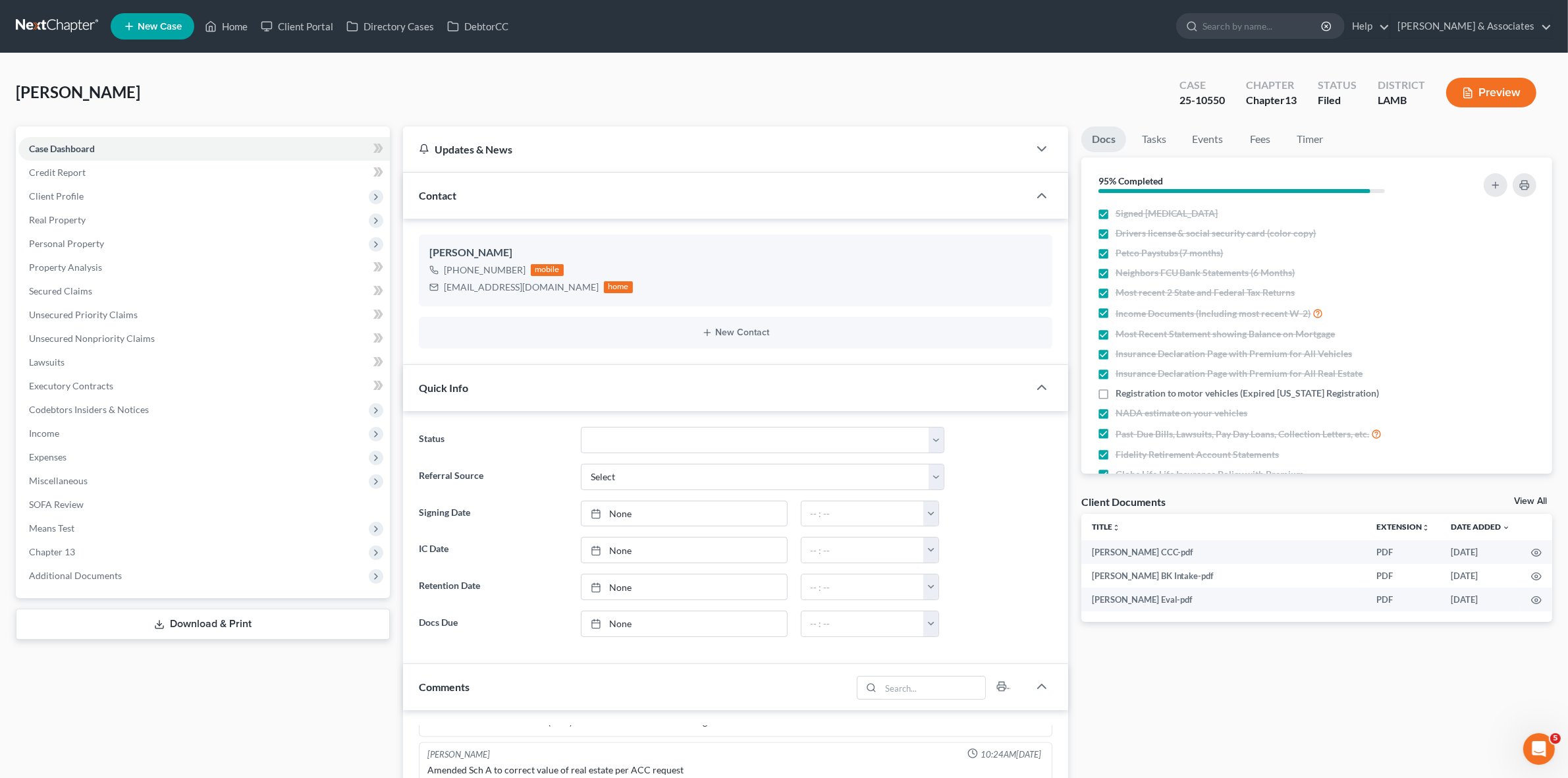
scroll to position [576, 0]
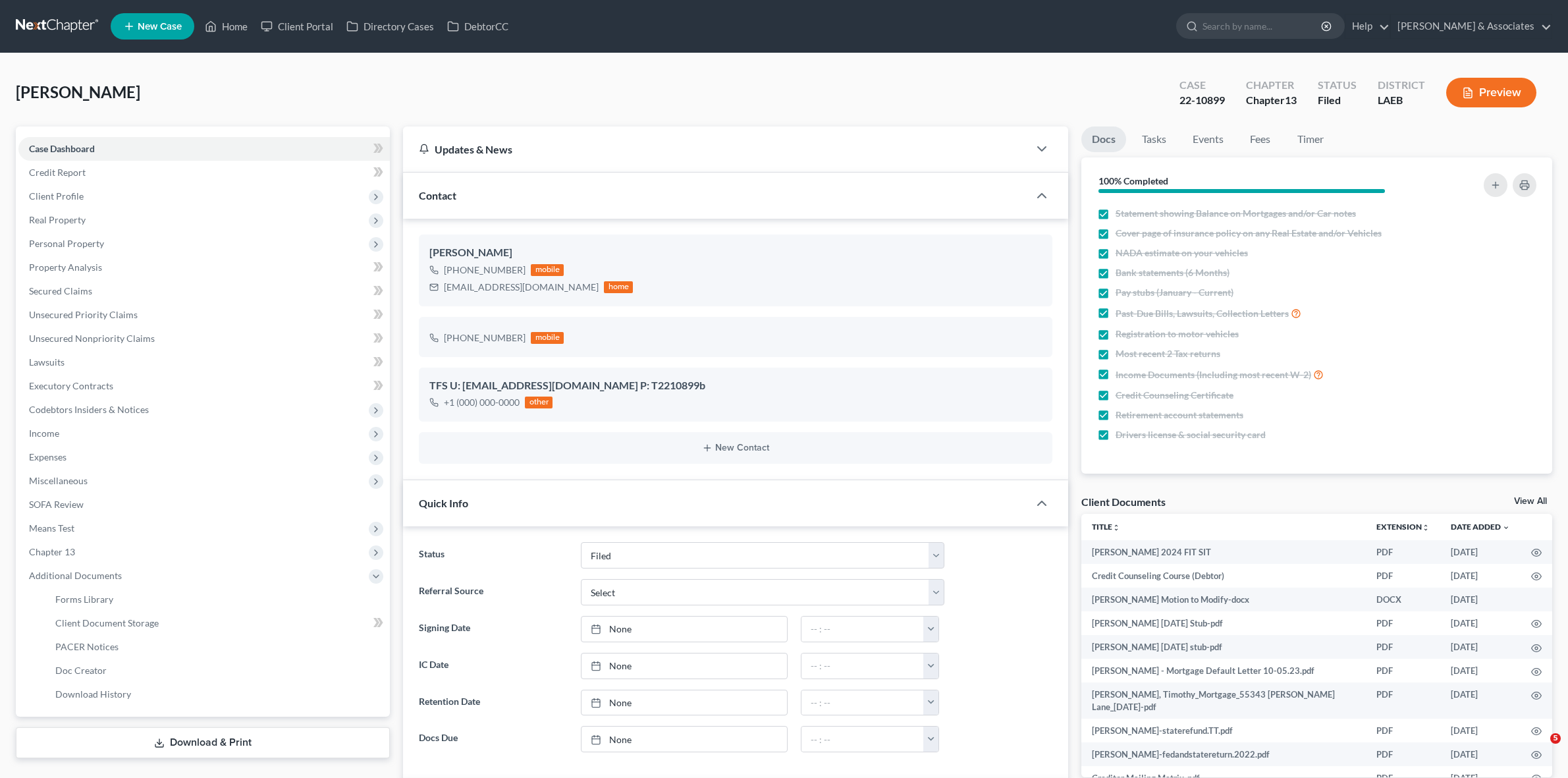
select select "8"
select select "0"
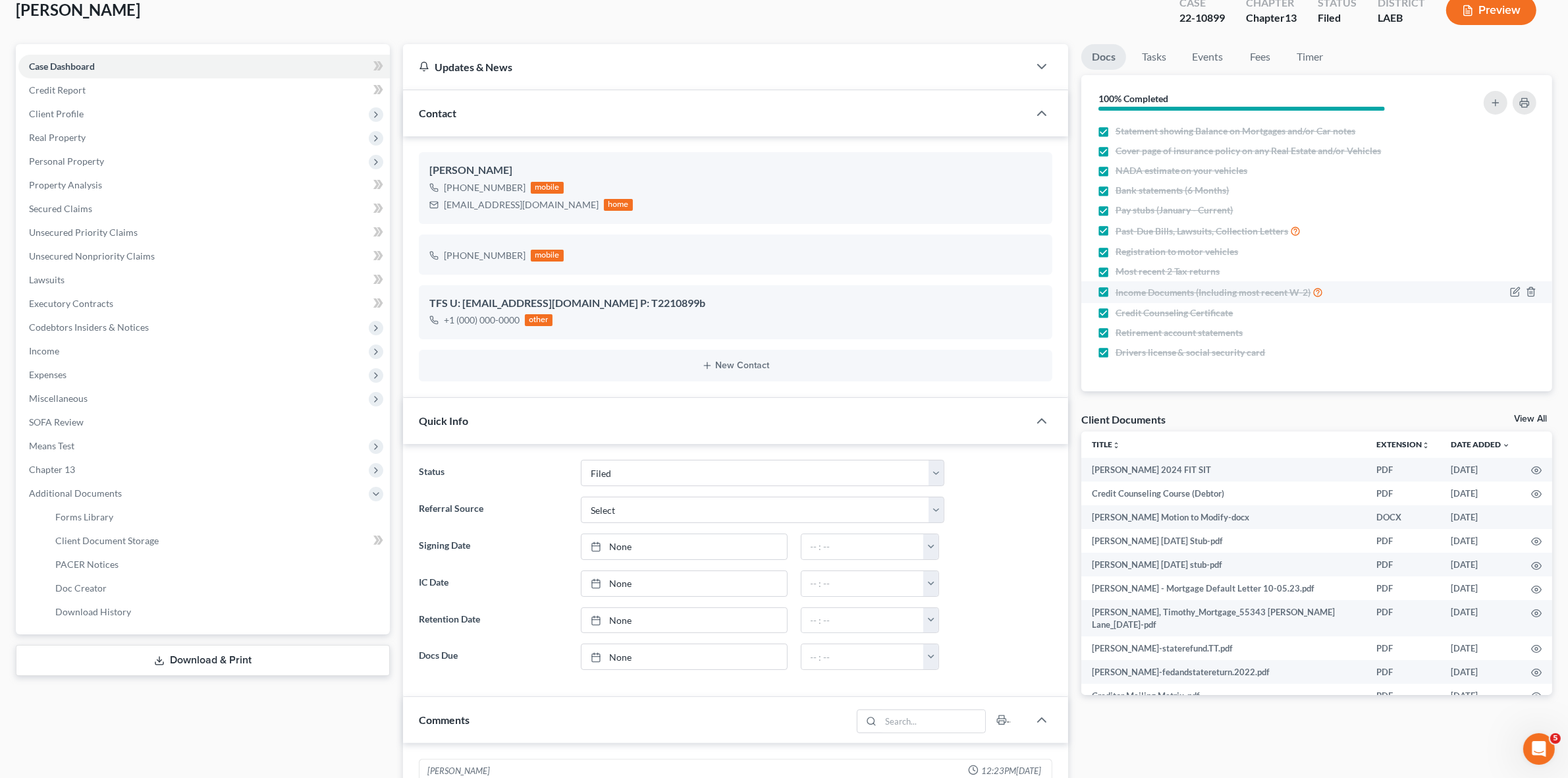
scroll to position [3399, 0]
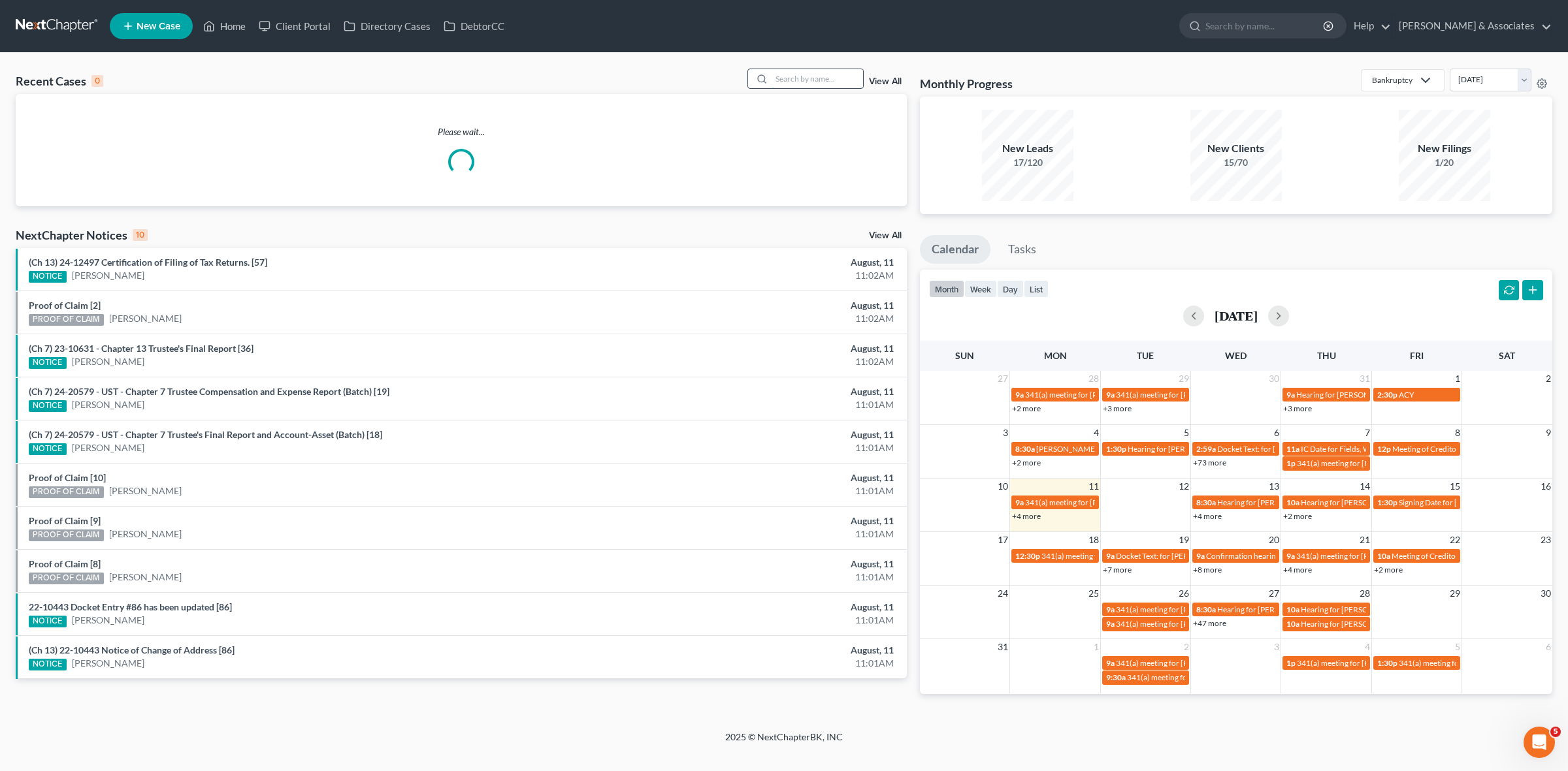
click at [825, 86] on input "search" at bounding box center [817, 78] width 92 height 19
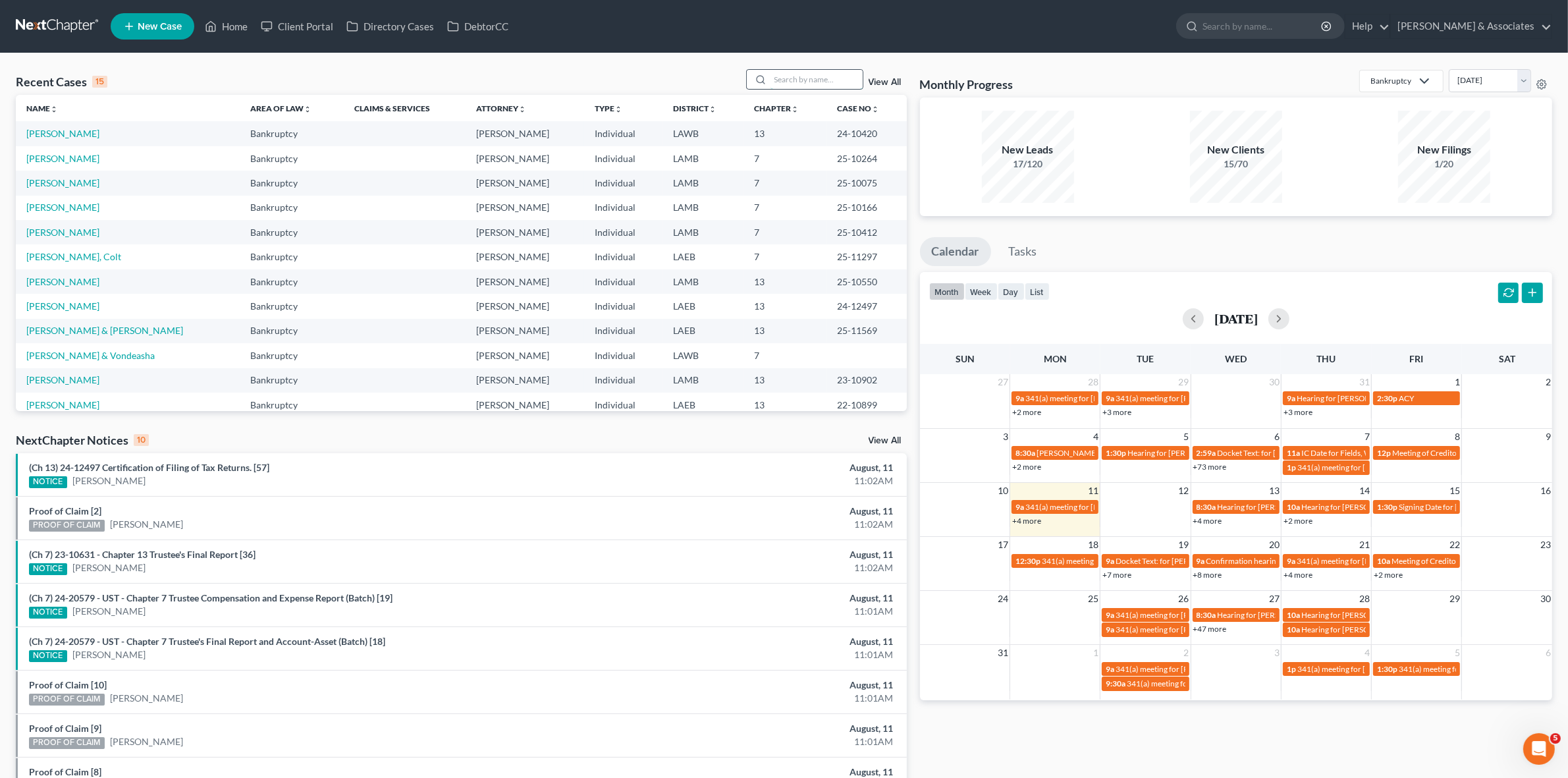
click at [784, 80] on input "search" at bounding box center [817, 79] width 92 height 19
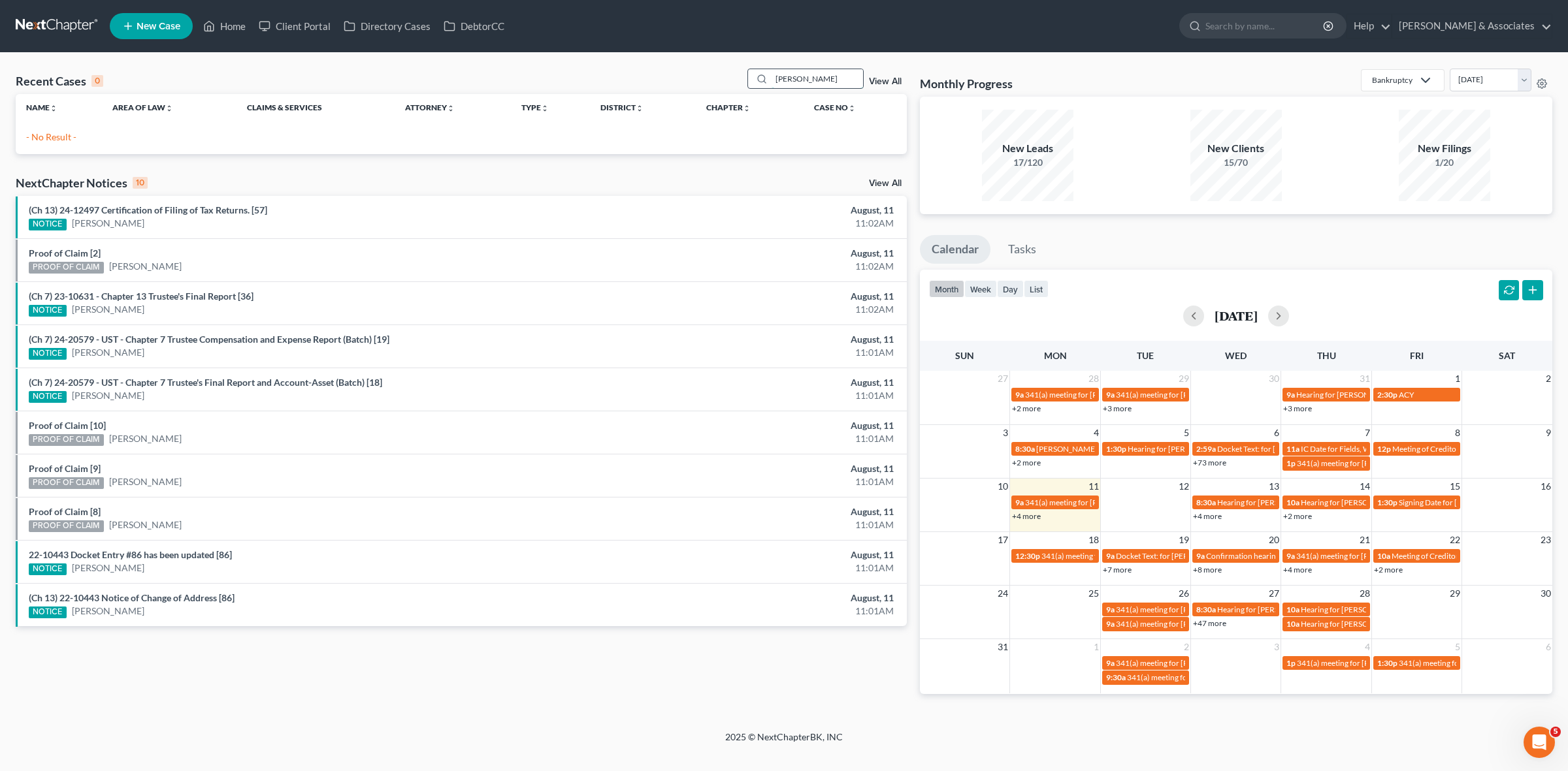
click at [833, 74] on input "[PERSON_NAME]" at bounding box center [817, 78] width 92 height 19
type input "[PERSON_NAME]"
drag, startPoint x: 760, startPoint y: 71, endPoint x: 645, endPoint y: 59, distance: 115.6
click at [645, 60] on div "Recent Cases 0 [PERSON_NAME] View All Name unfold_more expand_more expand_less …" at bounding box center [784, 392] width 1568 height 678
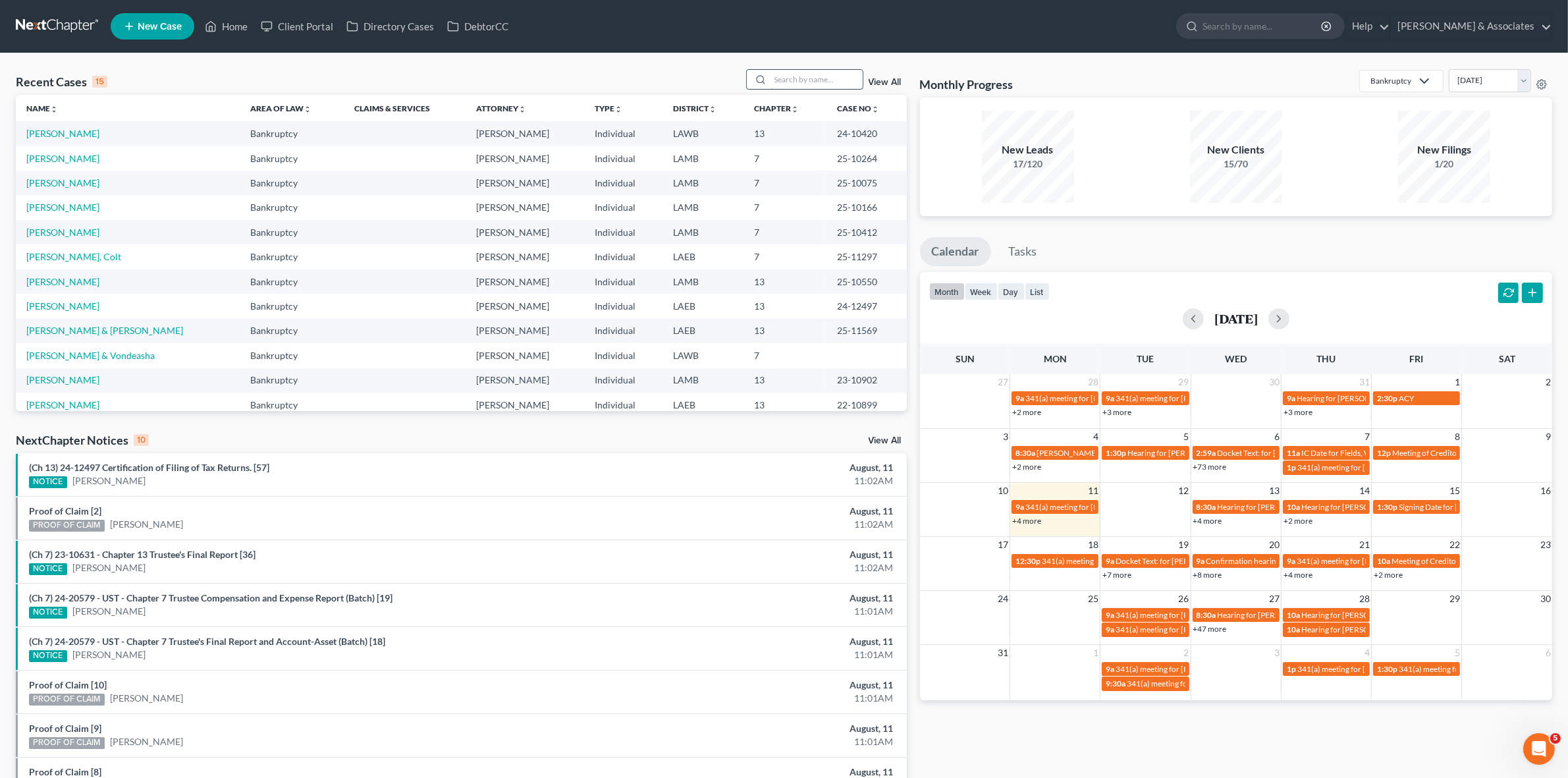
click at [812, 78] on input "search" at bounding box center [817, 79] width 92 height 19
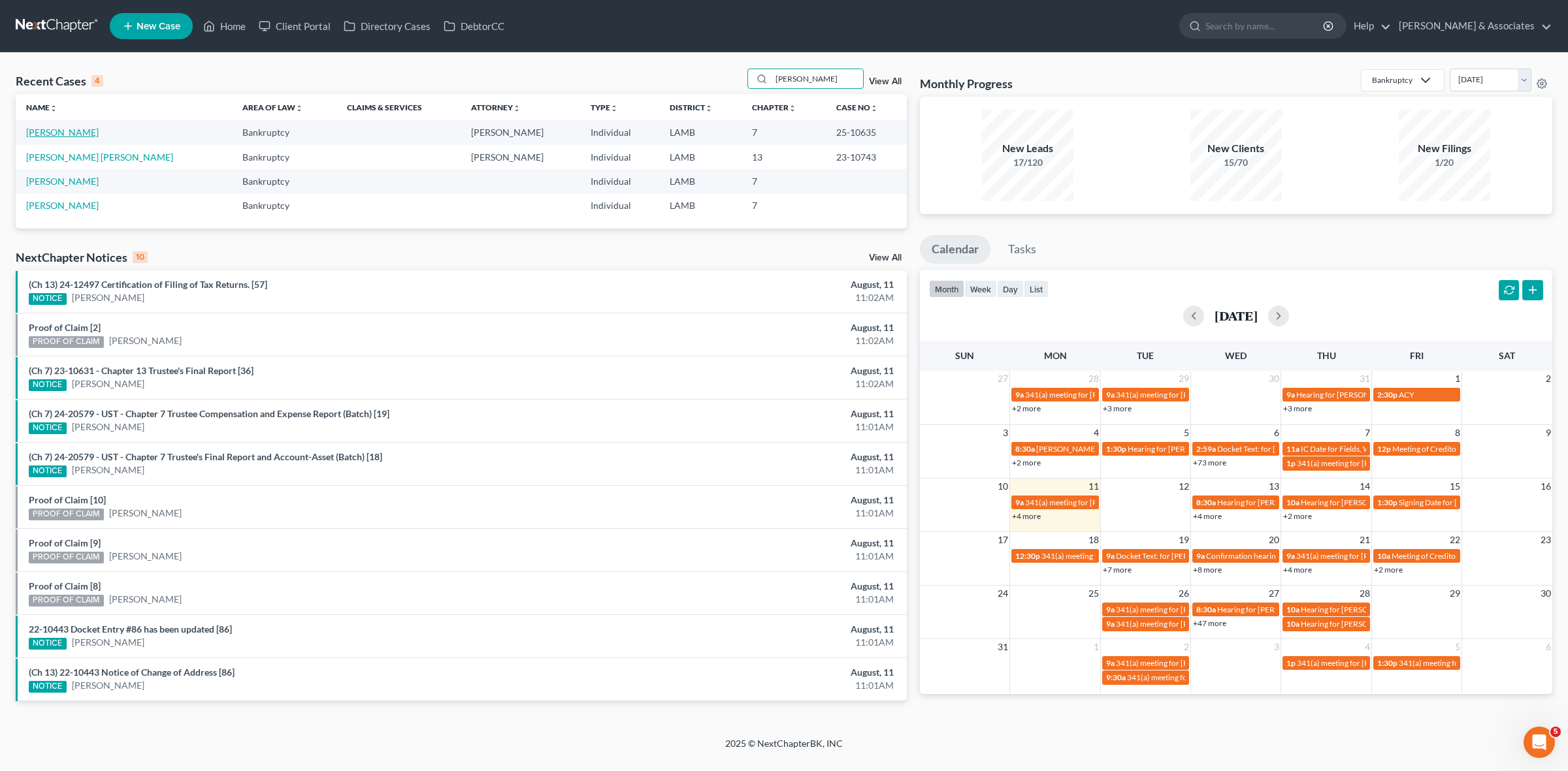
type input "[PERSON_NAME]"
click at [50, 135] on link "[PERSON_NAME]" at bounding box center [62, 132] width 72 height 11
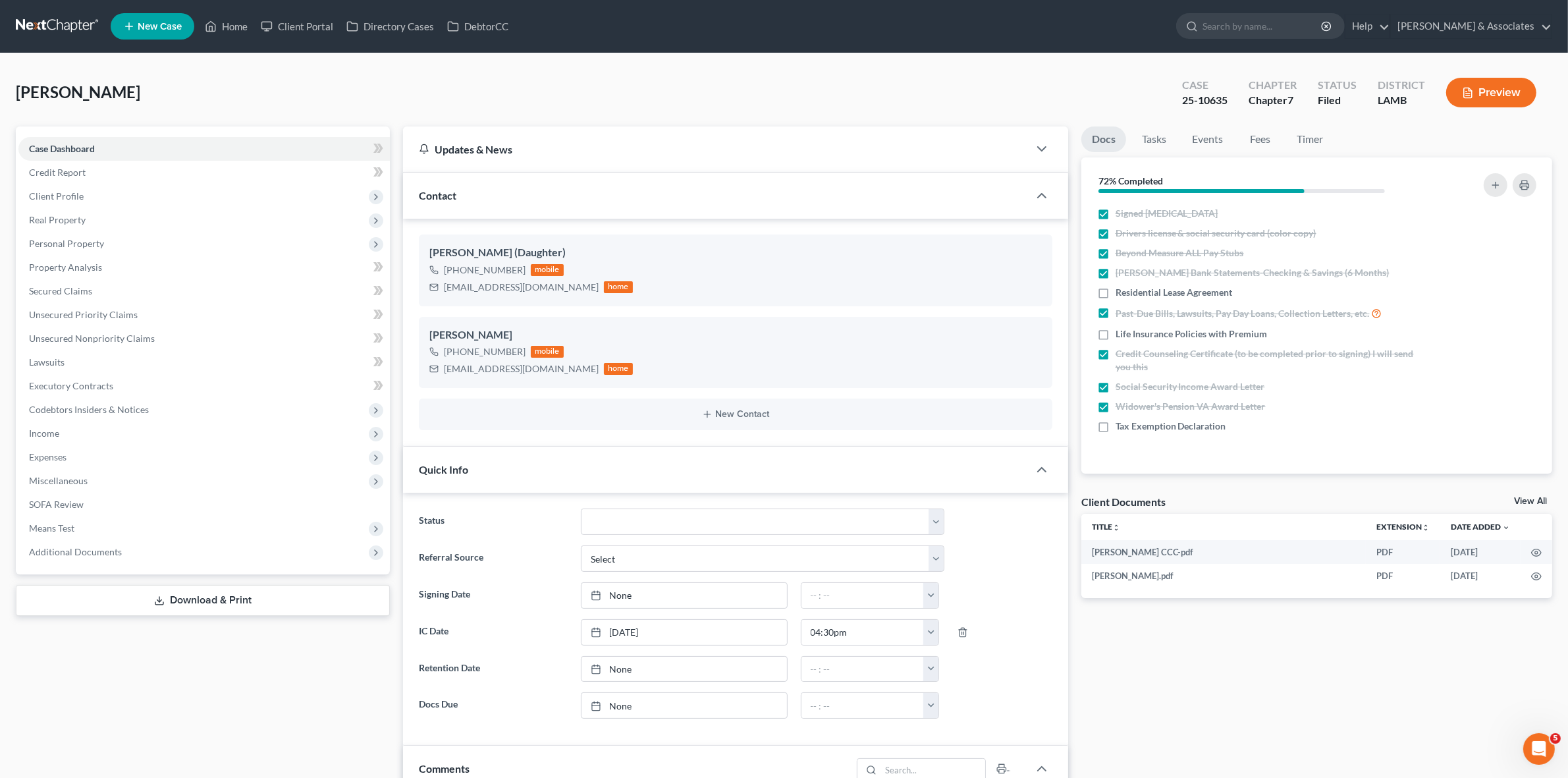
scroll to position [983, 0]
drag, startPoint x: 456, startPoint y: 268, endPoint x: 521, endPoint y: 274, distance: 65.3
click at [521, 274] on div "[PHONE_NUMBER] mobile" at bounding box center [531, 270] width 204 height 17
copy div "[PHONE_NUMBER]"
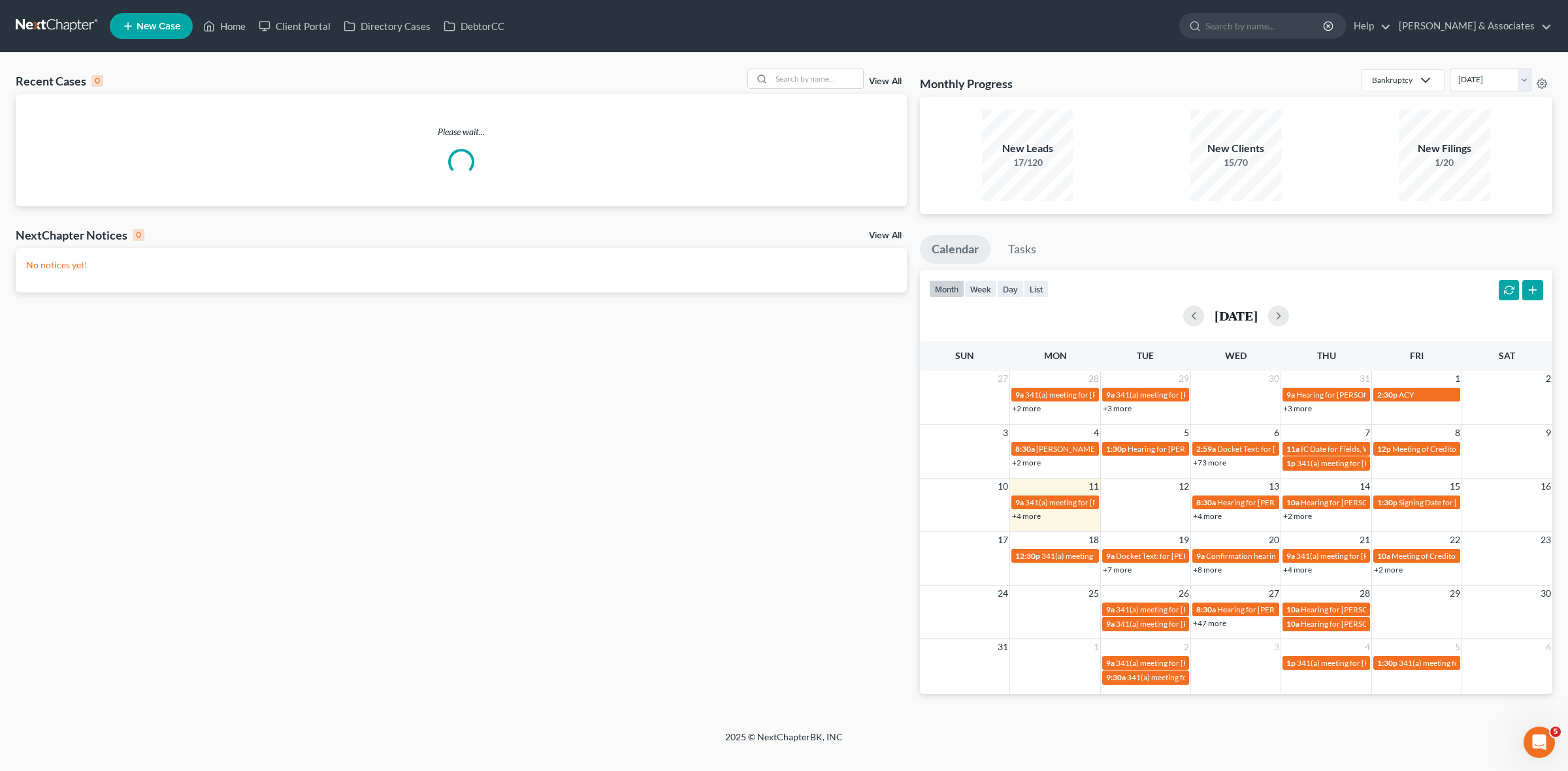
click at [1121, 570] on link "+7 more" at bounding box center [1117, 570] width 29 height 10
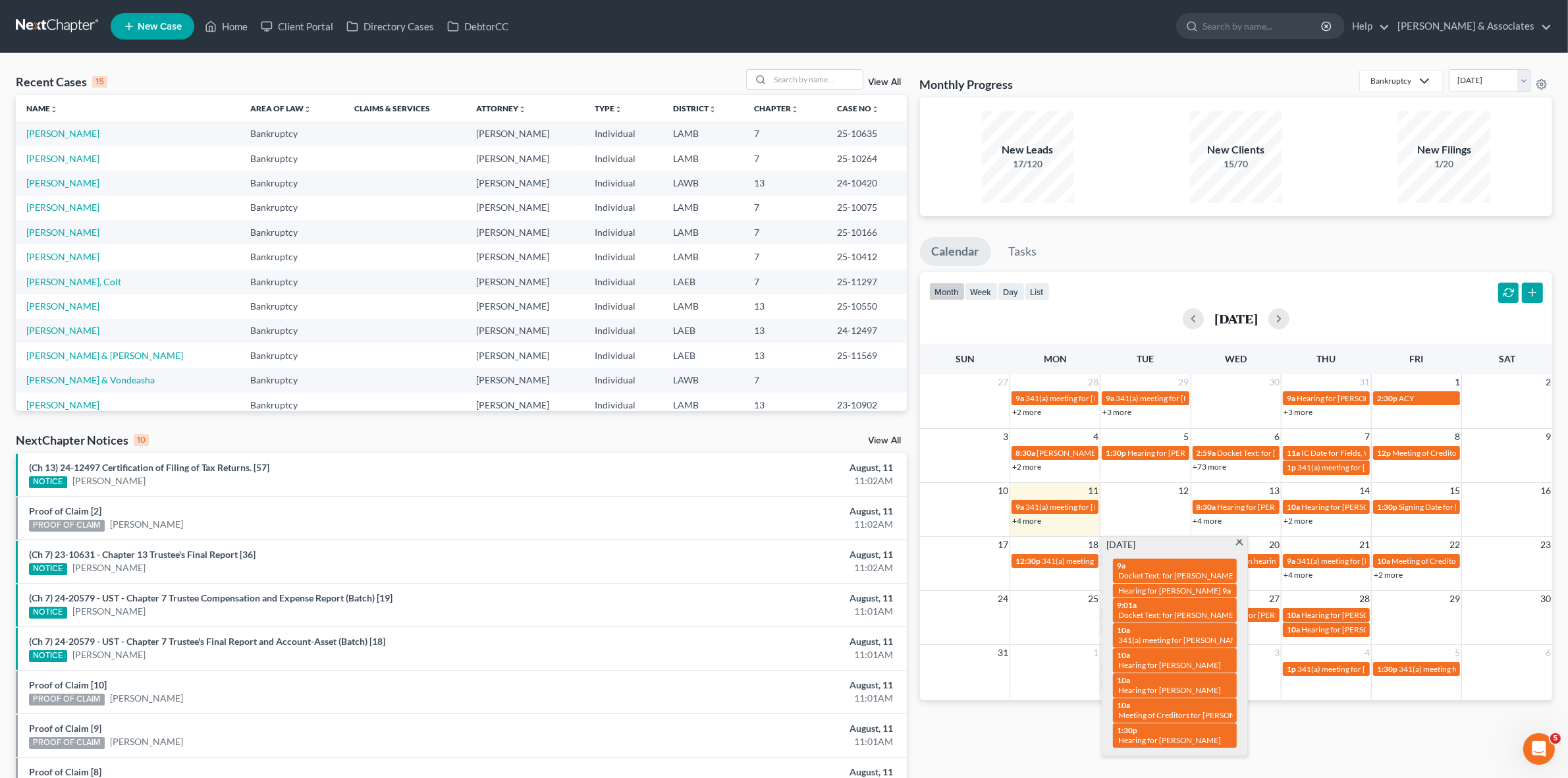
click at [1329, 774] on div "Monthly Progress Bankruptcy Bankruptcy Business Formation and Planning Collecti…" at bounding box center [1236, 488] width 646 height 839
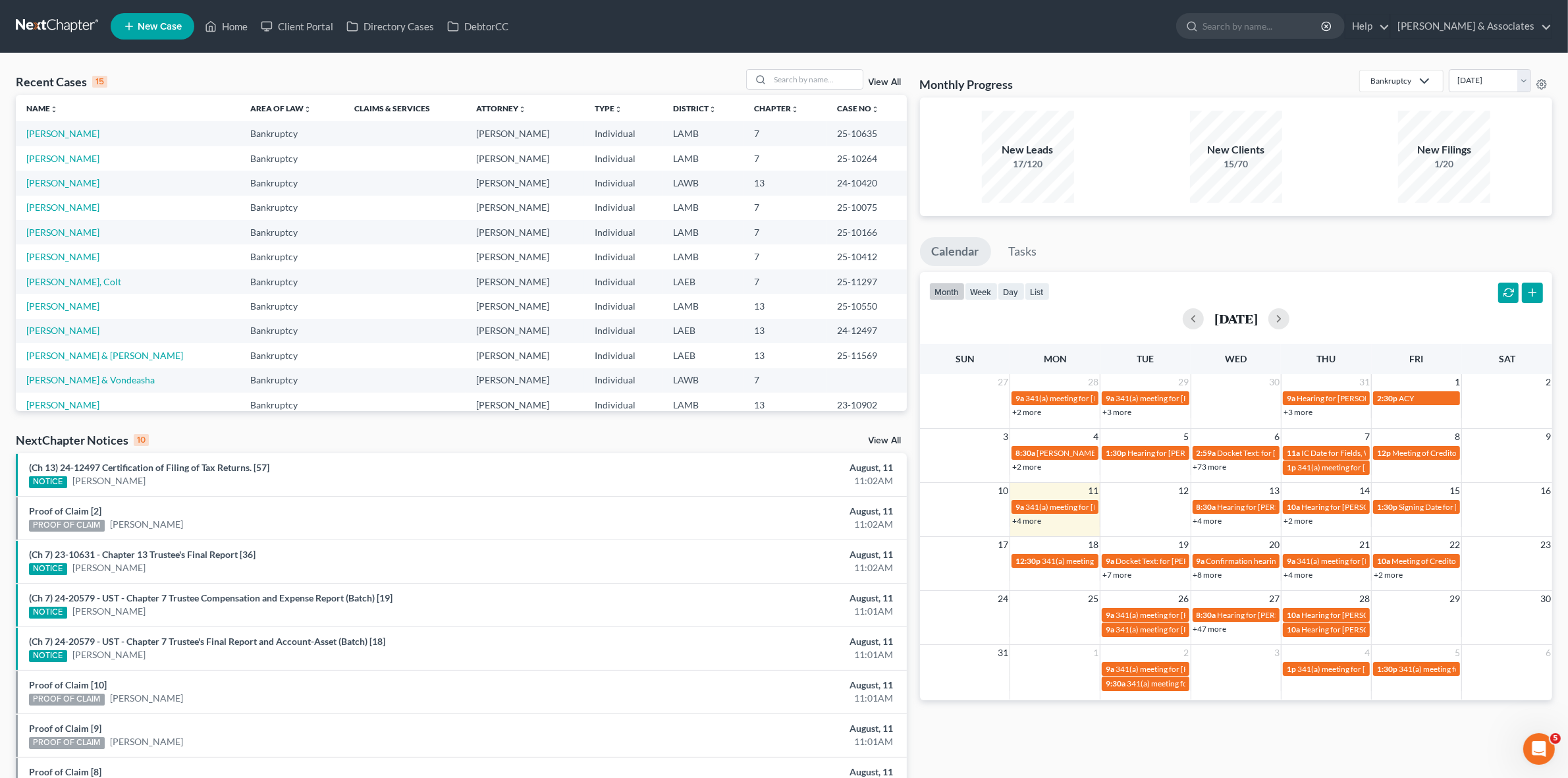
click at [1400, 574] on link "+2 more" at bounding box center [1388, 575] width 29 height 10
click at [1449, 575] on span "Meeting of Creditors for [PERSON_NAME]" at bounding box center [1460, 576] width 146 height 10
select select "Days"
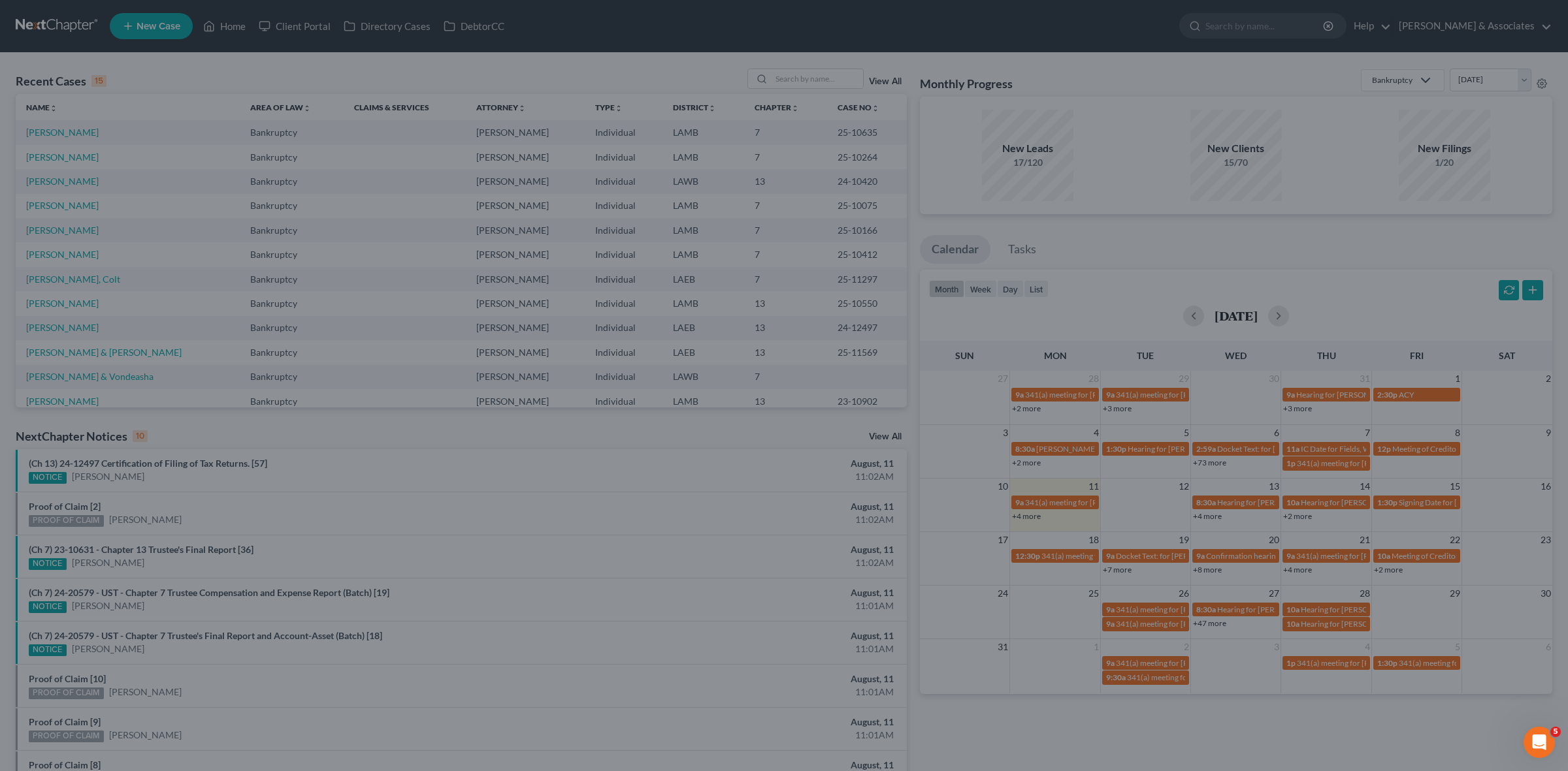
click at [1468, 668] on div "Edit Event × Event Title * Meeting of Creditors for [PERSON_NAME] Date [DATE] c…" at bounding box center [784, 386] width 1568 height 771
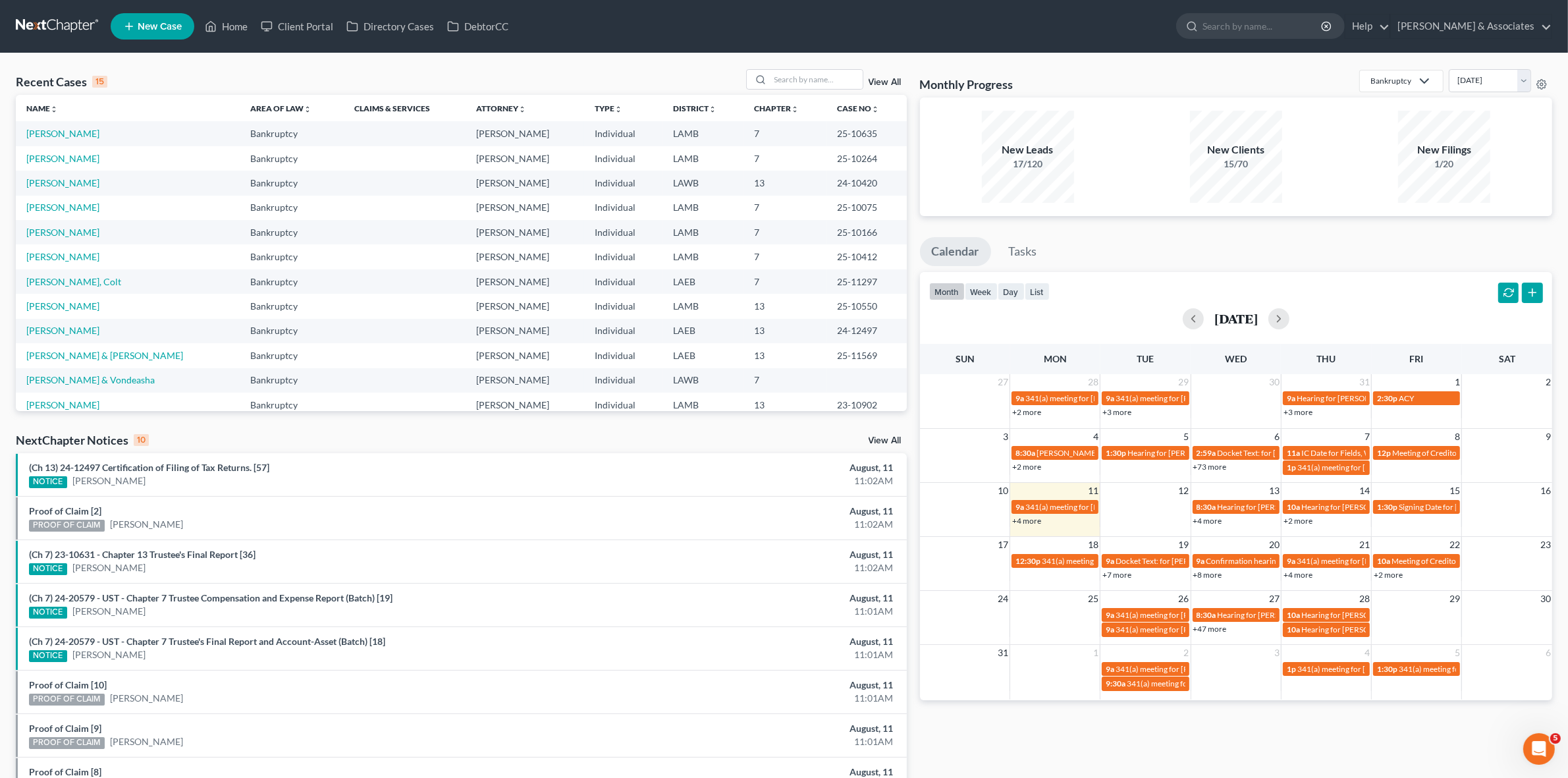
click at [1401, 578] on link "+2 more" at bounding box center [1388, 575] width 29 height 10
click at [781, 78] on input "search" at bounding box center [817, 79] width 92 height 19
type input "[PERSON_NAME]"
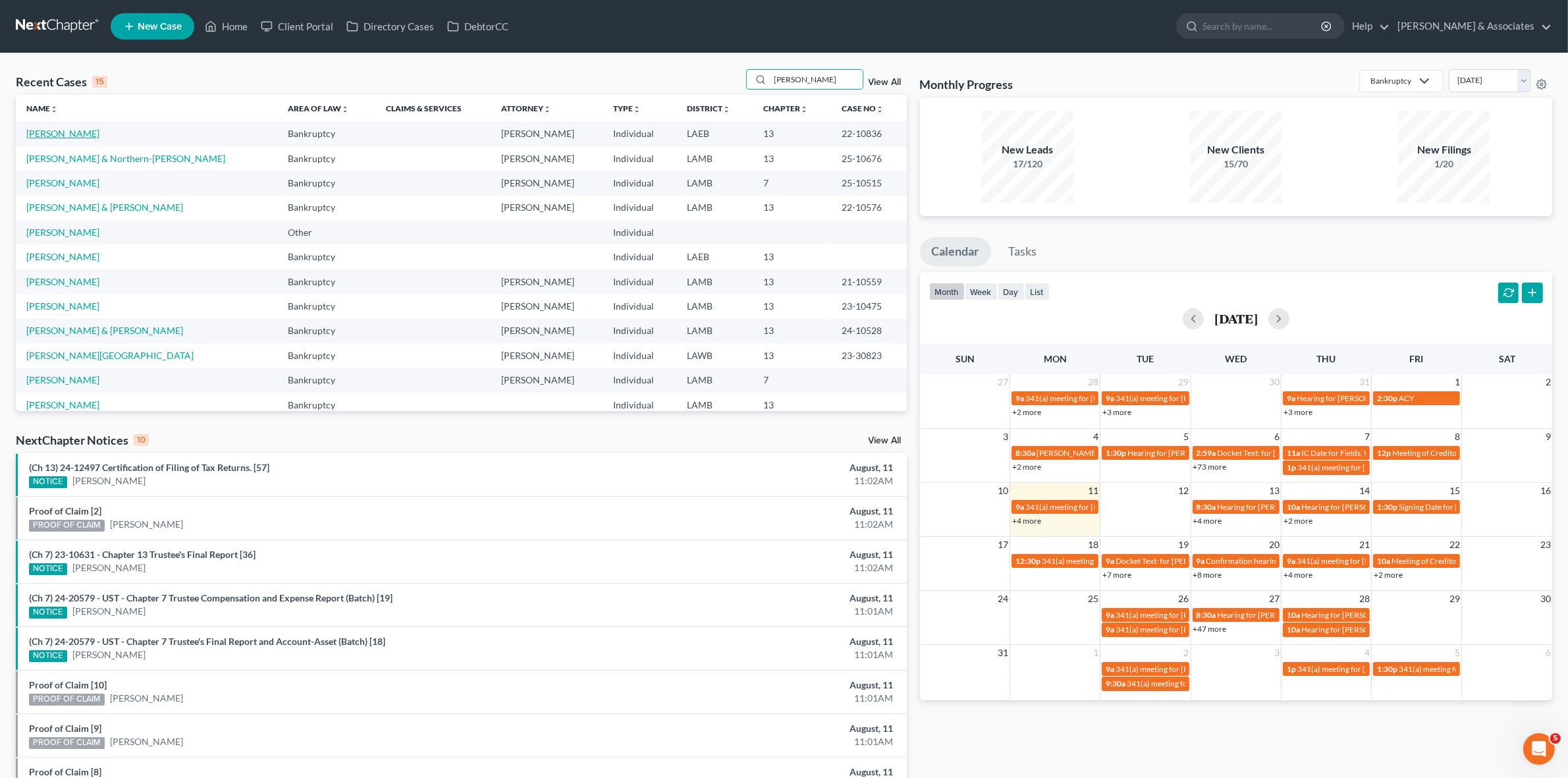
click at [73, 136] on link "[PERSON_NAME]" at bounding box center [63, 133] width 73 height 11
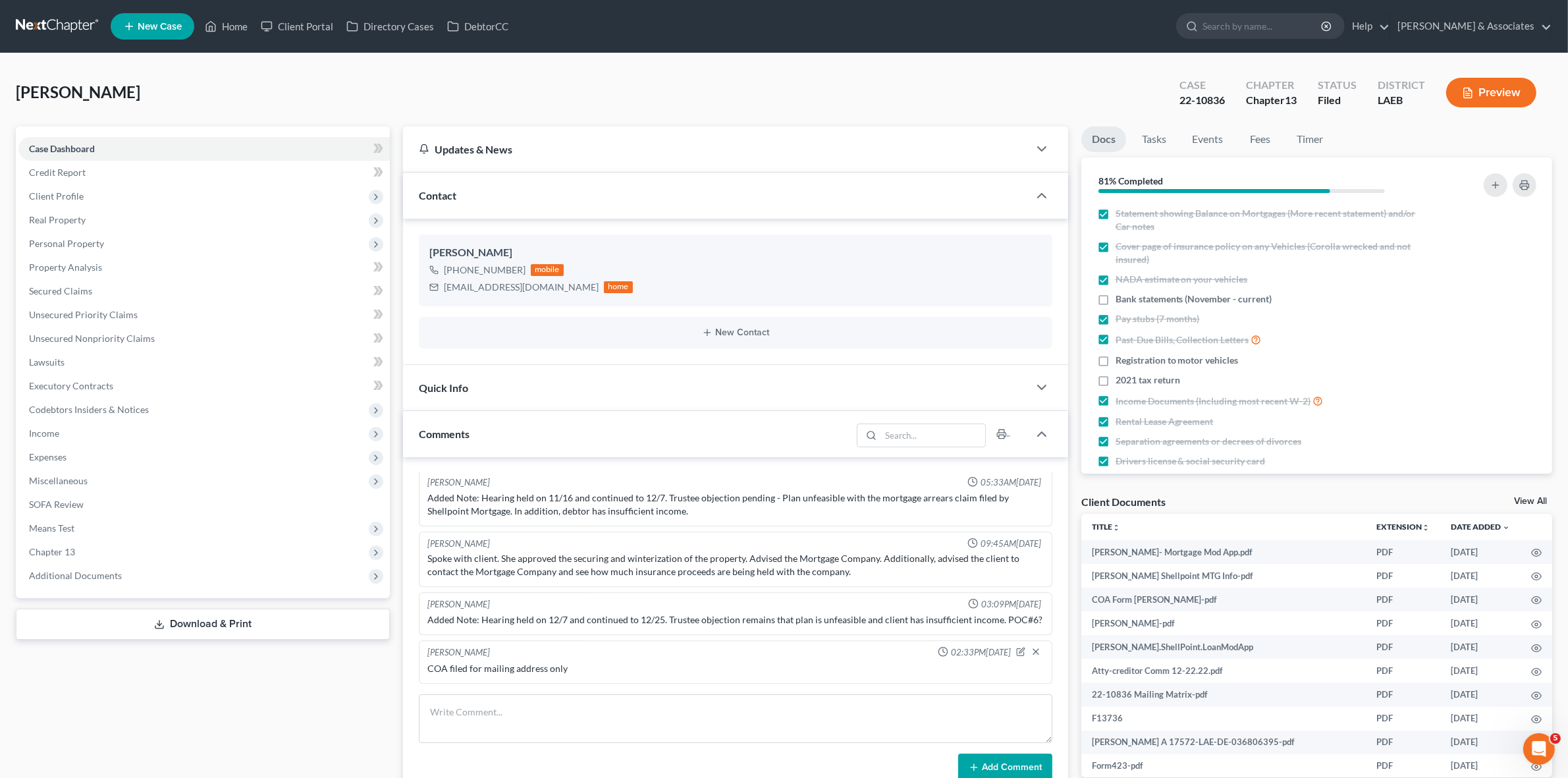
scroll to position [2380, 0]
click at [188, 437] on span "Income" at bounding box center [204, 433] width 371 height 24
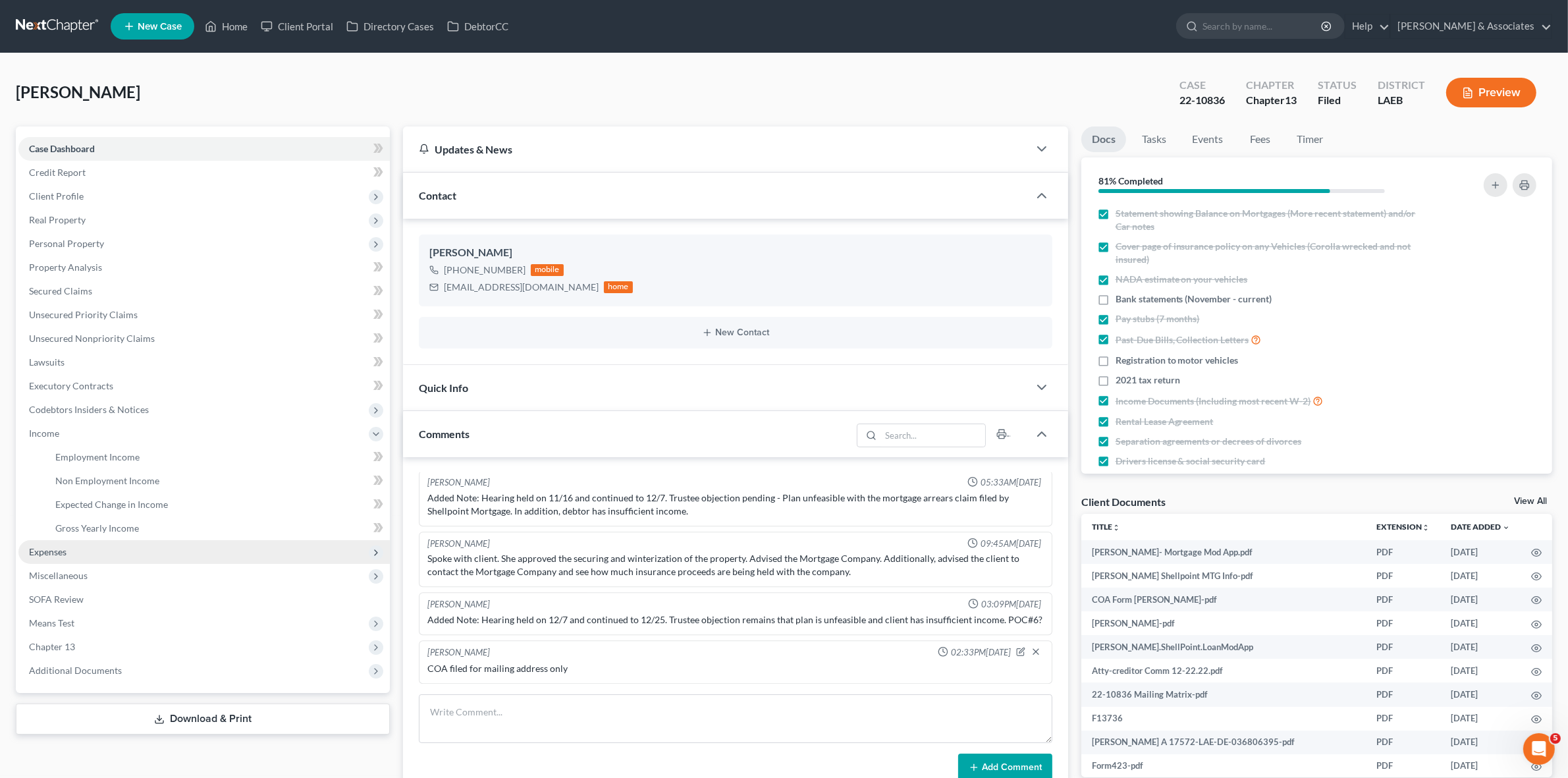
click at [203, 545] on span "Expenses" at bounding box center [204, 552] width 371 height 24
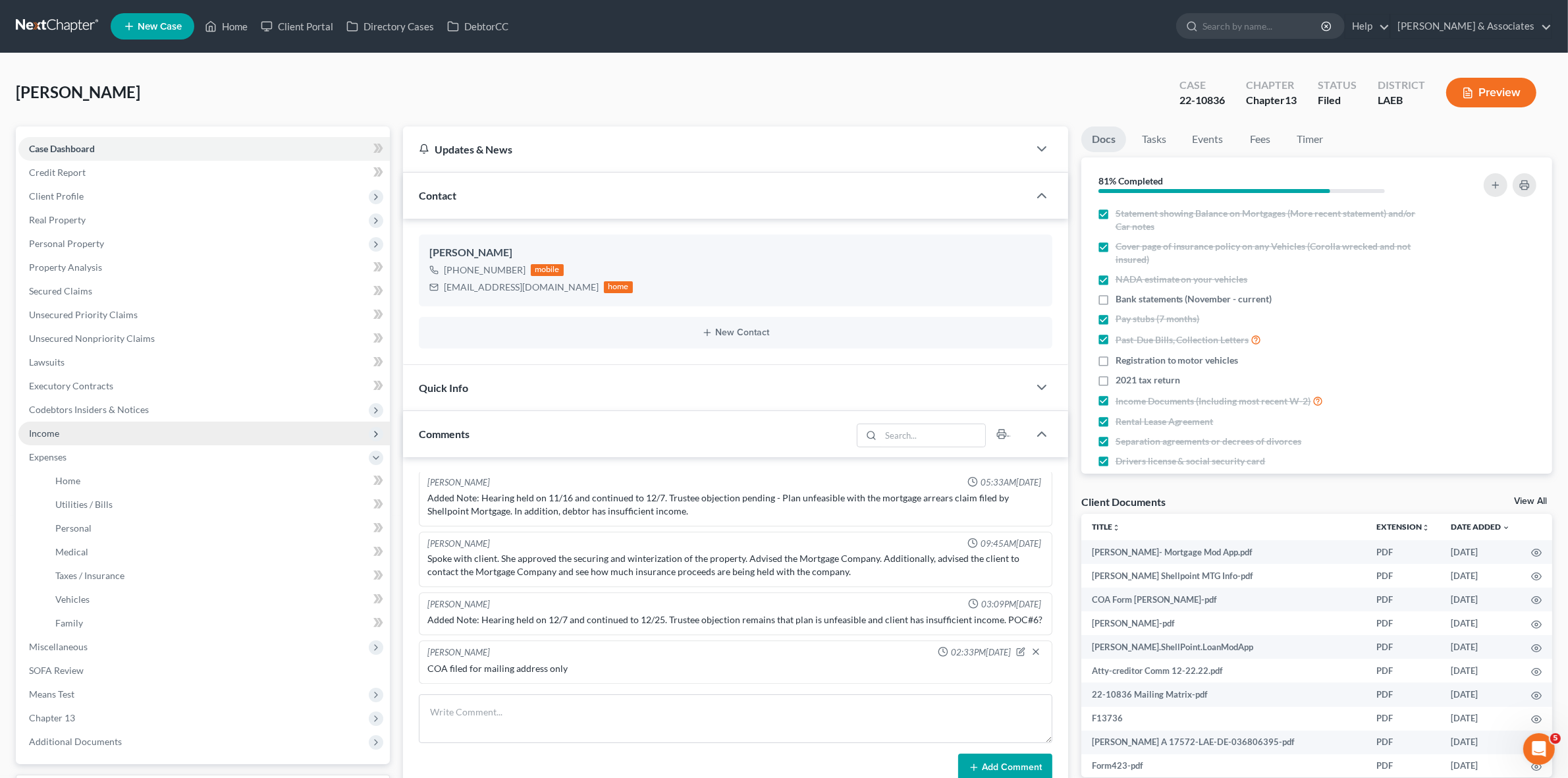
click at [162, 428] on span "Income" at bounding box center [204, 433] width 371 height 24
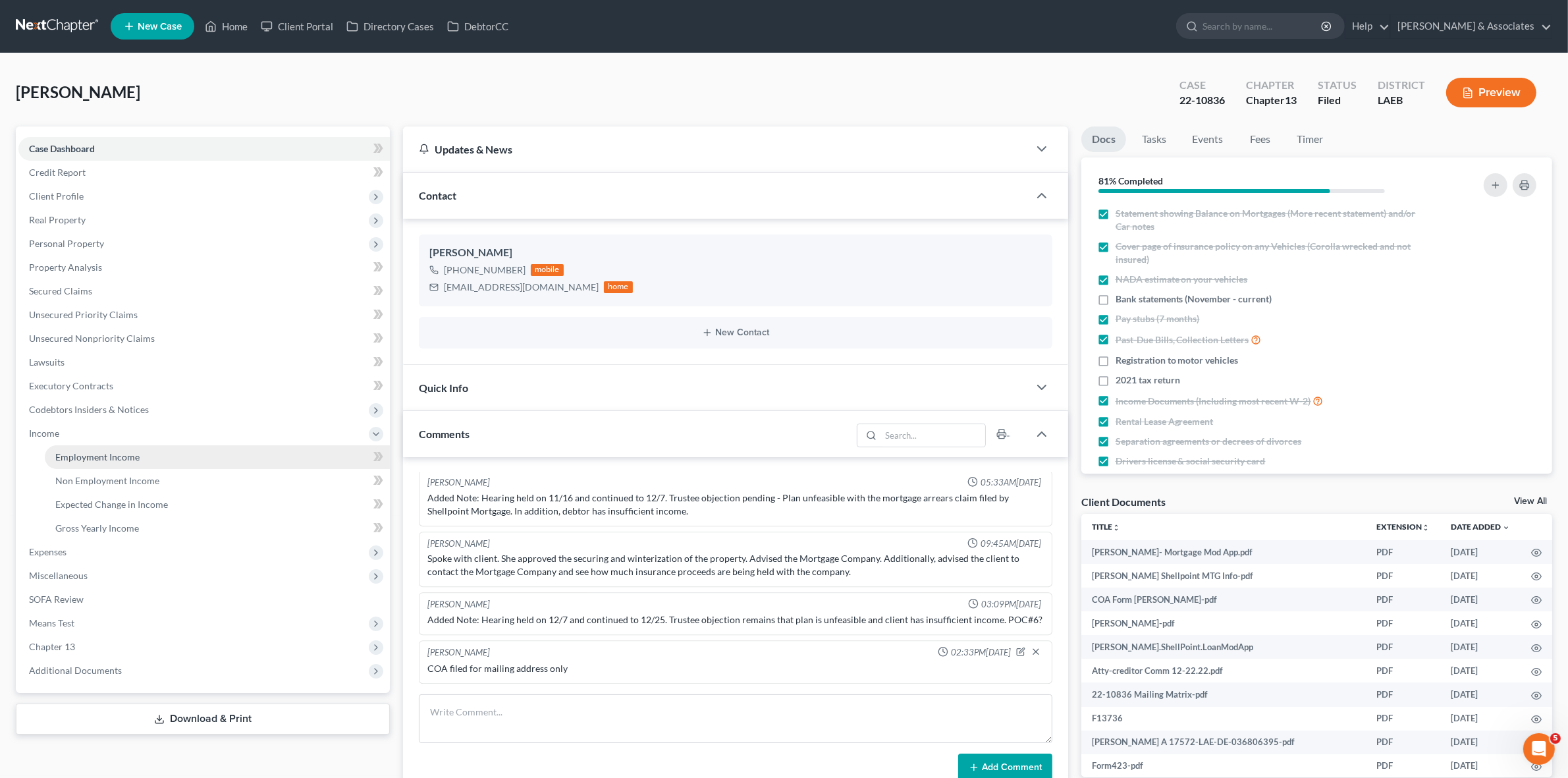
click at [164, 450] on link "Employment Income" at bounding box center [217, 457] width 345 height 24
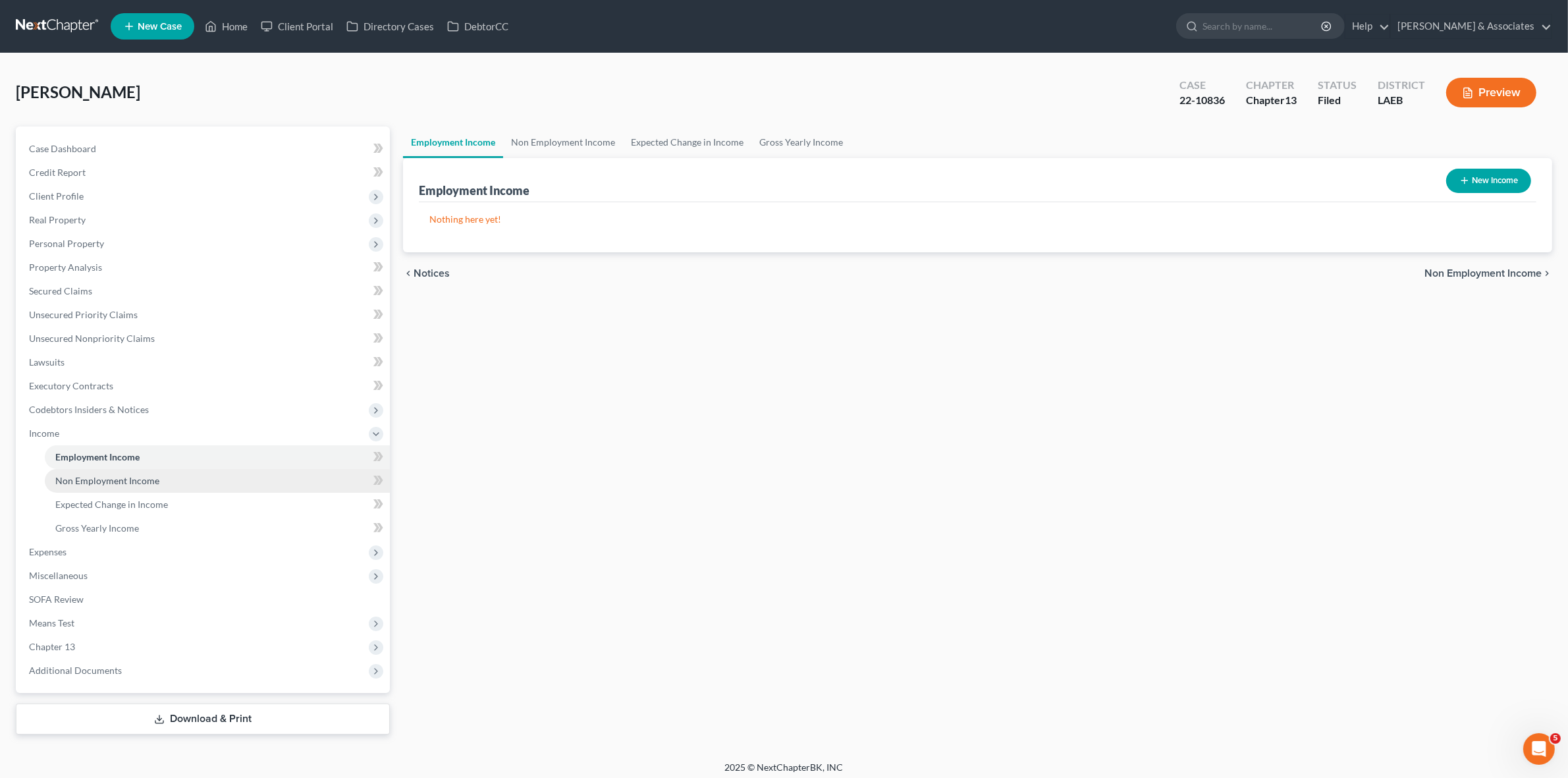
click at [235, 481] on link "Non Employment Income" at bounding box center [217, 481] width 345 height 24
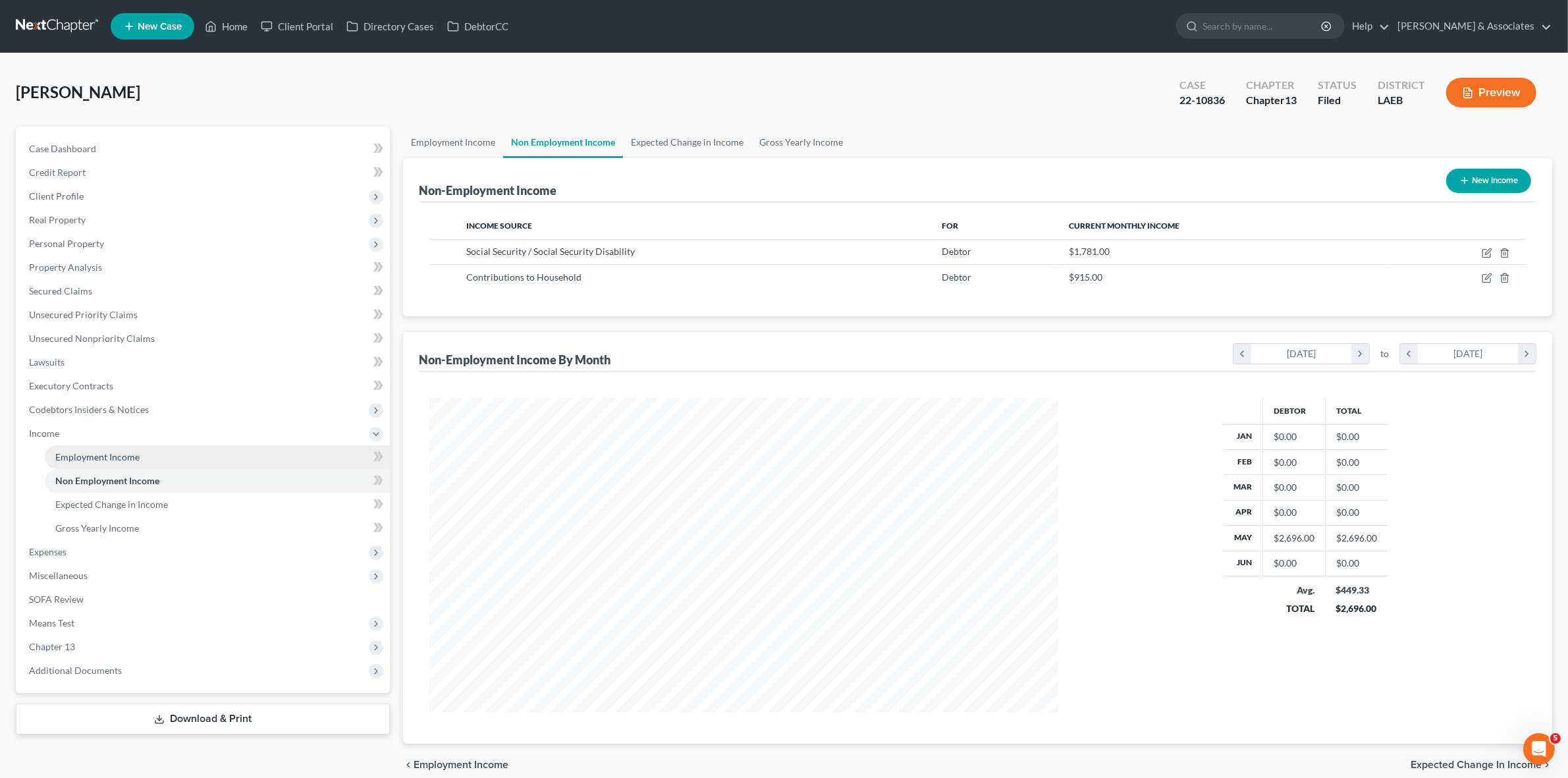
scroll to position [314, 654]
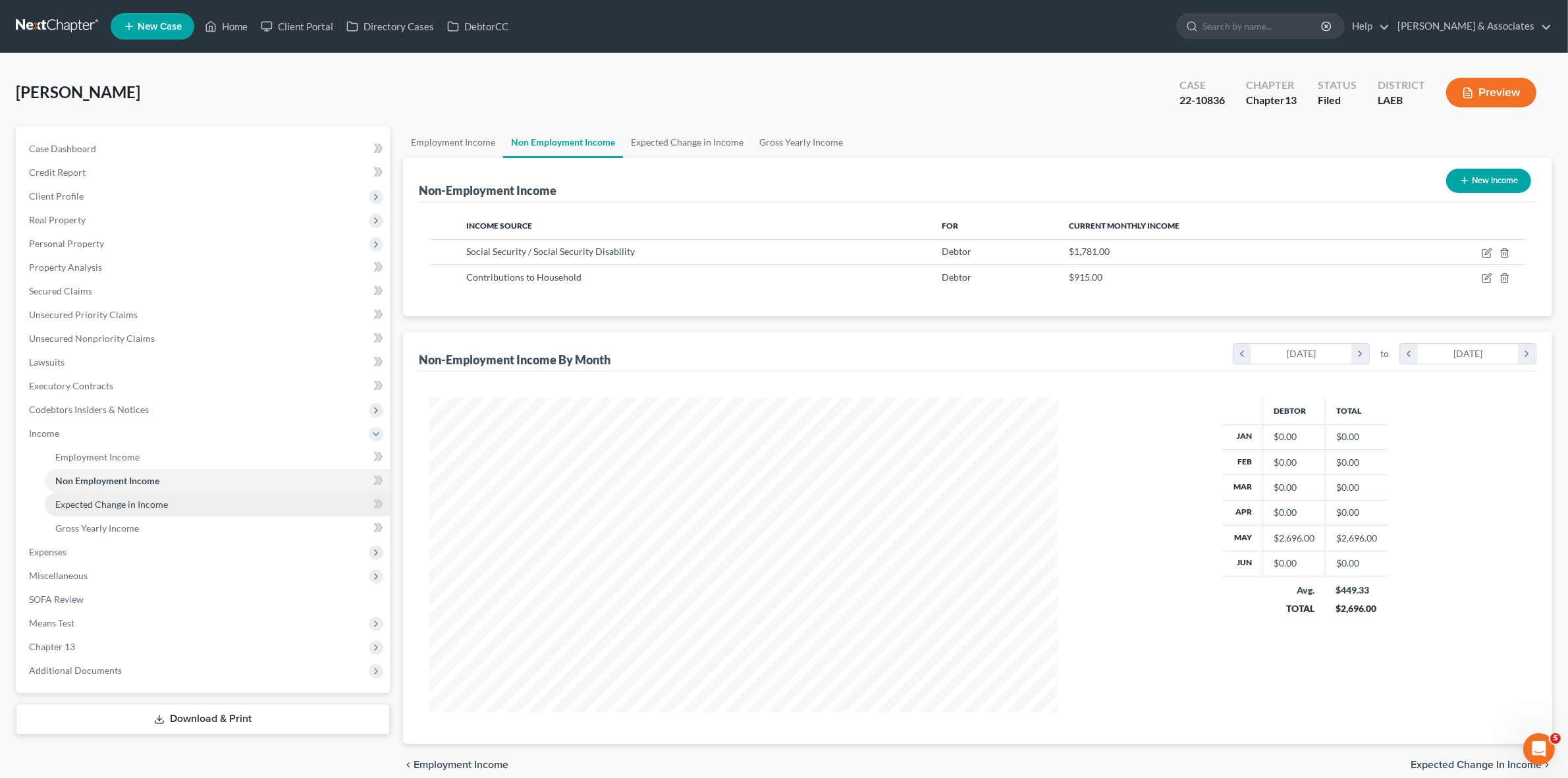
click at [261, 508] on link "Expected Change in Income" at bounding box center [217, 504] width 345 height 24
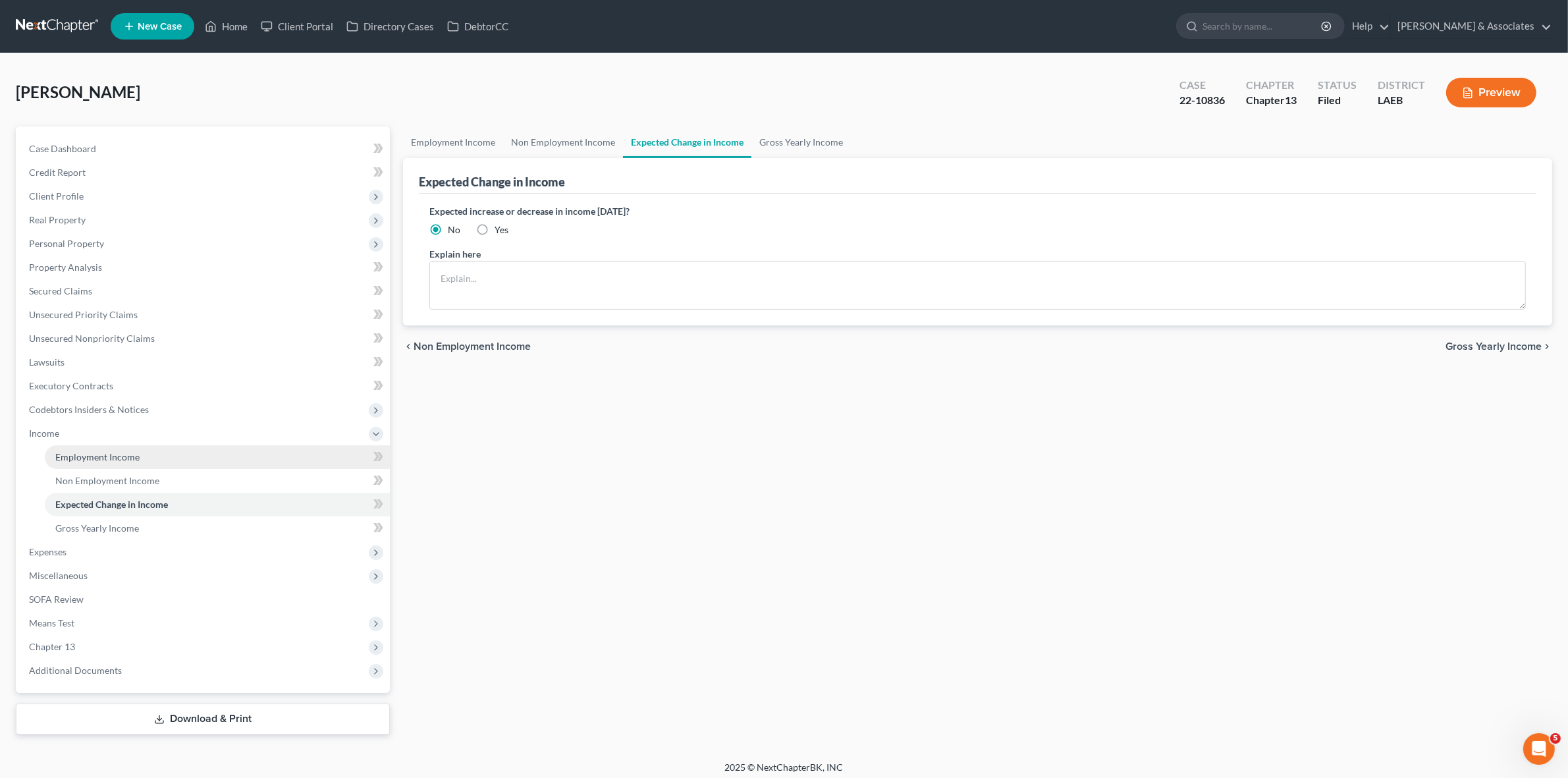
click at [261, 459] on link "Employment Income" at bounding box center [217, 457] width 345 height 24
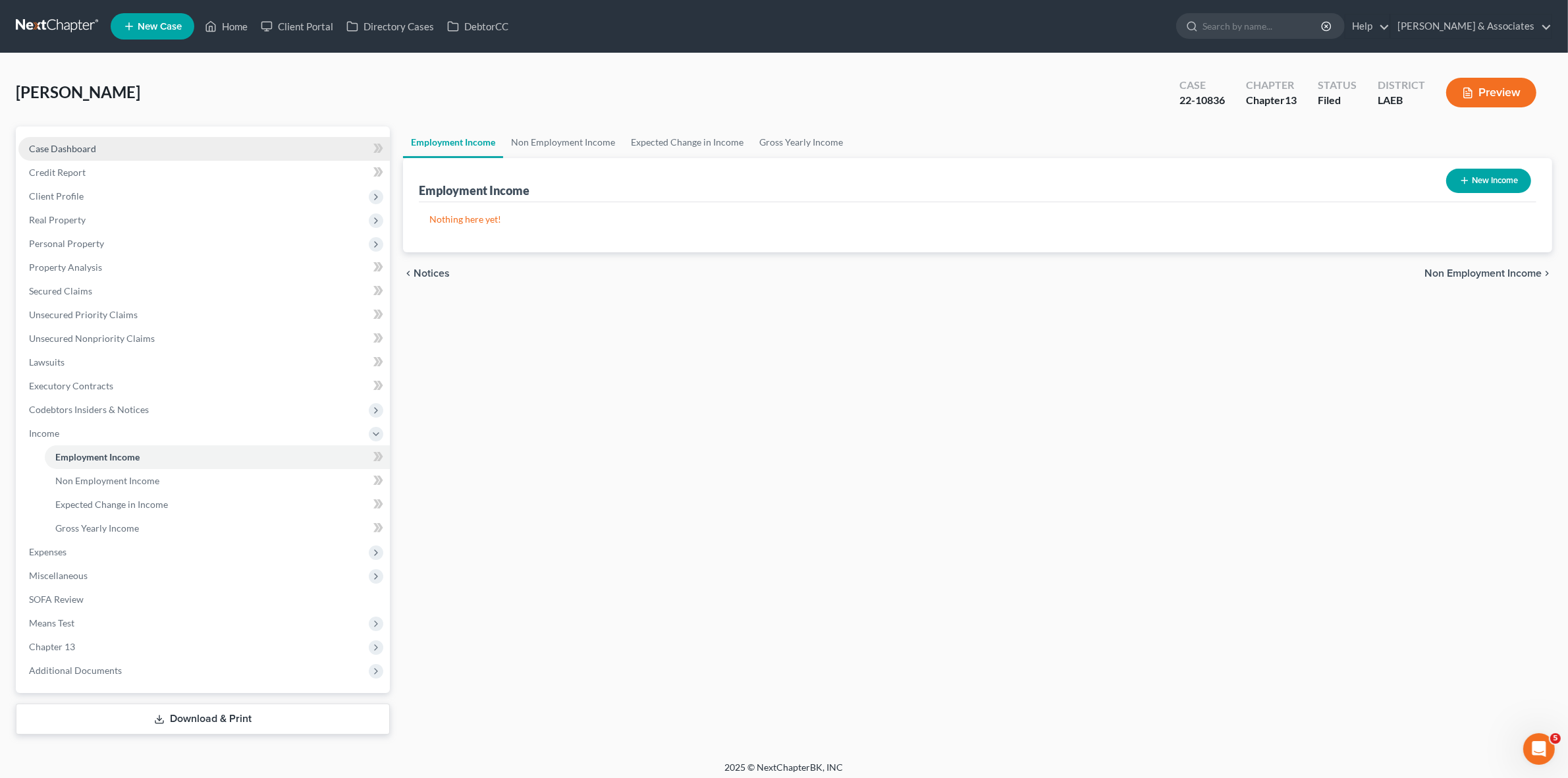
click at [153, 155] on link "Case Dashboard" at bounding box center [204, 149] width 371 height 24
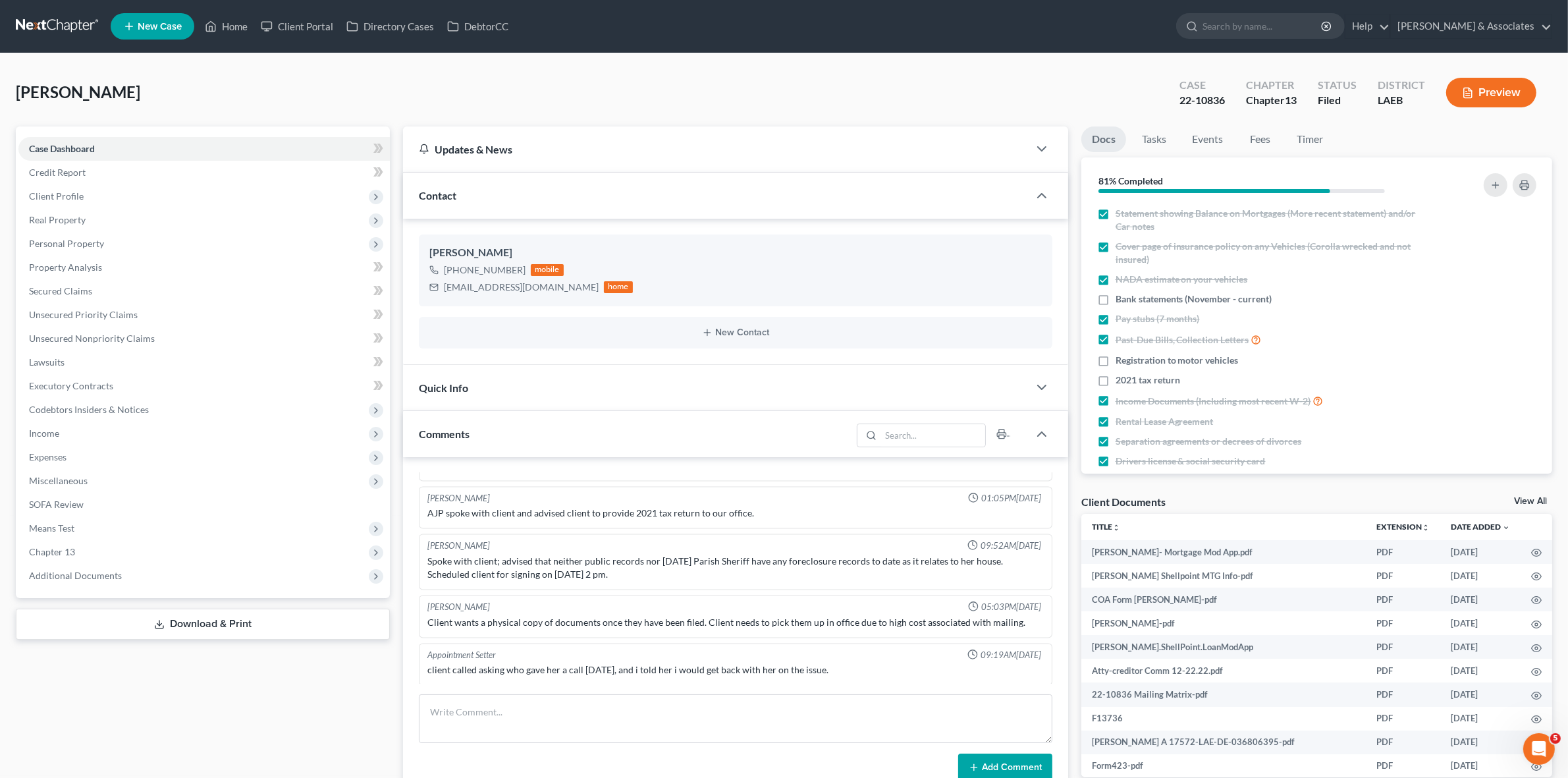
scroll to position [3267, 0]
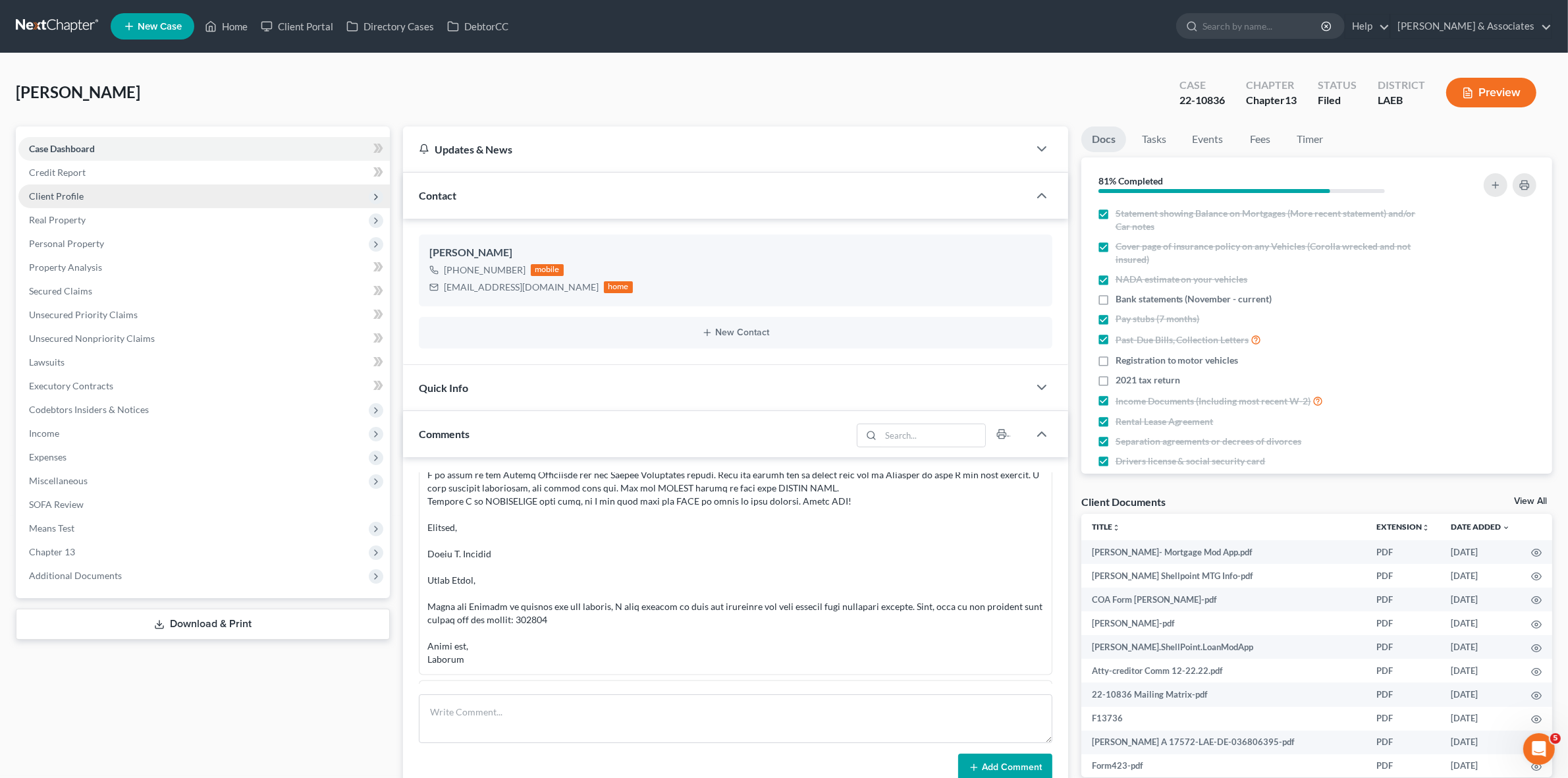
click at [306, 198] on span "Client Profile" at bounding box center [204, 196] width 371 height 24
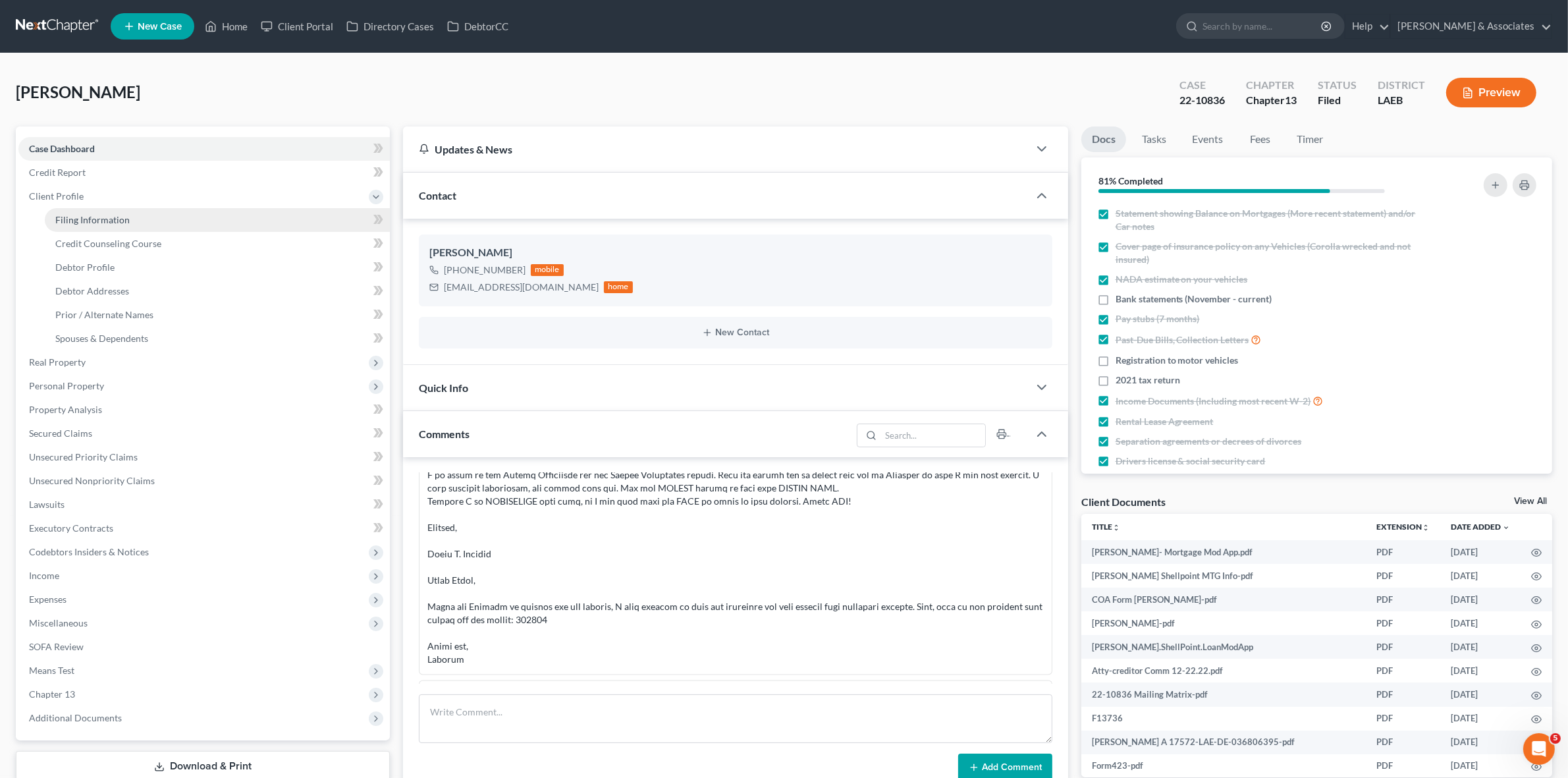
click at [307, 227] on link "Filing Information" at bounding box center [217, 220] width 345 height 24
select select "1"
select select "0"
select select "3"
select select "19"
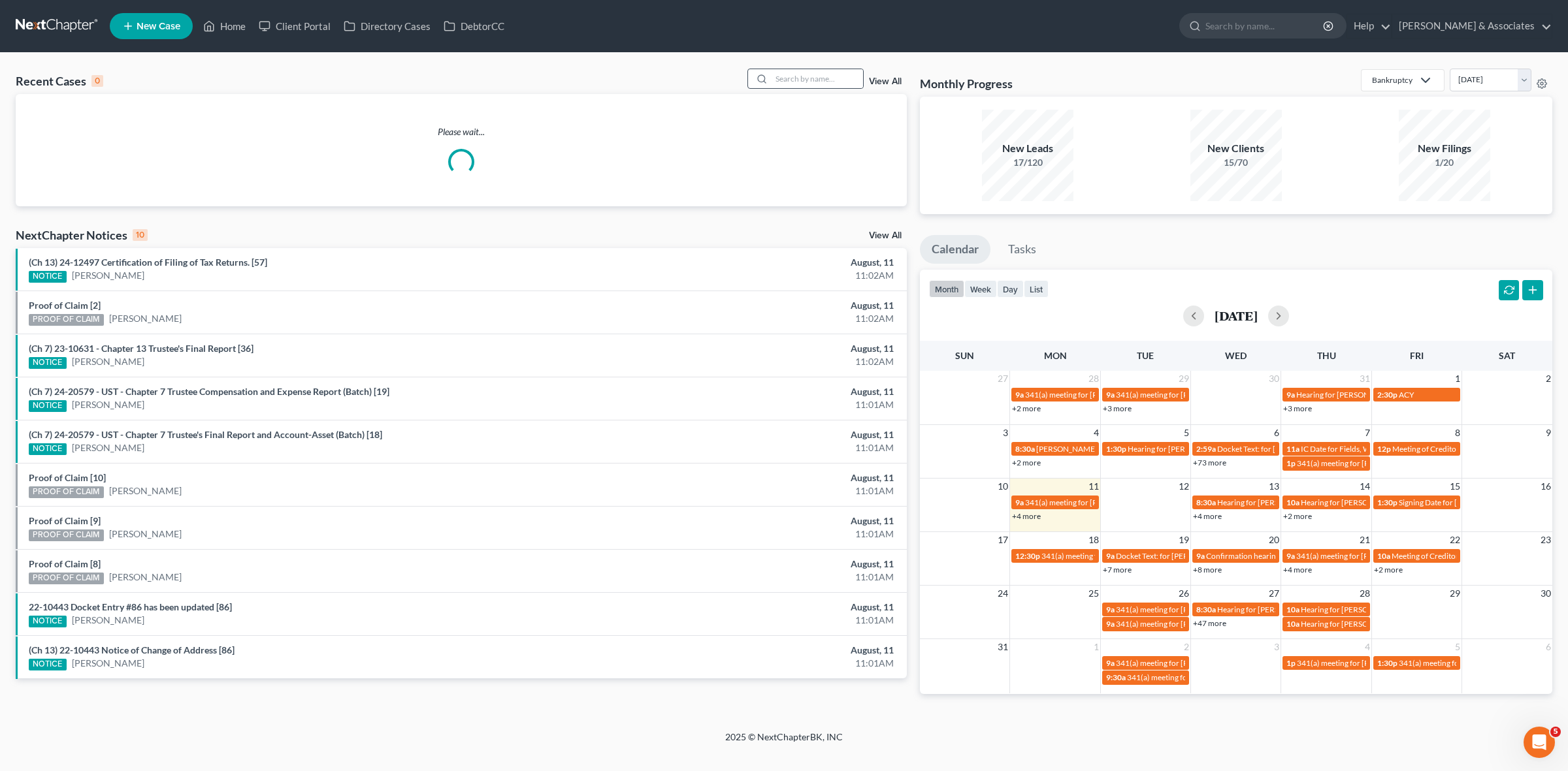
click at [759, 77] on icon at bounding box center [761, 79] width 11 height 11
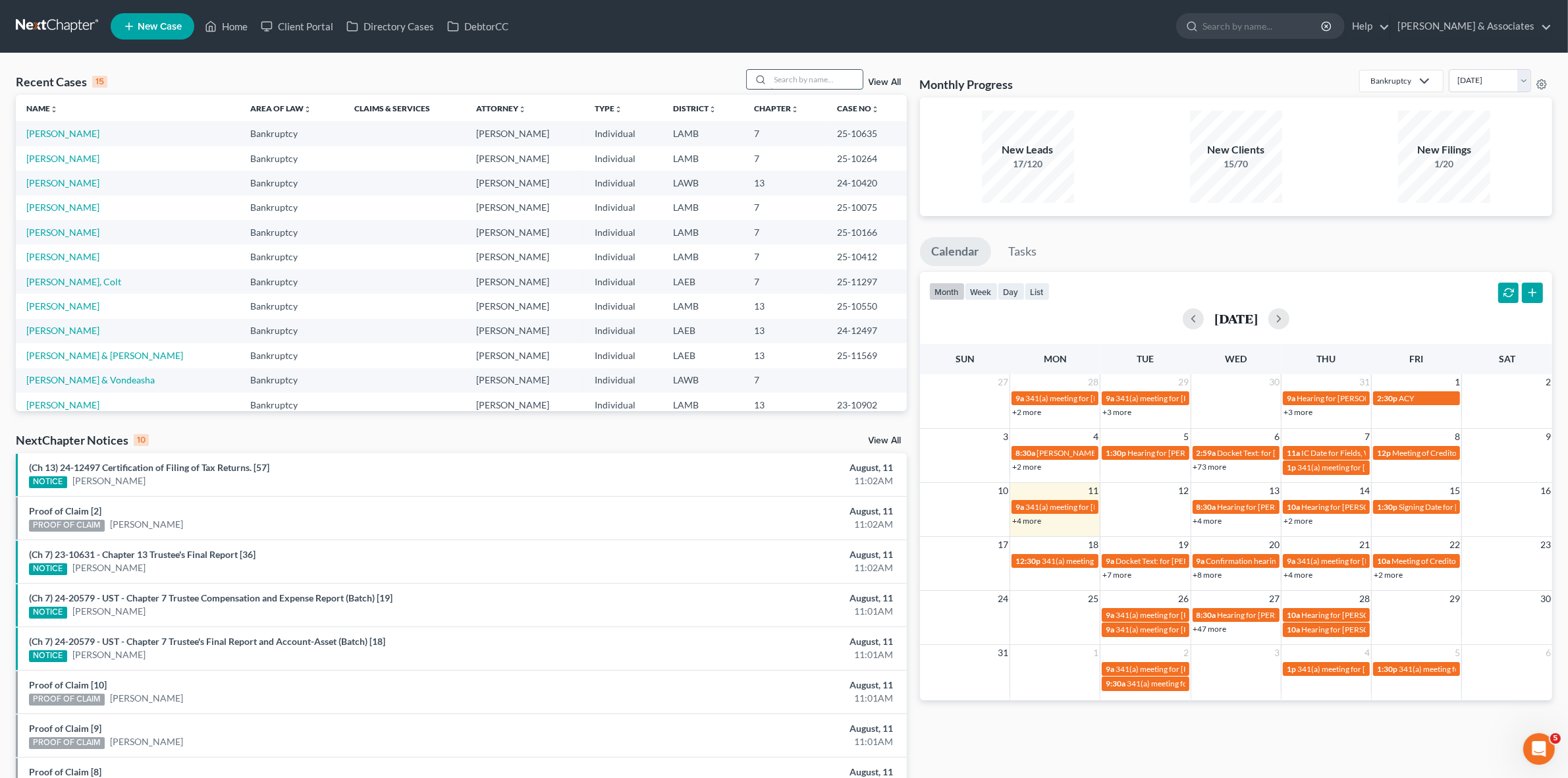
click at [837, 78] on input "search" at bounding box center [817, 79] width 92 height 19
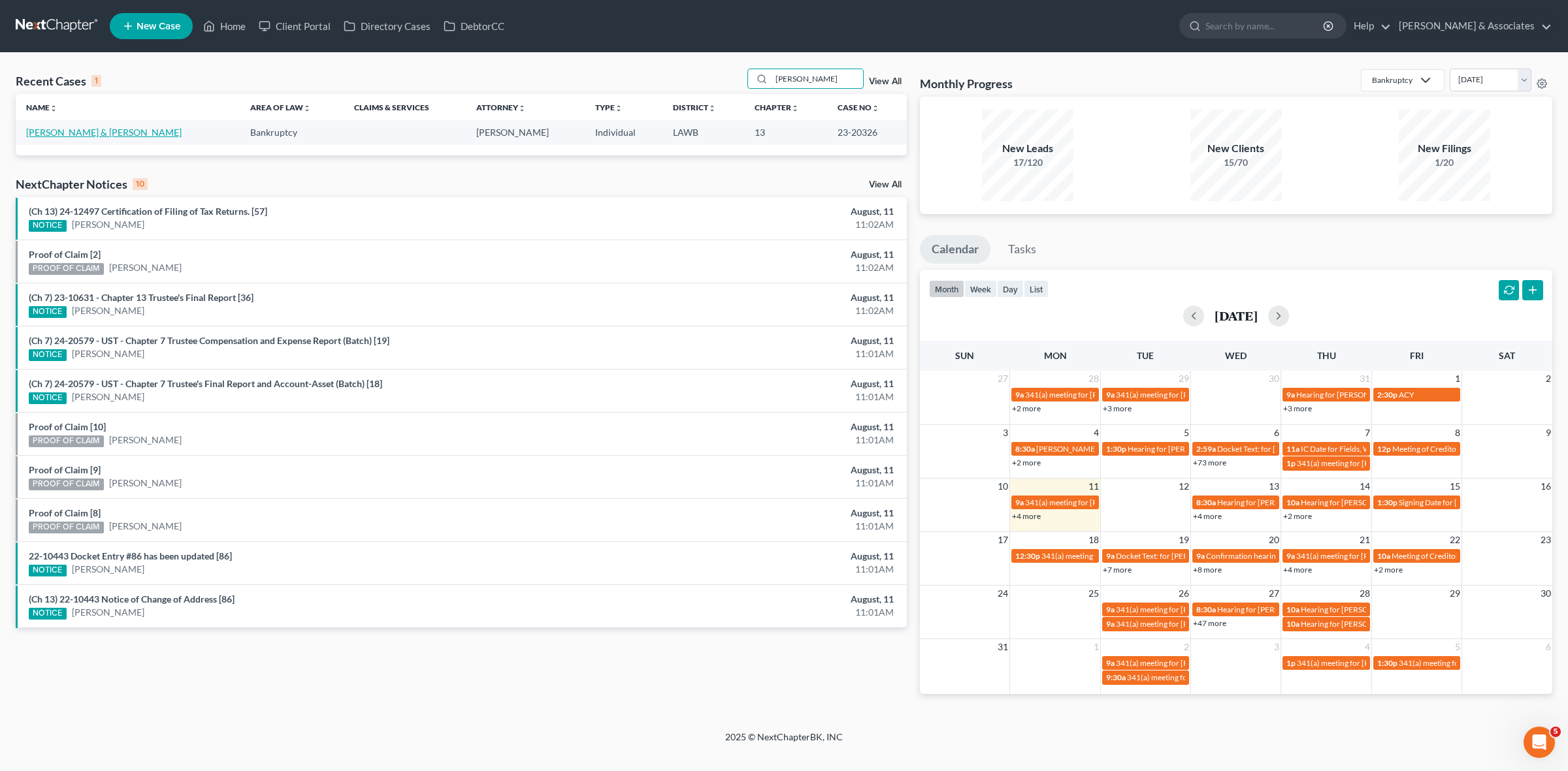
type input "[PERSON_NAME]"
click at [95, 136] on link "[PERSON_NAME] & [PERSON_NAME]" at bounding box center [104, 132] width 156 height 11
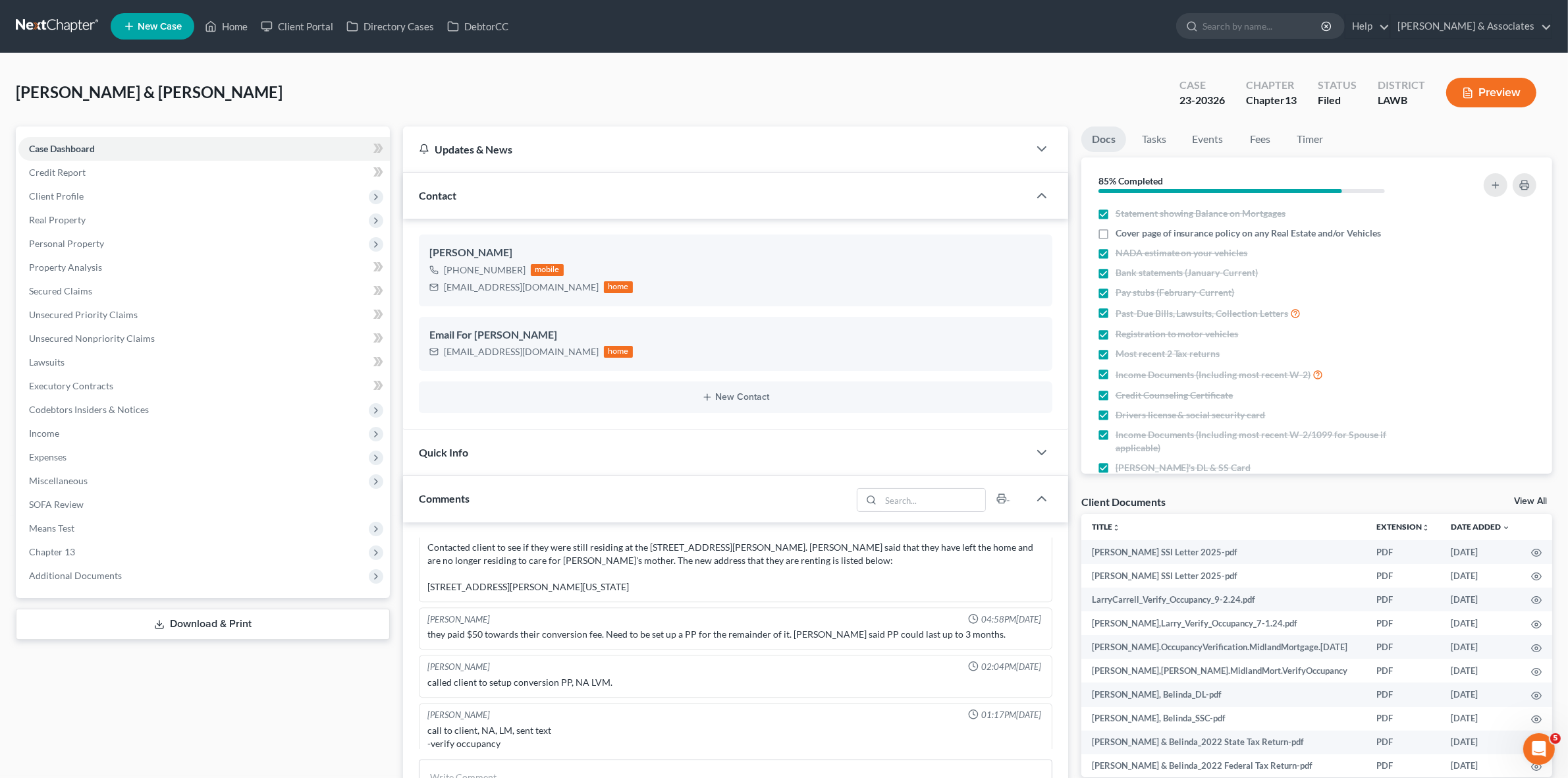
scroll to position [3935, 0]
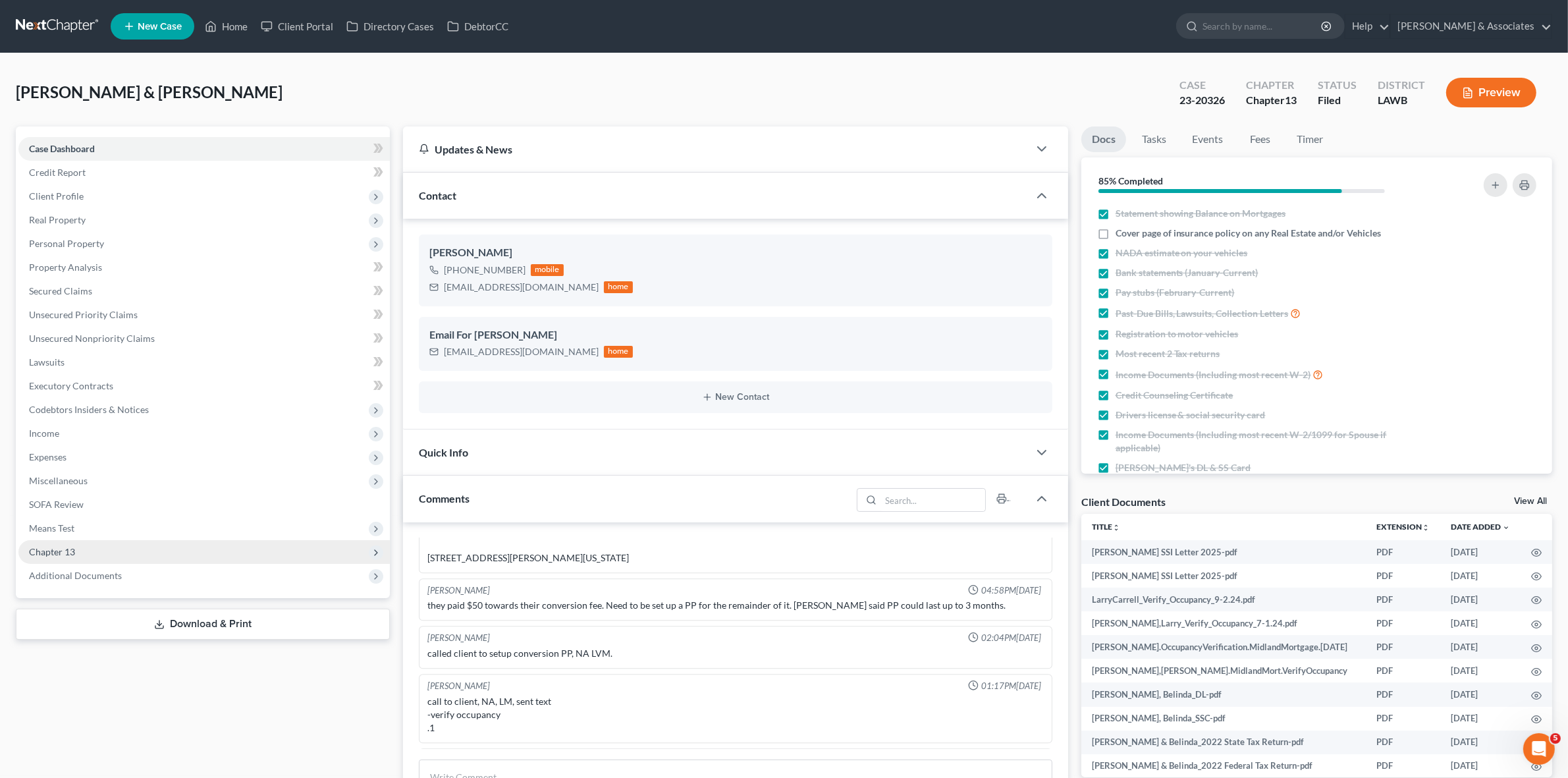
click at [202, 541] on span "Chapter 13" at bounding box center [204, 552] width 371 height 24
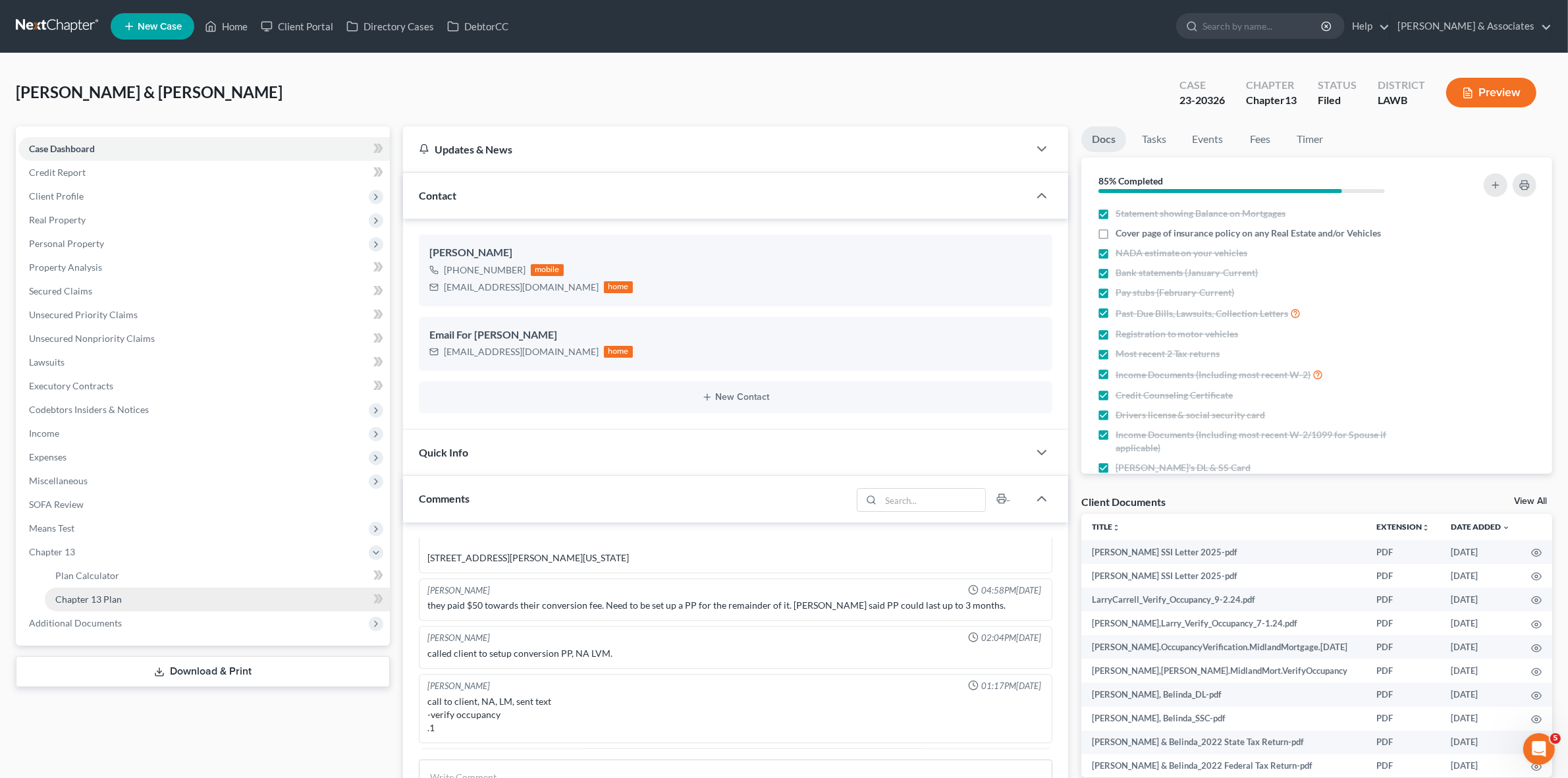
click at [213, 594] on link "Chapter 13 Plan" at bounding box center [217, 599] width 345 height 24
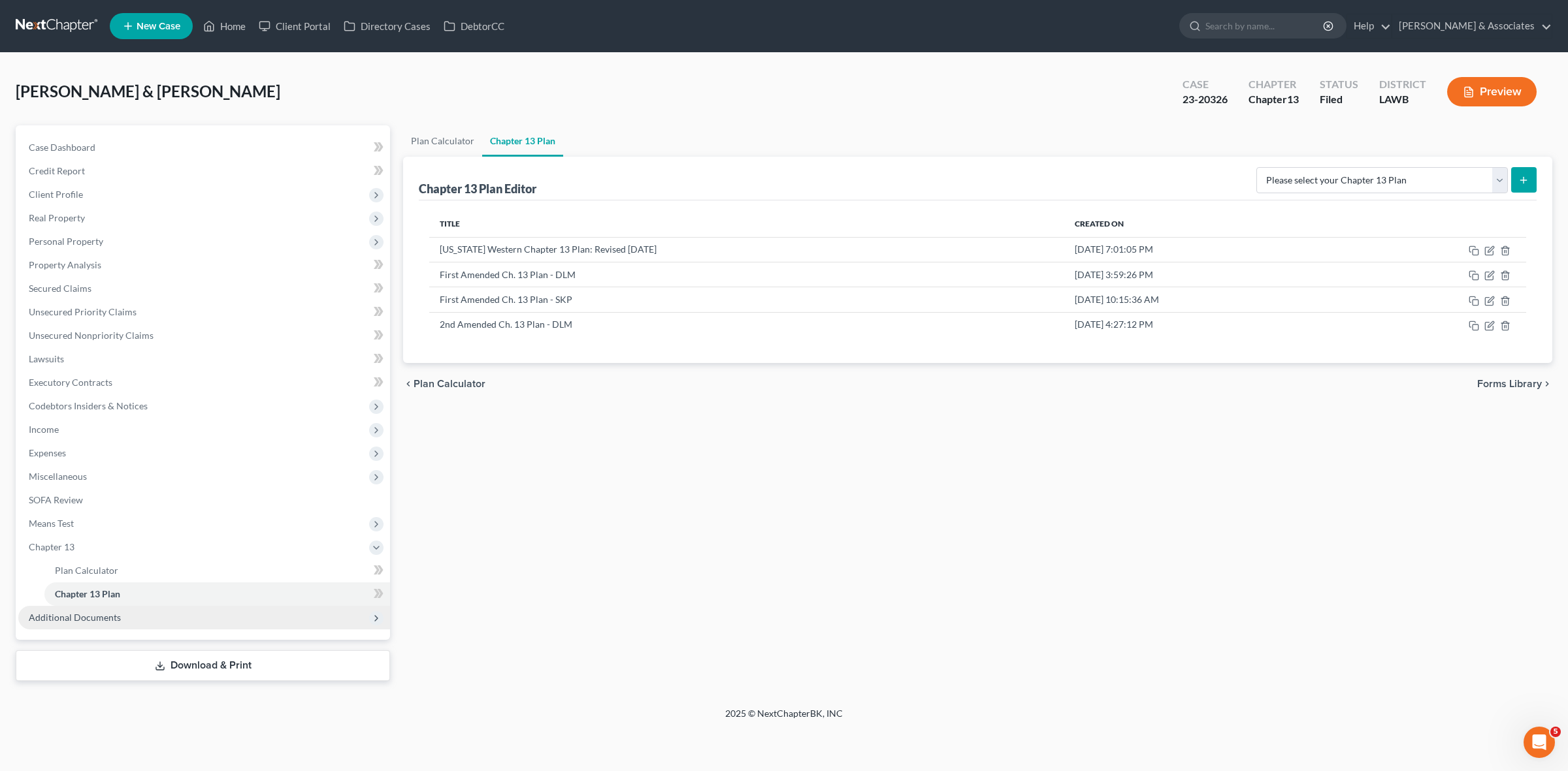
click at [263, 626] on span "Additional Documents" at bounding box center [204, 618] width 372 height 23
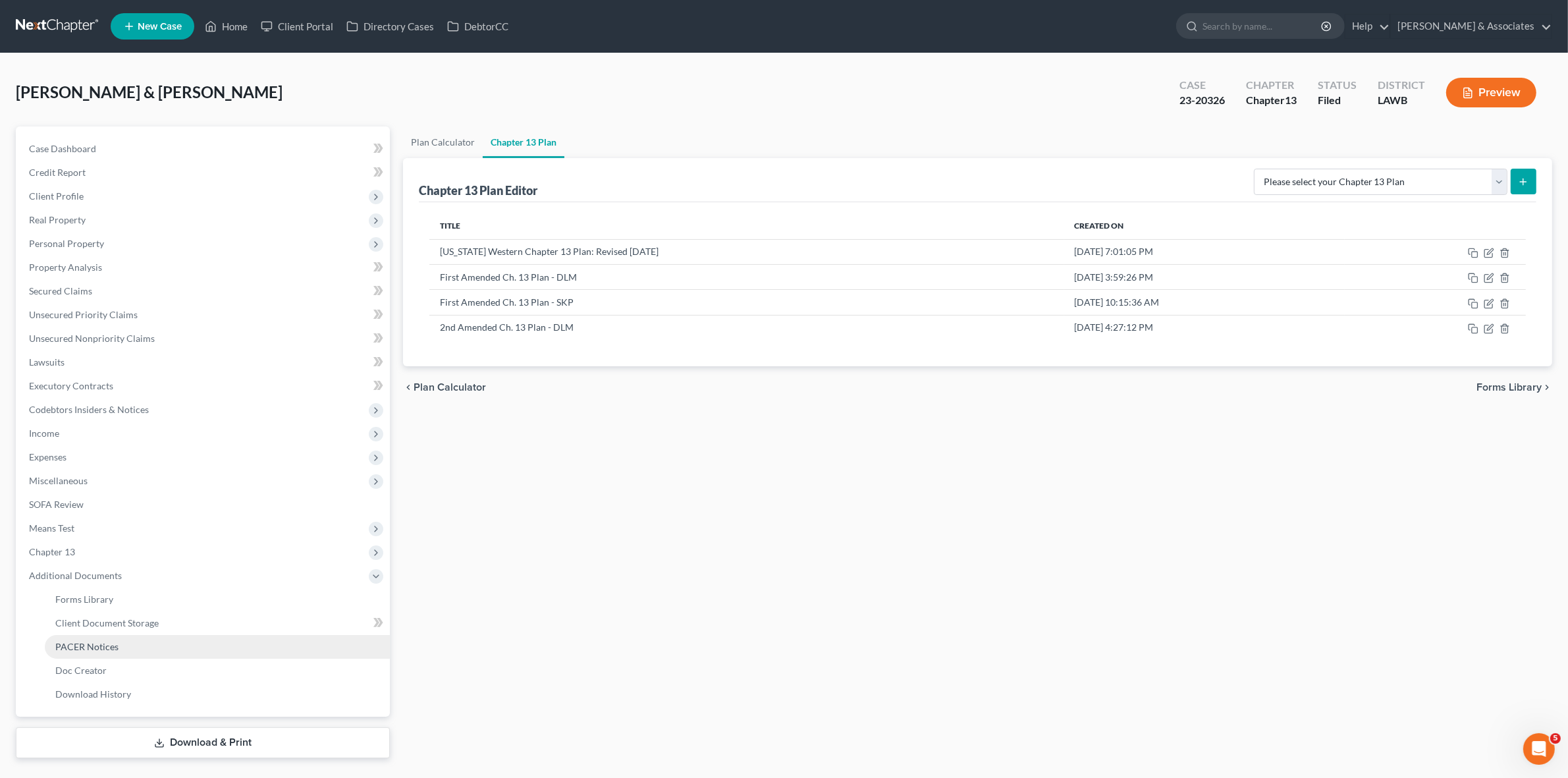
click at [265, 651] on link "PACER Notices" at bounding box center [217, 647] width 345 height 24
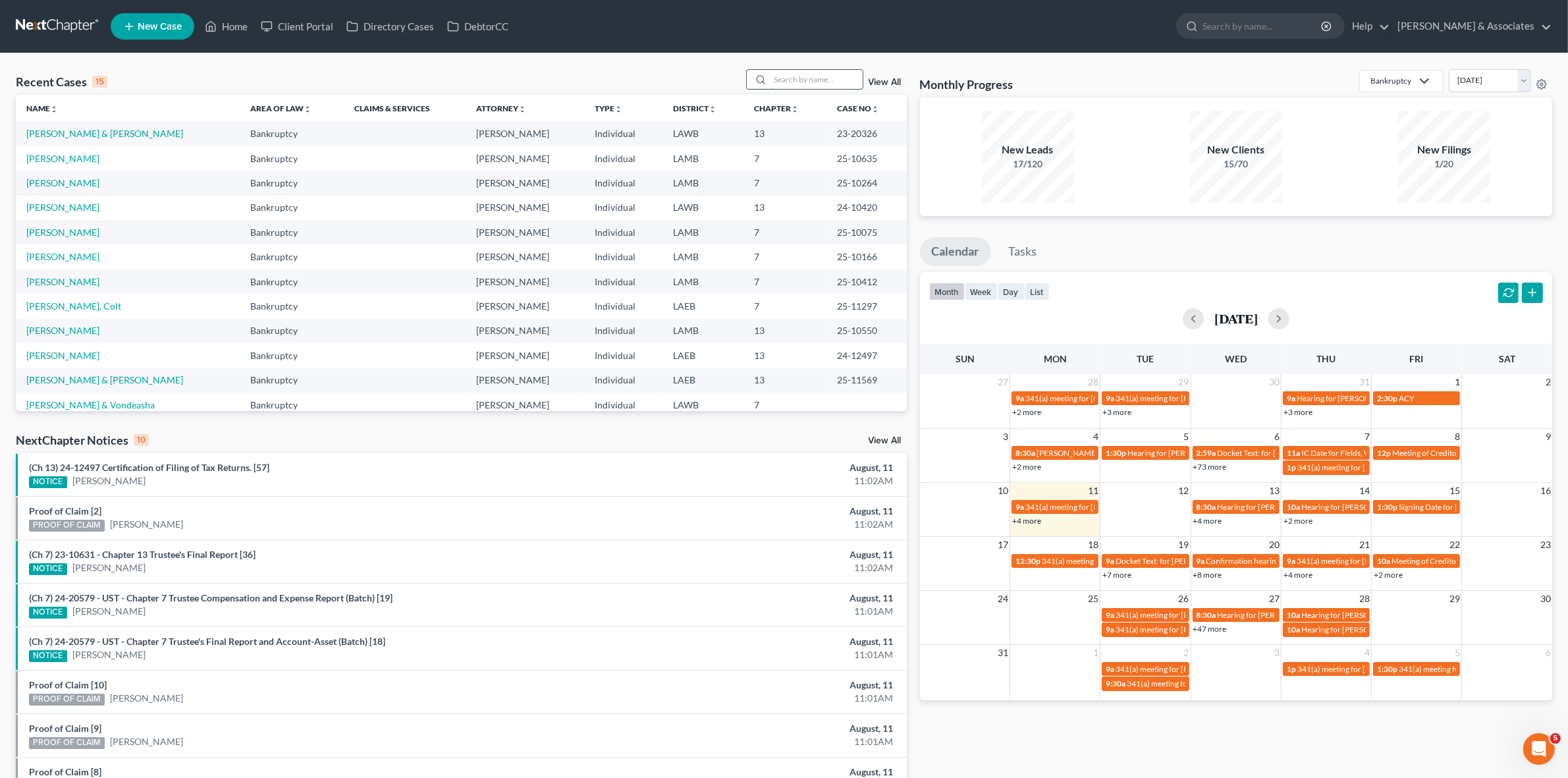
click at [818, 70] on input "search" at bounding box center [817, 79] width 92 height 19
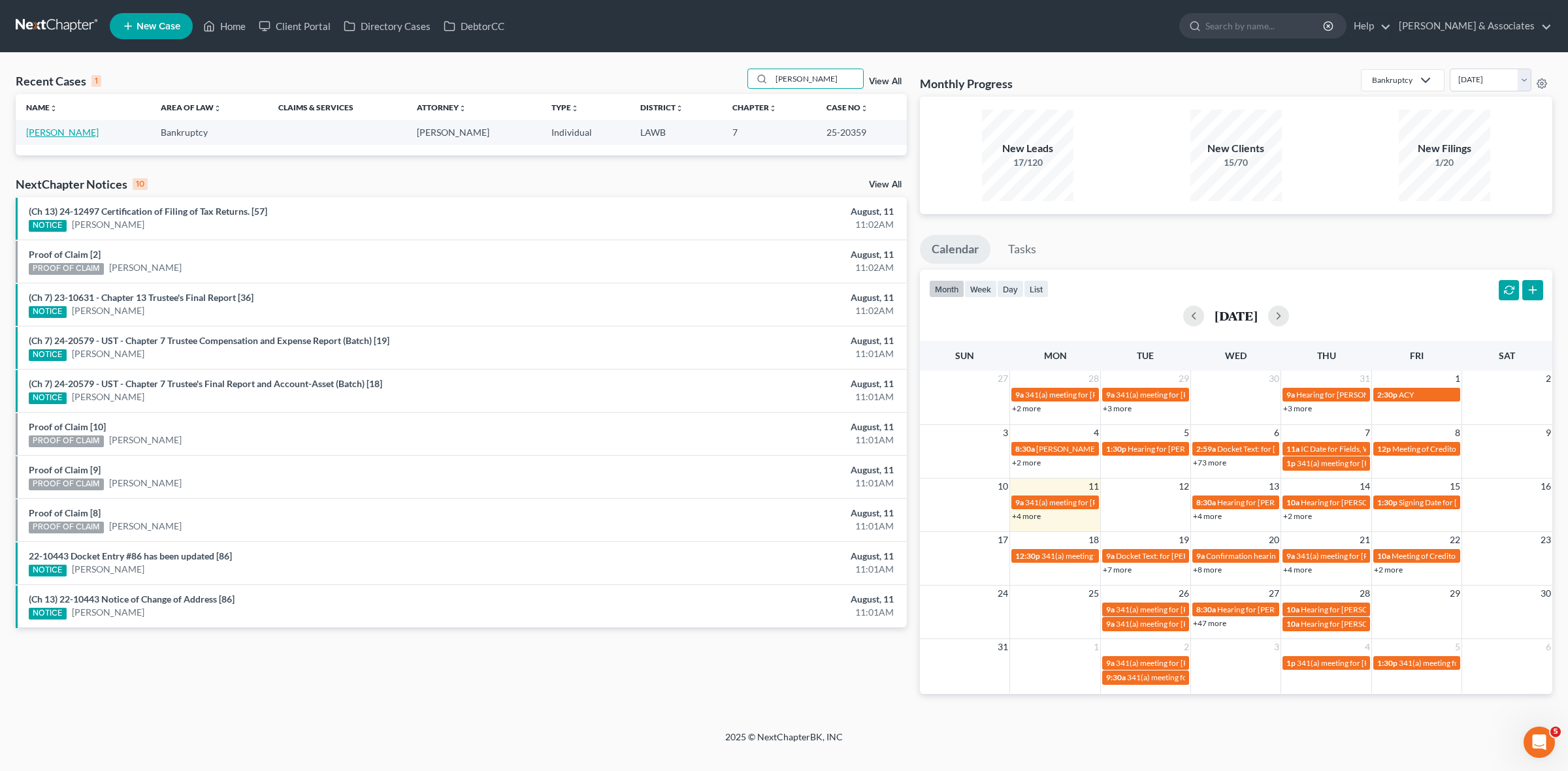
type input "[PERSON_NAME]"
click at [71, 131] on link "[PERSON_NAME]" at bounding box center [62, 132] width 72 height 11
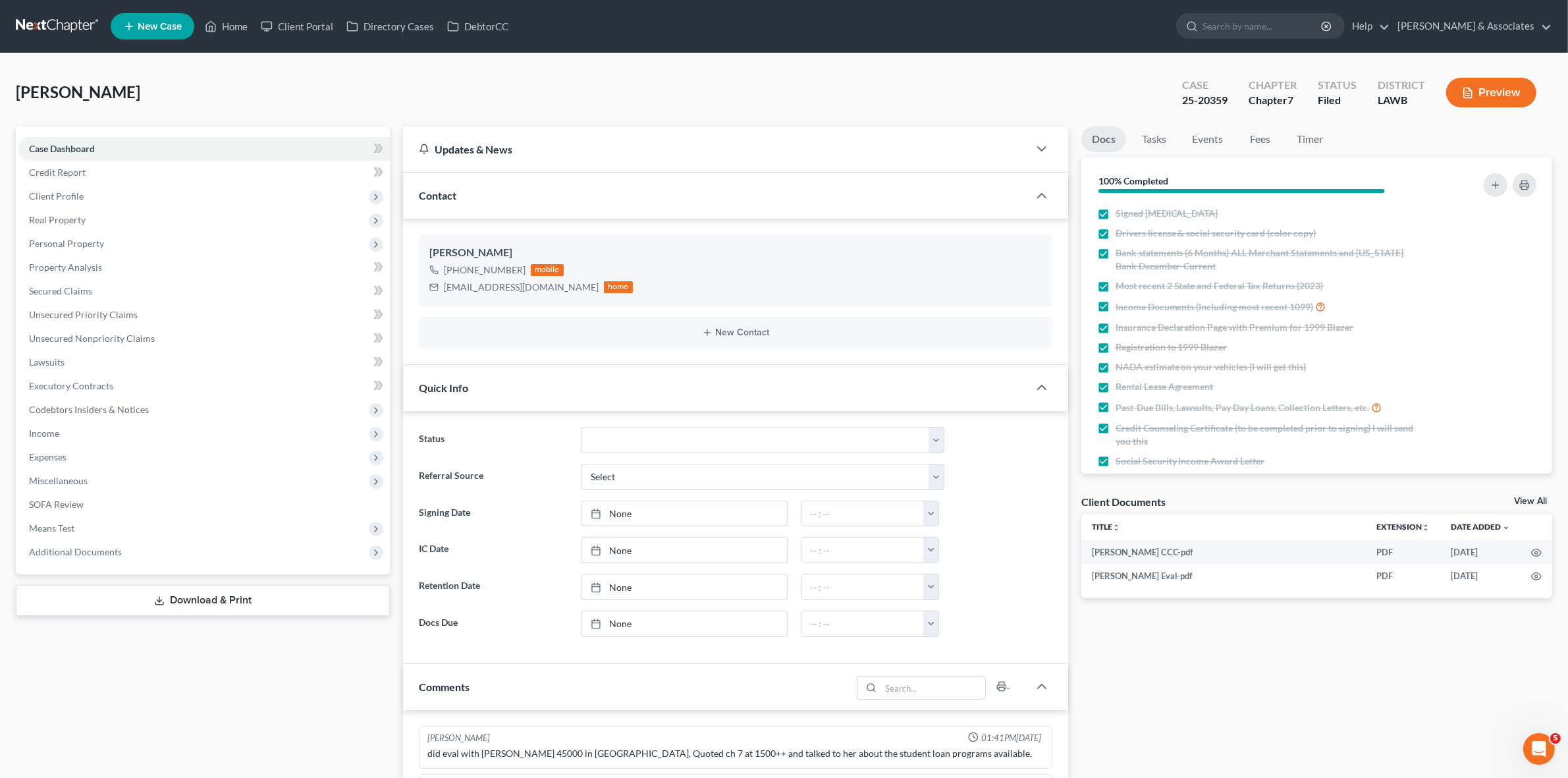
scroll to position [1826, 0]
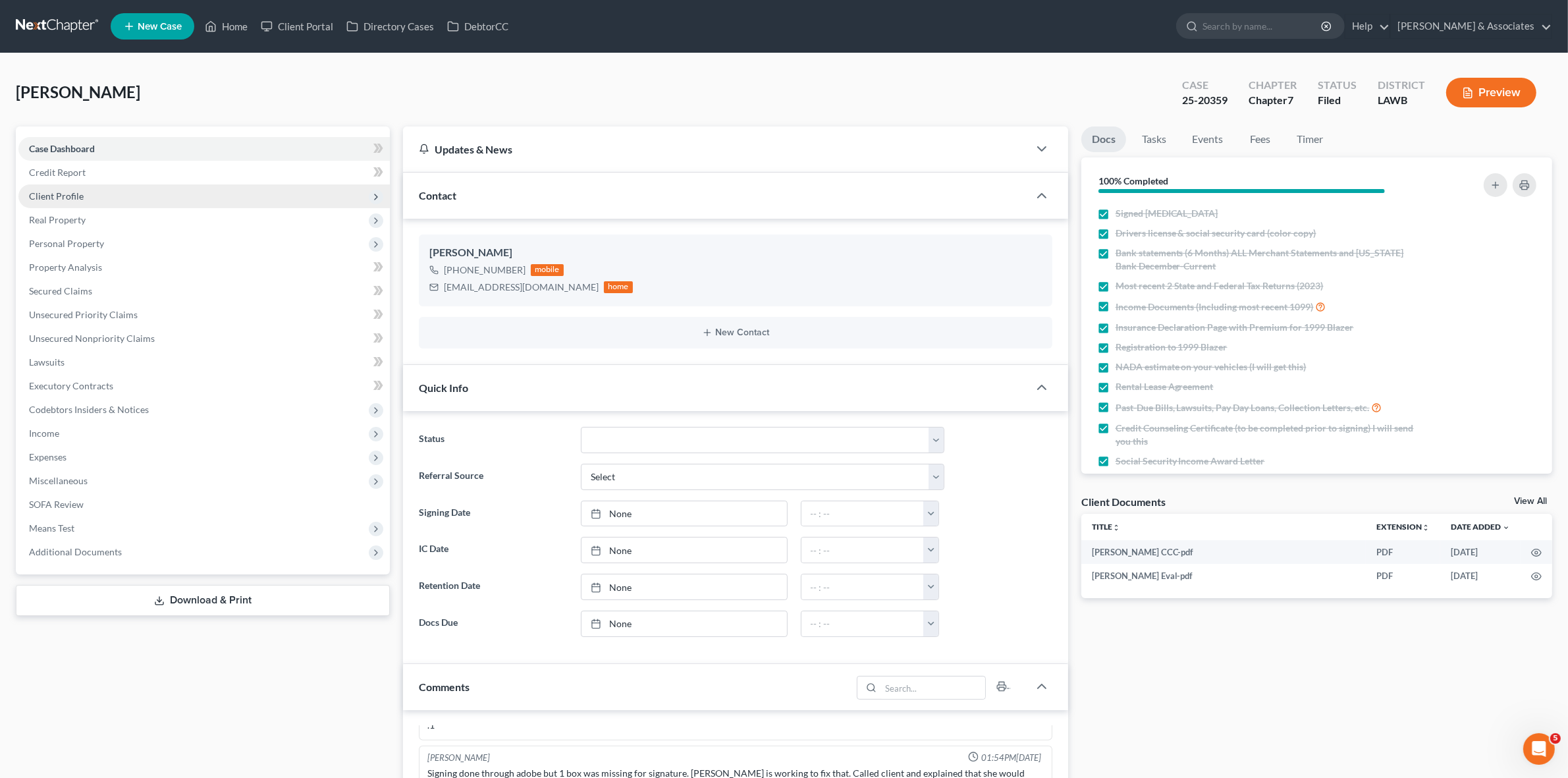
click at [139, 196] on span "Client Profile" at bounding box center [204, 196] width 371 height 24
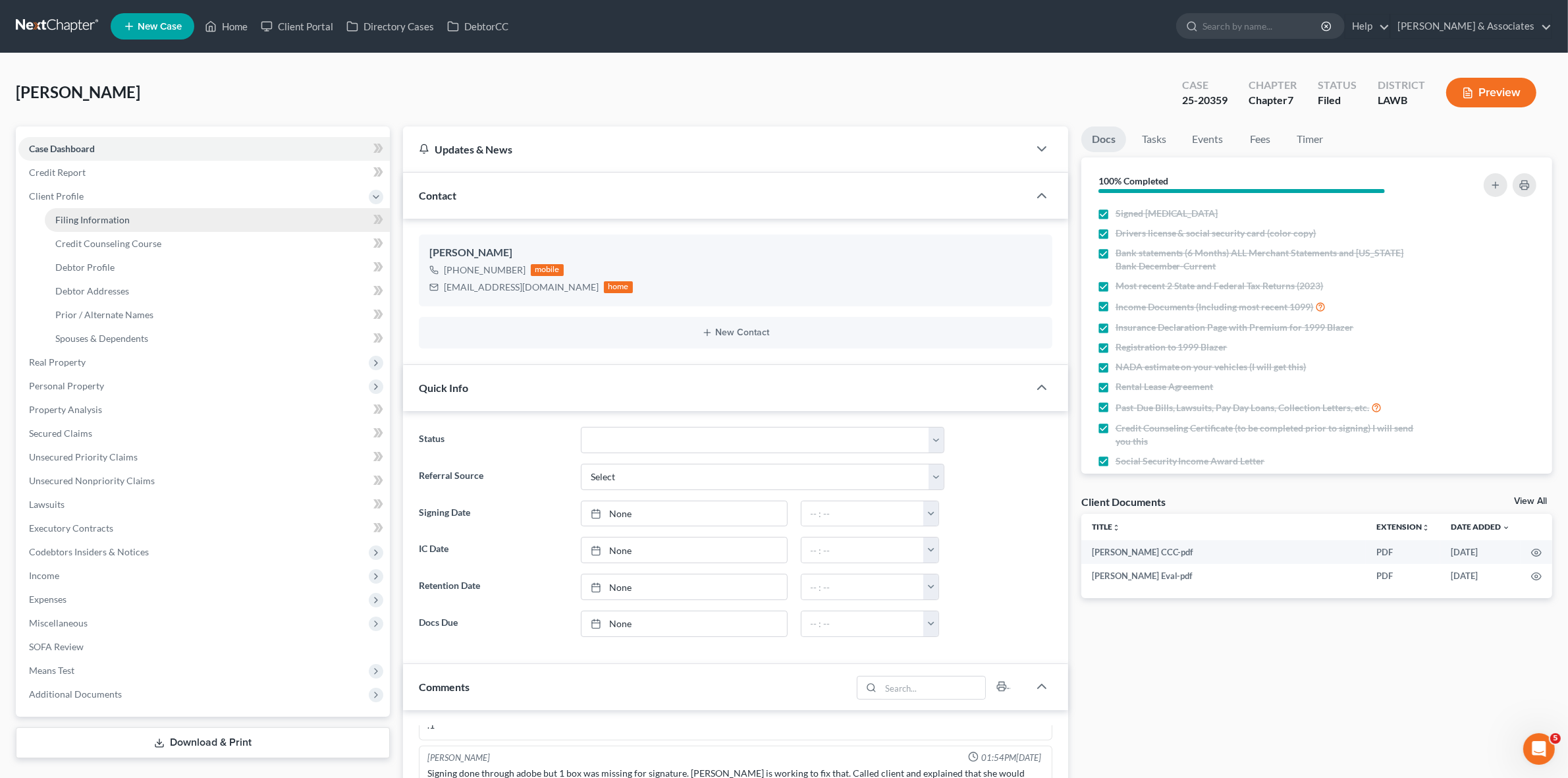
click at [133, 223] on link "Filing Information" at bounding box center [217, 220] width 345 height 24
select select "1"
select select "0"
select select "19"
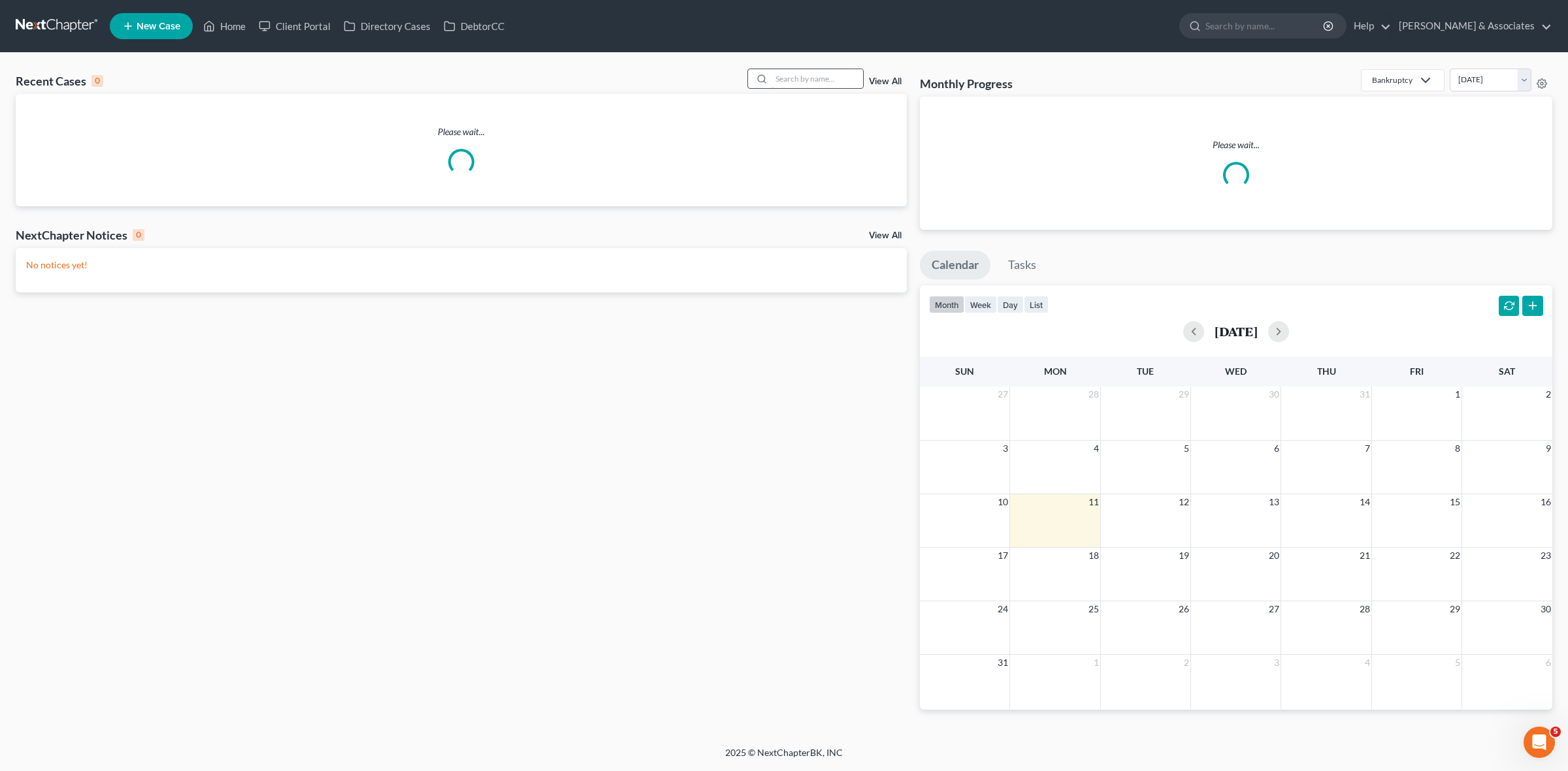
click at [840, 77] on input "search" at bounding box center [817, 78] width 92 height 19
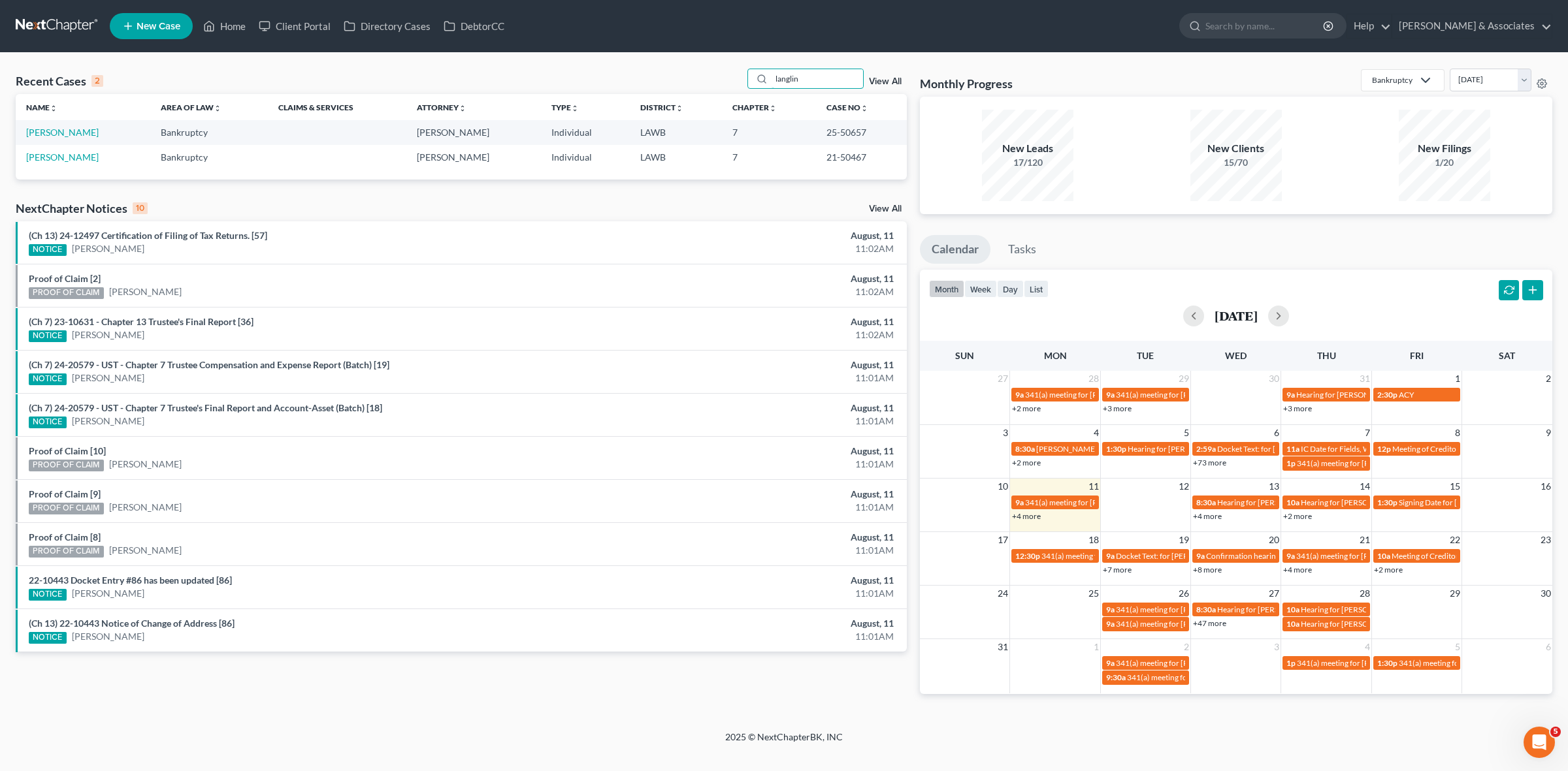
type input "langlin"
click at [72, 138] on td "[PERSON_NAME]" at bounding box center [83, 132] width 135 height 24
click at [95, 132] on link "Langlinais, Michael" at bounding box center [62, 132] width 72 height 11
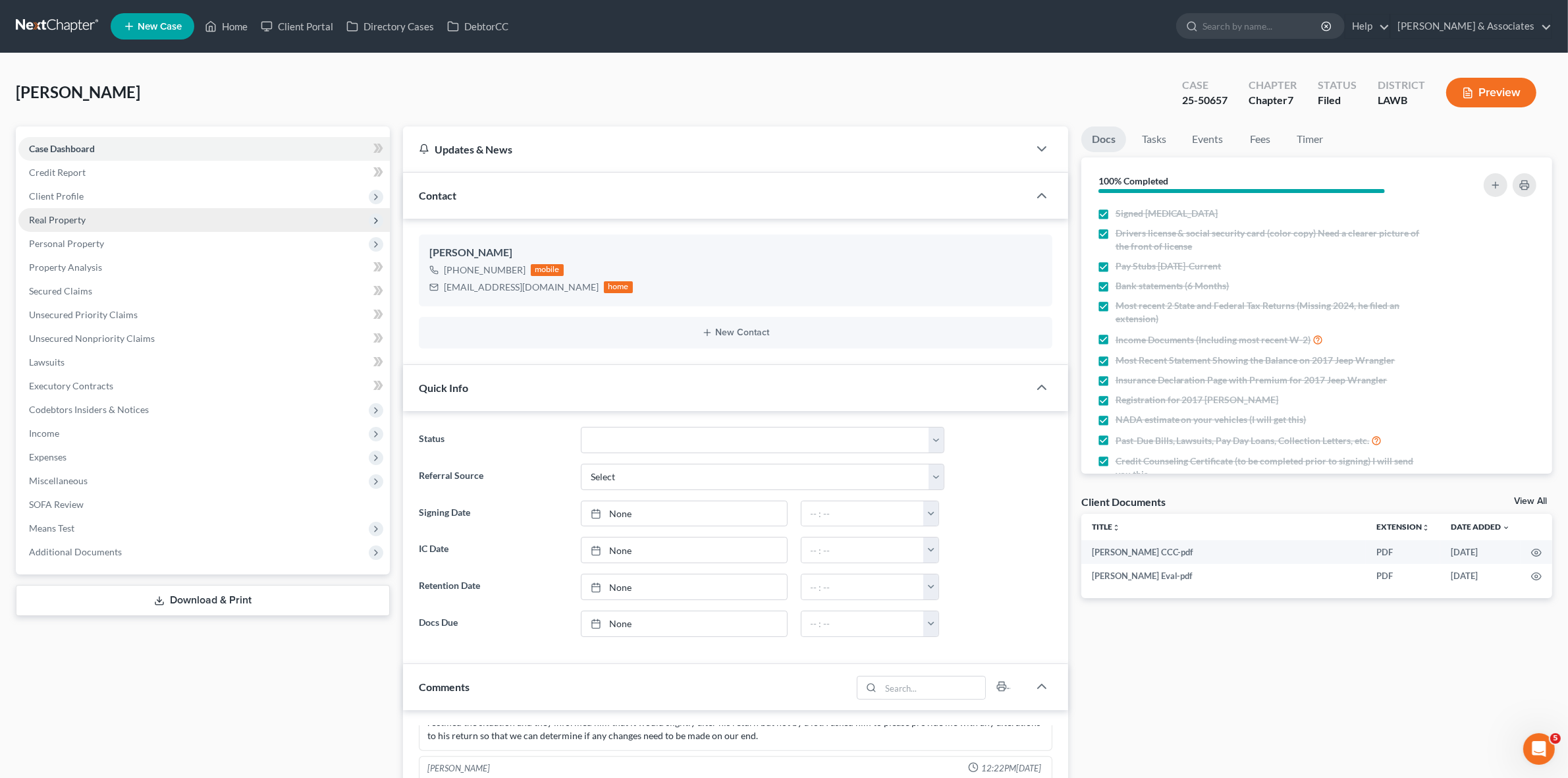
click at [214, 211] on span "Real Property" at bounding box center [204, 220] width 371 height 24
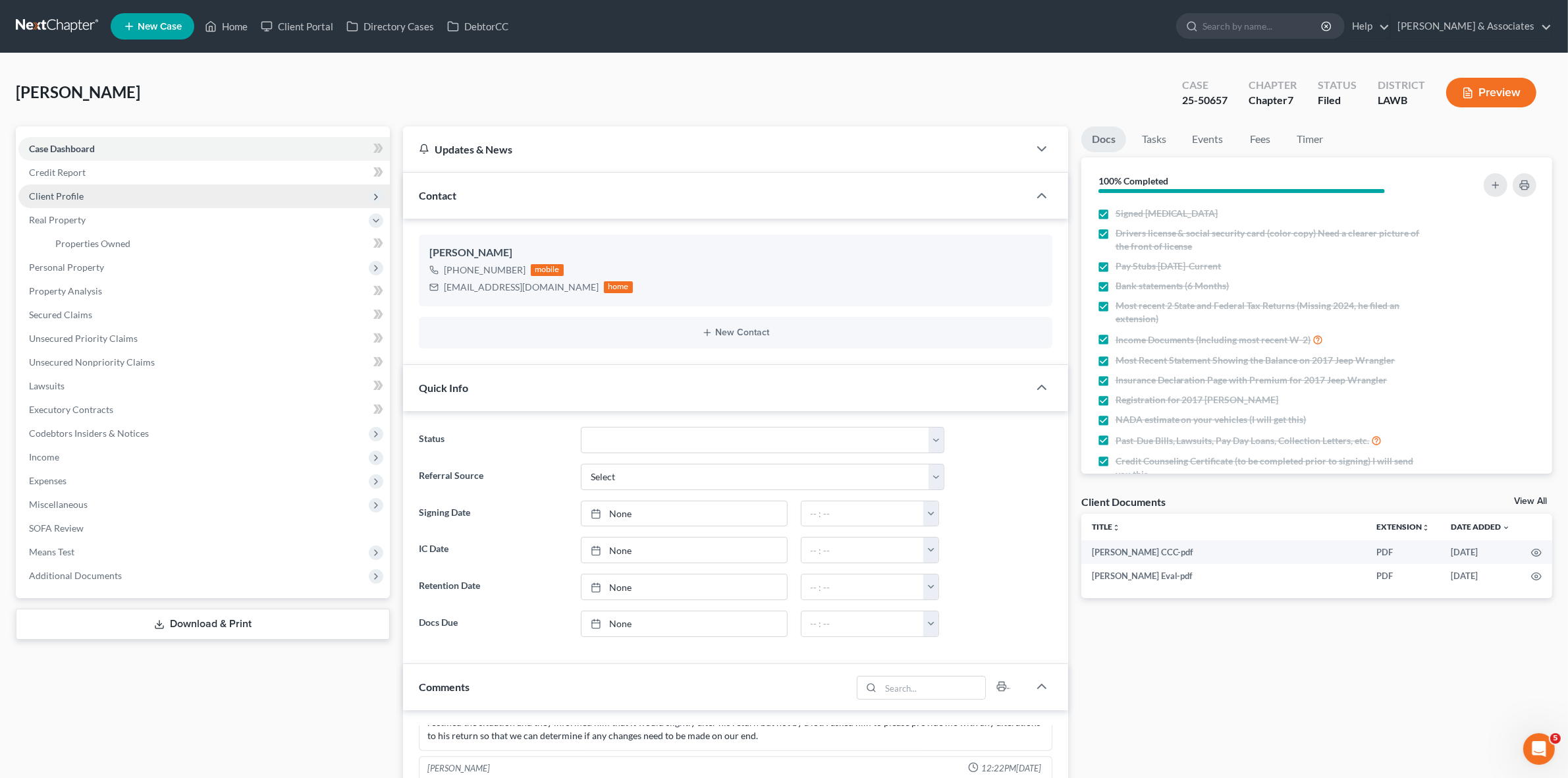
click at [213, 199] on span "Client Profile" at bounding box center [204, 196] width 371 height 24
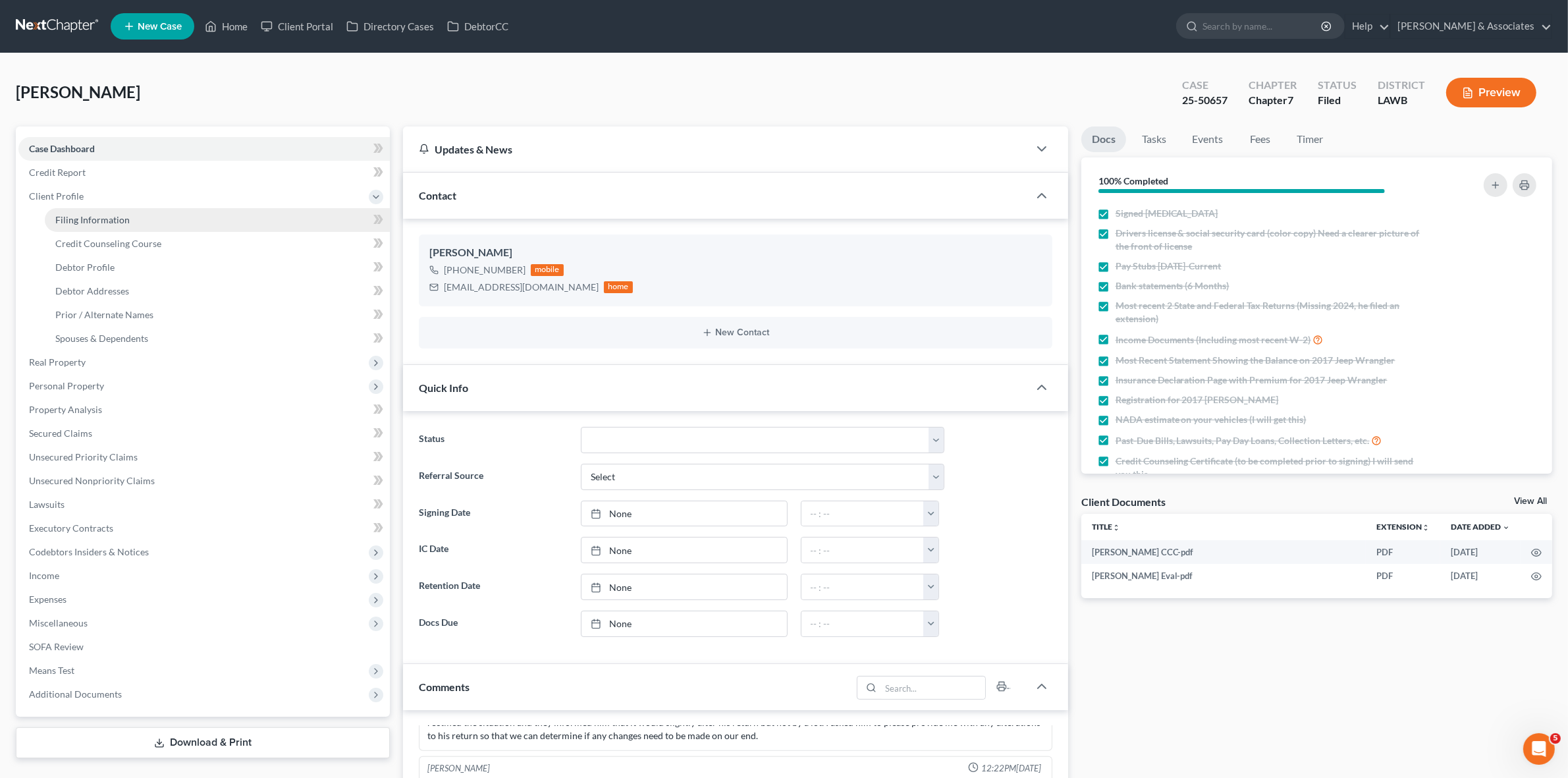
click at [213, 218] on link "Filing Information" at bounding box center [217, 220] width 345 height 24
select select "1"
select select "0"
select select "19"
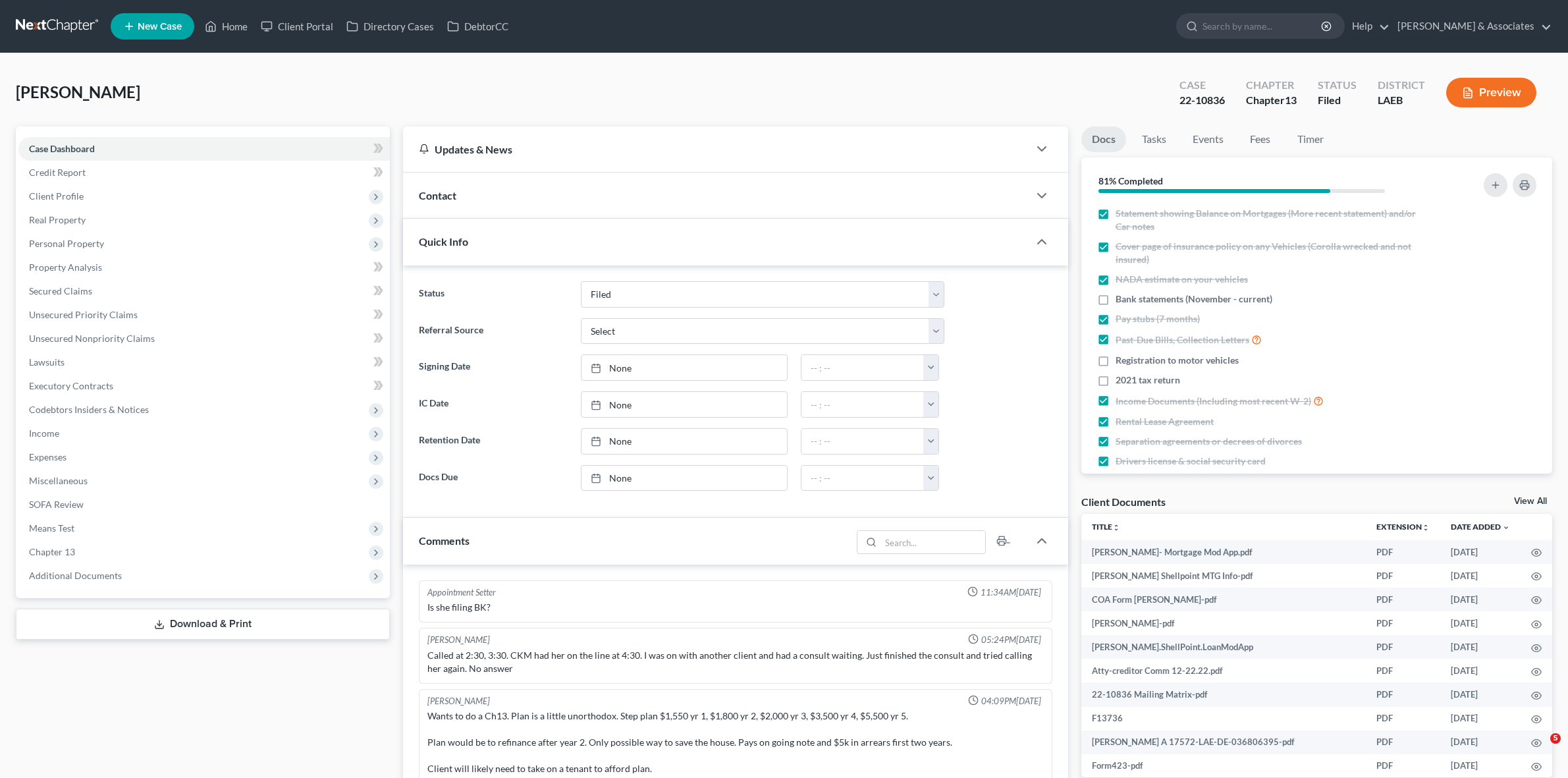
select select "8"
select select "0"
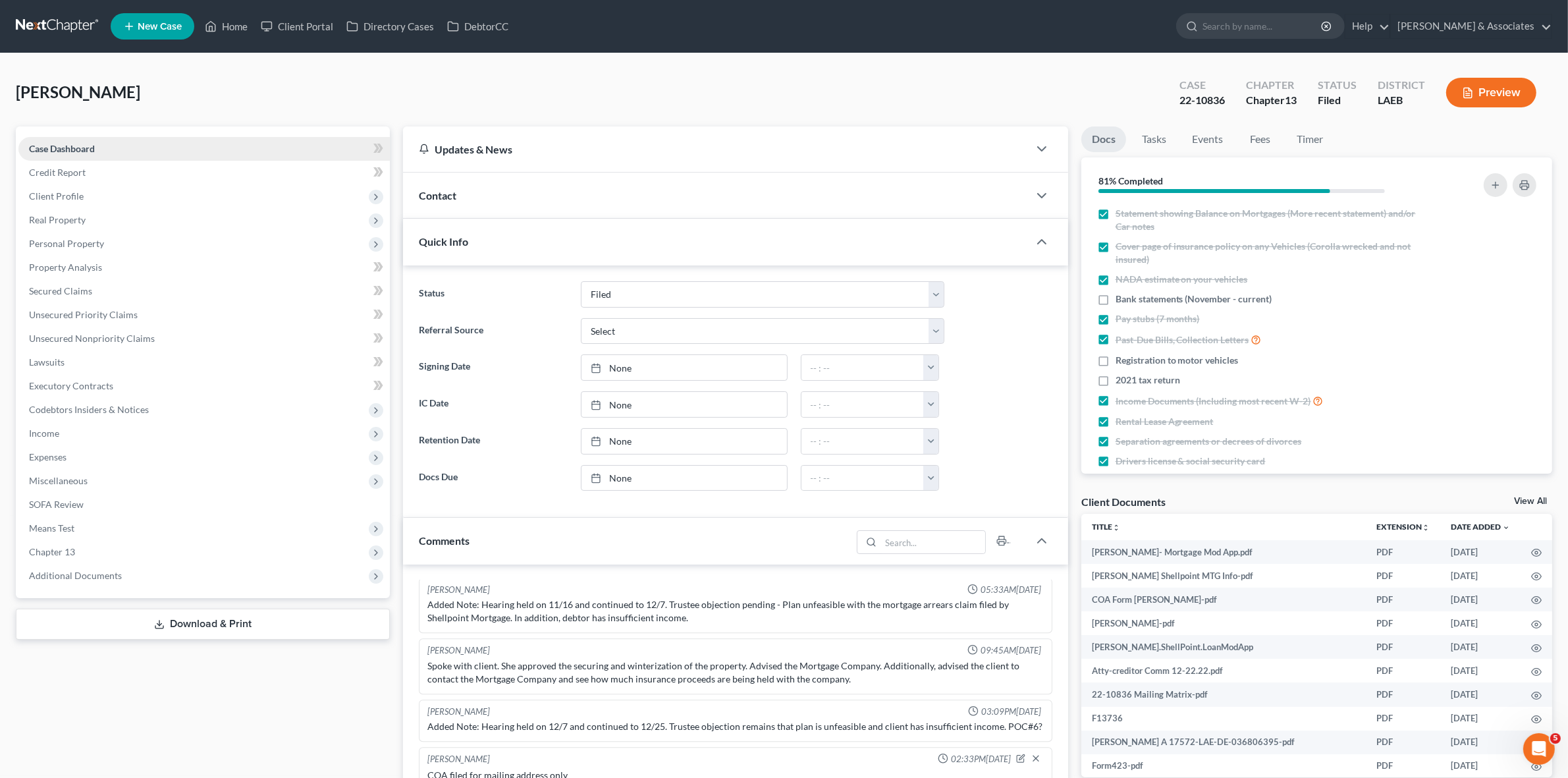
click at [189, 149] on link "Case Dashboard" at bounding box center [204, 149] width 371 height 24
click at [556, 234] on div "Quick Info" at bounding box center [715, 242] width 625 height 45
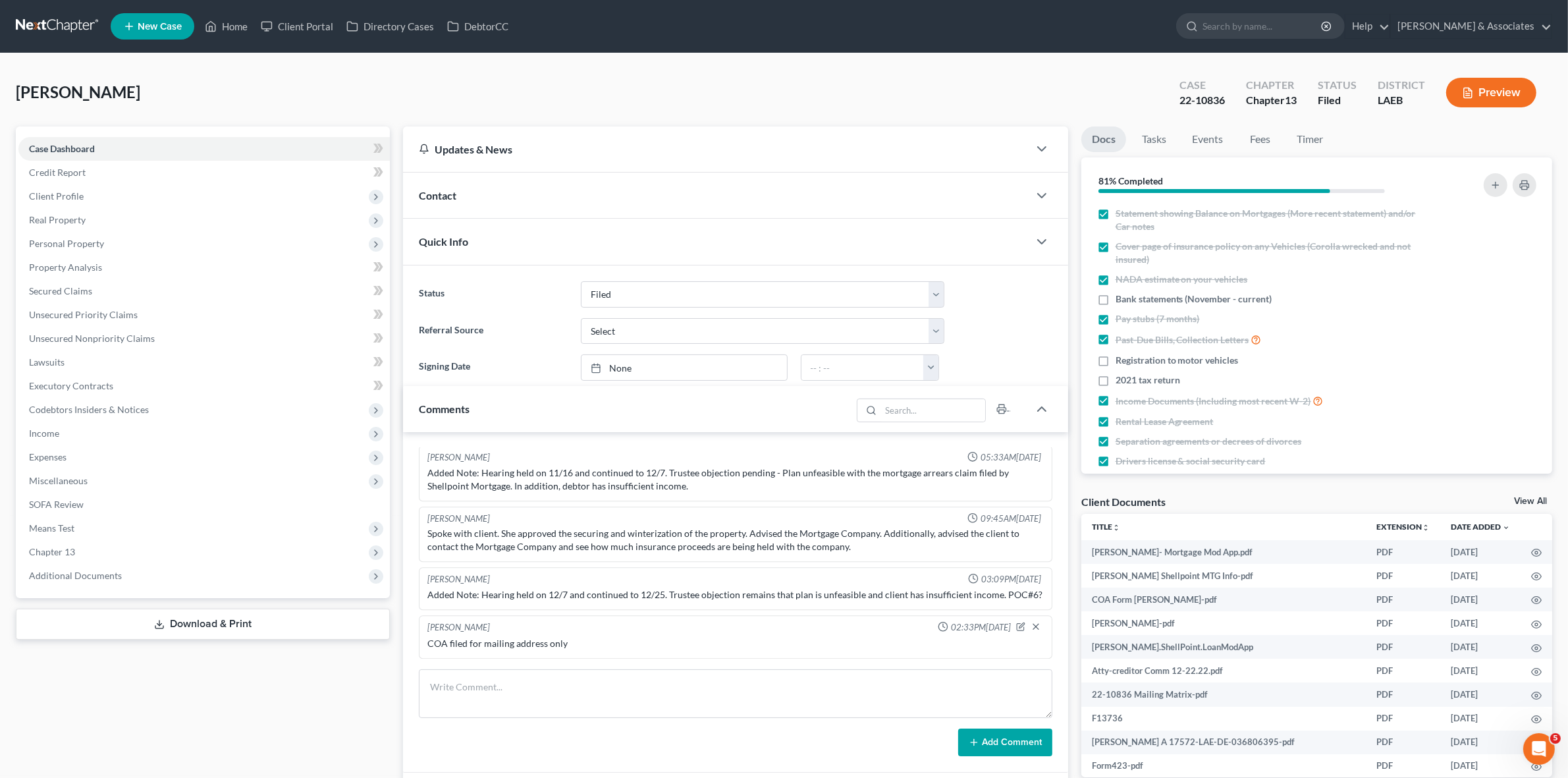
click at [556, 214] on div "Contact" at bounding box center [715, 196] width 625 height 45
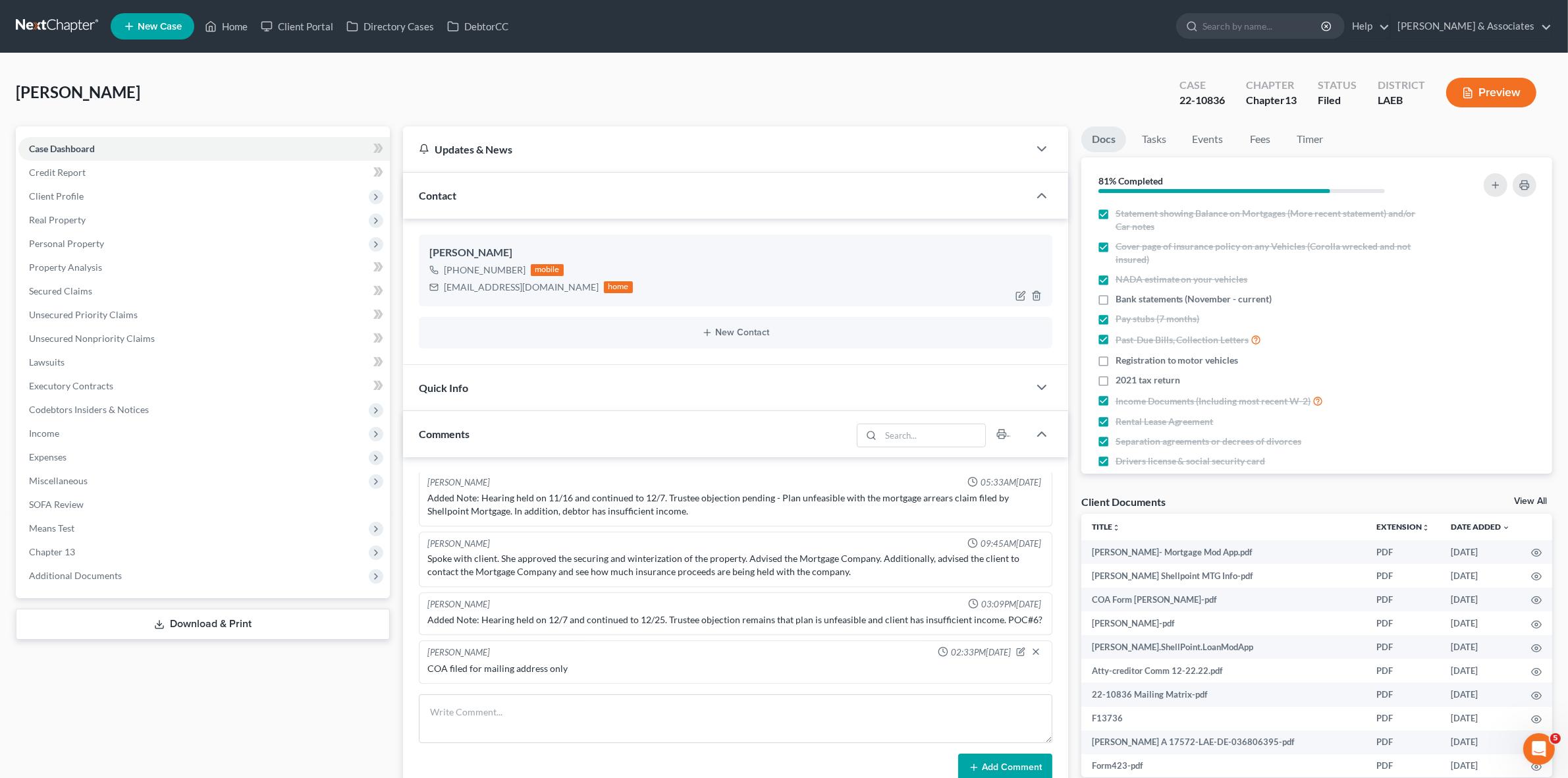
drag, startPoint x: 455, startPoint y: 267, endPoint x: 519, endPoint y: 269, distance: 64.0
click at [519, 269] on div "[PHONE_NUMBER]" at bounding box center [485, 270] width 82 height 13
copy div "[PHONE_NUMBER]"
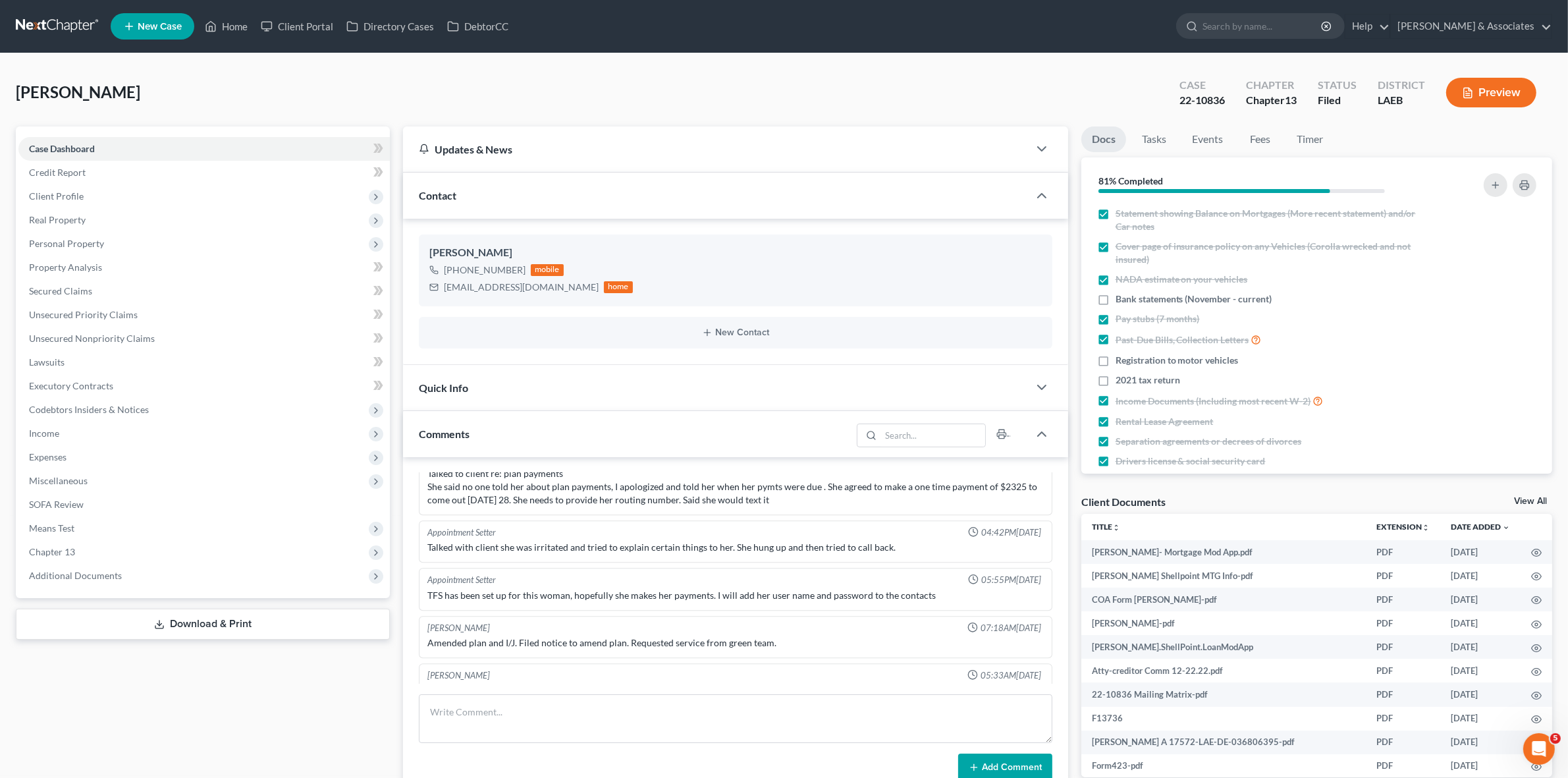
scroll to position [4421, 0]
